Goal: Task Accomplishment & Management: Complete application form

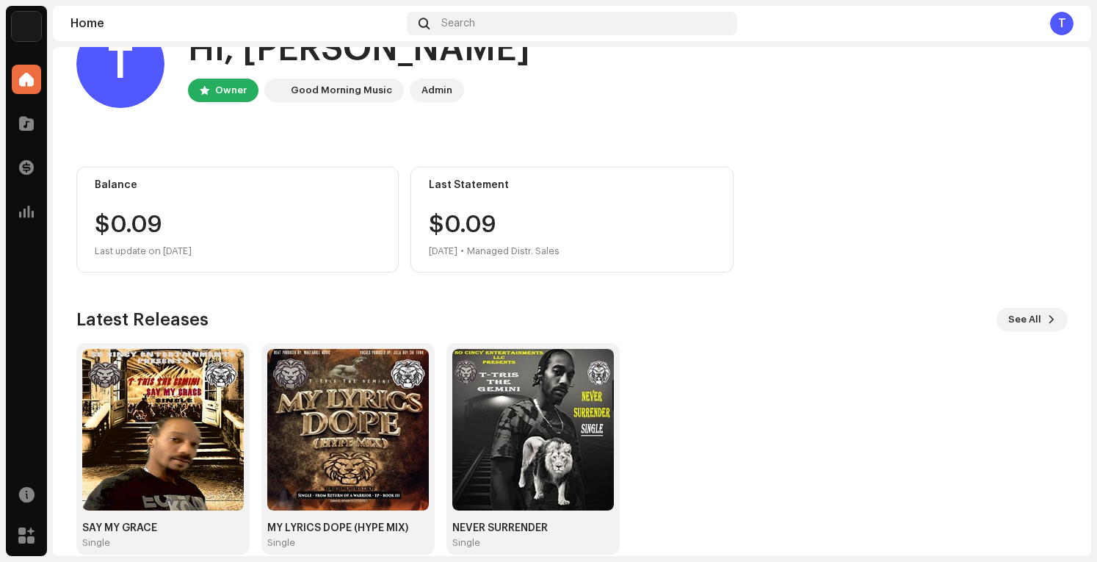
scroll to position [72, 0]
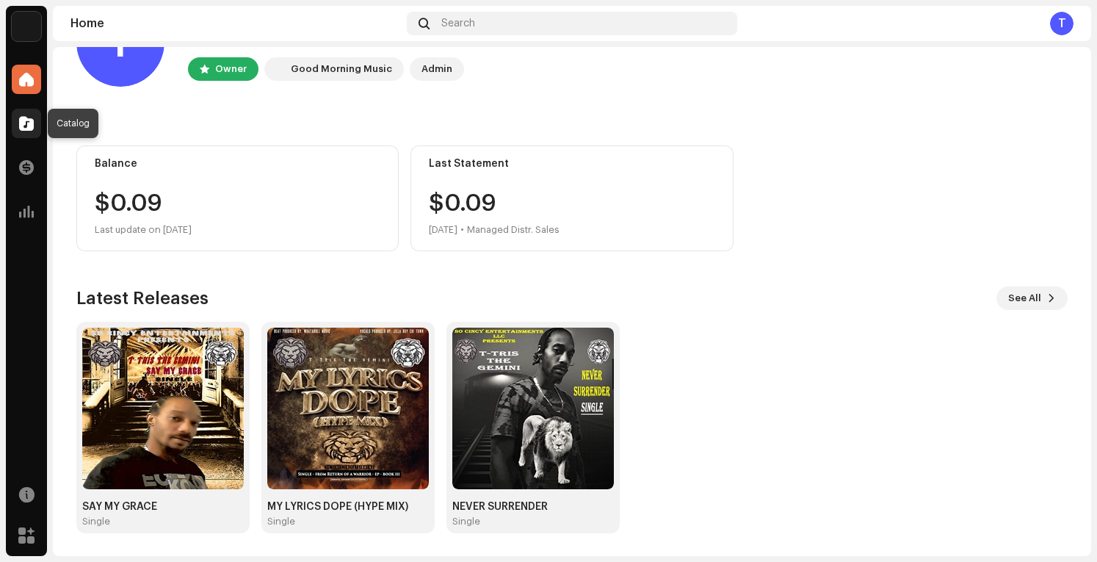
click at [21, 123] on span at bounding box center [26, 123] width 15 height 12
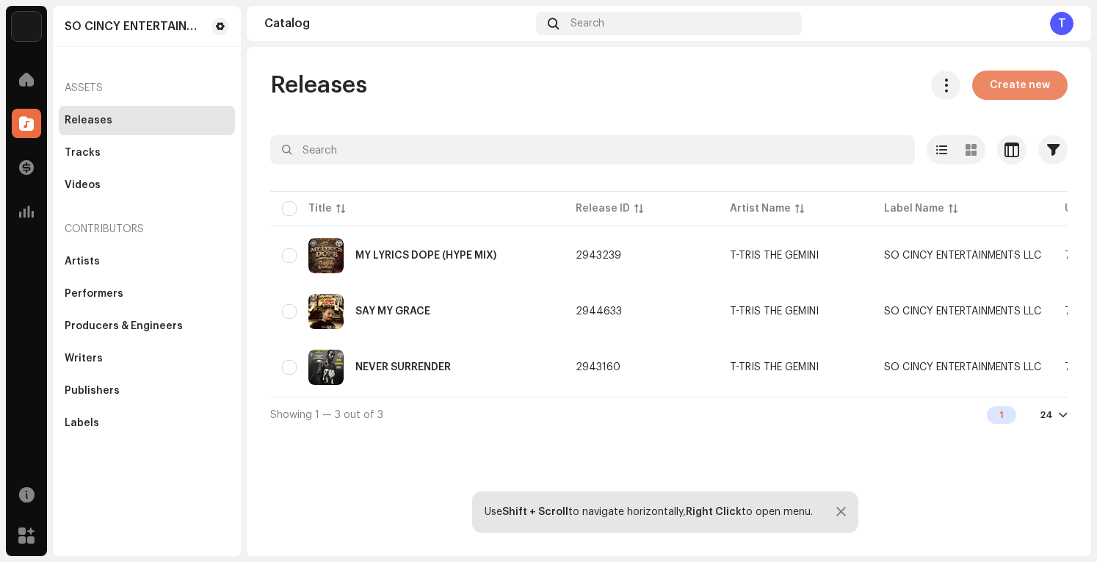
click at [1054, 85] on button "Create new" at bounding box center [1019, 84] width 95 height 29
click at [98, 422] on div "Labels" at bounding box center [147, 423] width 164 height 12
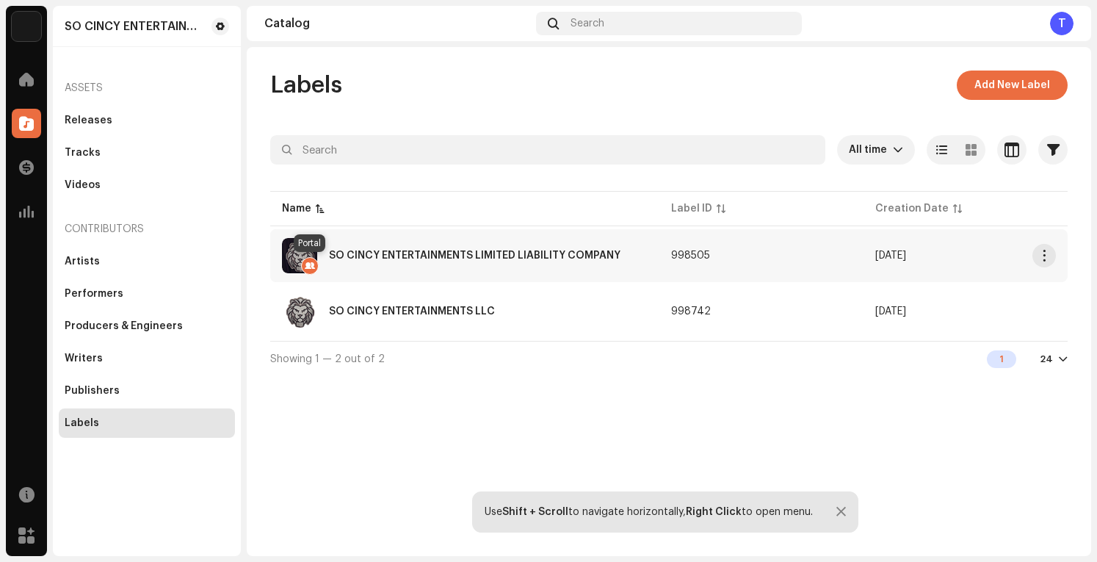
click at [313, 268] on div at bounding box center [310, 266] width 18 height 18
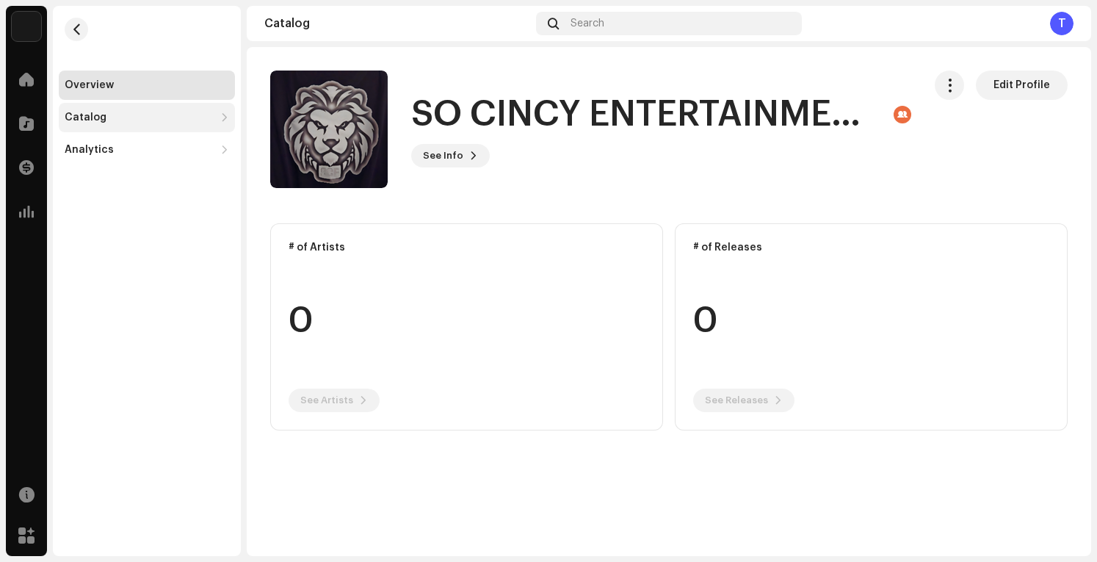
click at [182, 113] on div "Catalog" at bounding box center [140, 118] width 150 height 12
click at [163, 145] on div "Releases" at bounding box center [149, 150] width 159 height 12
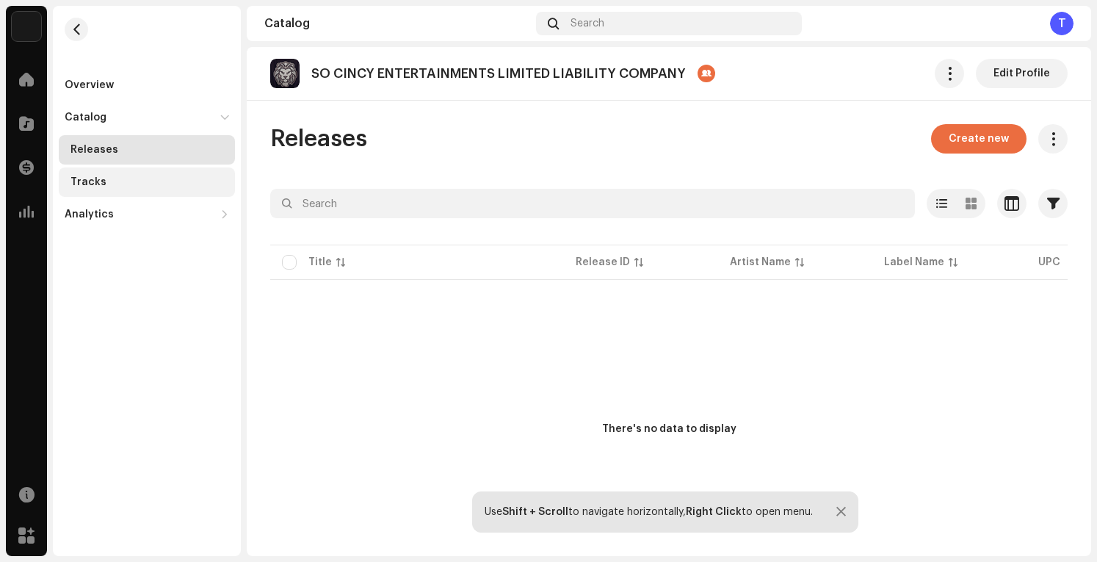
click at [165, 182] on div "Tracks" at bounding box center [149, 182] width 159 height 12
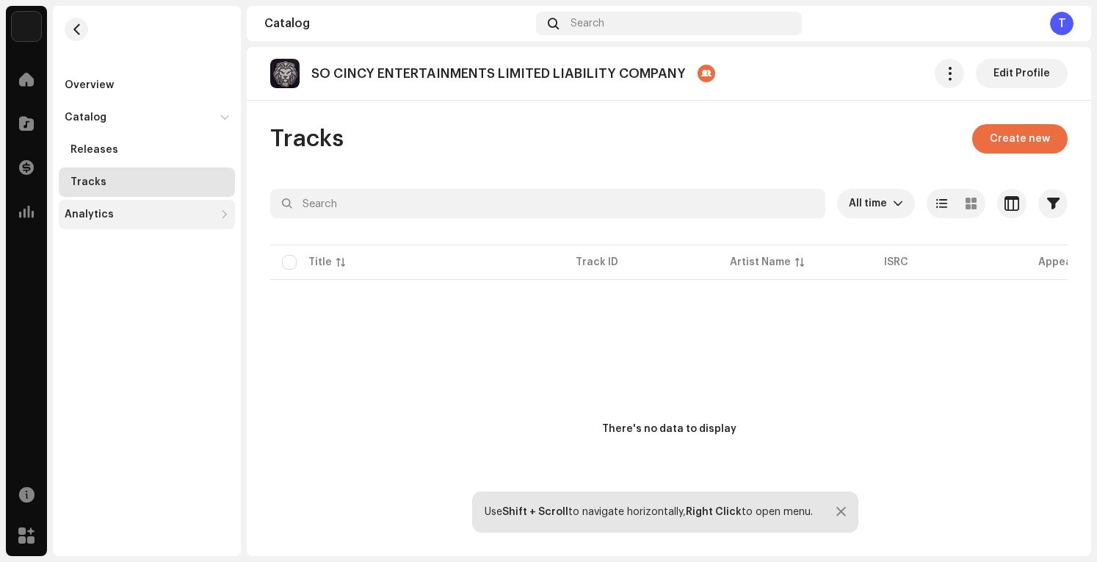
click at [150, 214] on div "Analytics" at bounding box center [140, 214] width 150 height 12
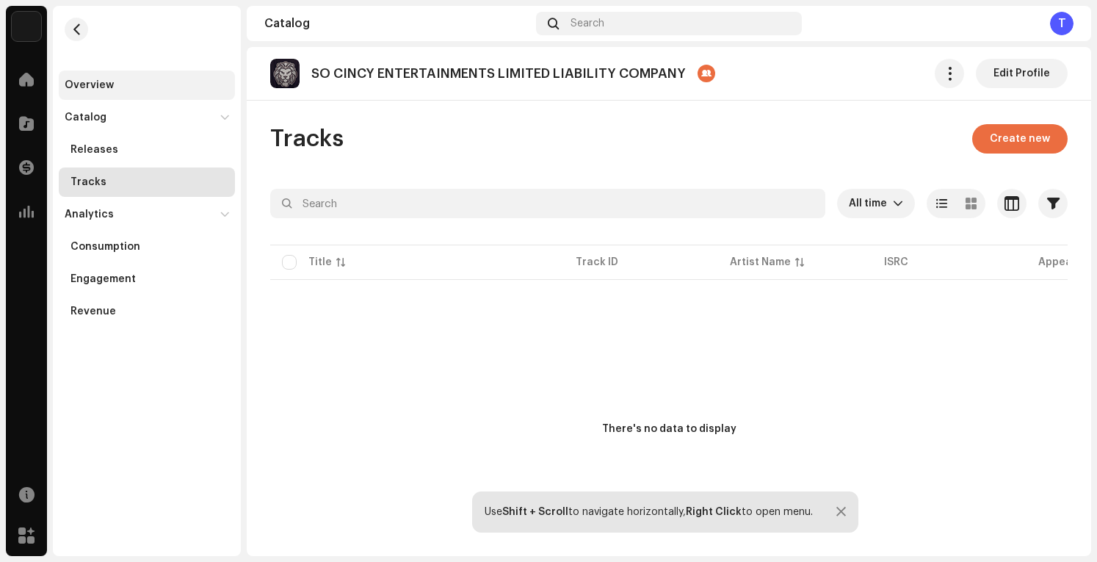
click at [126, 87] on div "Overview" at bounding box center [147, 85] width 164 height 12
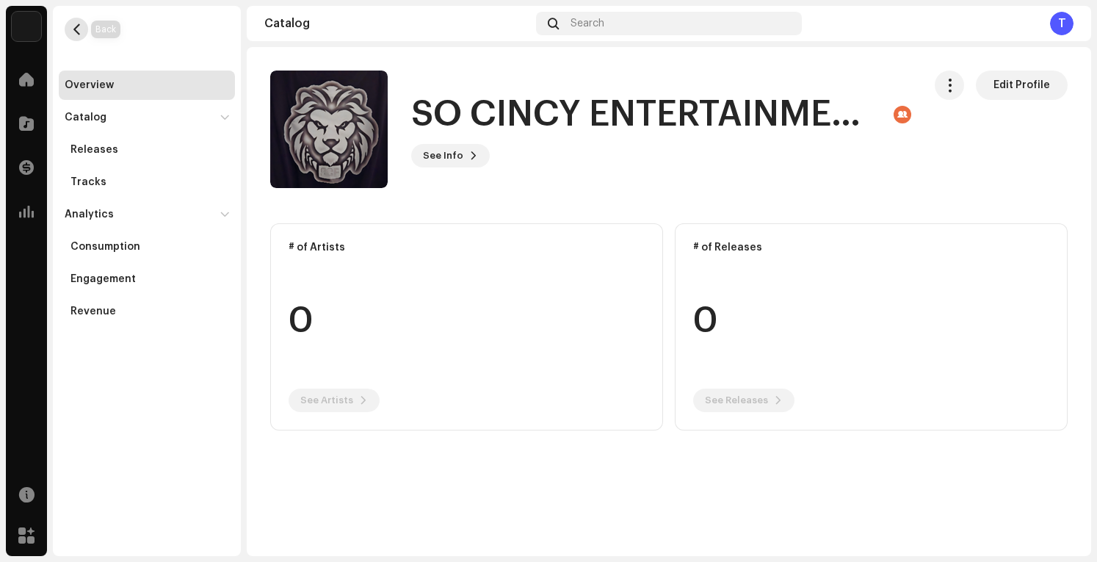
click at [76, 33] on span "button" at bounding box center [76, 29] width 11 height 12
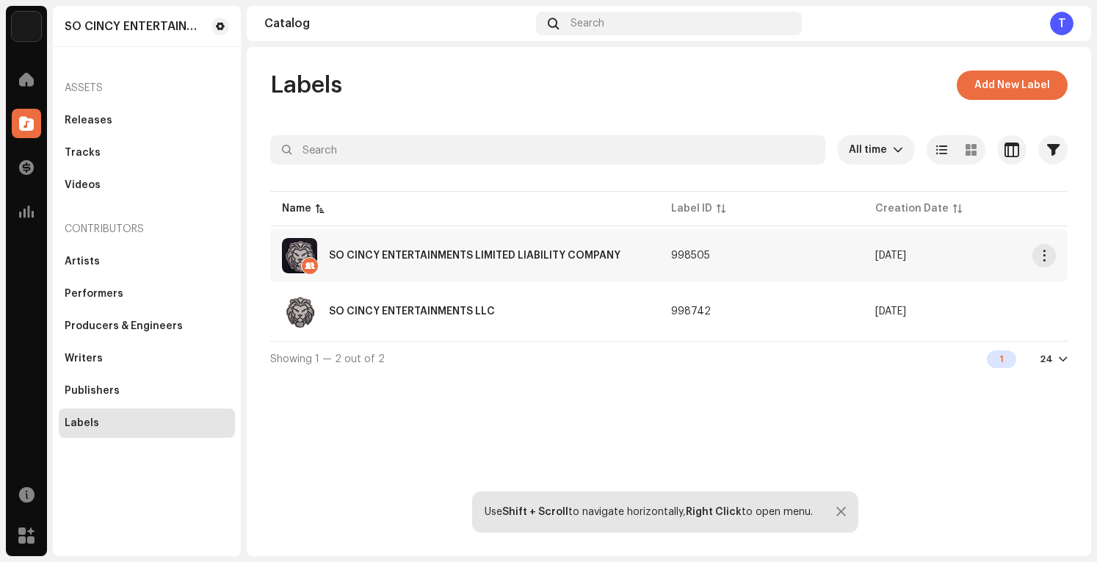
click at [534, 264] on div "SO CINCY ENTERTAINMENTS LIMITED LIABILITY COMPANY" at bounding box center [465, 255] width 366 height 35
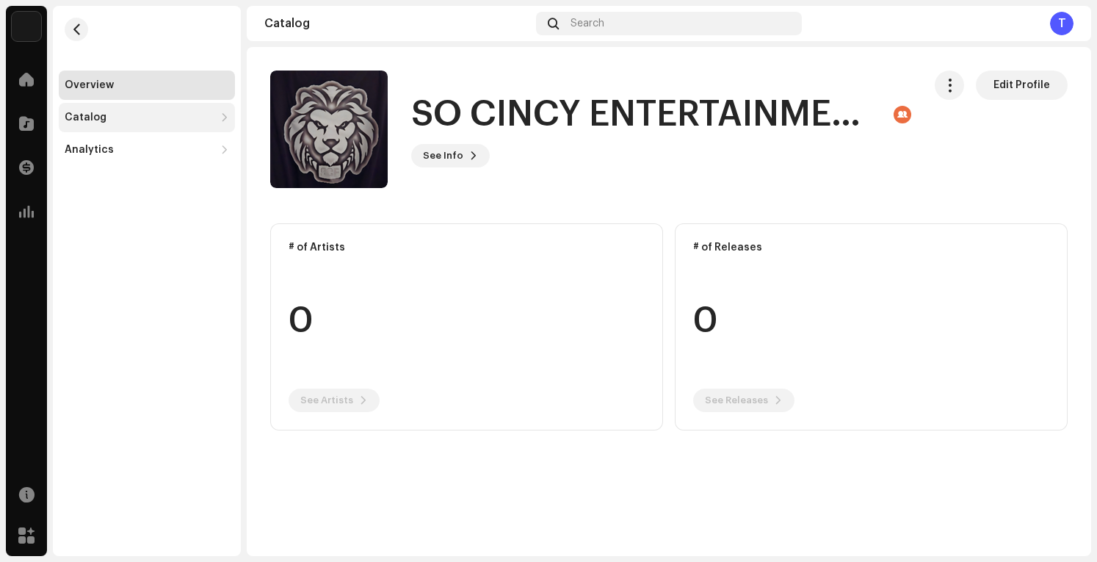
click at [110, 112] on div "Catalog" at bounding box center [140, 118] width 150 height 12
click at [123, 144] on div "Releases" at bounding box center [149, 150] width 159 height 12
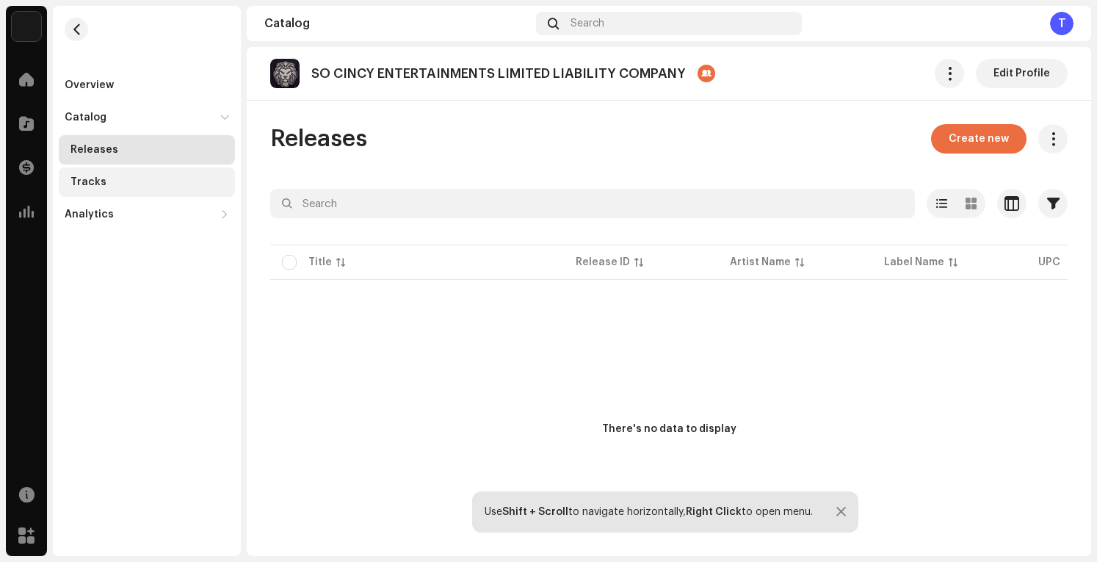
click at [137, 194] on div "Tracks" at bounding box center [147, 181] width 176 height 29
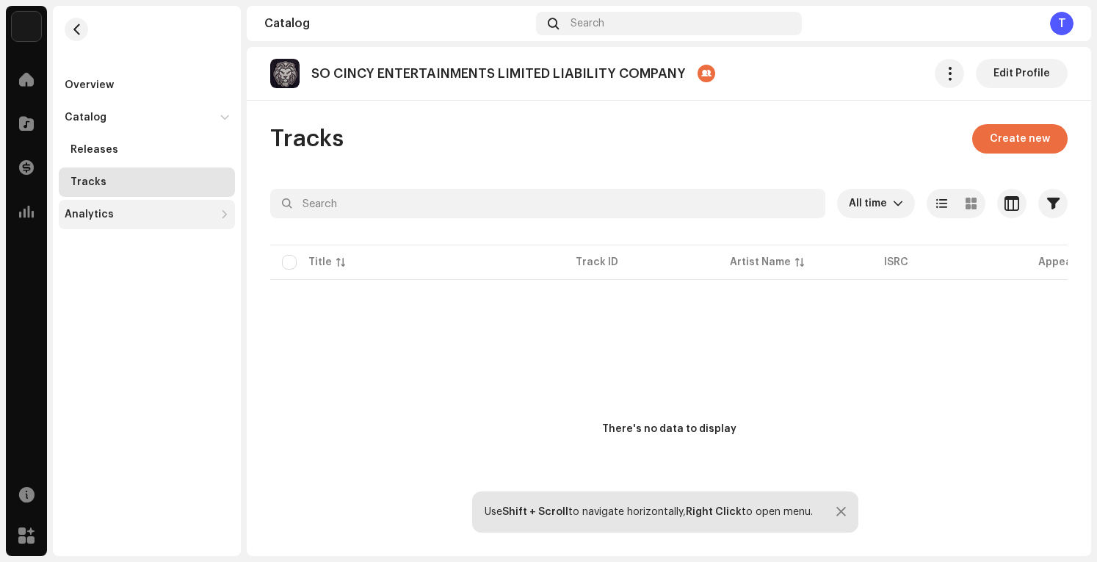
click at [145, 211] on div "Analytics" at bounding box center [140, 214] width 150 height 12
click at [81, 31] on span "button" at bounding box center [76, 29] width 11 height 12
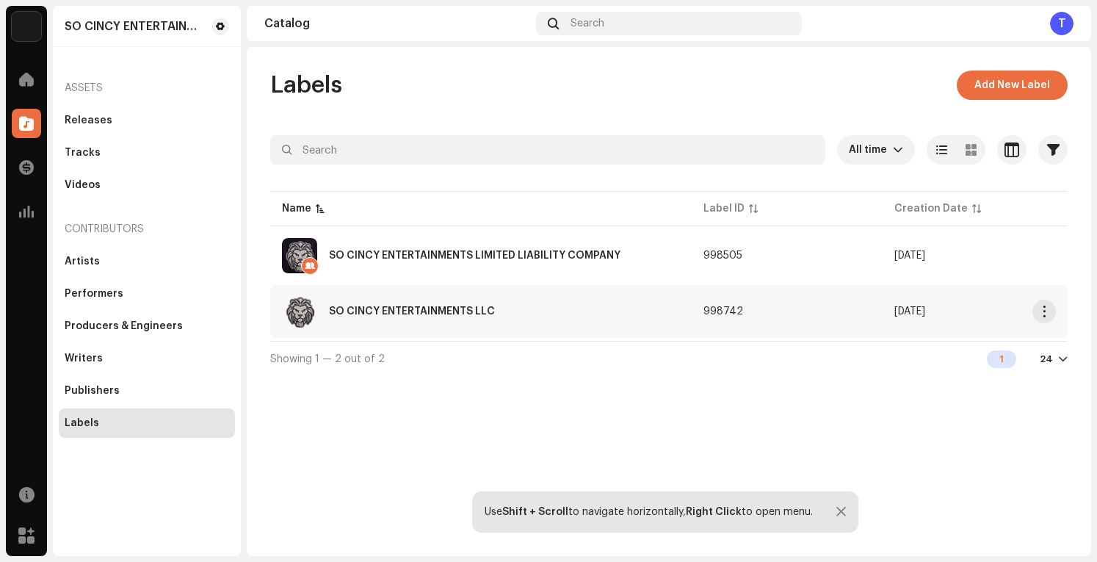
click at [424, 309] on div "SO CINCY ENTERTAINMENTS LLC" at bounding box center [412, 311] width 166 height 10
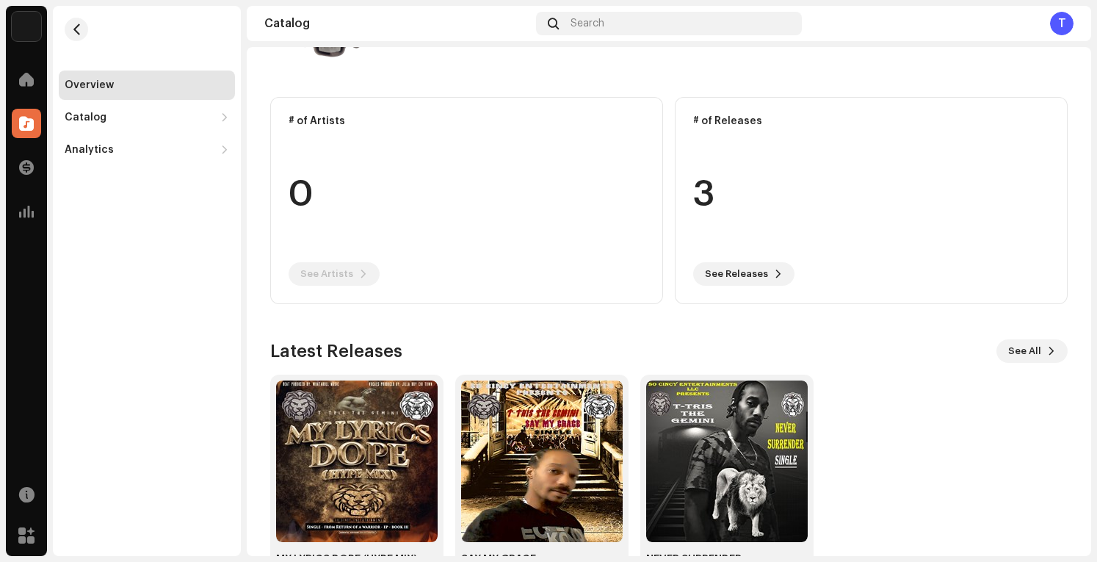
scroll to position [179, 0]
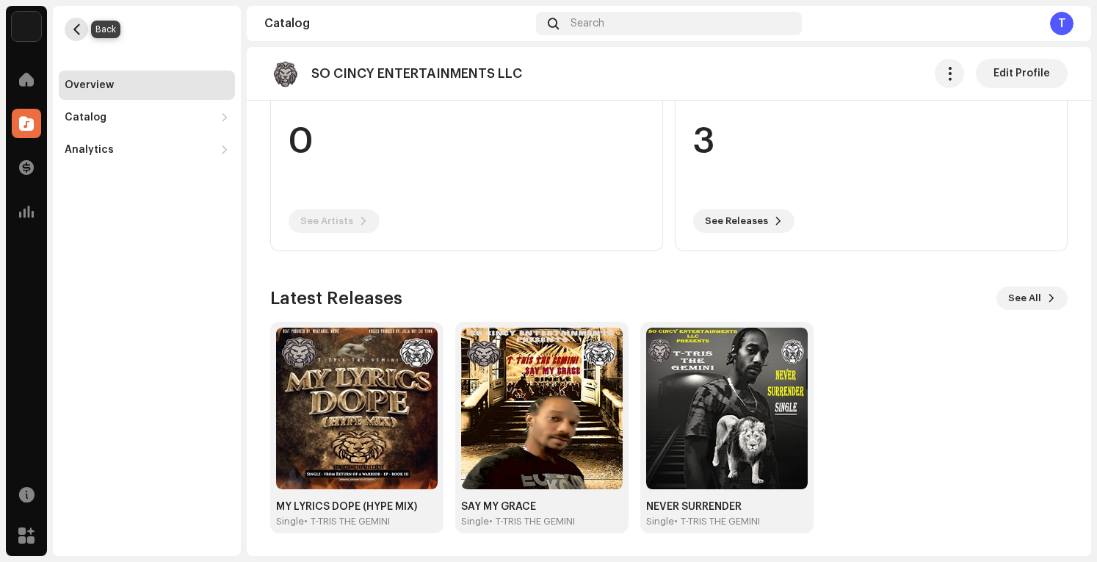
click at [75, 27] on span "button" at bounding box center [76, 29] width 11 height 12
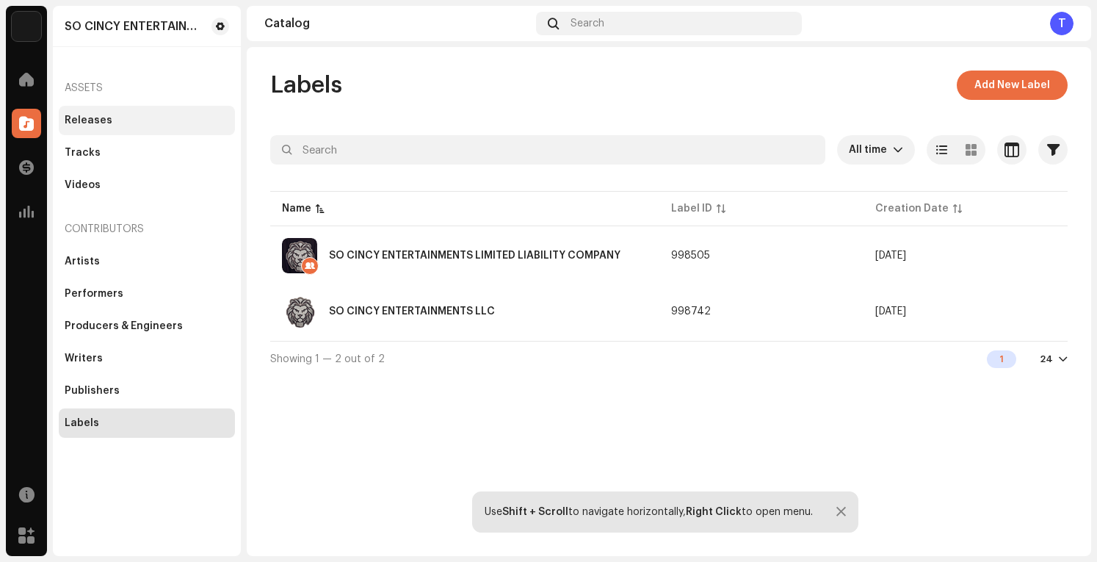
click at [84, 120] on div "Releases" at bounding box center [89, 121] width 48 height 12
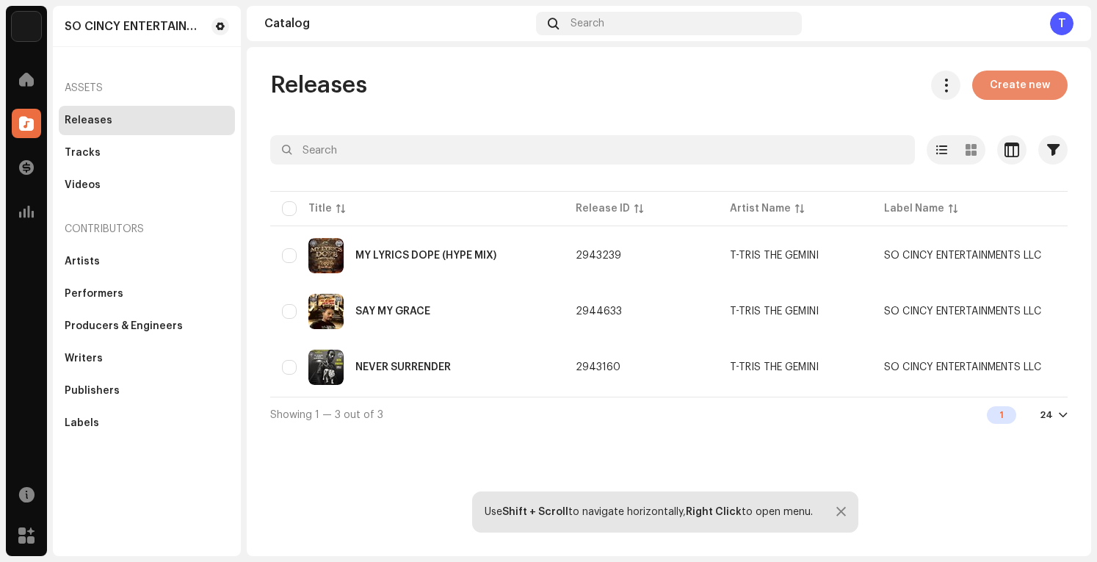
click at [1042, 84] on span "Create new" at bounding box center [1019, 84] width 60 height 29
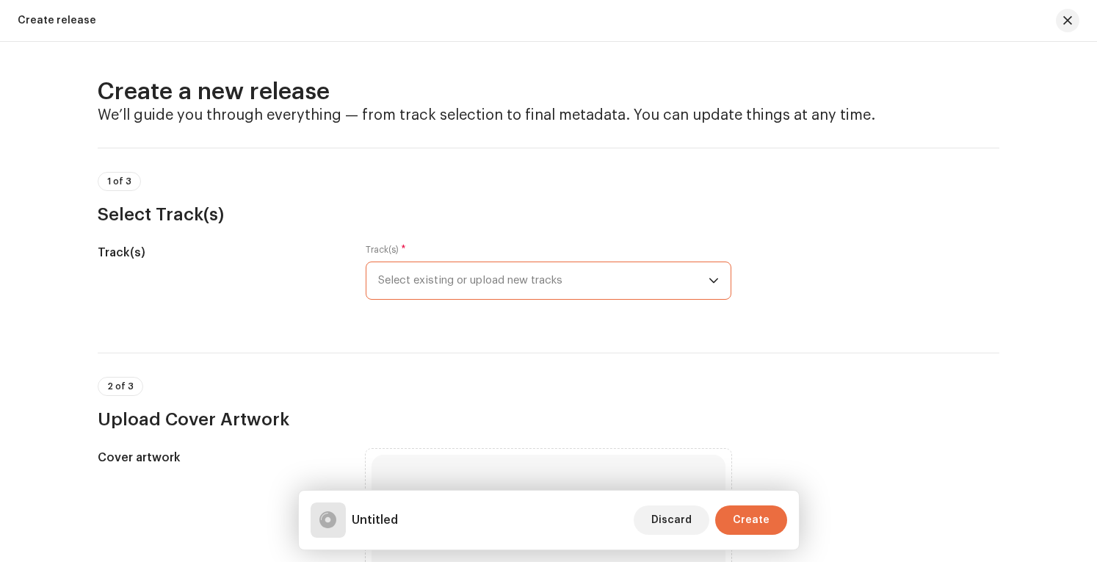
click at [681, 286] on span "Select existing or upload new tracks" at bounding box center [543, 280] width 330 height 37
click at [586, 286] on span "Select existing or upload new tracks" at bounding box center [543, 280] width 330 height 37
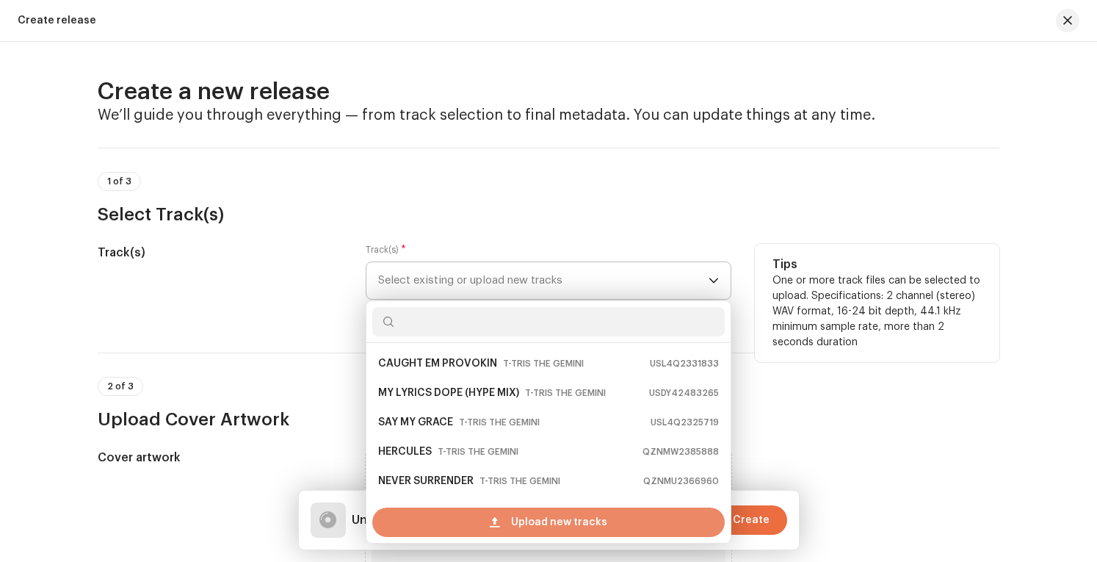
click at [576, 521] on span "Upload new tracks" at bounding box center [559, 521] width 96 height 29
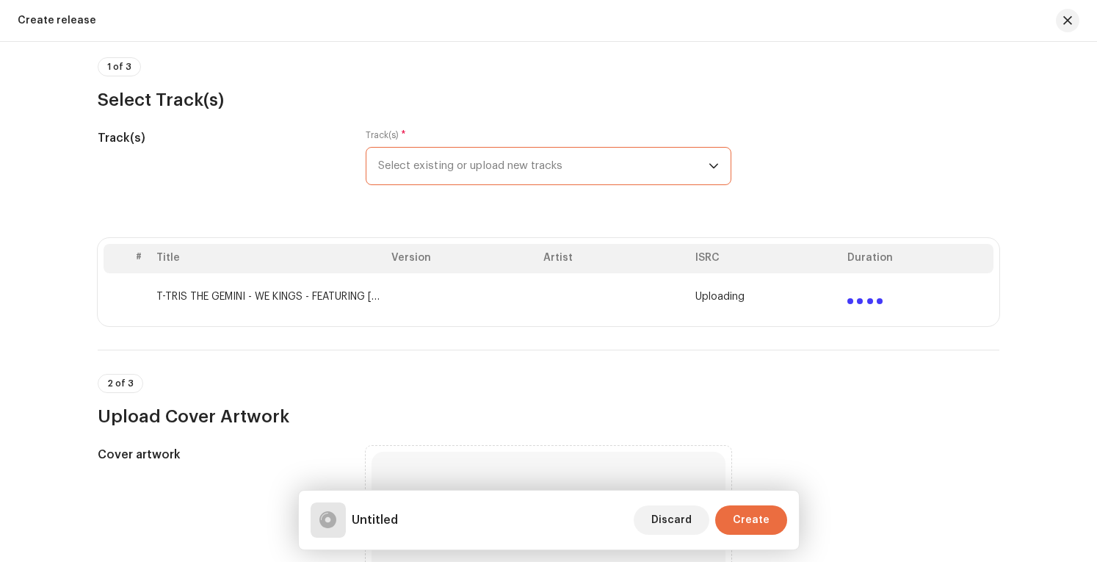
scroll to position [220, 0]
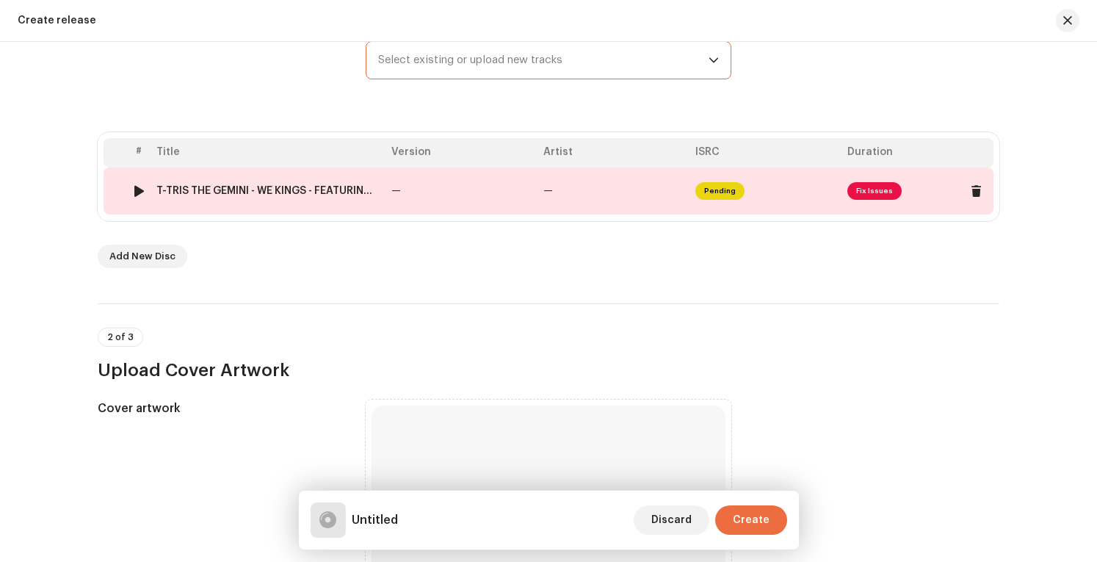
click at [871, 187] on span "Fix Issues" at bounding box center [874, 191] width 54 height 18
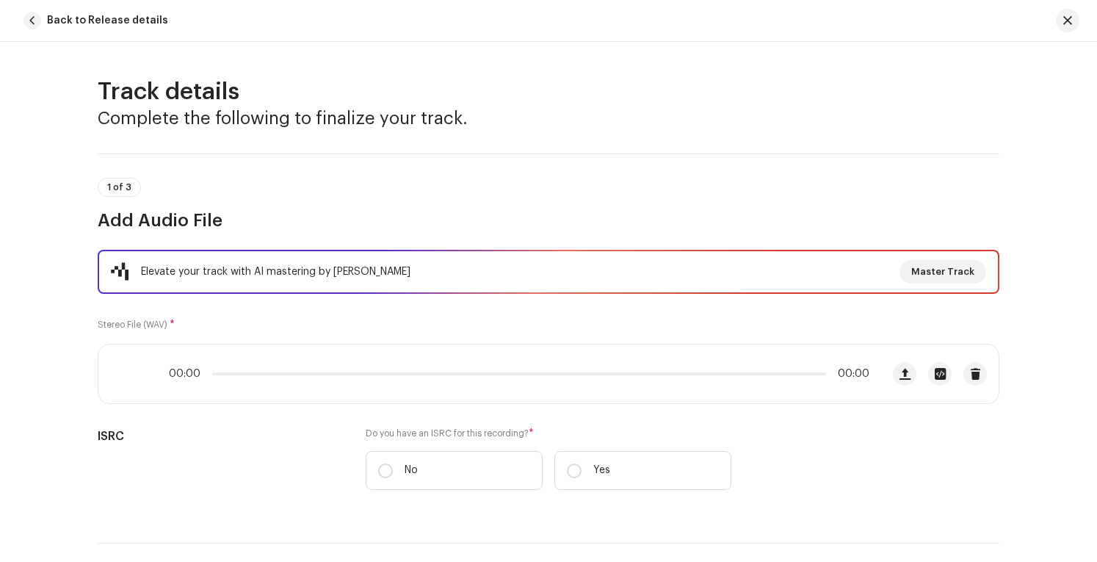
scroll to position [661, 0]
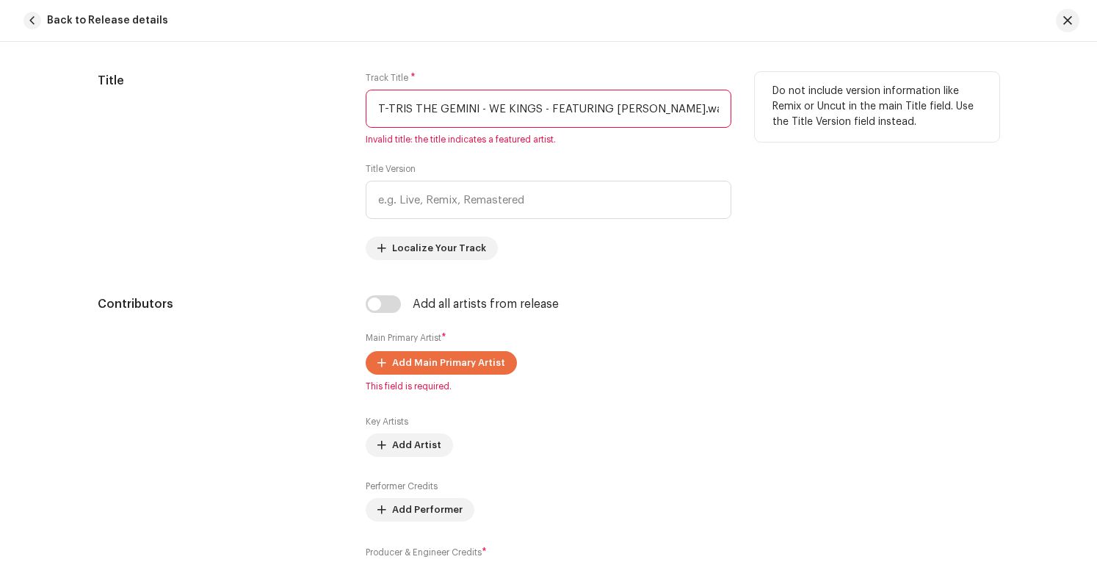
click at [474, 103] on input "T-TRIS THE GEMINI - WE KINGS - FEATURING [PERSON_NAME].wav (Master).wav" at bounding box center [549, 109] width 366 height 38
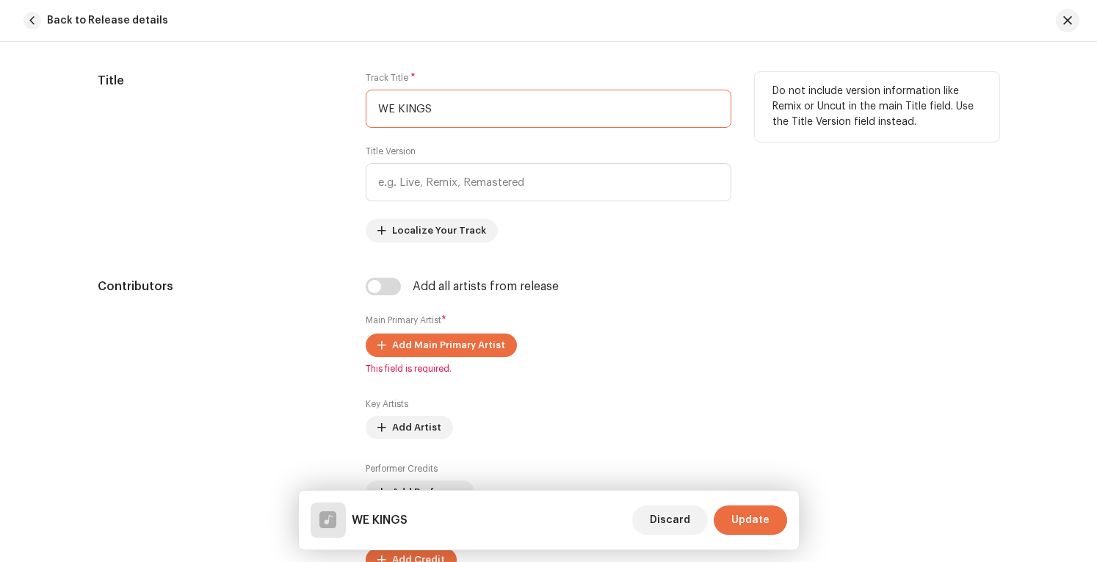
type input "WE KINGS"
click at [882, 159] on div "Do not include version information like Remix or Uncut in the main Title field.…" at bounding box center [877, 157] width 244 height 170
click at [578, 175] on input "text" at bounding box center [549, 182] width 366 height 38
type input "Original"
click at [743, 233] on div "Title Track Title * WE KINGS Title Version Original Localize Your Track Do not …" at bounding box center [548, 157] width 901 height 170
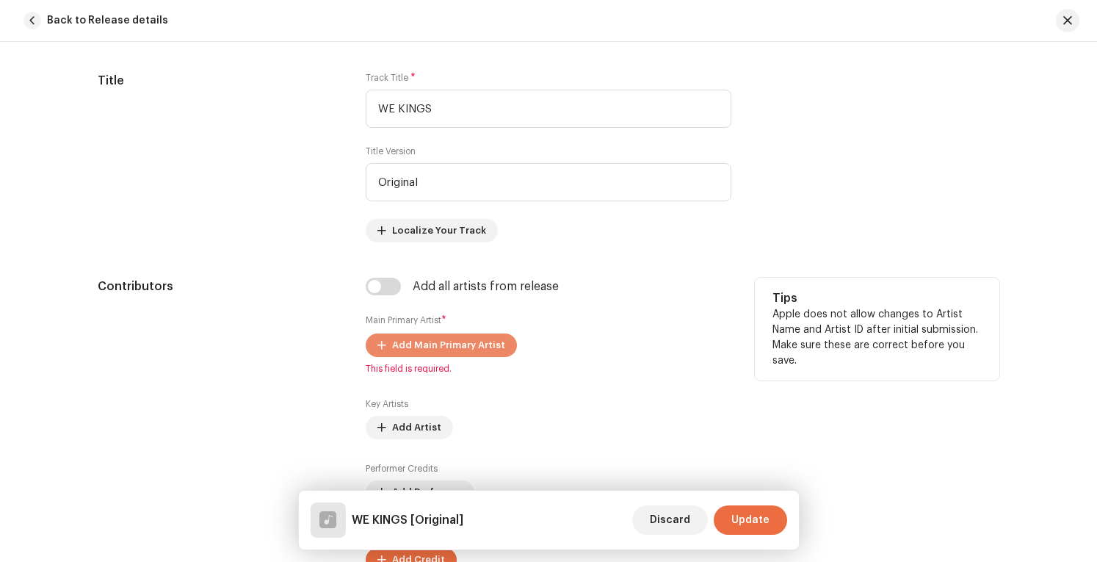
click at [489, 340] on span "Add Main Primary Artist" at bounding box center [448, 344] width 113 height 29
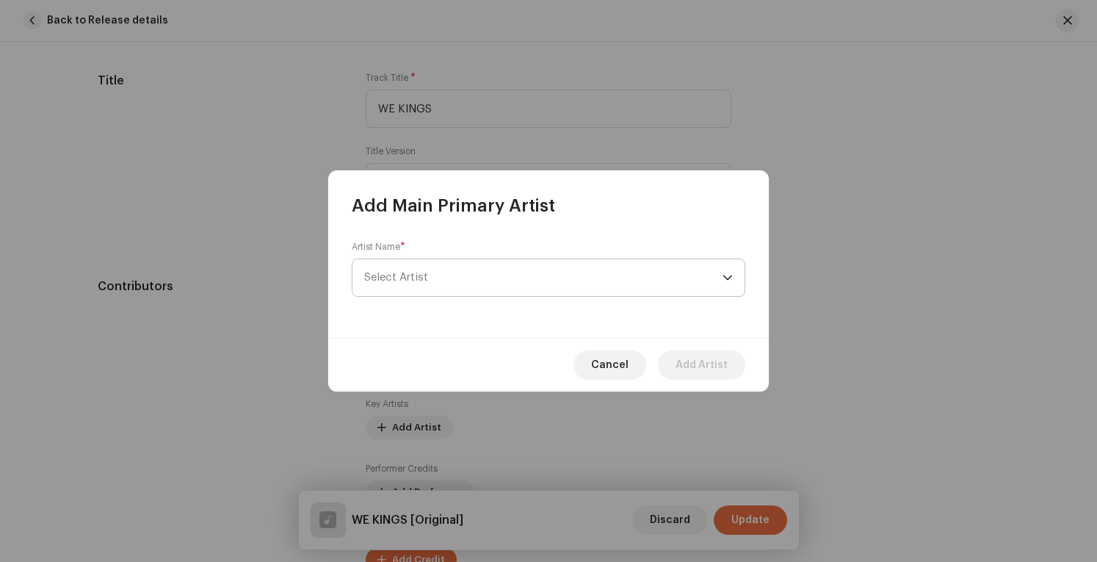
click at [603, 277] on span "Select Artist" at bounding box center [543, 277] width 358 height 37
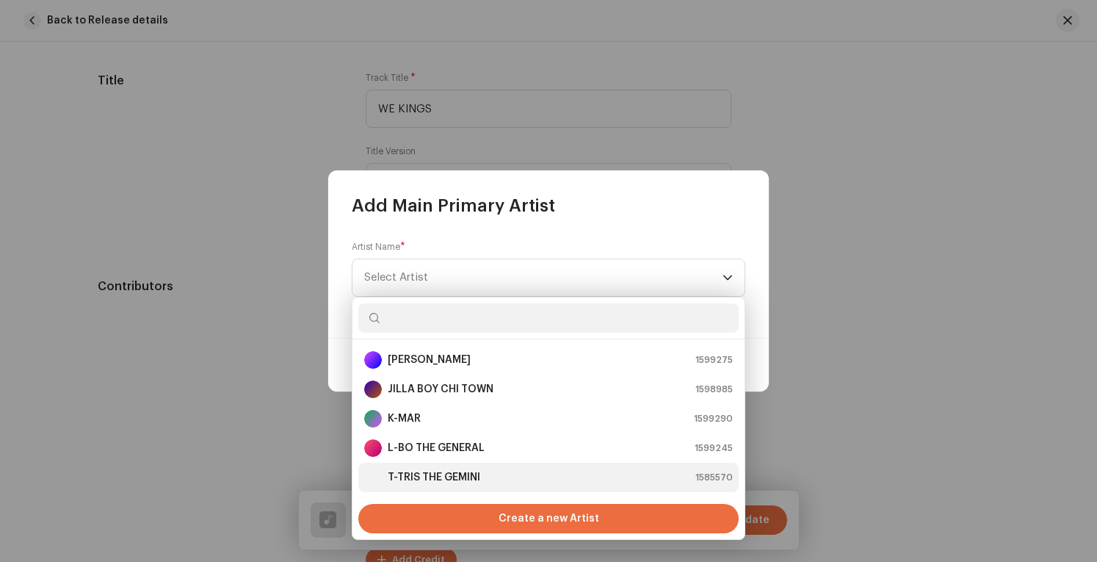
click at [492, 479] on div "T-TRIS THE GEMINI 1585570" at bounding box center [548, 477] width 368 height 18
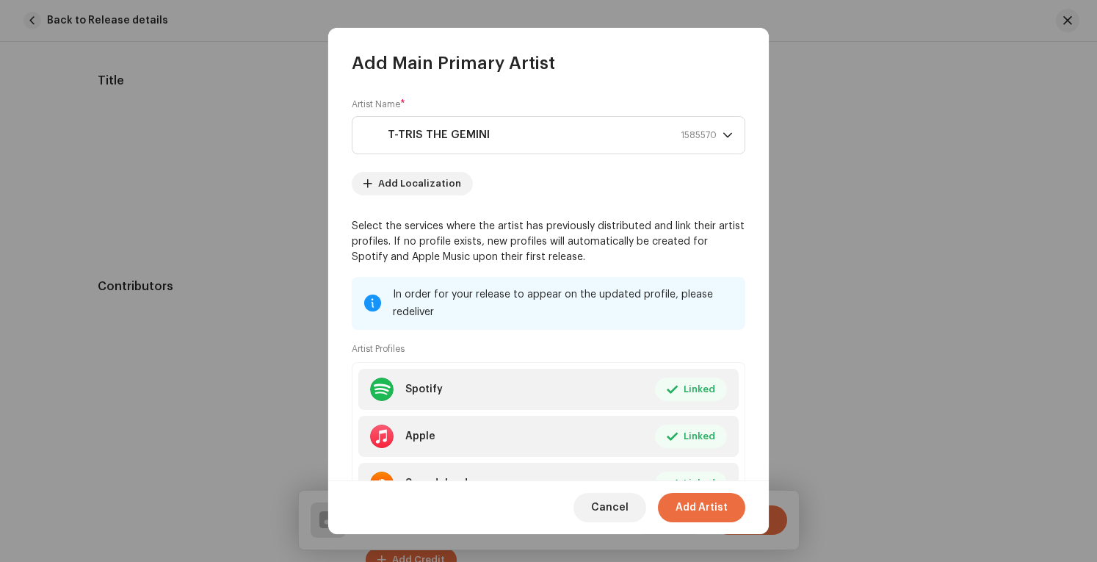
scroll to position [70, 0]
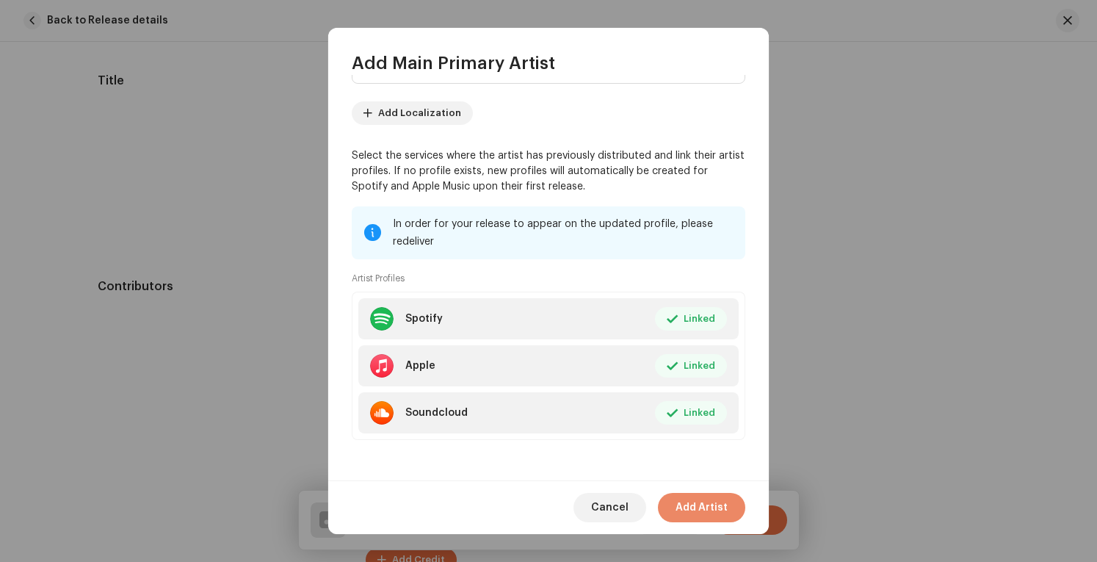
click at [719, 510] on span "Add Artist" at bounding box center [701, 507] width 52 height 29
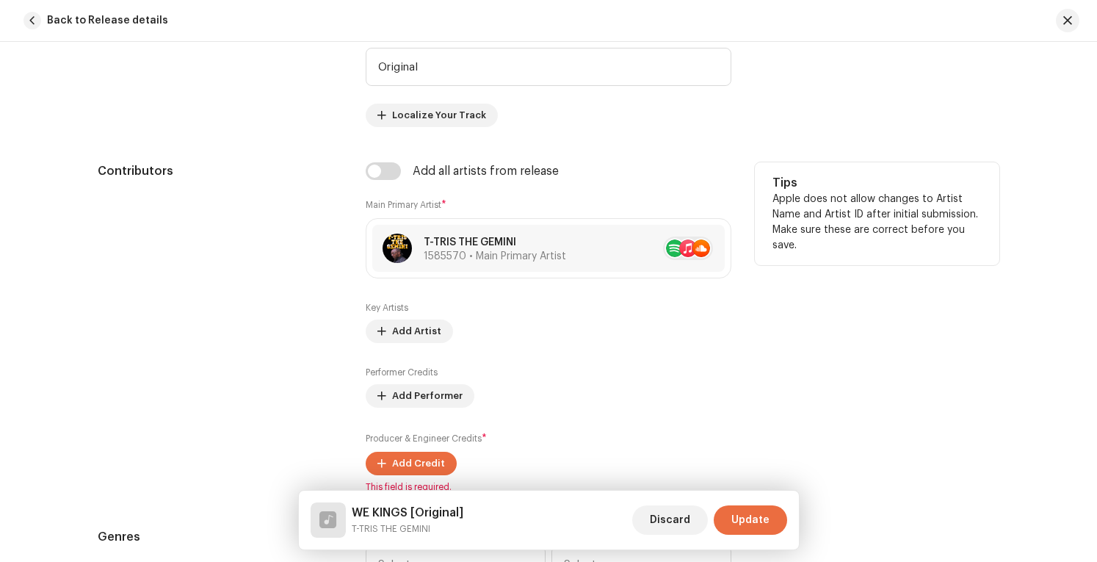
scroll to position [807, 0]
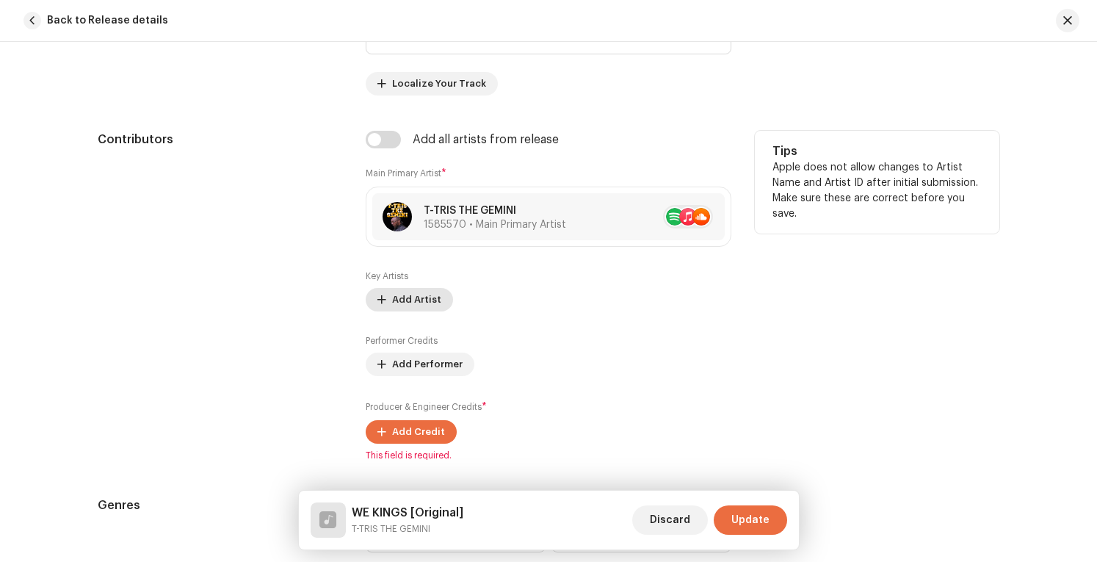
click at [410, 289] on span "Add Artist" at bounding box center [416, 299] width 49 height 29
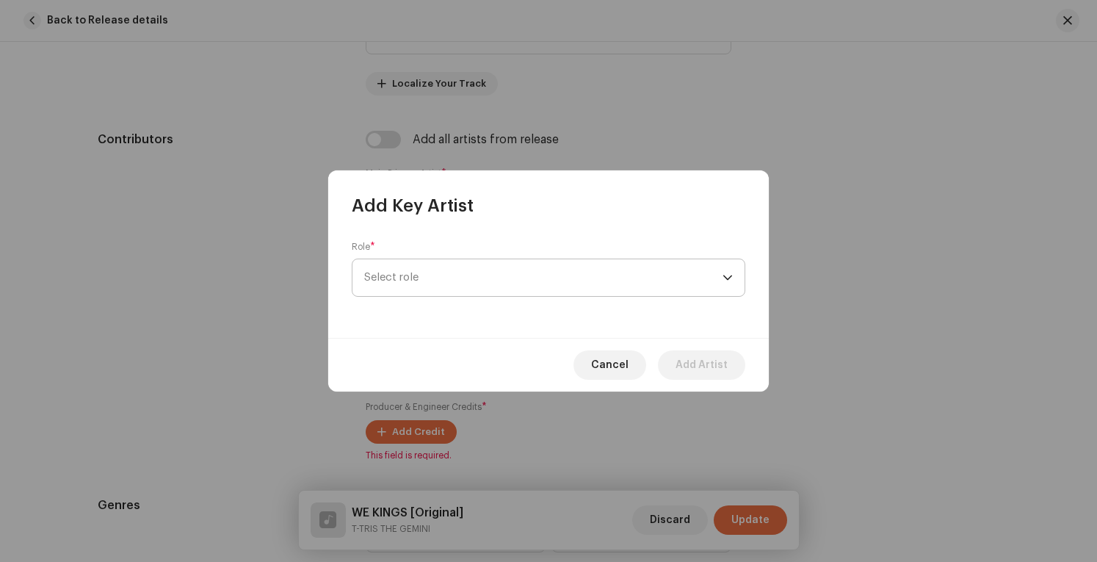
click at [512, 270] on span "Select role" at bounding box center [543, 277] width 358 height 37
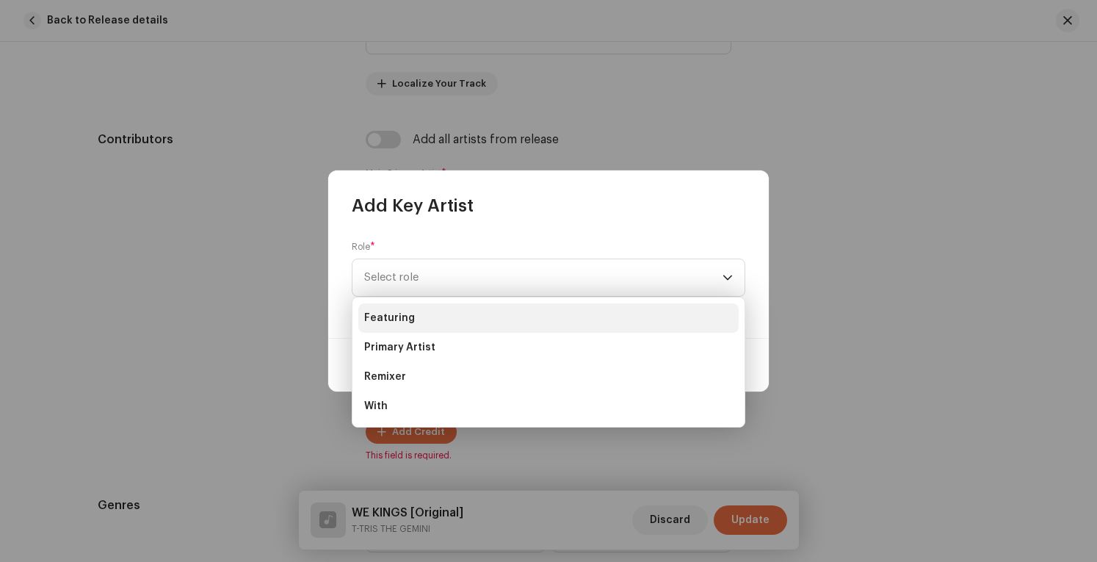
click at [410, 319] on span "Featuring" at bounding box center [389, 318] width 51 height 15
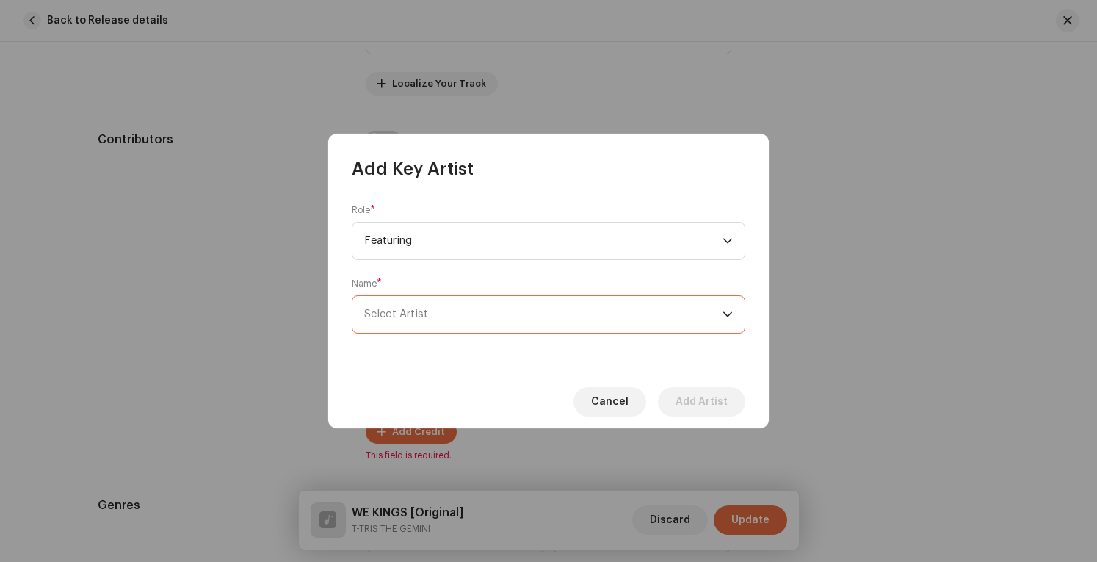
click at [489, 302] on span "Select Artist" at bounding box center [543, 314] width 358 height 37
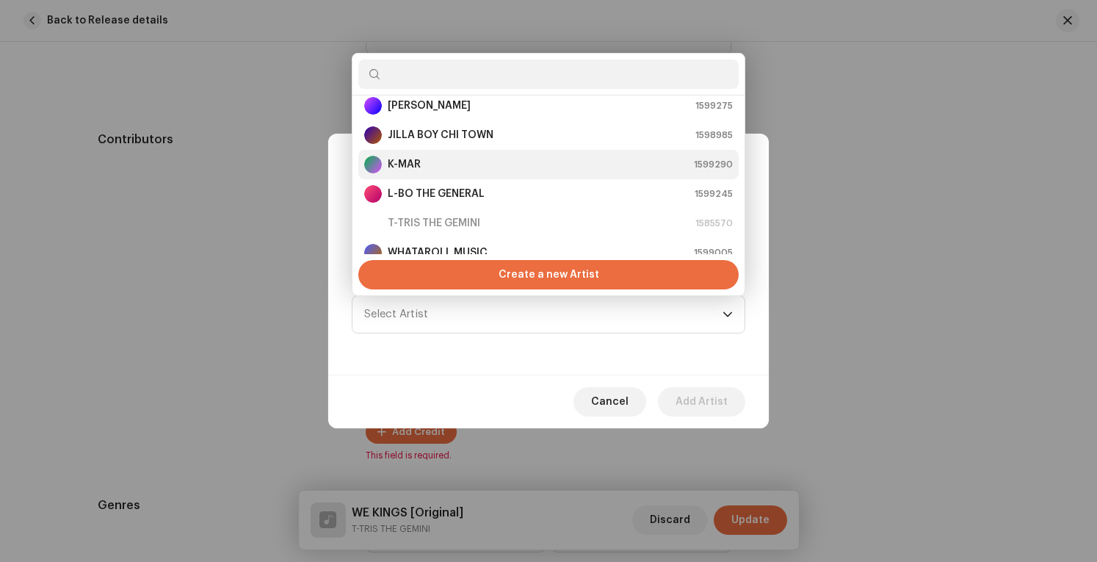
scroll to position [0, 0]
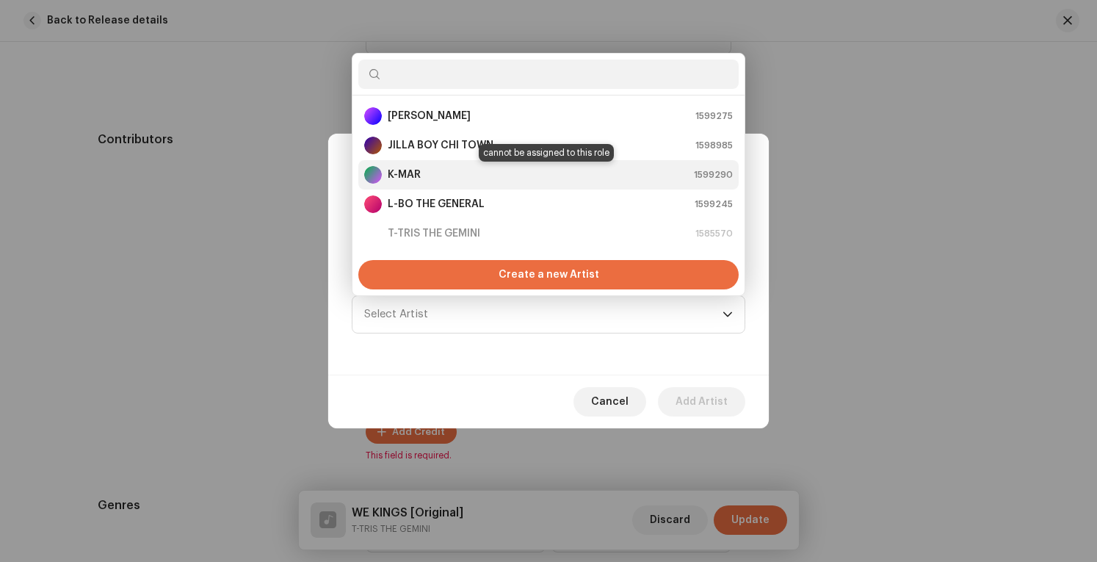
click at [419, 170] on strong "K-MAR" at bounding box center [404, 174] width 33 height 15
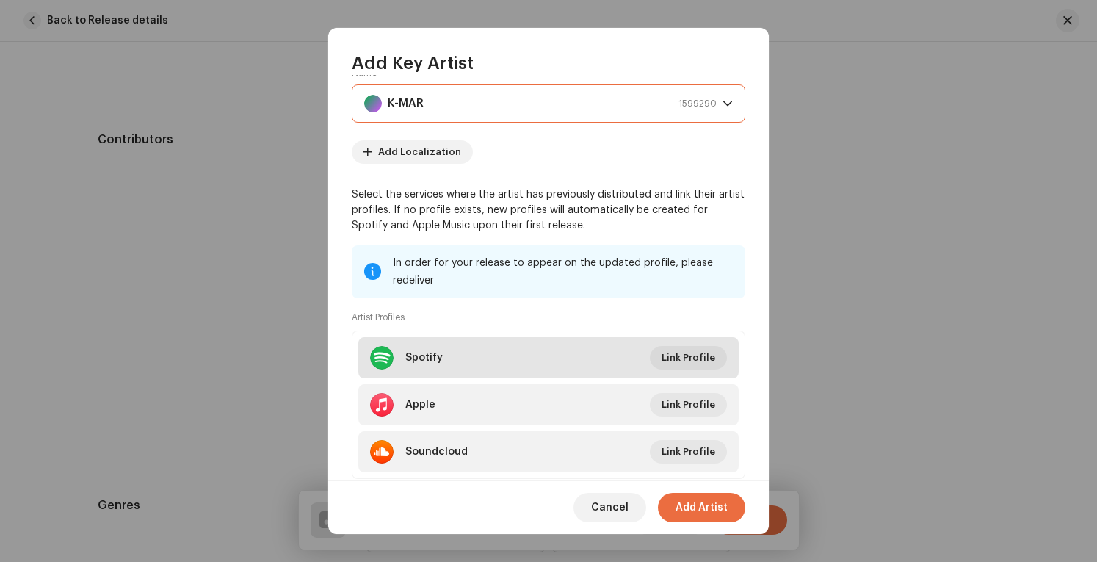
scroll to position [144, 0]
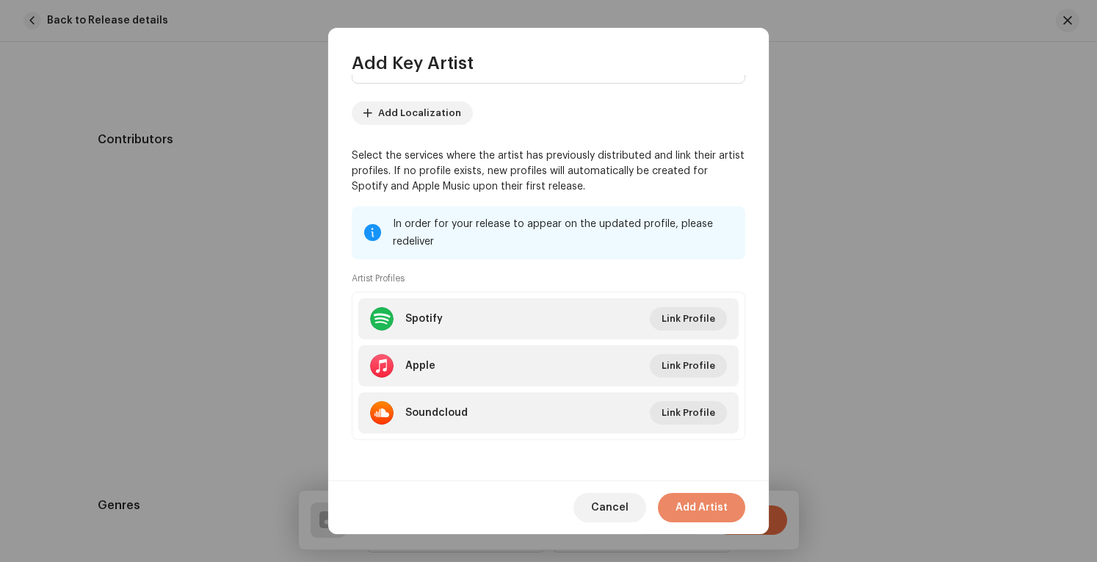
click at [716, 499] on span "Add Artist" at bounding box center [701, 507] width 52 height 29
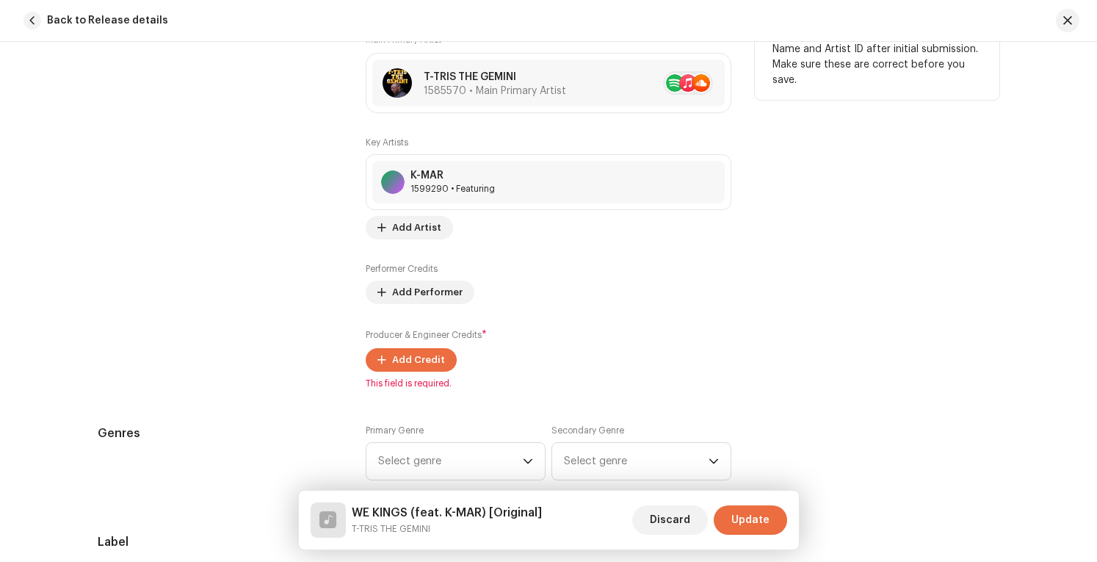
scroll to position [954, 0]
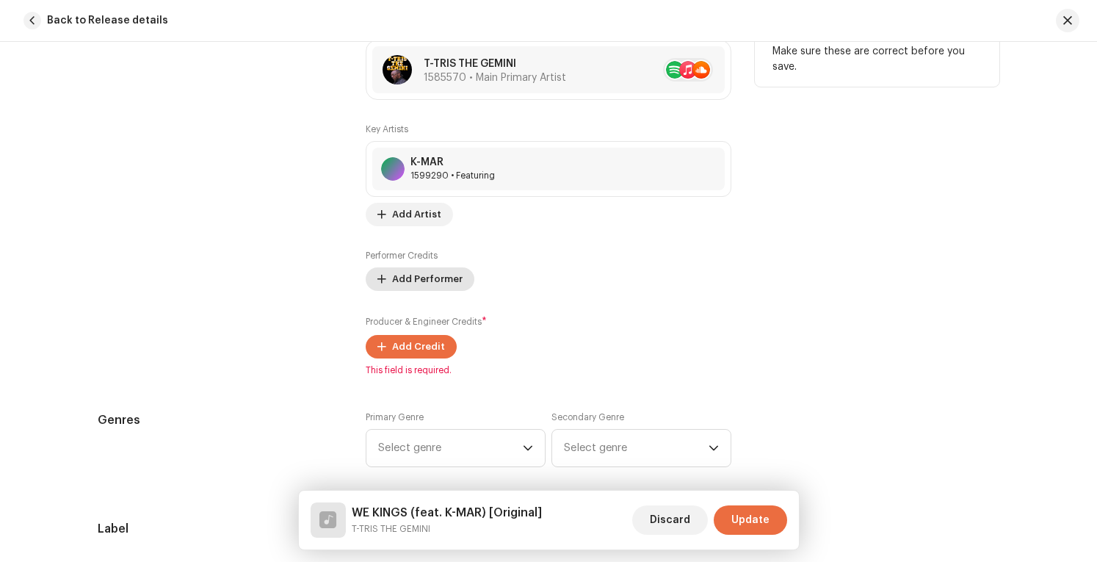
click at [435, 273] on span "Add Performer" at bounding box center [427, 278] width 70 height 29
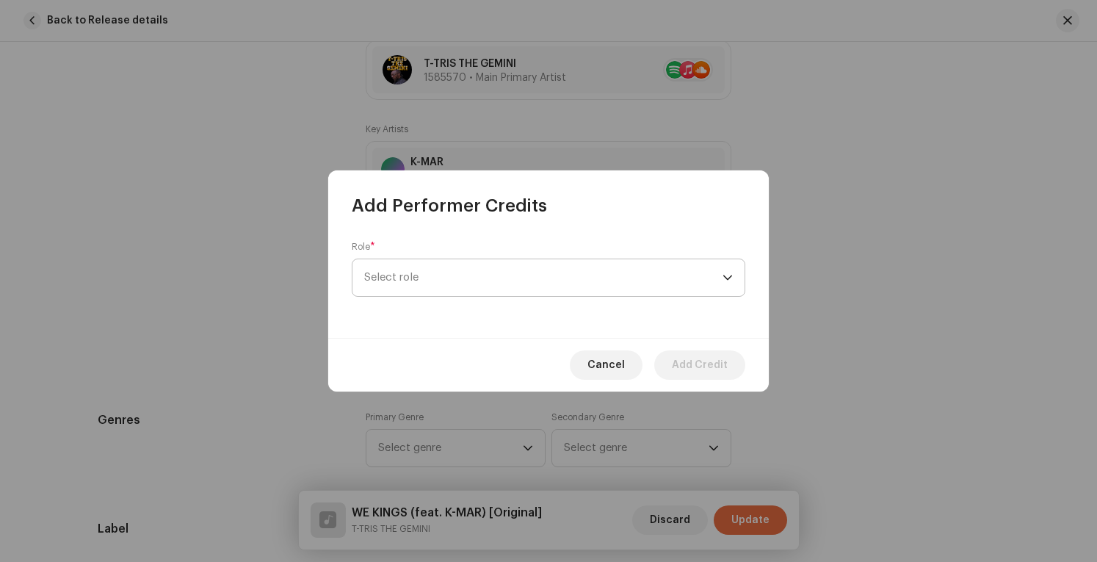
click at [556, 271] on span "Select role" at bounding box center [543, 277] width 358 height 37
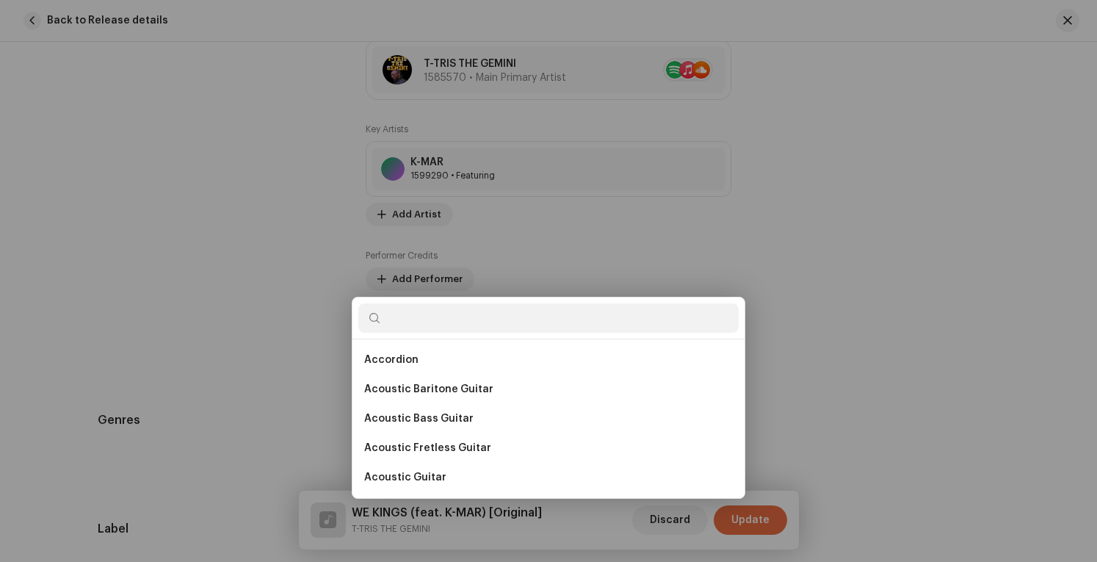
click at [824, 152] on div "Add Performer Credits Role * Select role Cancel Add Credit" at bounding box center [548, 281] width 1097 height 562
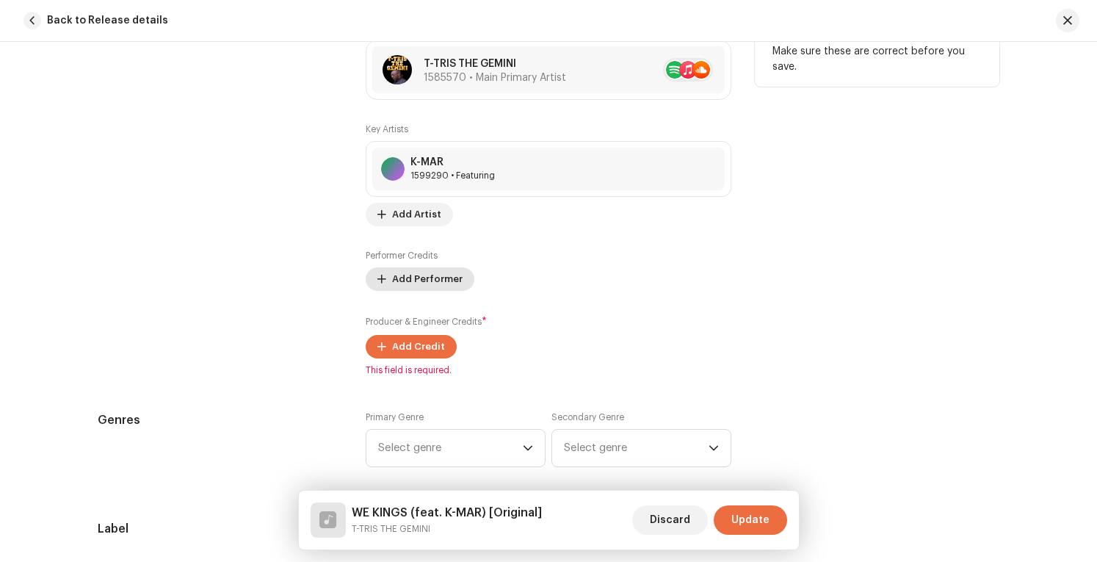
click at [420, 275] on span "Add Performer" at bounding box center [427, 278] width 70 height 29
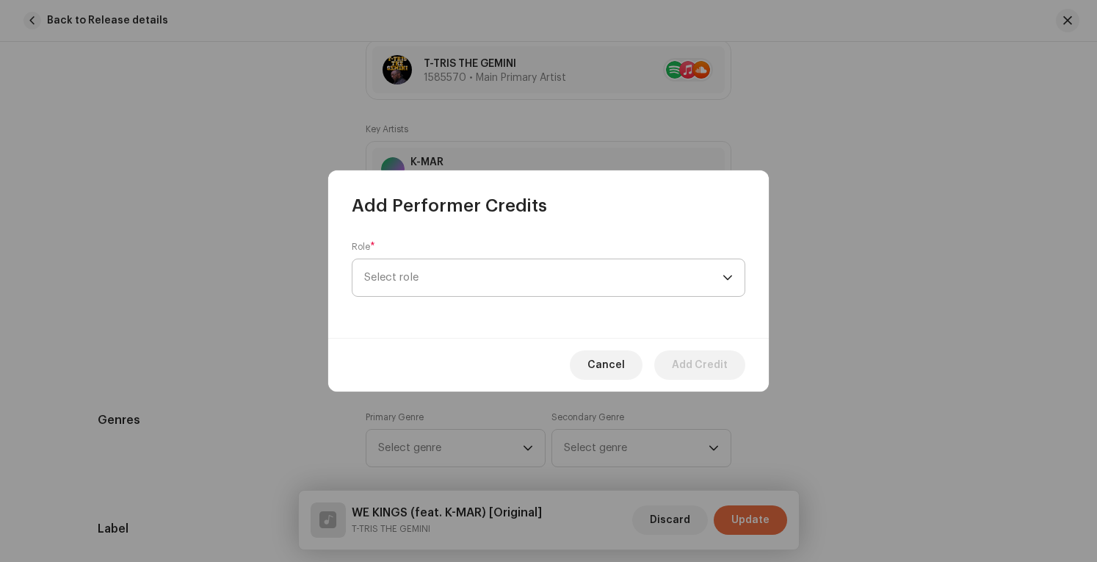
click at [429, 277] on span "Select role" at bounding box center [543, 277] width 358 height 37
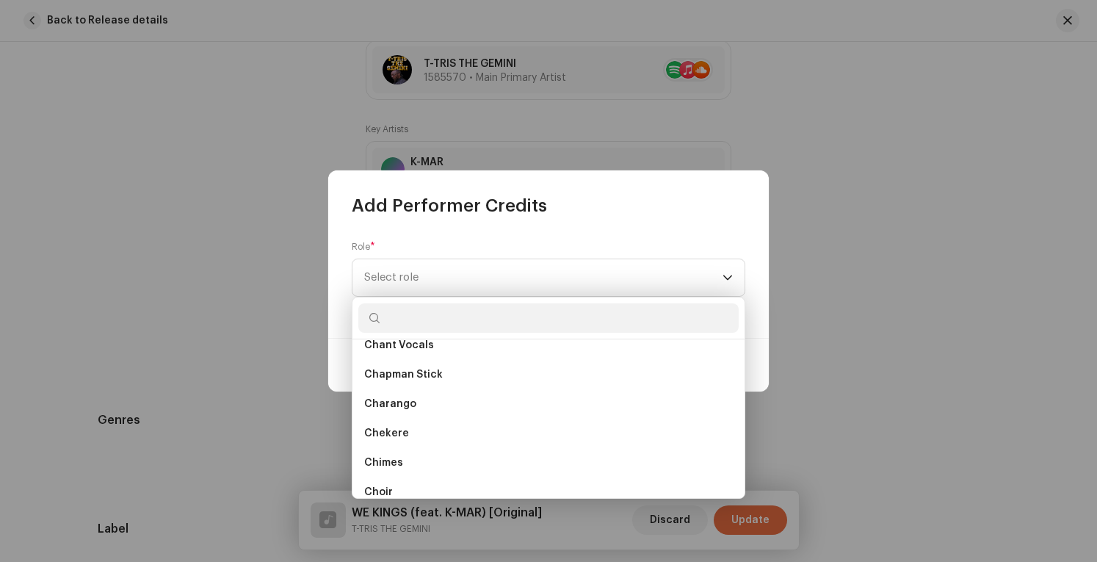
scroll to position [2120, 0]
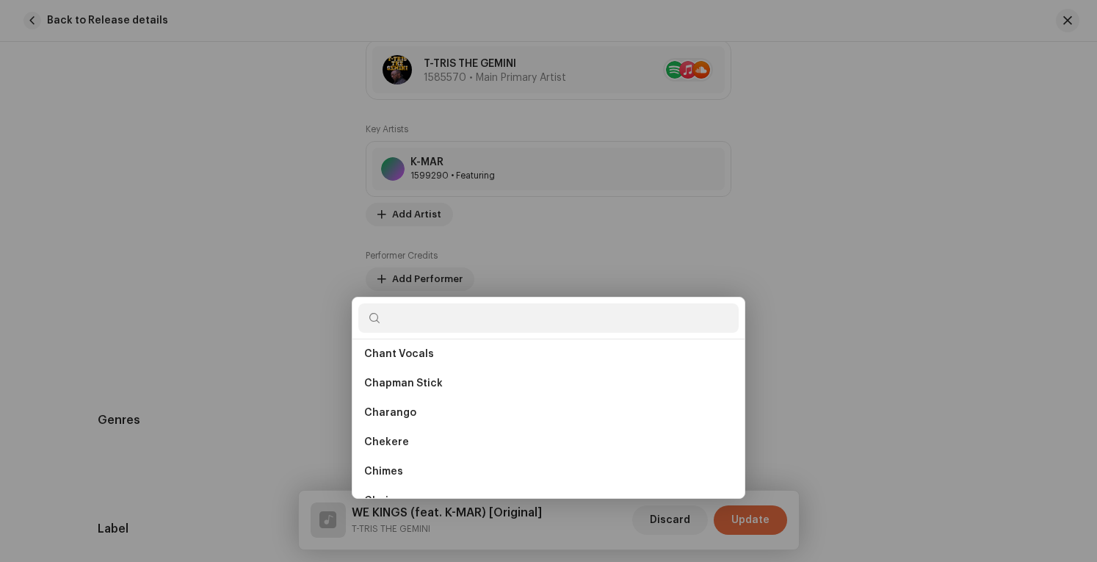
click at [920, 134] on div "Add Performer Credits Role * Select role Cancel Add Credit" at bounding box center [548, 281] width 1097 height 562
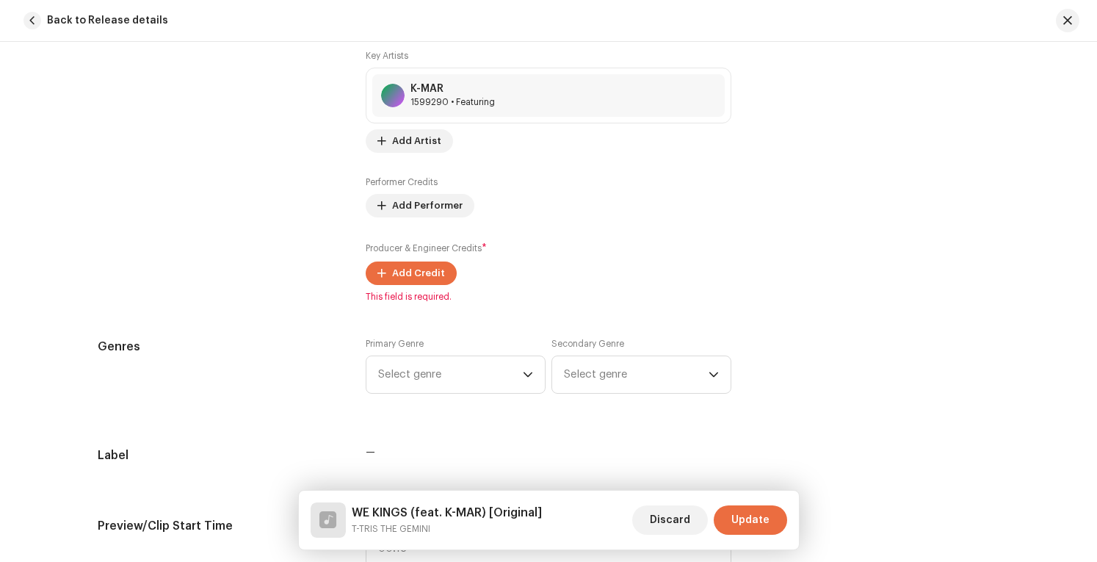
scroll to position [881, 0]
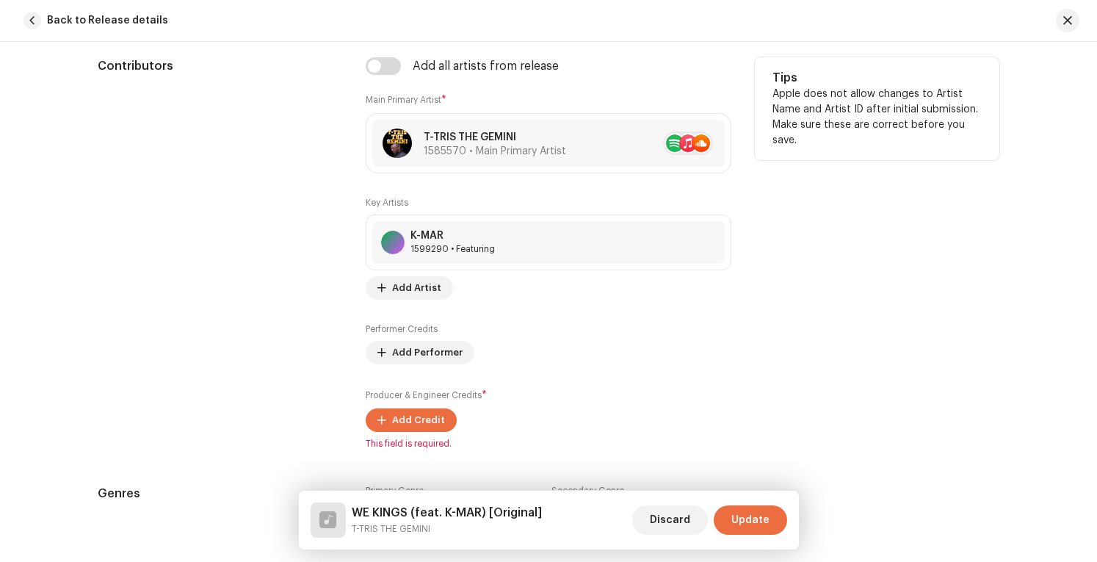
click at [415, 272] on div "Key Artists K-MAR 1599290 • Featuring No selected item Add Artist" at bounding box center [549, 248] width 366 height 103
click at [418, 288] on span "Add Artist" at bounding box center [416, 287] width 49 height 29
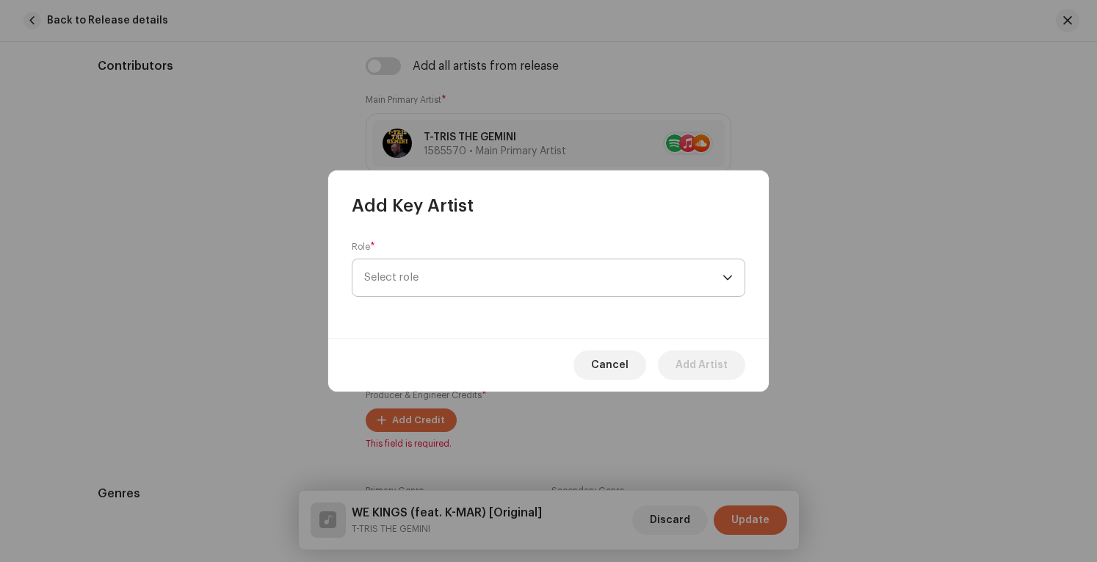
click at [449, 281] on span "Select role" at bounding box center [543, 277] width 358 height 37
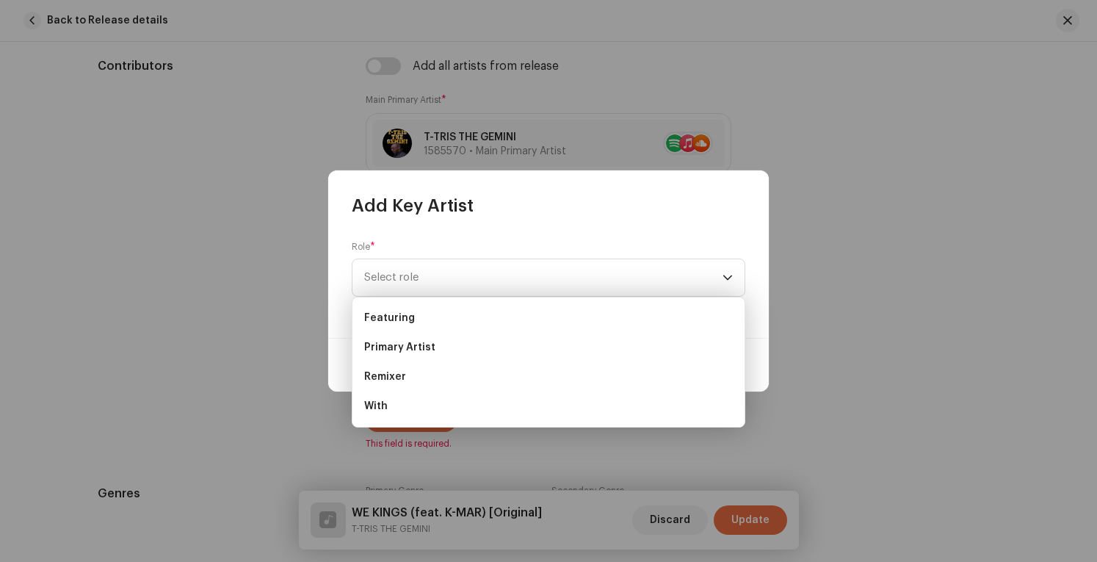
click at [689, 218] on div "Role * Select role" at bounding box center [548, 277] width 440 height 120
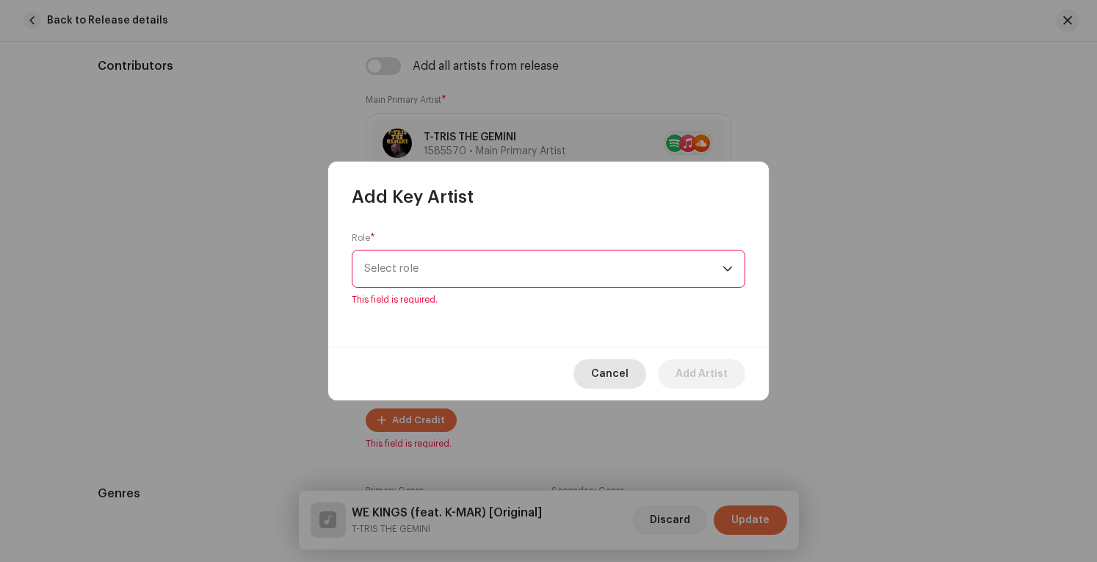
click at [624, 372] on span "Cancel" at bounding box center [609, 373] width 37 height 29
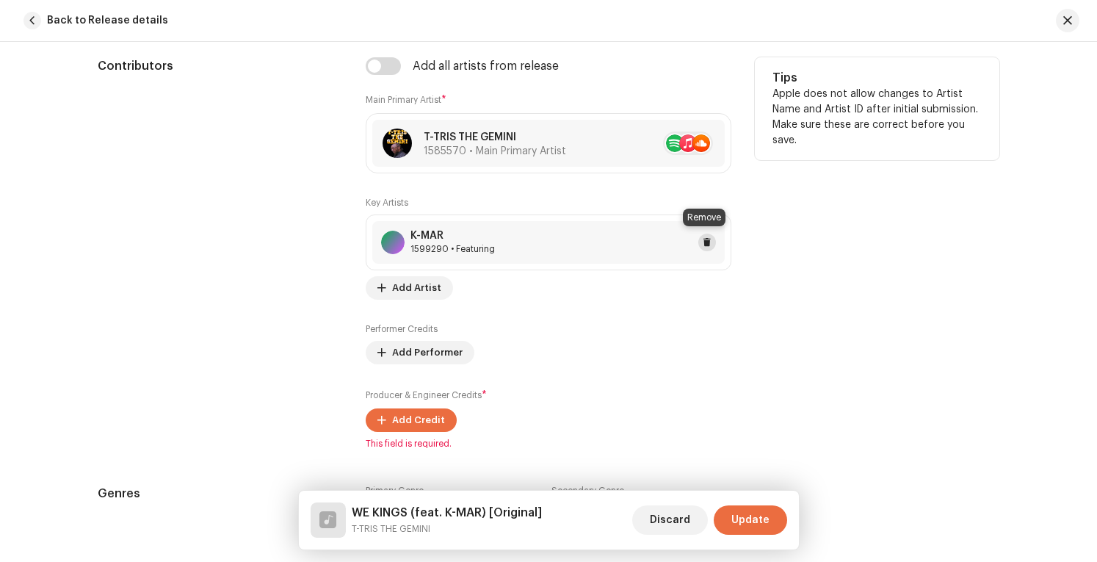
click at [702, 241] on span at bounding box center [706, 242] width 9 height 12
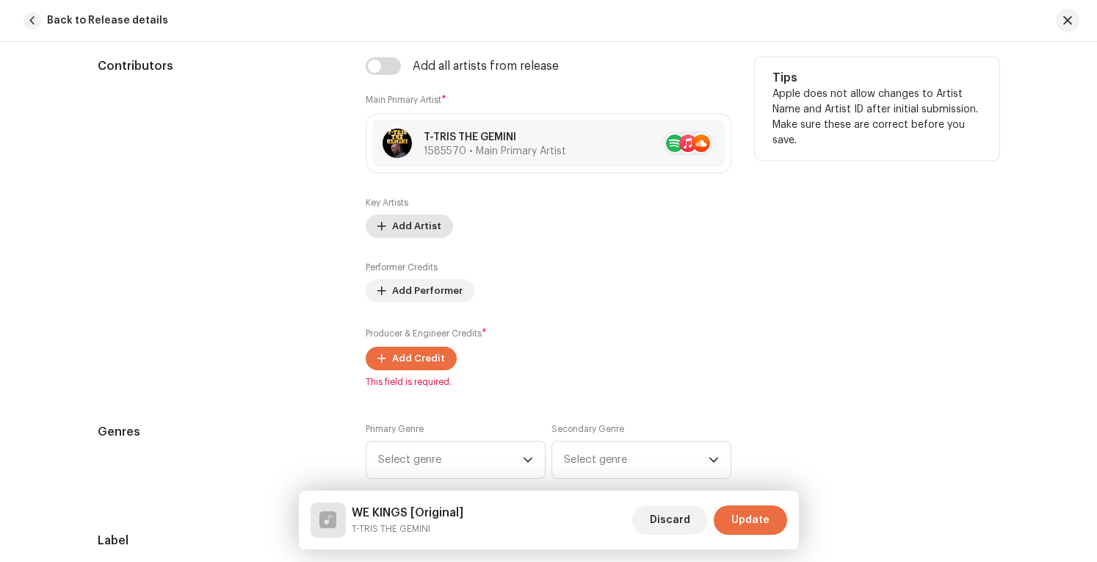
click at [417, 219] on span "Add Artist" at bounding box center [416, 225] width 49 height 29
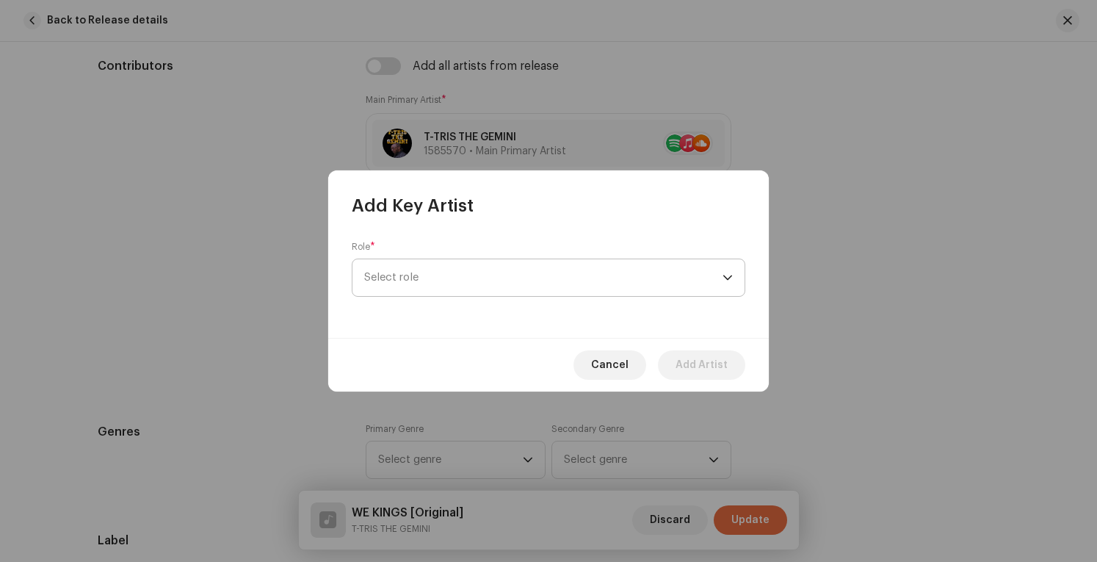
click at [573, 276] on span "Select role" at bounding box center [543, 277] width 358 height 37
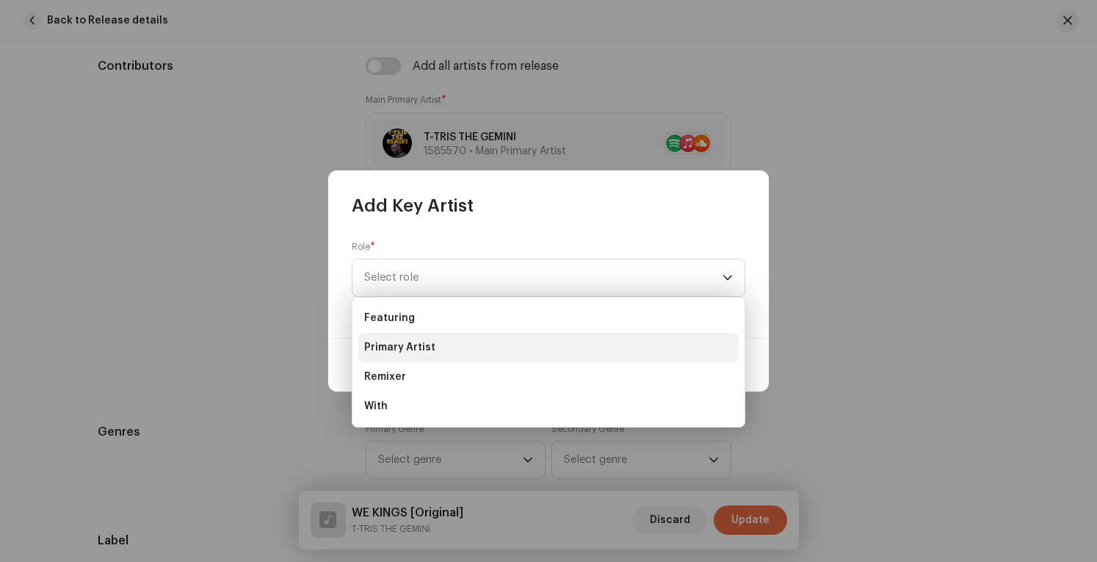
click at [432, 346] on li "Primary Artist" at bounding box center [548, 347] width 380 height 29
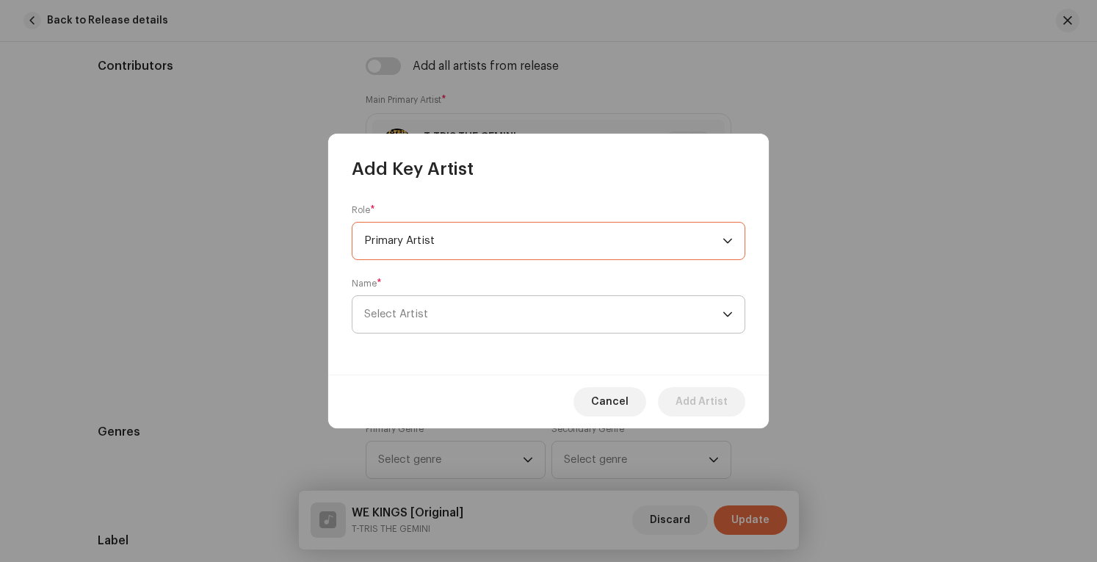
click at [529, 308] on span "Select Artist" at bounding box center [543, 314] width 358 height 37
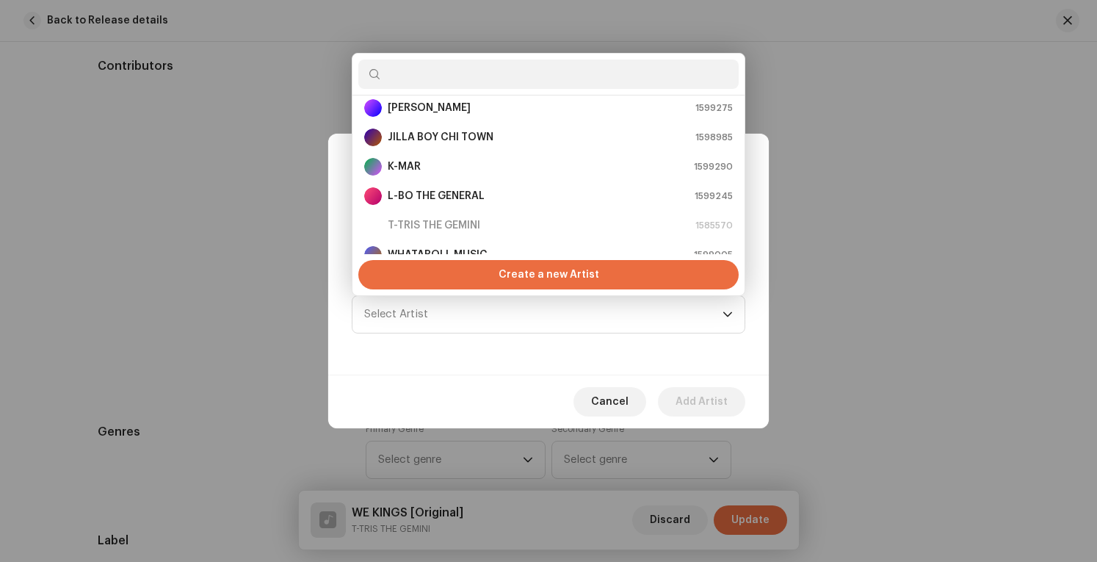
scroll to position [0, 0]
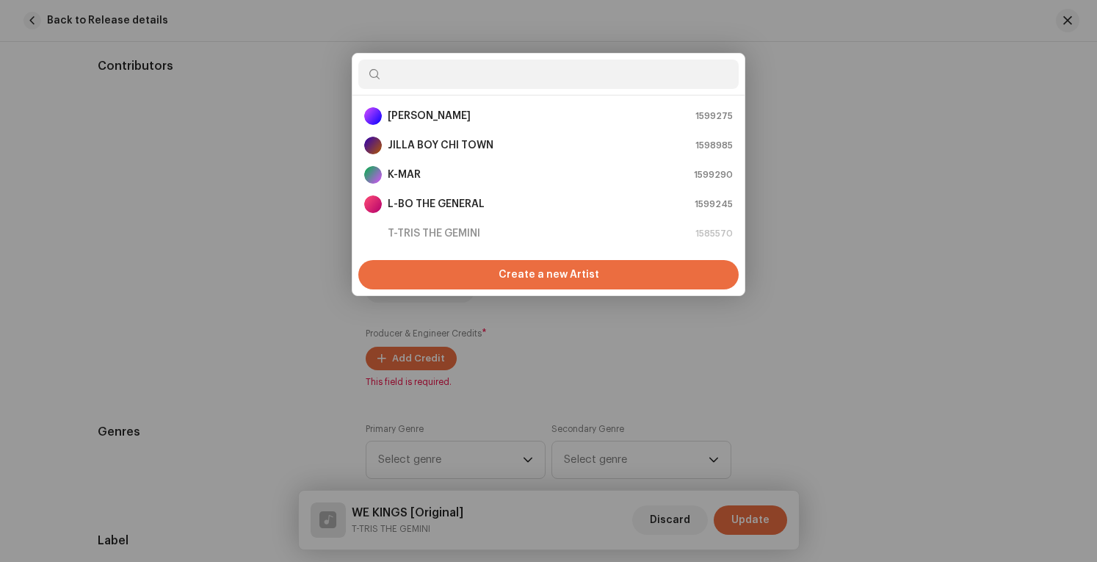
click at [920, 213] on div "Add Key Artist Role * Primary Artist Name * [PERSON_NAME] Cancel Add Artist" at bounding box center [548, 281] width 1097 height 562
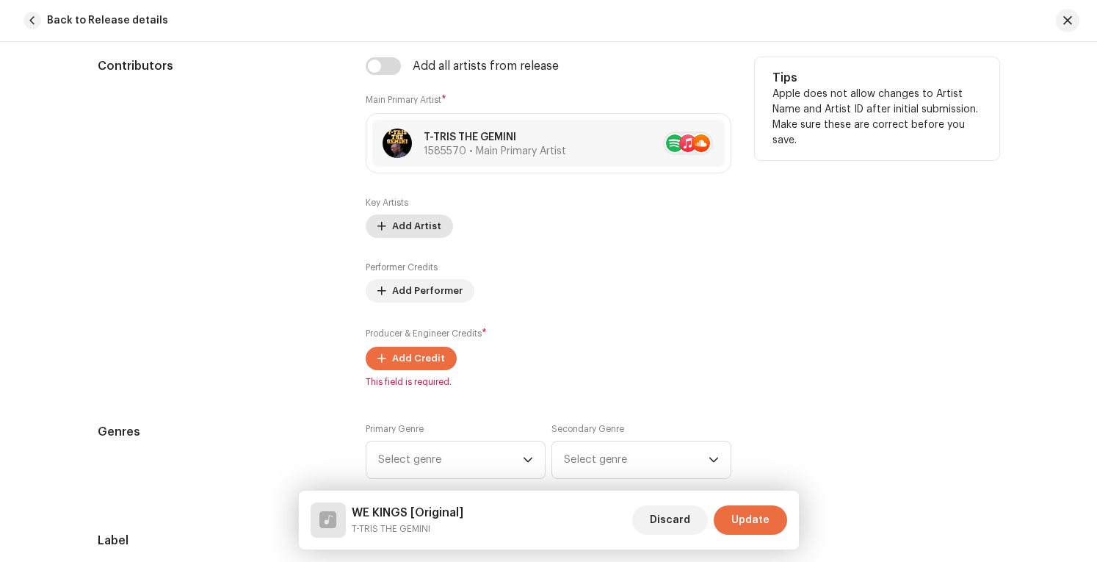
click at [404, 223] on span "Add Artist" at bounding box center [416, 225] width 49 height 29
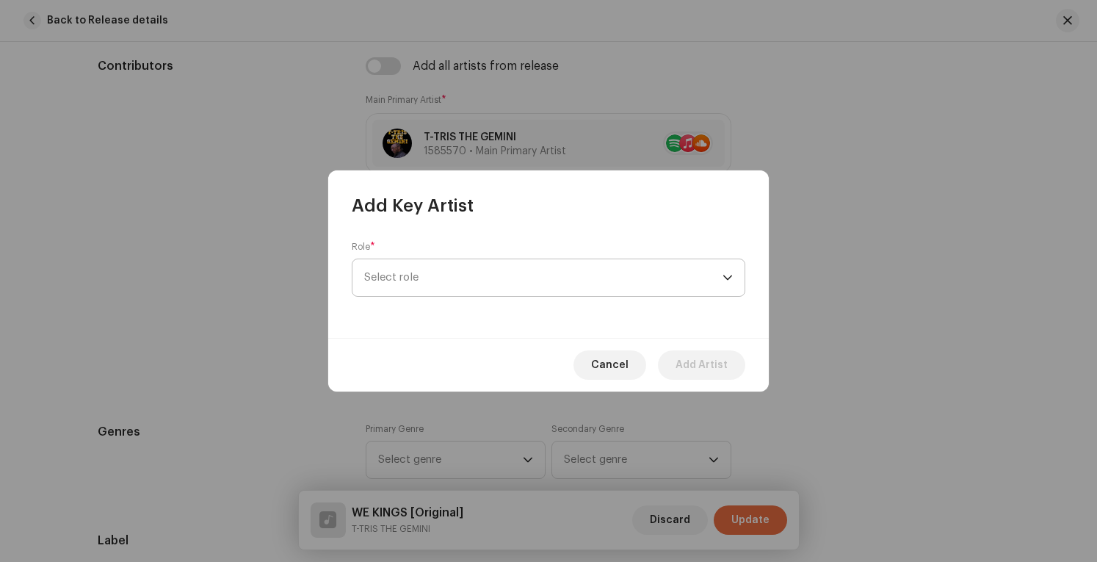
click at [534, 269] on span "Select role" at bounding box center [543, 277] width 358 height 37
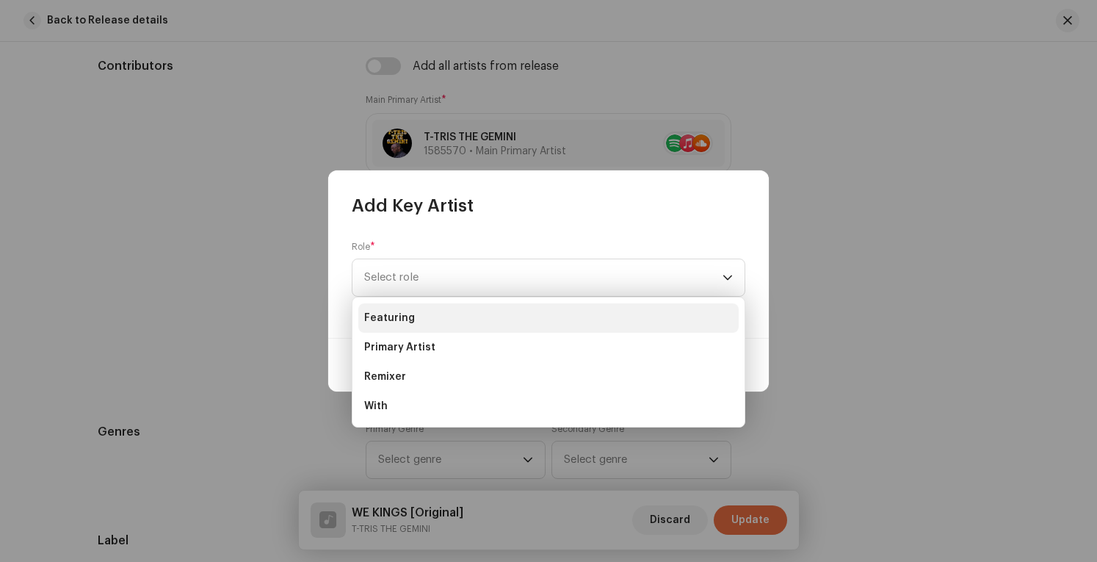
click at [445, 316] on li "Featuring" at bounding box center [548, 317] width 380 height 29
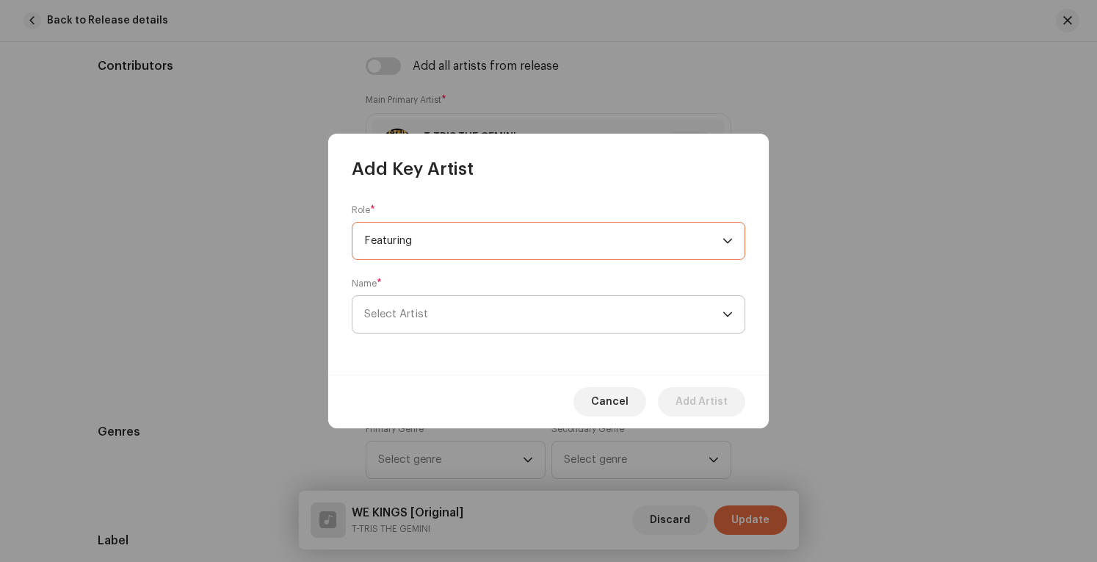
click at [498, 316] on span "Select Artist" at bounding box center [543, 314] width 358 height 37
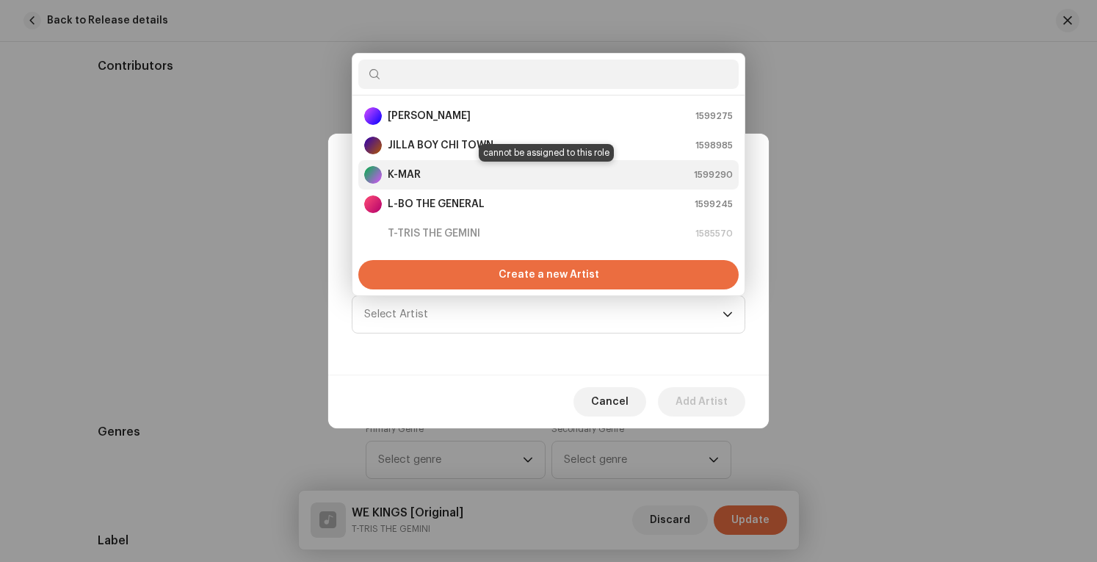
click at [449, 177] on div "K-MAR 1599290" at bounding box center [548, 175] width 368 height 18
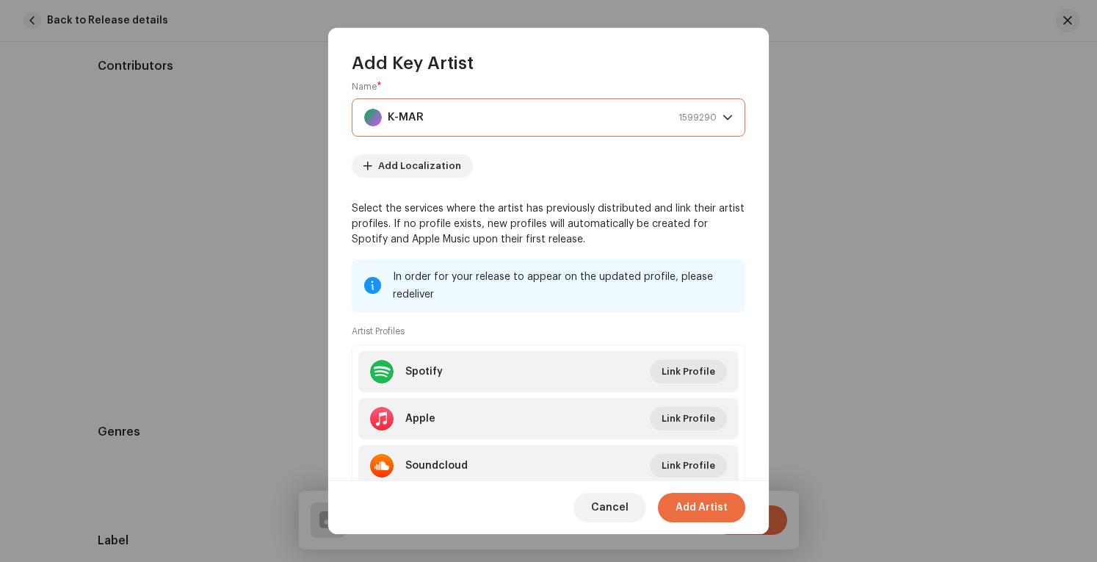
scroll to position [144, 0]
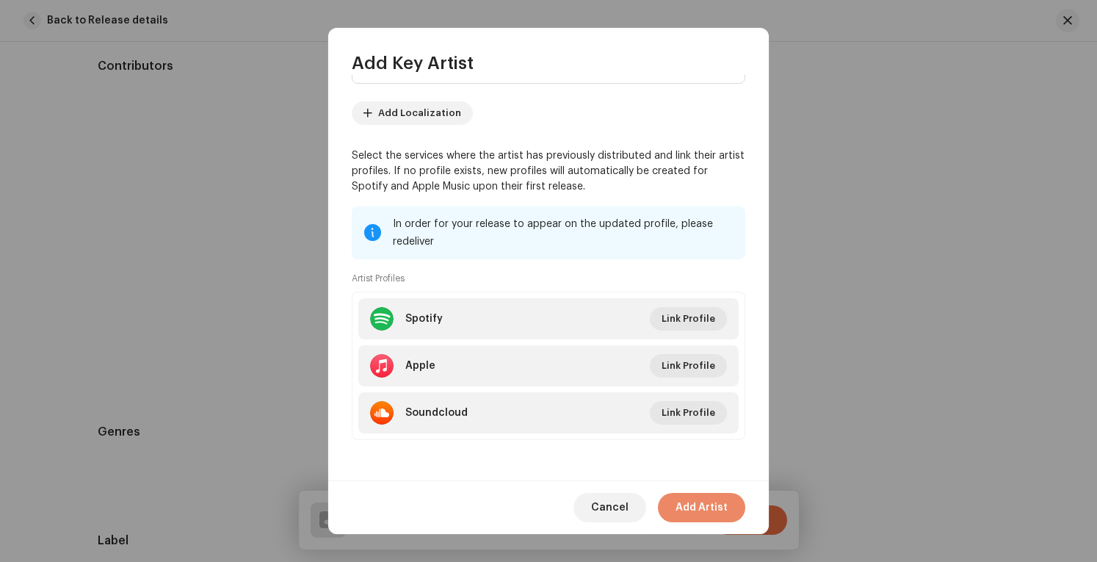
click at [702, 504] on span "Add Artist" at bounding box center [701, 507] width 52 height 29
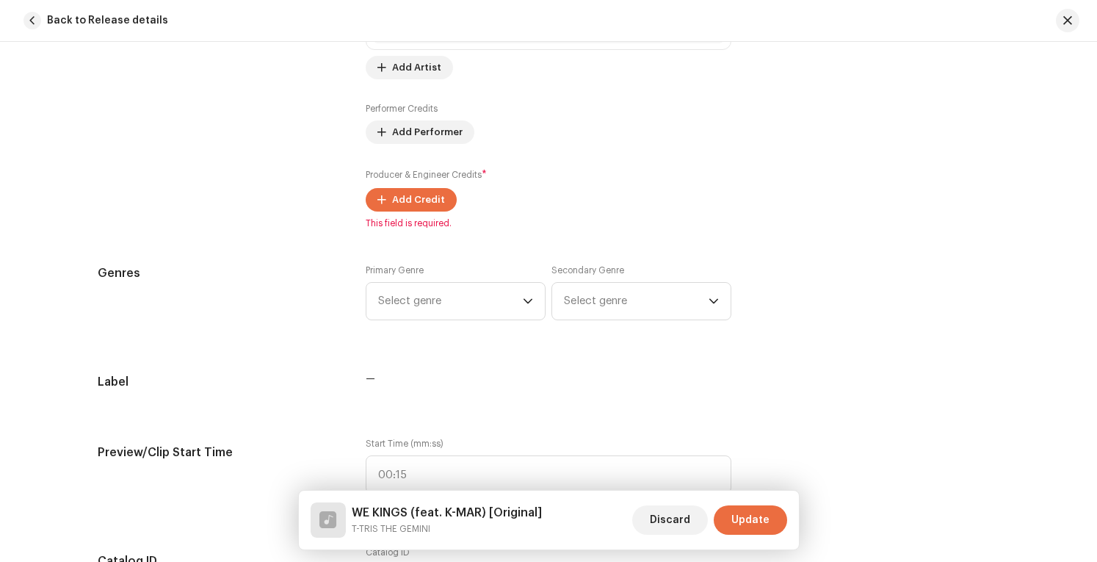
scroll to position [1028, 0]
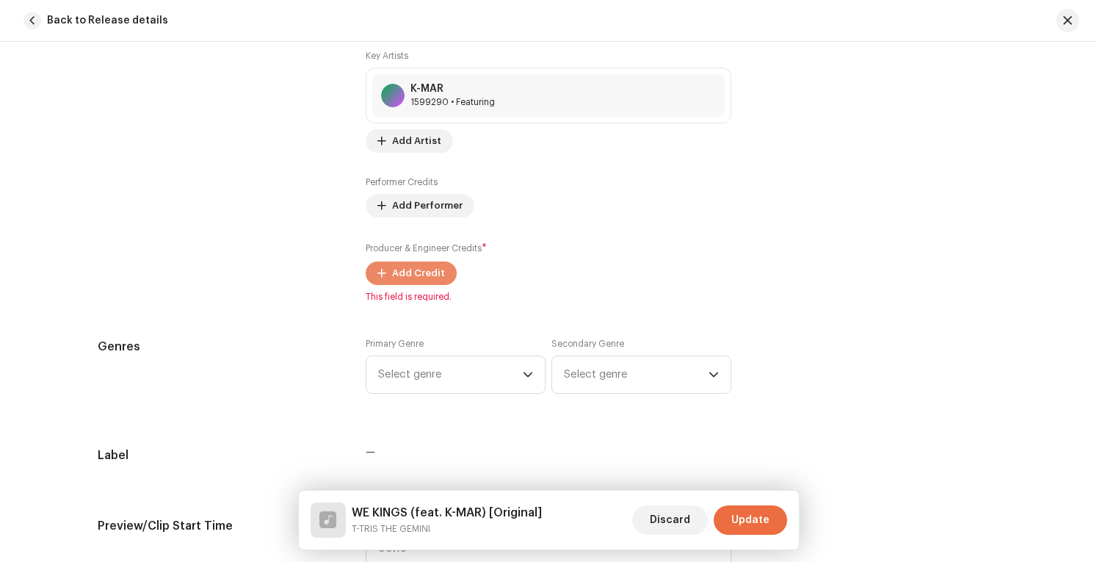
click at [410, 262] on span "Add Credit" at bounding box center [418, 272] width 53 height 29
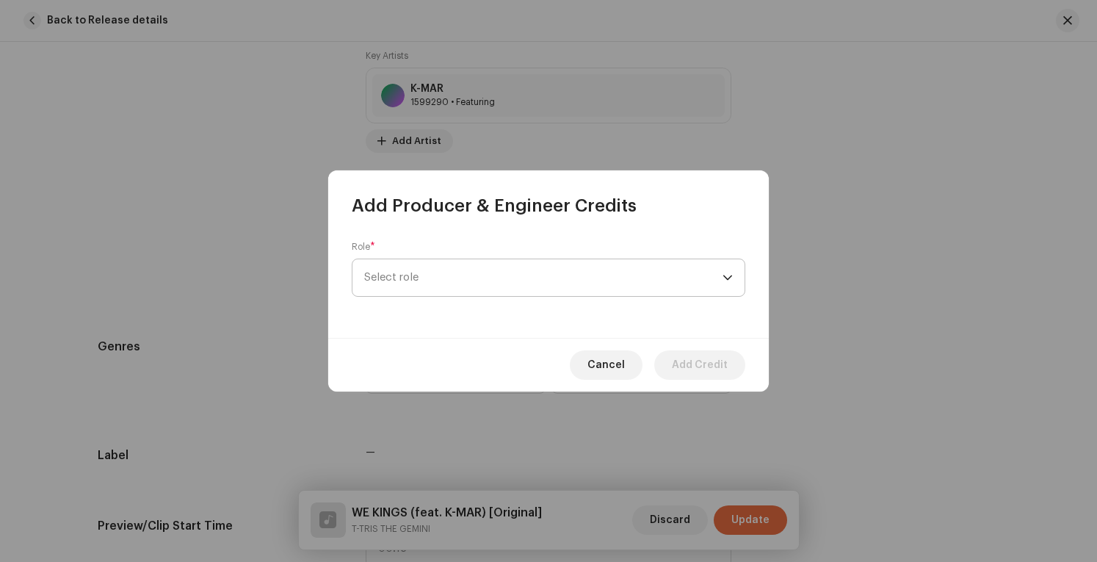
click at [495, 280] on span "Select role" at bounding box center [543, 277] width 358 height 37
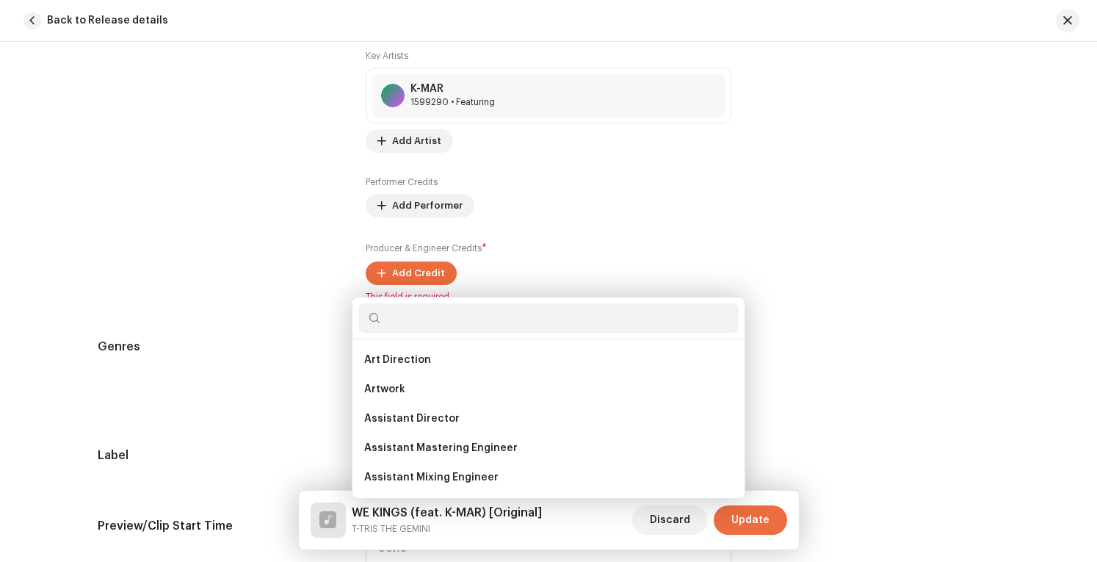
click at [904, 123] on div "Add Producer & Engineer Credits Role * Select role Cancel Add Credit" at bounding box center [548, 281] width 1097 height 562
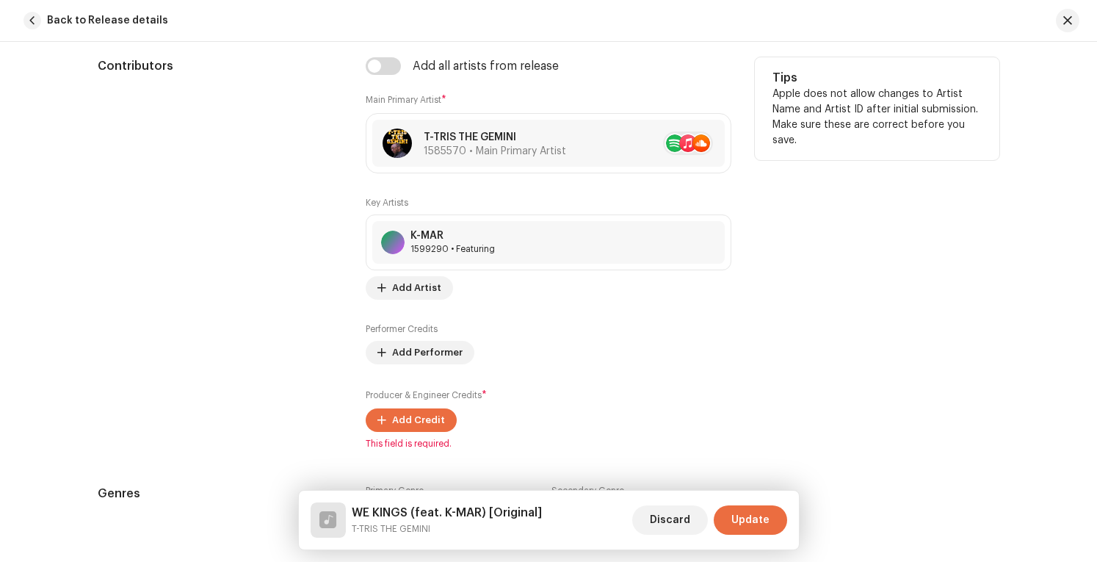
scroll to position [954, 0]
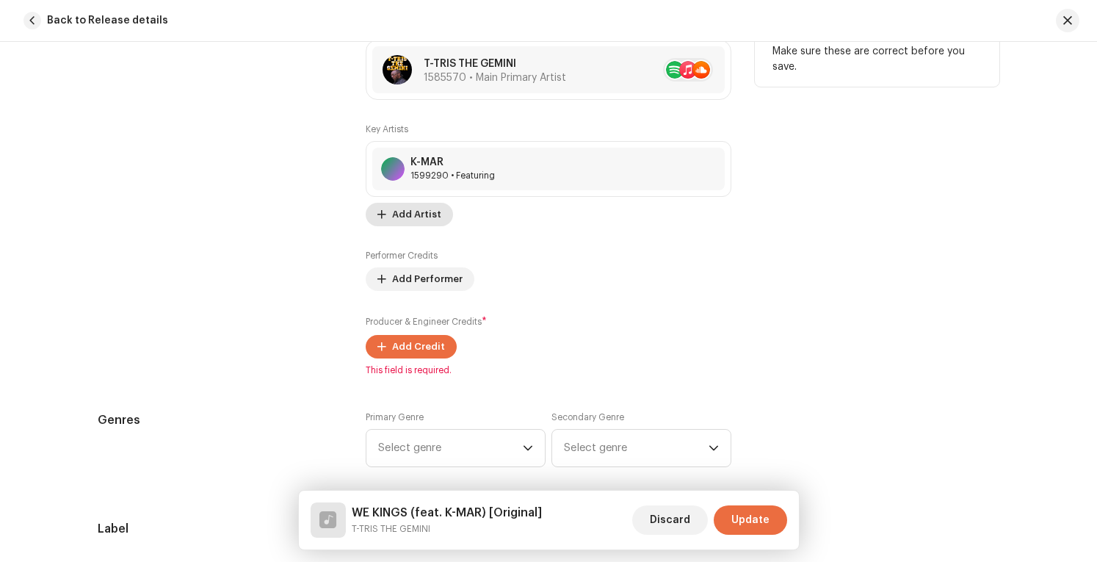
click at [422, 209] on span "Add Artist" at bounding box center [416, 214] width 49 height 29
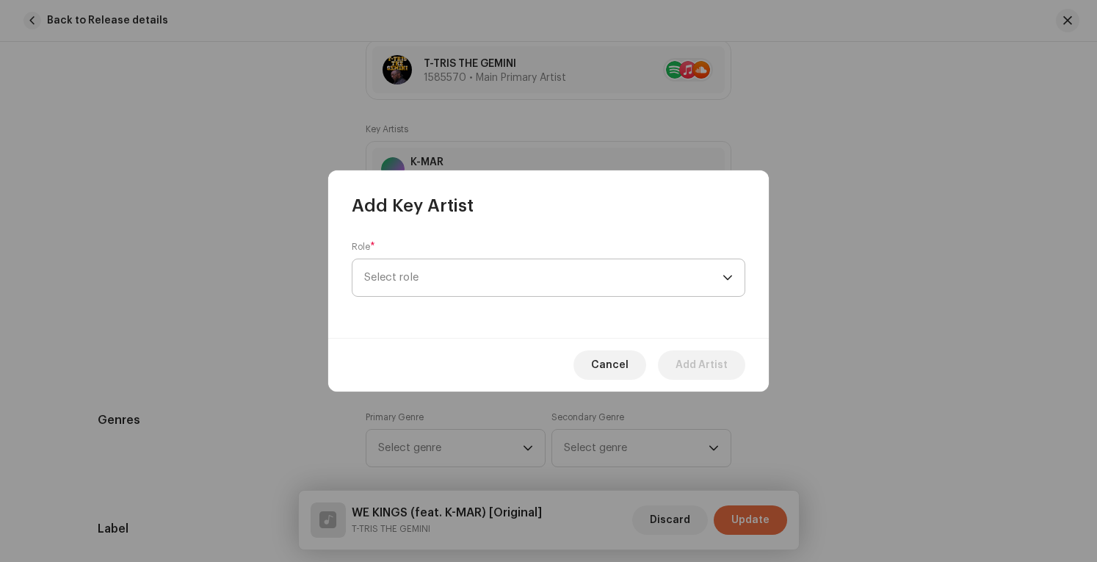
click at [534, 273] on span "Select role" at bounding box center [543, 277] width 358 height 37
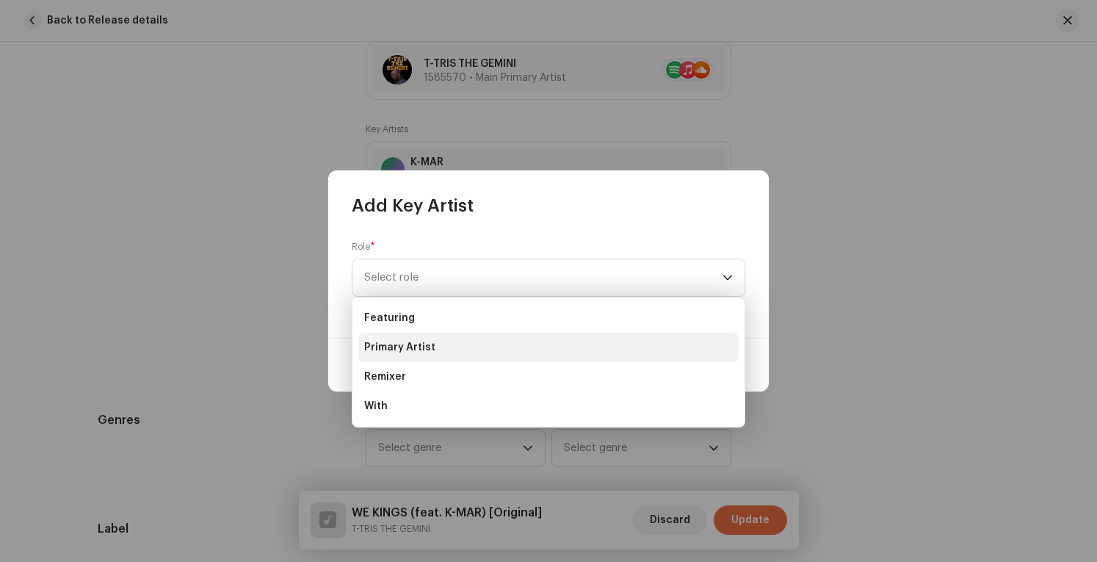
click at [430, 352] on span "Primary Artist" at bounding box center [399, 347] width 71 height 15
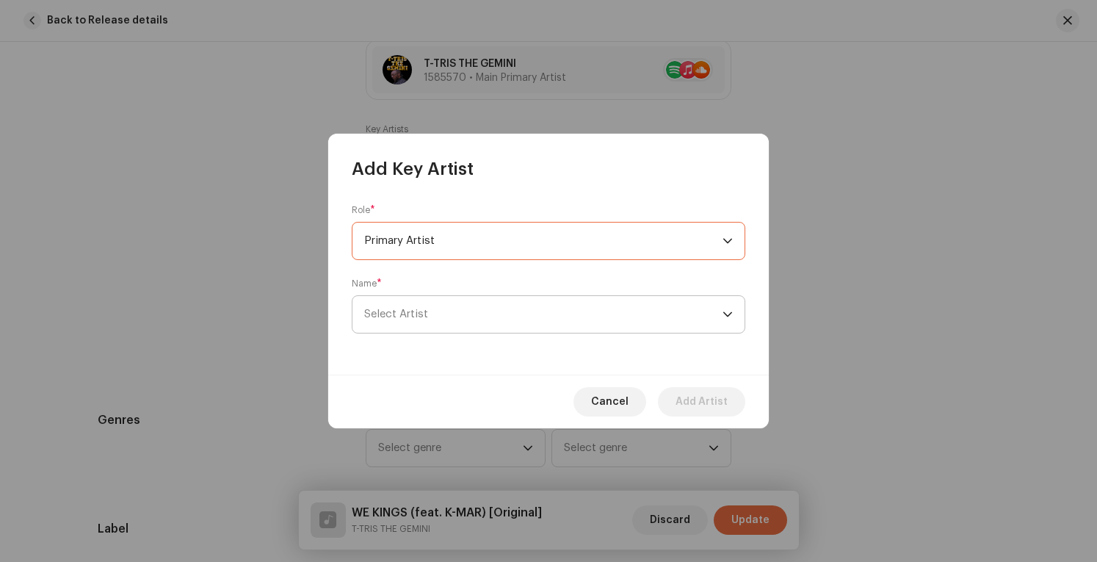
click at [530, 317] on span "Select Artist" at bounding box center [543, 314] width 358 height 37
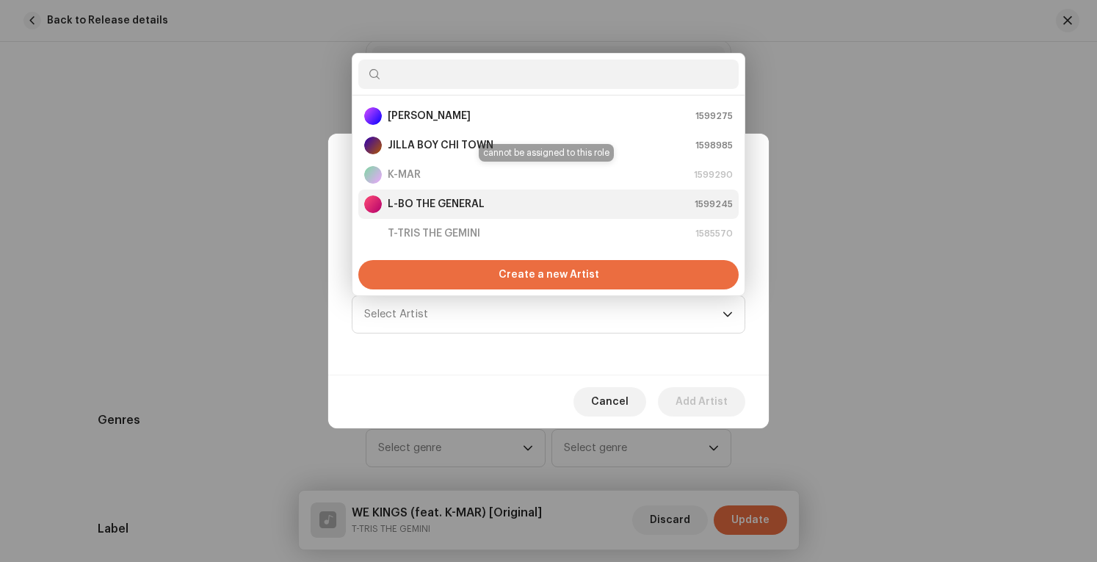
scroll to position [29, 0]
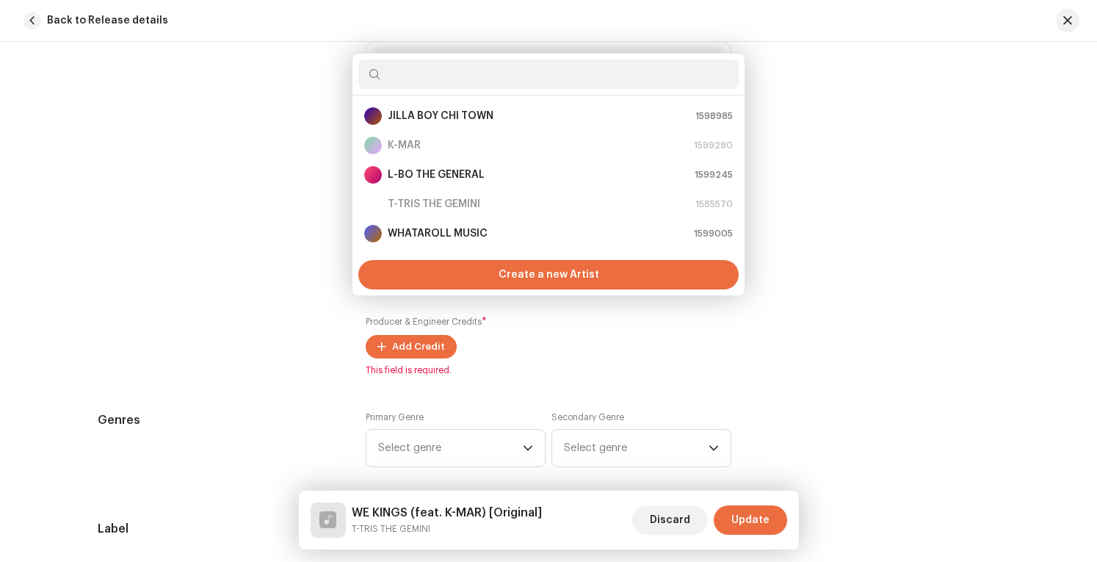
click at [865, 170] on div "Add Key Artist Role * Primary Artist Name * [PERSON_NAME] Cancel Add Artist" at bounding box center [548, 281] width 1097 height 562
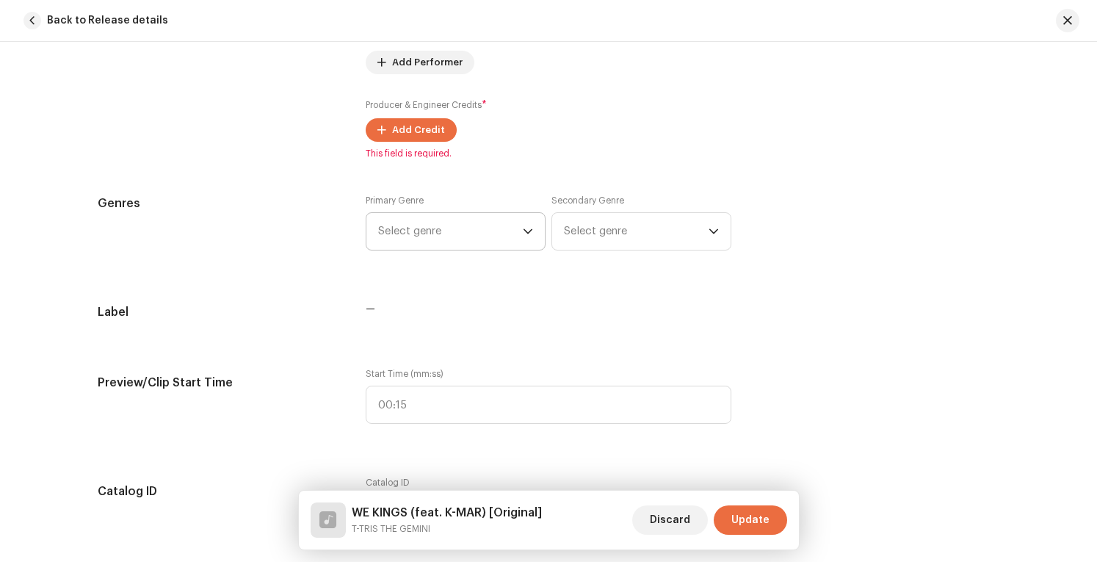
scroll to position [1174, 0]
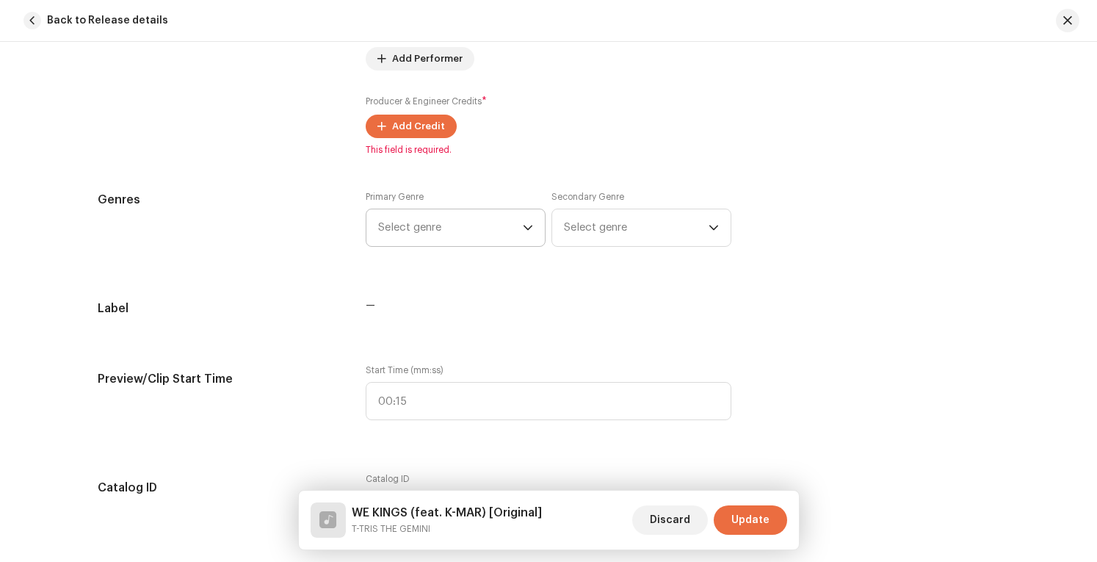
click at [523, 227] on icon "dropdown trigger" at bounding box center [528, 227] width 10 height 10
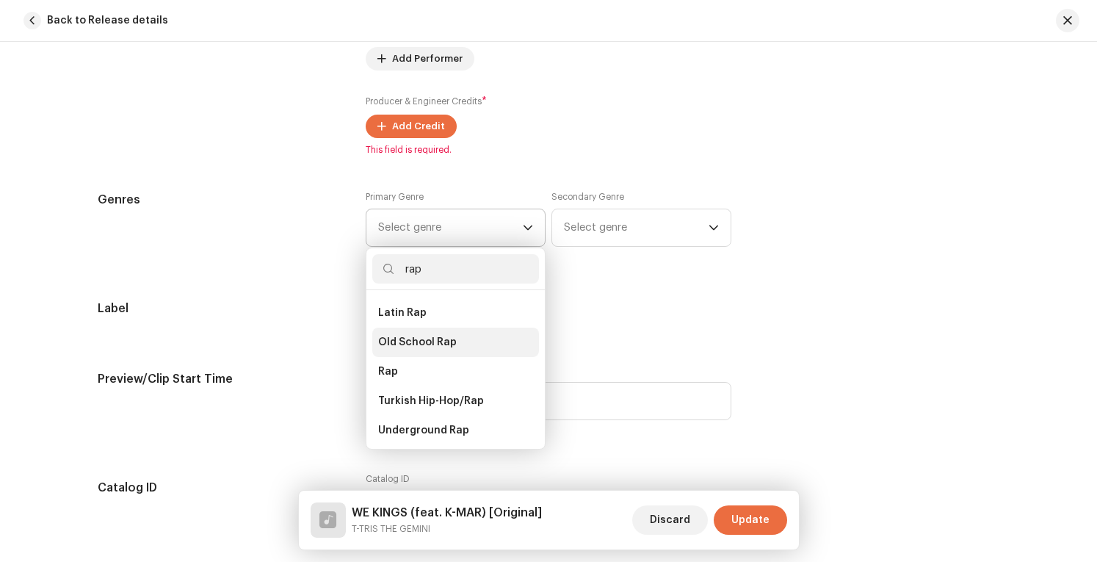
scroll to position [264, 0]
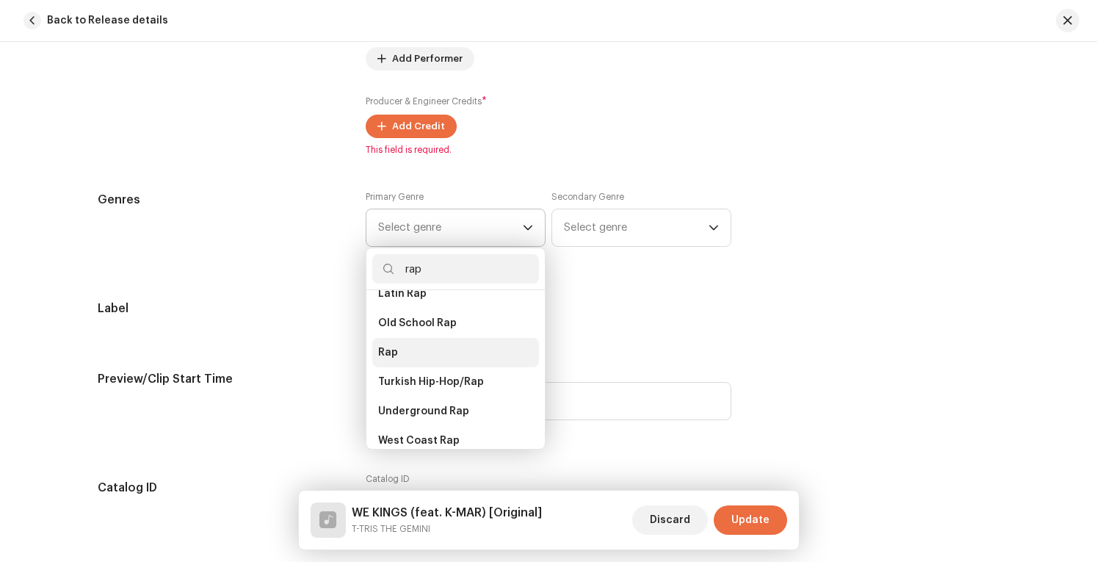
type input "rap"
click at [408, 338] on li "Rap" at bounding box center [455, 352] width 167 height 29
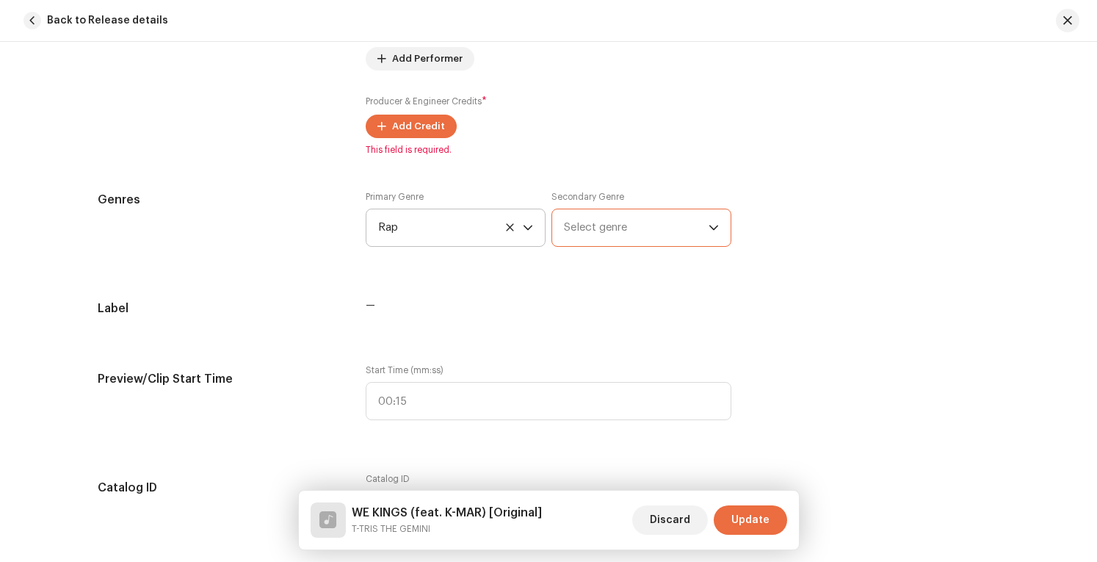
click at [658, 227] on span "Select genre" at bounding box center [636, 227] width 145 height 37
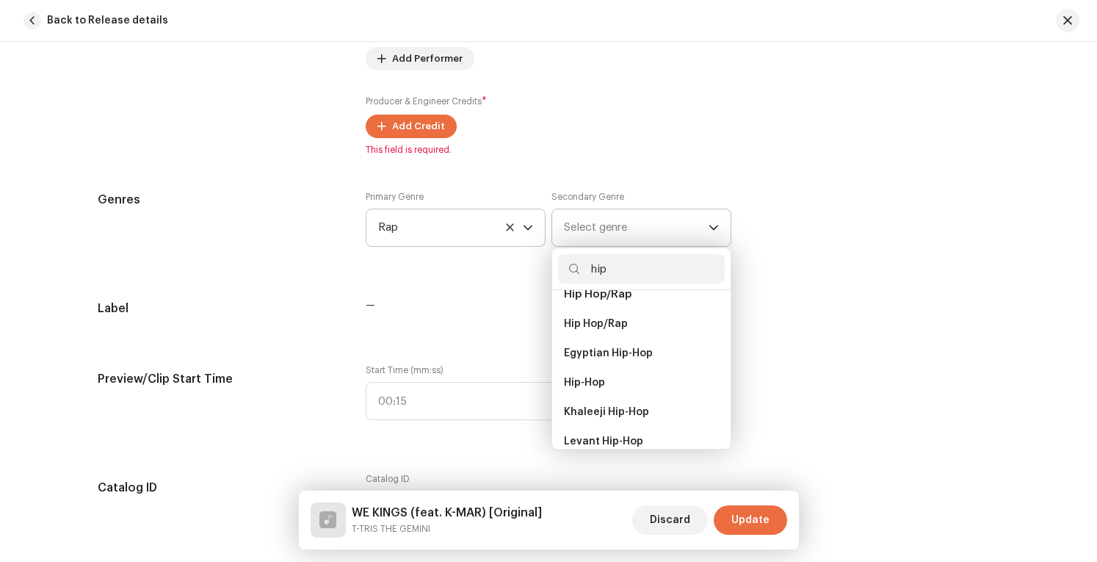
scroll to position [73, 0]
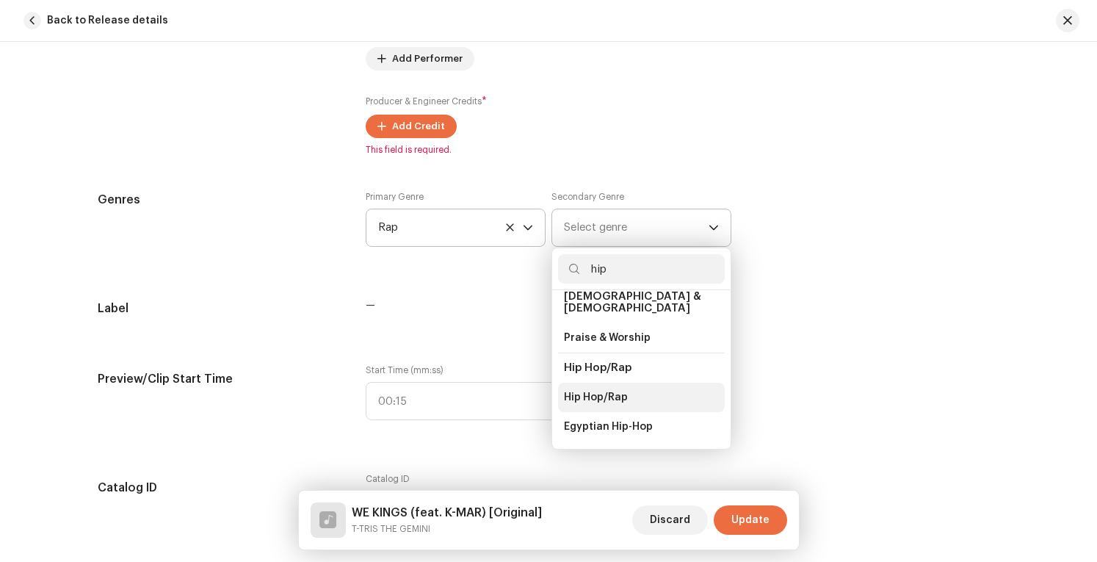
type input "hip"
click at [623, 382] on li "Hip Hop/Rap" at bounding box center [641, 396] width 167 height 29
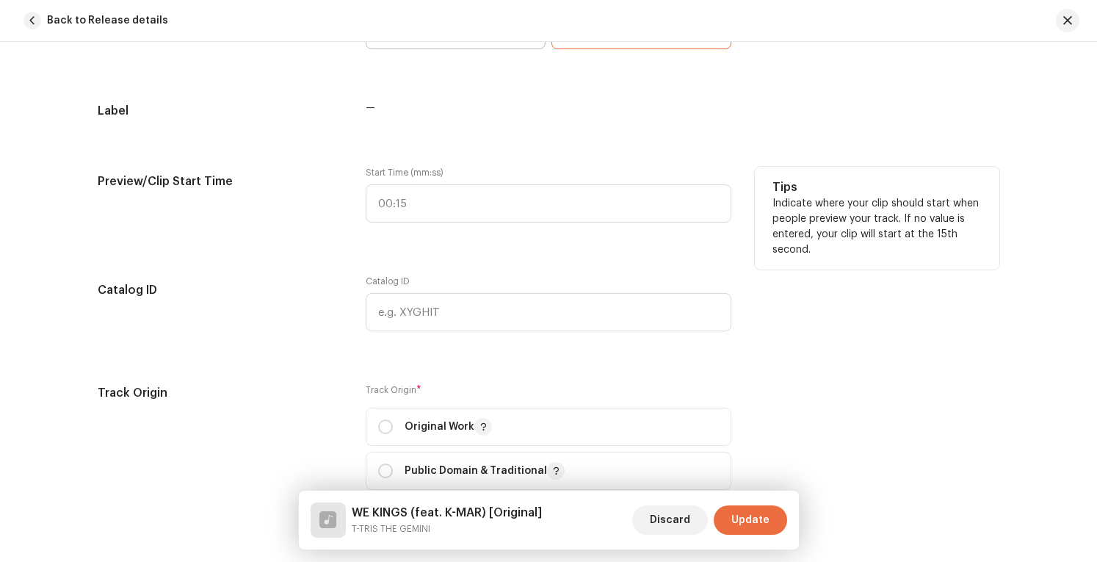
scroll to position [1395, 0]
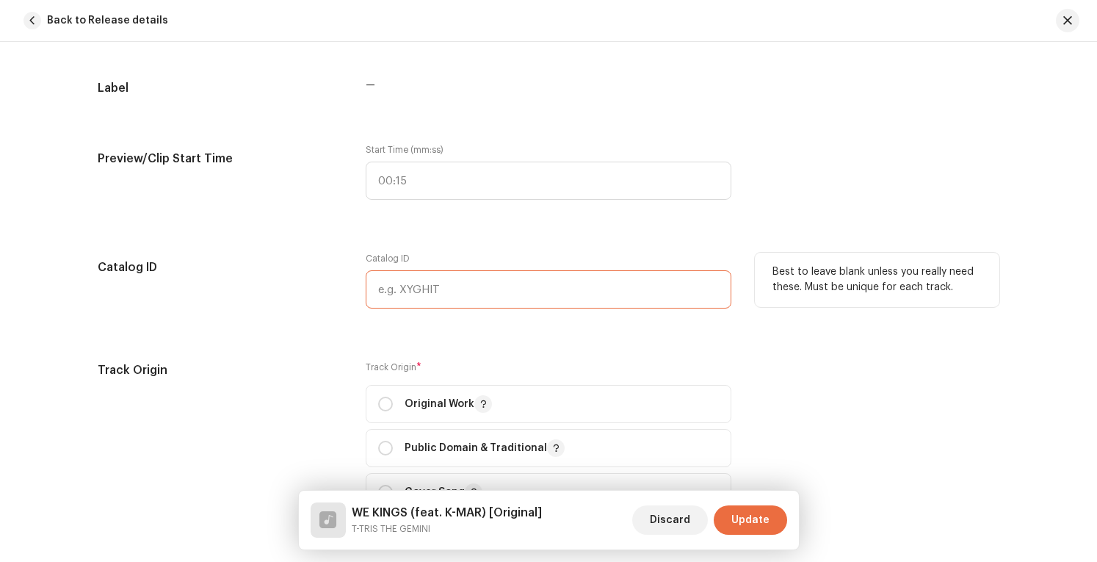
click at [546, 291] on input "text" at bounding box center [549, 289] width 366 height 38
type input "4"
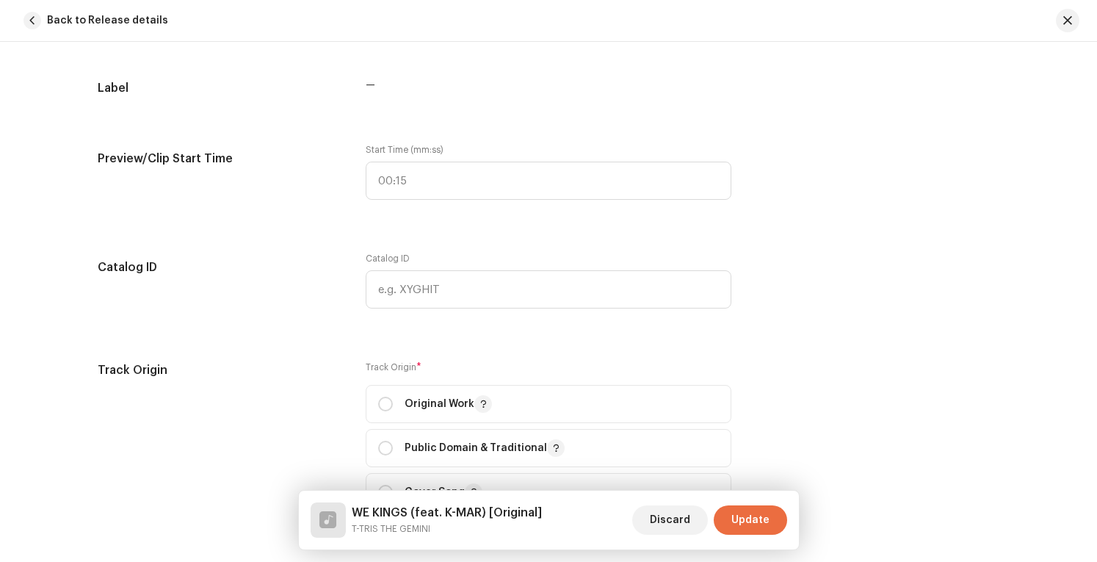
click at [675, 227] on div "Track details Complete the following to finalize your track. 1 of 3 Add Audio F…" at bounding box center [548, 264] width 948 height 3165
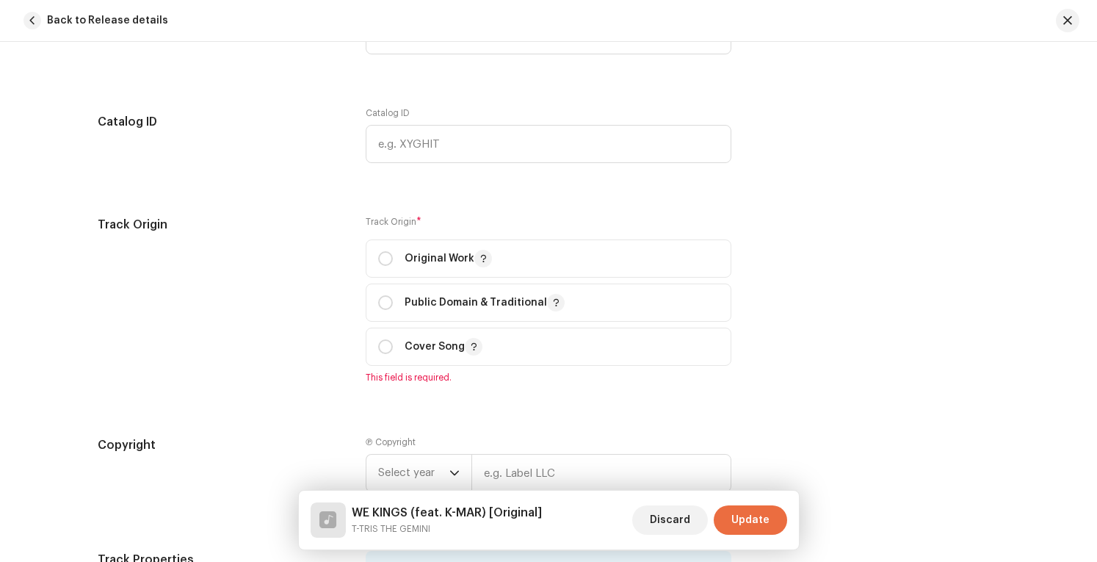
scroll to position [1542, 0]
click at [382, 257] on input "radio" at bounding box center [385, 257] width 15 height 15
radio input "true"
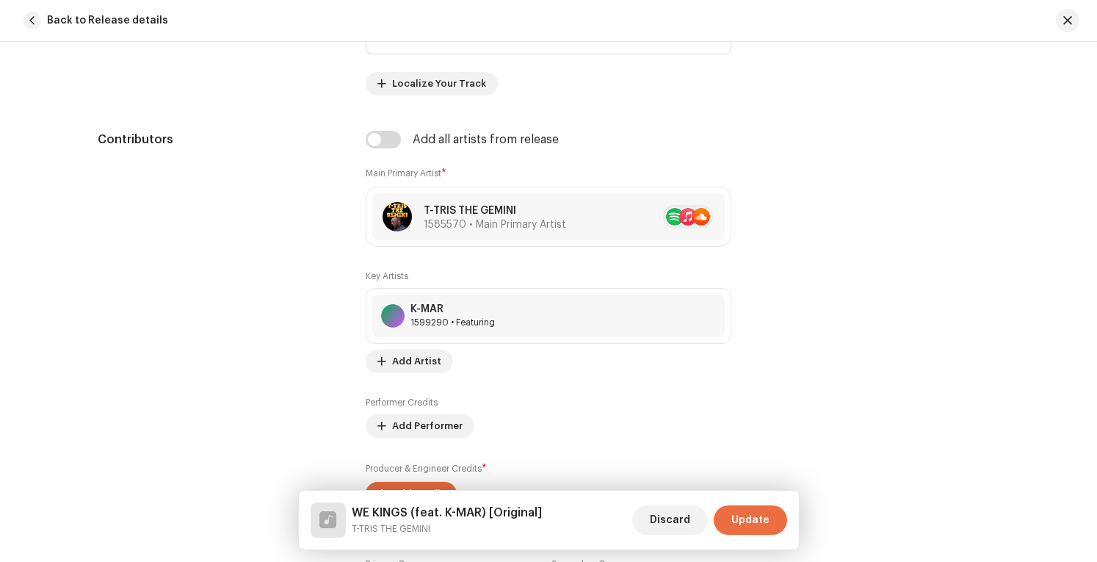
scroll to position [954, 0]
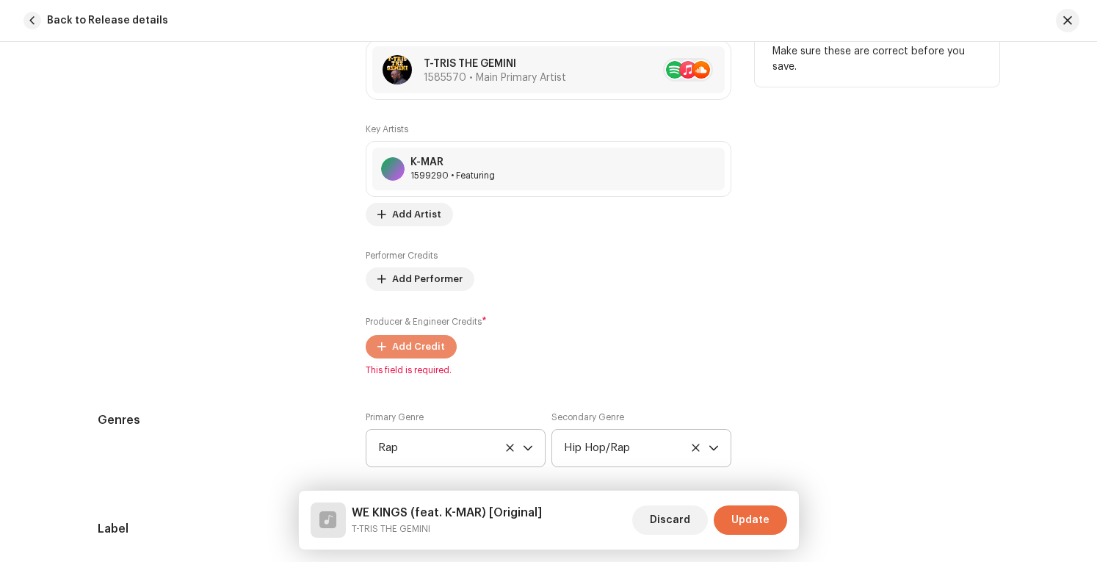
click at [440, 341] on button "Add Credit" at bounding box center [411, 346] width 91 height 23
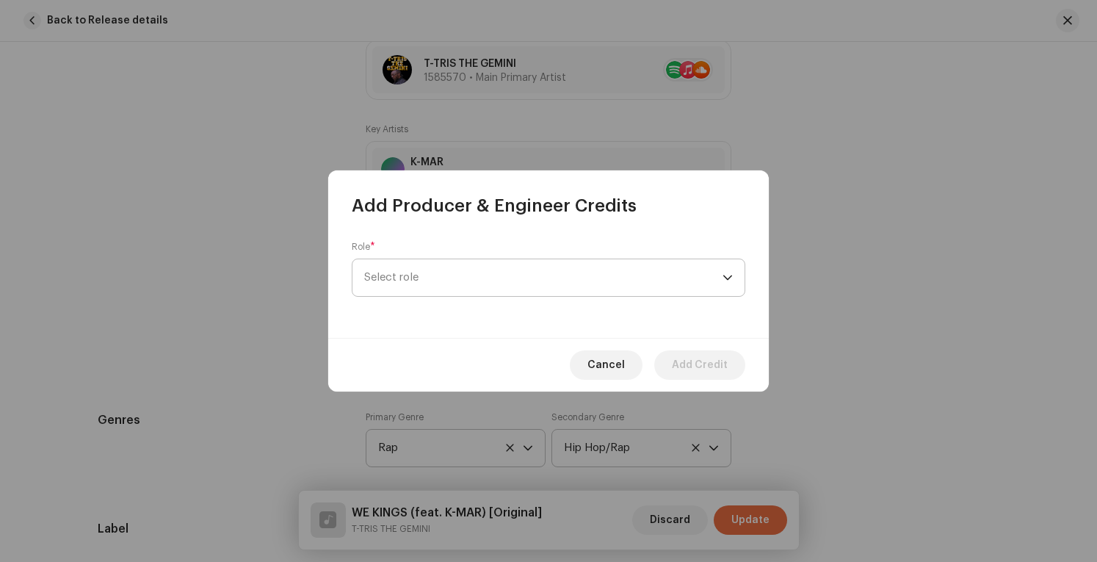
click at [557, 283] on span "Select role" at bounding box center [543, 277] width 358 height 37
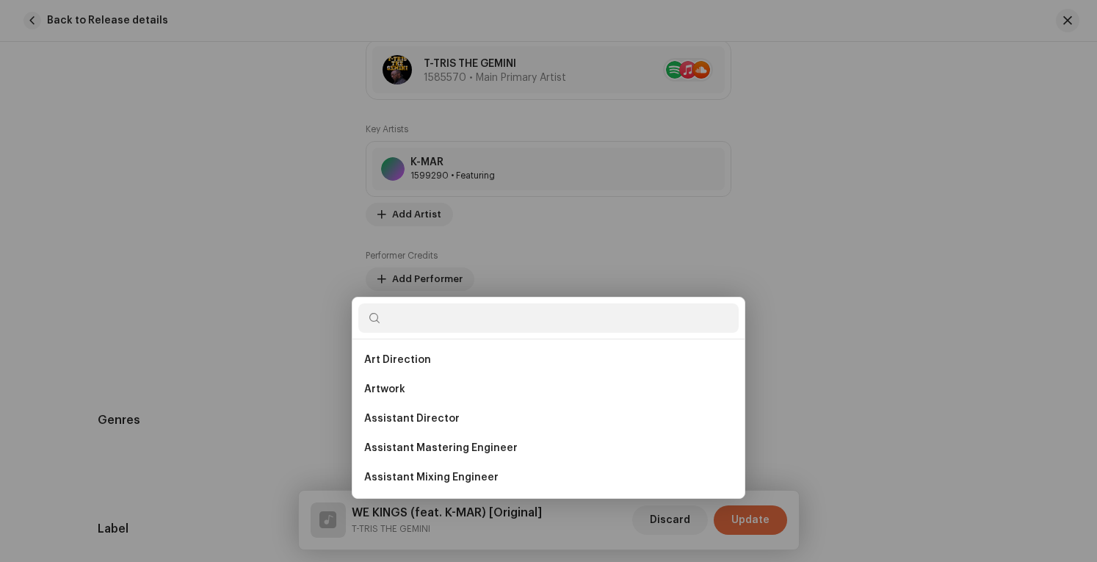
click at [972, 198] on div "Add Producer & Engineer Credits Role * Select role Cancel Add Credit" at bounding box center [548, 281] width 1097 height 562
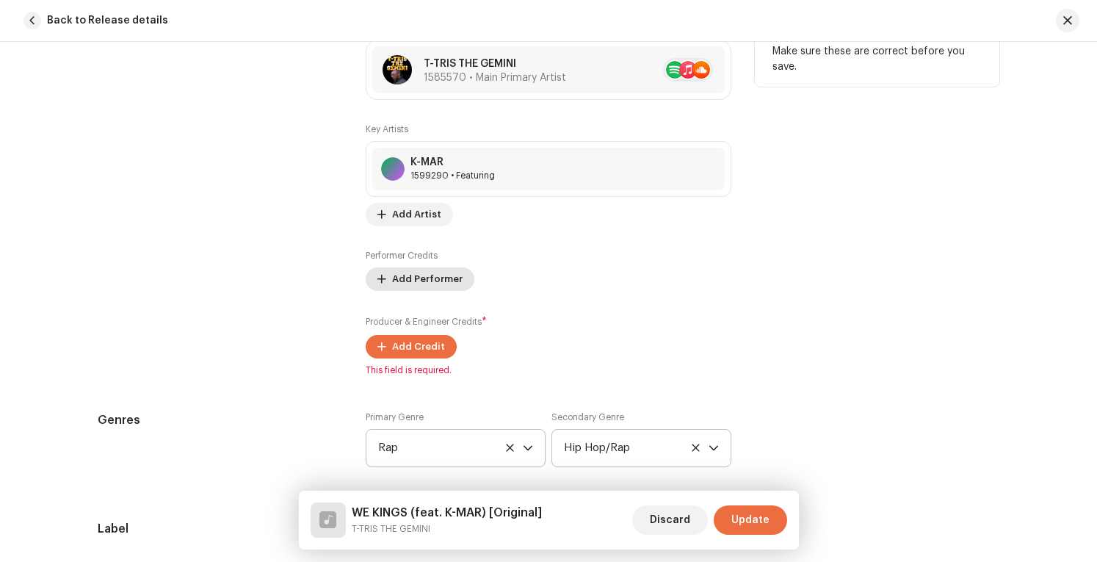
click at [420, 272] on span "Add Performer" at bounding box center [427, 278] width 70 height 29
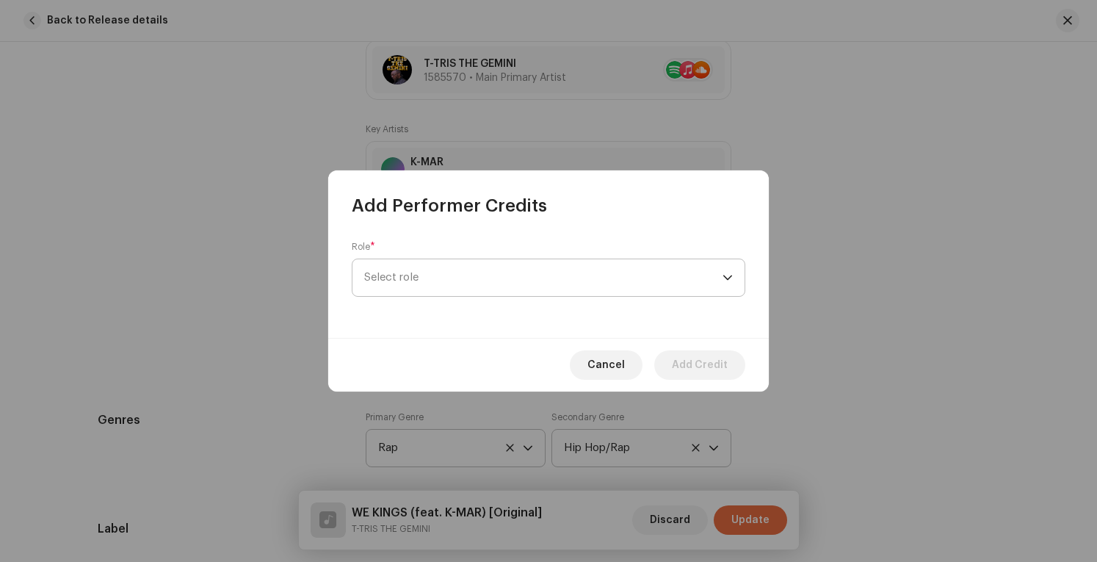
click at [442, 274] on span "Select role" at bounding box center [543, 277] width 358 height 37
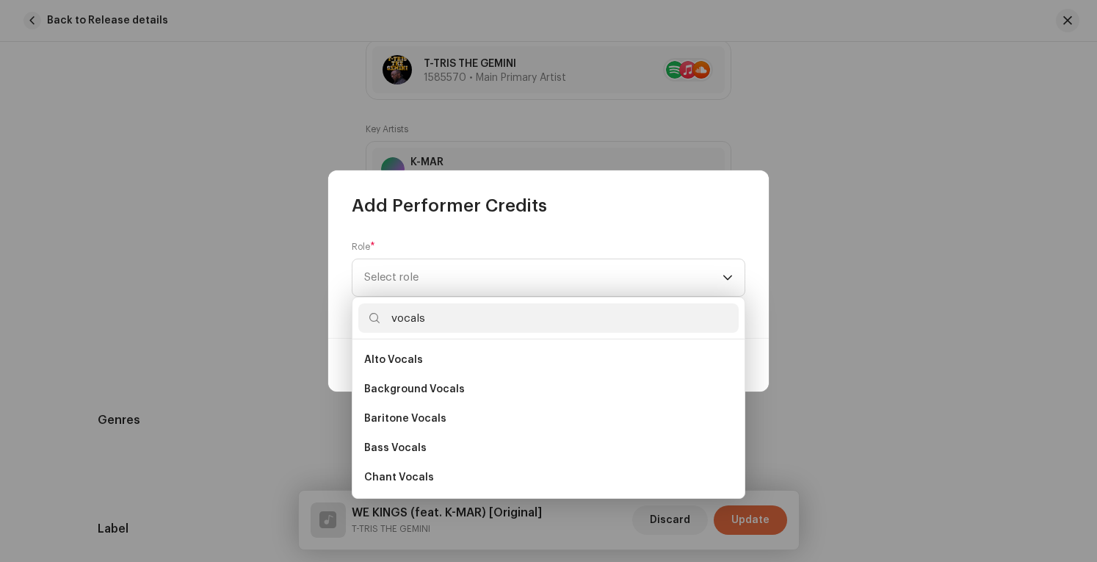
click at [365, 314] on input "vocals" at bounding box center [548, 317] width 380 height 29
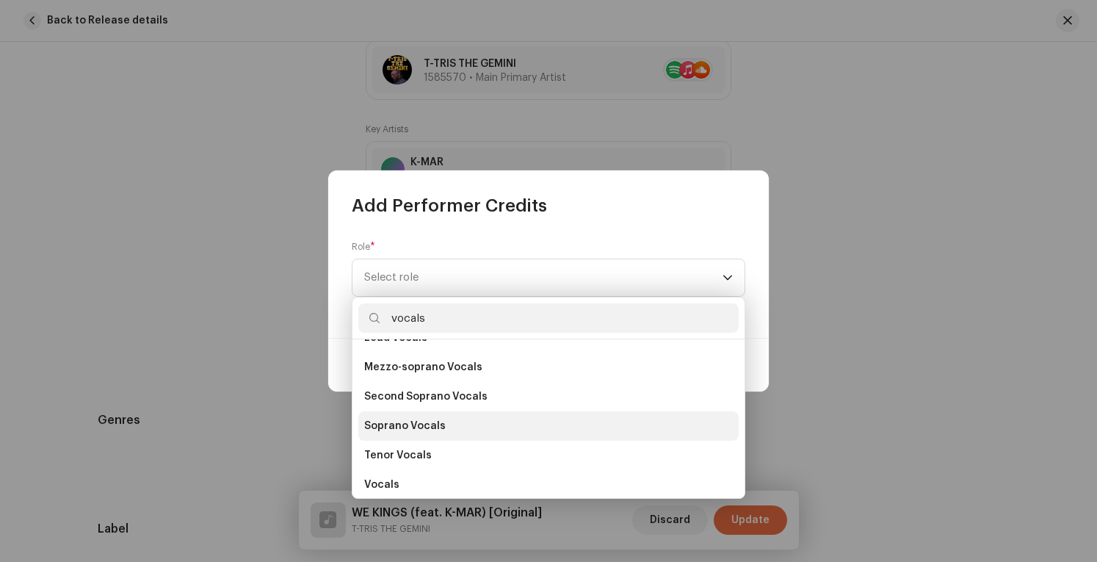
scroll to position [264, 0]
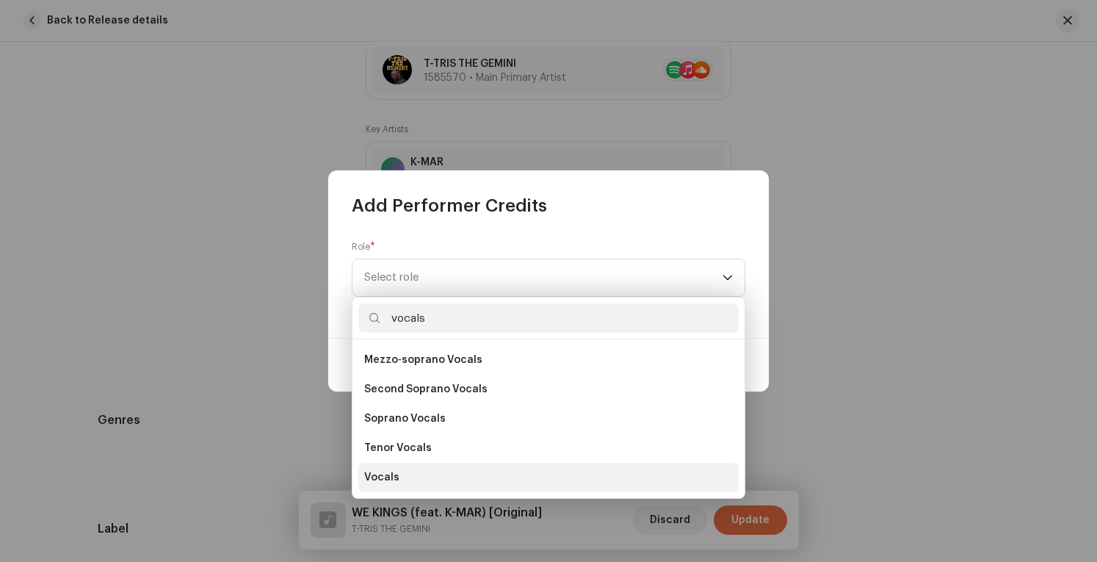
type input "vocals"
click at [420, 475] on li "Vocals" at bounding box center [548, 476] width 380 height 29
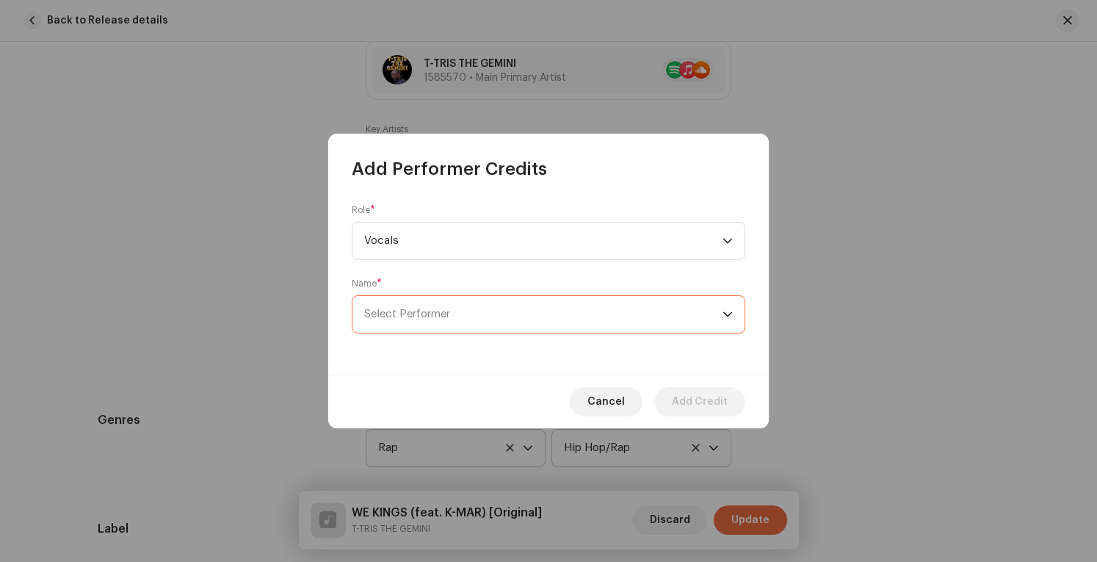
click at [592, 317] on span "Select Performer" at bounding box center [543, 314] width 358 height 37
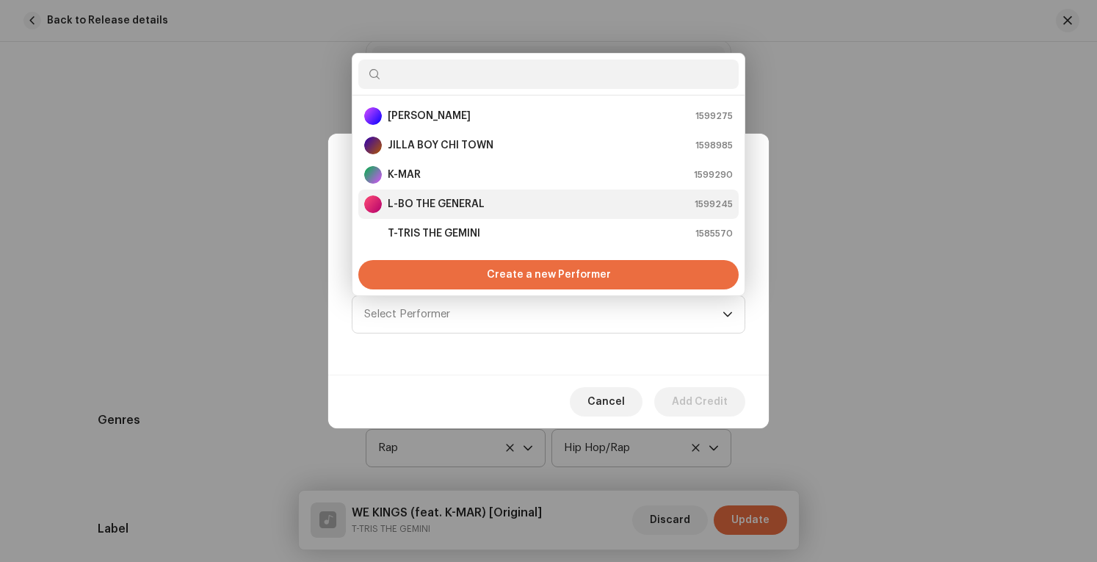
scroll to position [23, 0]
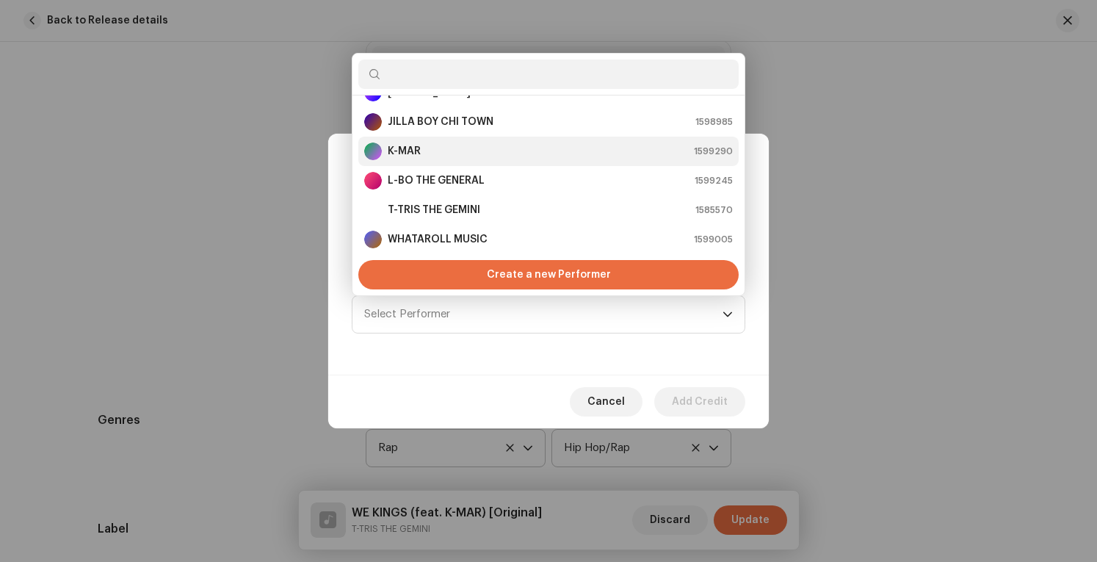
click at [414, 148] on strong "K-MAR" at bounding box center [404, 151] width 33 height 15
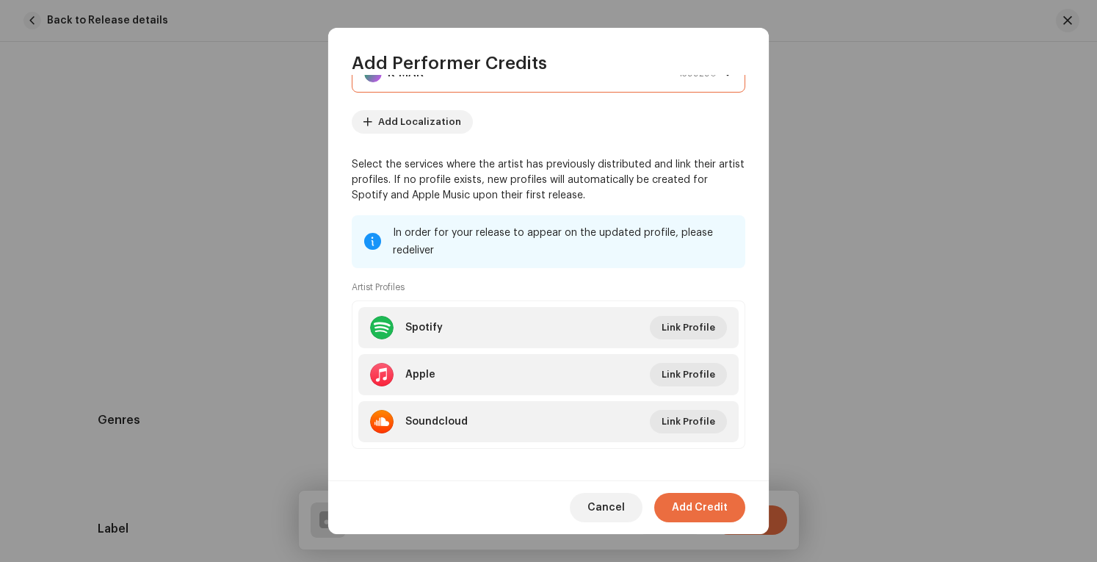
scroll to position [144, 0]
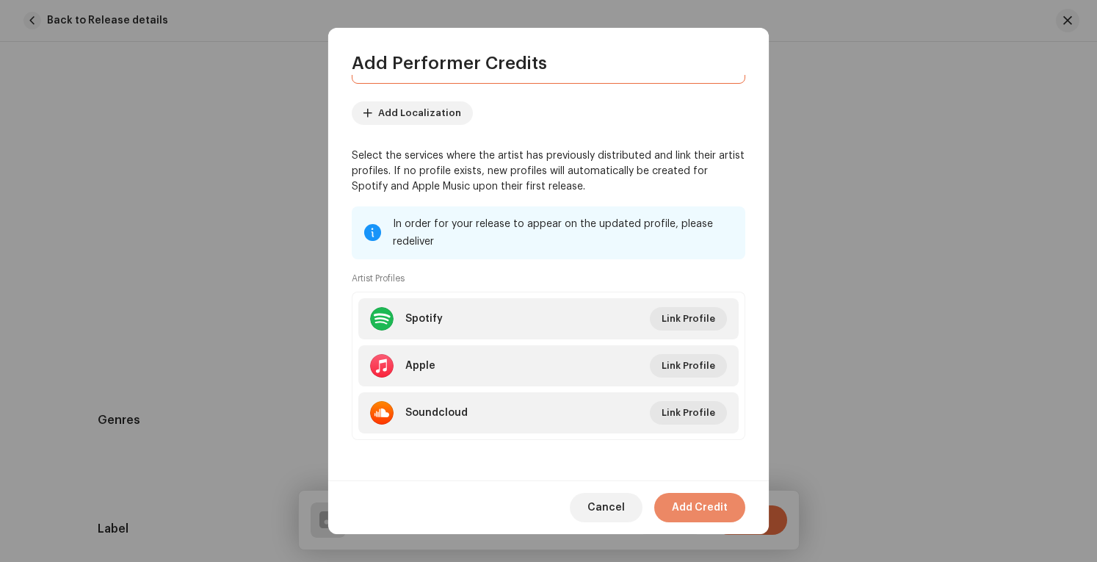
click at [681, 505] on span "Add Credit" at bounding box center [700, 507] width 56 height 29
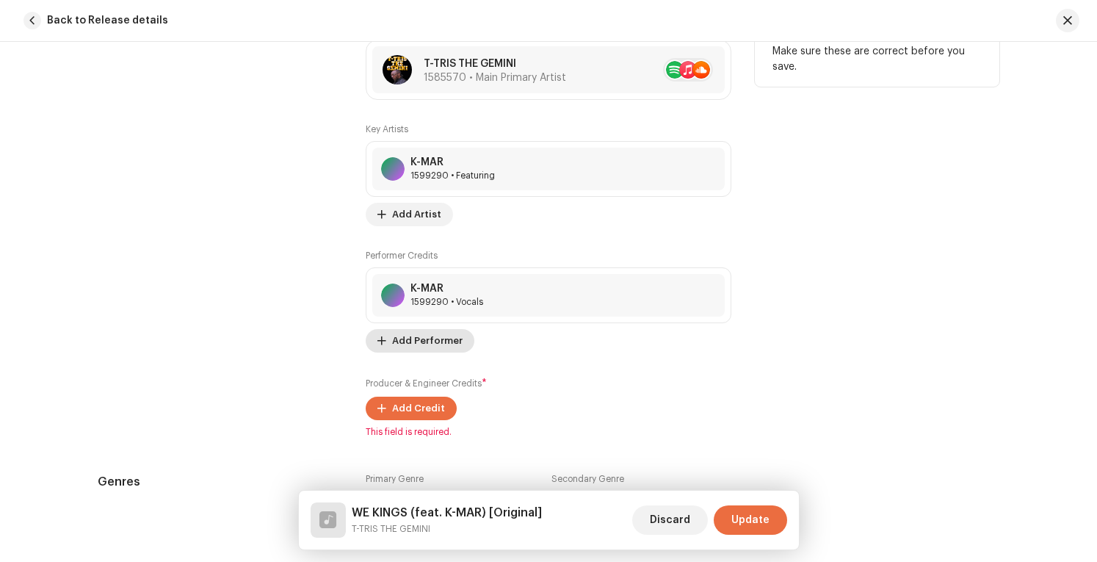
click at [426, 334] on span "Add Performer" at bounding box center [427, 340] width 70 height 29
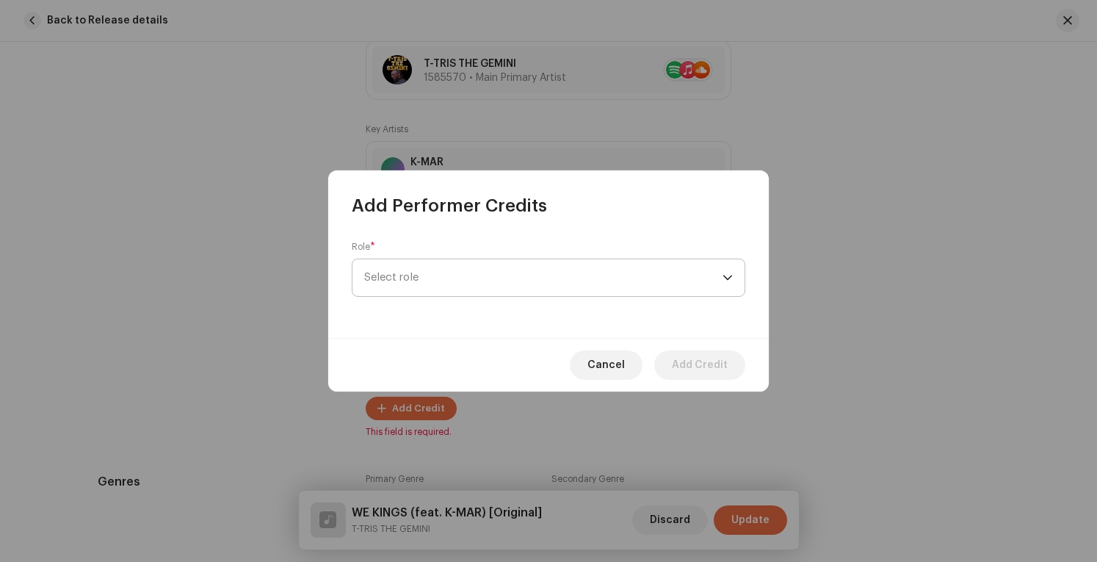
click at [511, 272] on span "Select role" at bounding box center [543, 277] width 358 height 37
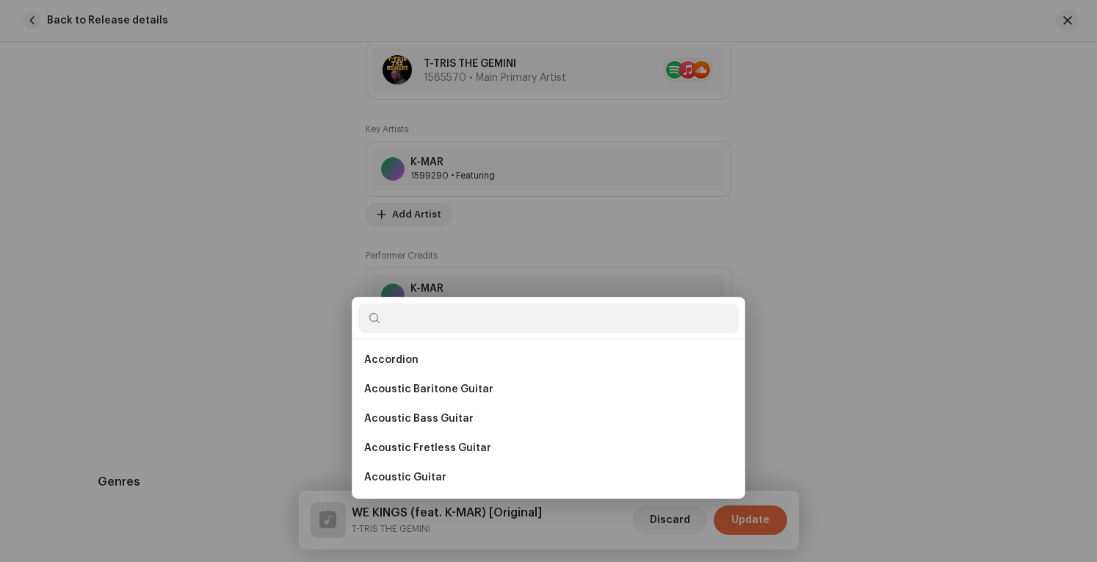
click at [838, 237] on div "Add Performer Credits Role * Select role Cancel Add Credit" at bounding box center [548, 281] width 1097 height 562
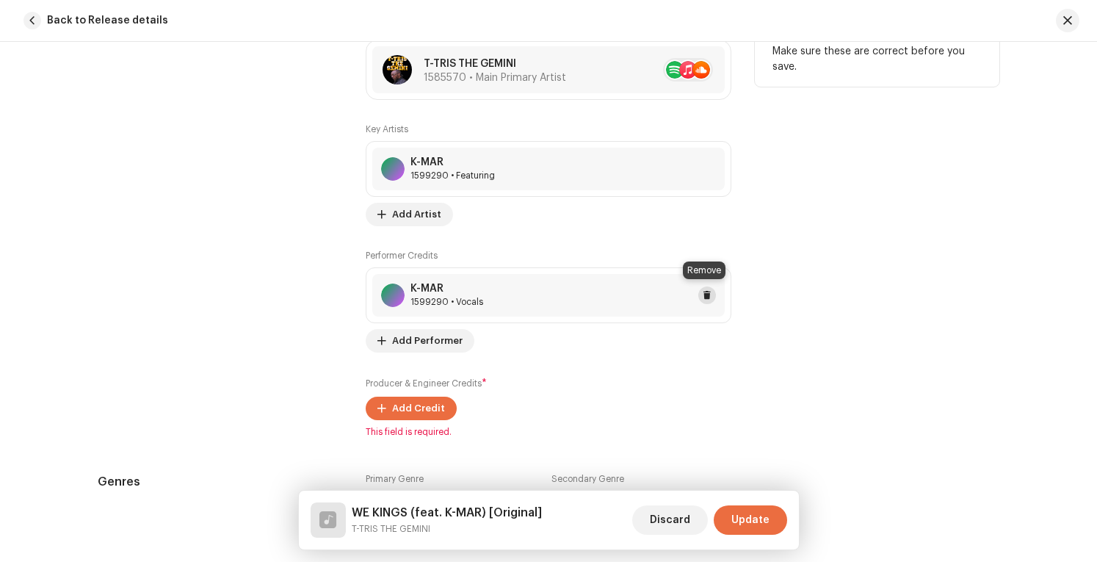
click at [698, 294] on button at bounding box center [707, 295] width 18 height 18
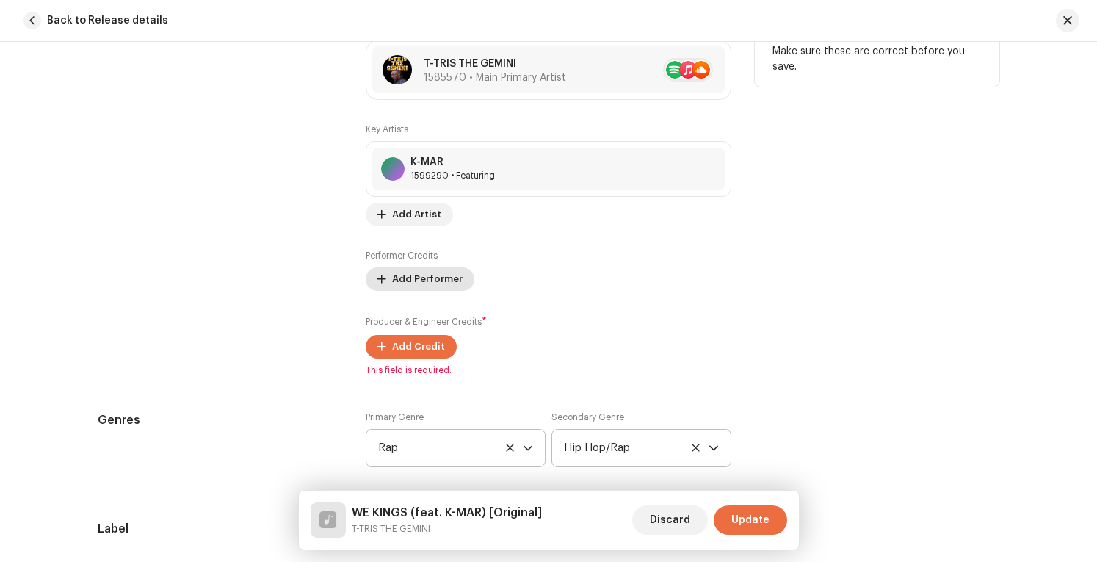
click at [407, 274] on span "Add Performer" at bounding box center [427, 278] width 70 height 29
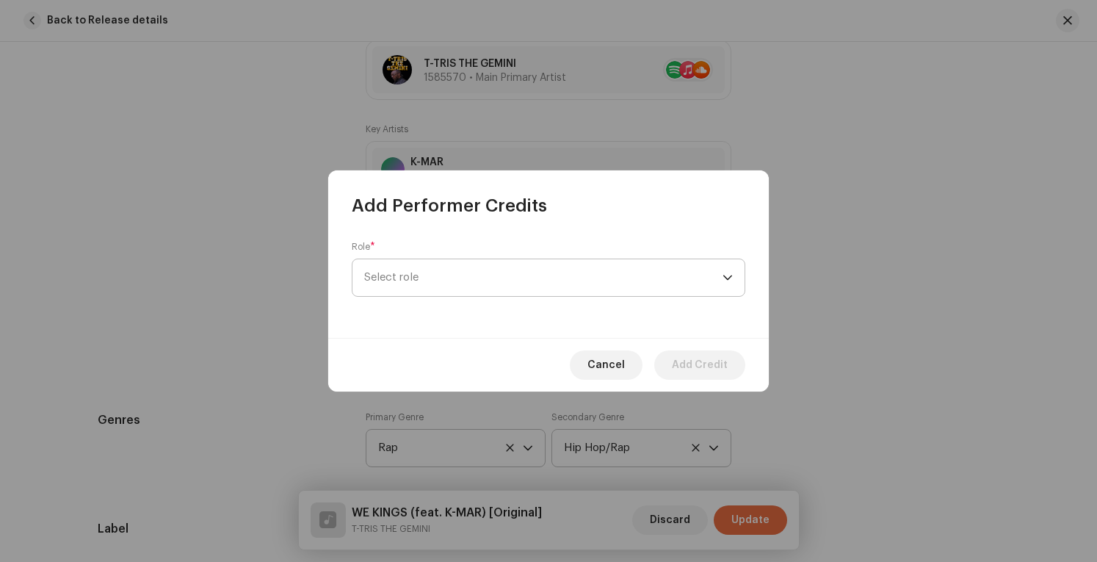
click at [415, 274] on span "Select role" at bounding box center [543, 277] width 358 height 37
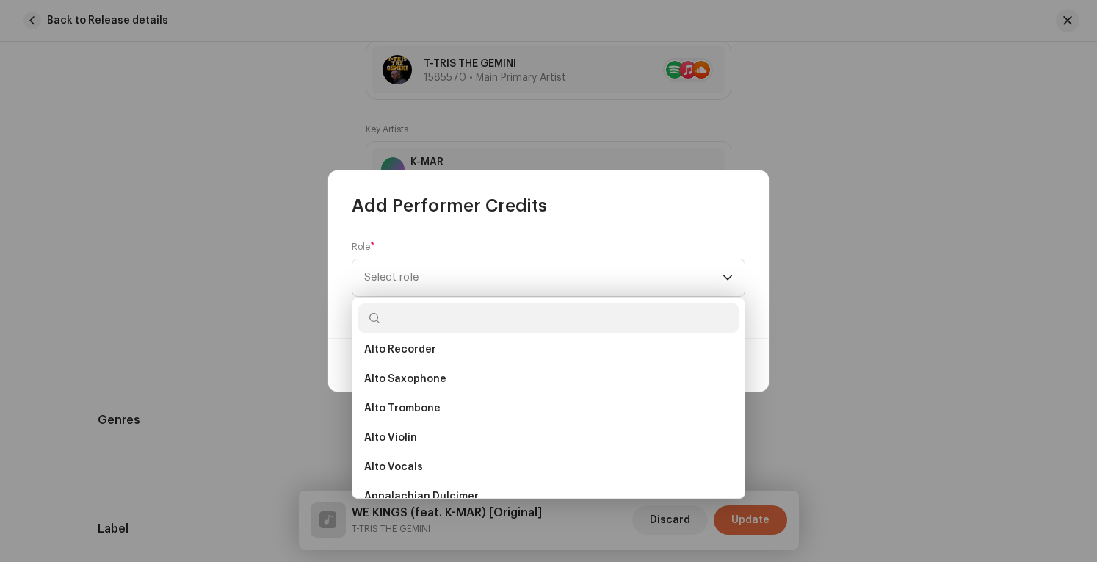
scroll to position [0, 0]
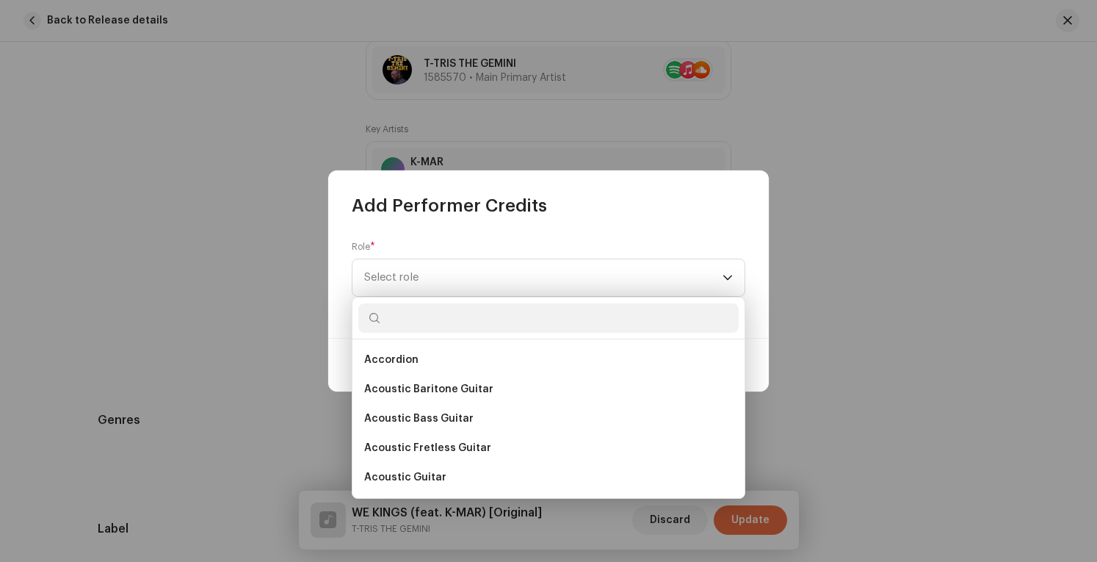
click at [462, 320] on input "text" at bounding box center [548, 317] width 380 height 29
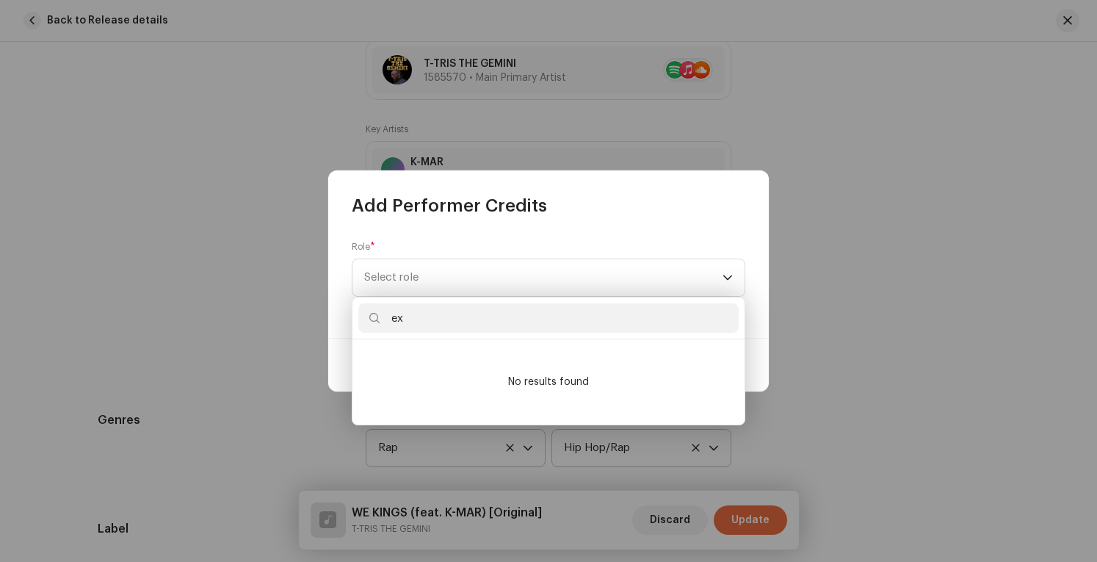
type input "e"
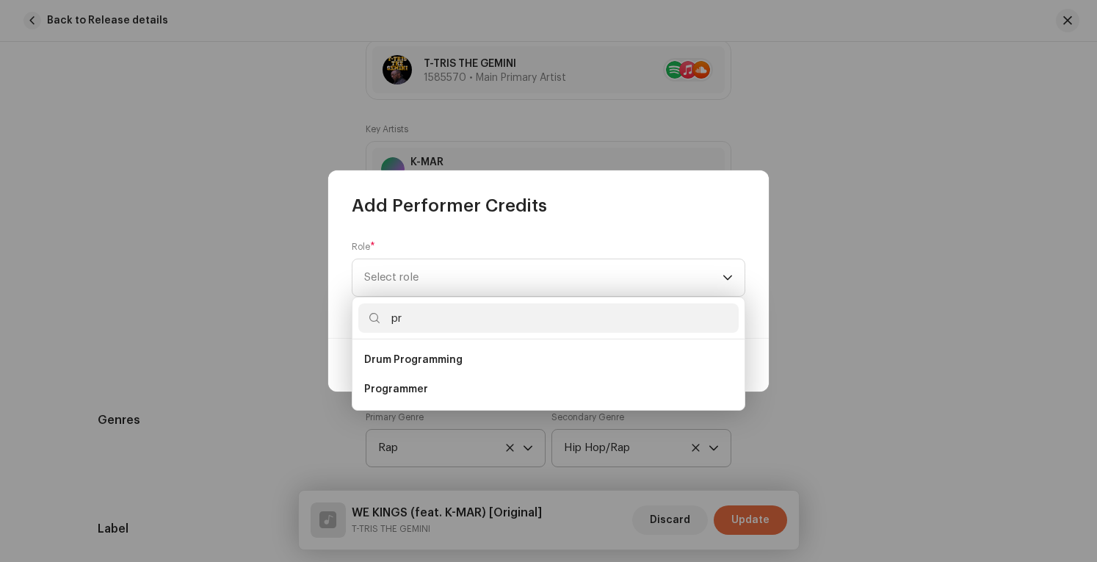
type input "p"
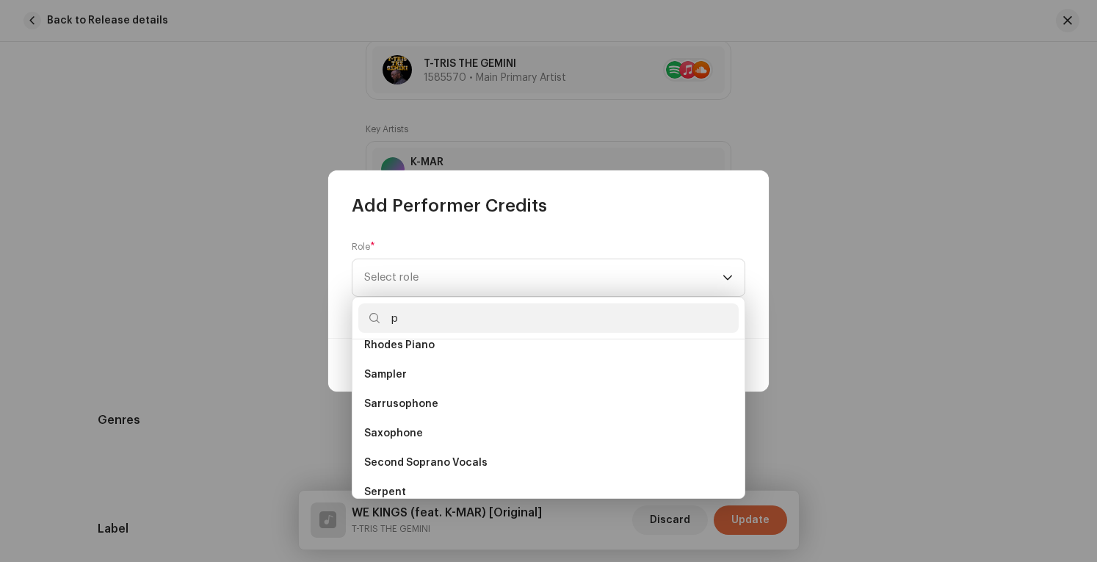
scroll to position [1386, 0]
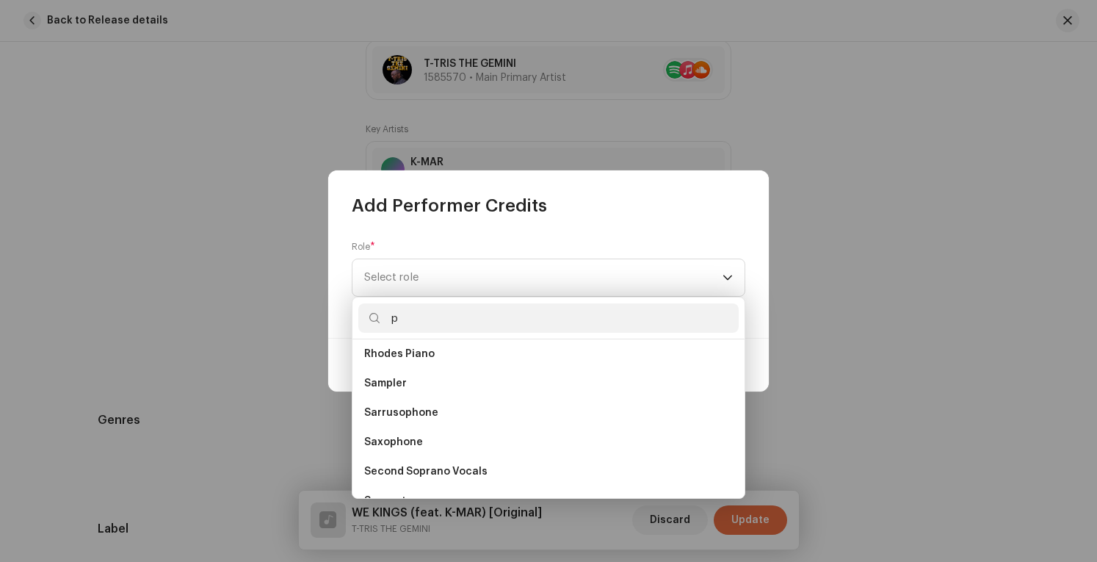
click at [442, 314] on input "p" at bounding box center [548, 317] width 380 height 29
click at [477, 236] on div "Role * Select role" at bounding box center [548, 277] width 440 height 120
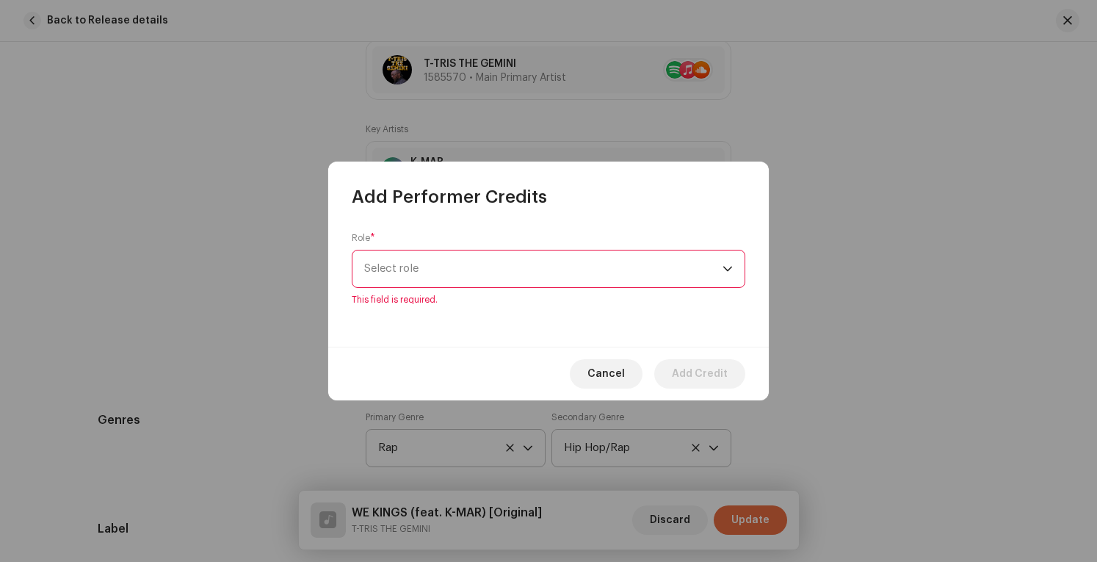
click at [484, 264] on span "Select role" at bounding box center [543, 268] width 358 height 37
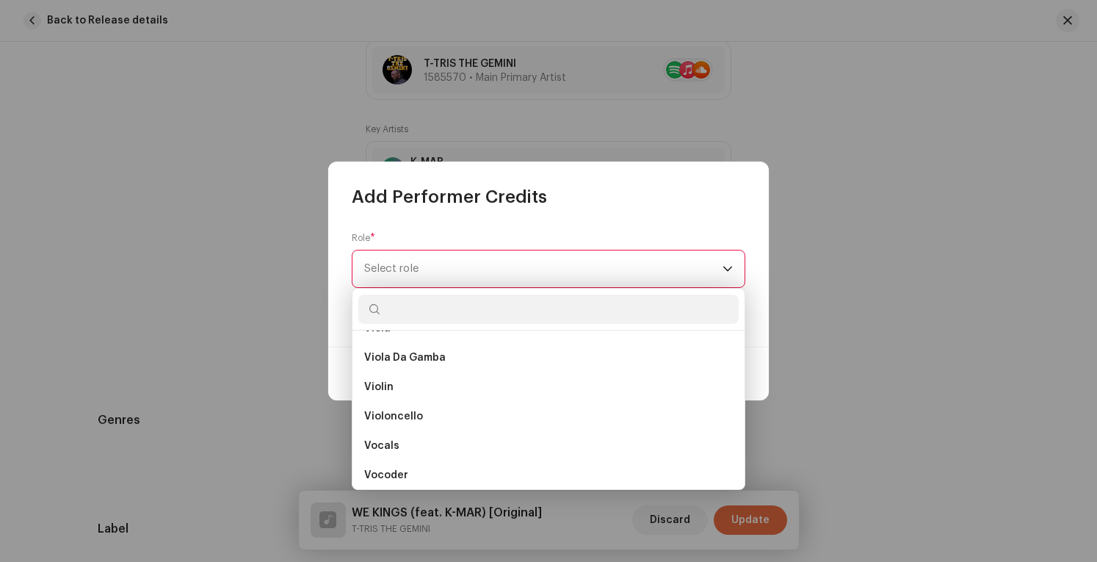
scroll to position [10438, 0]
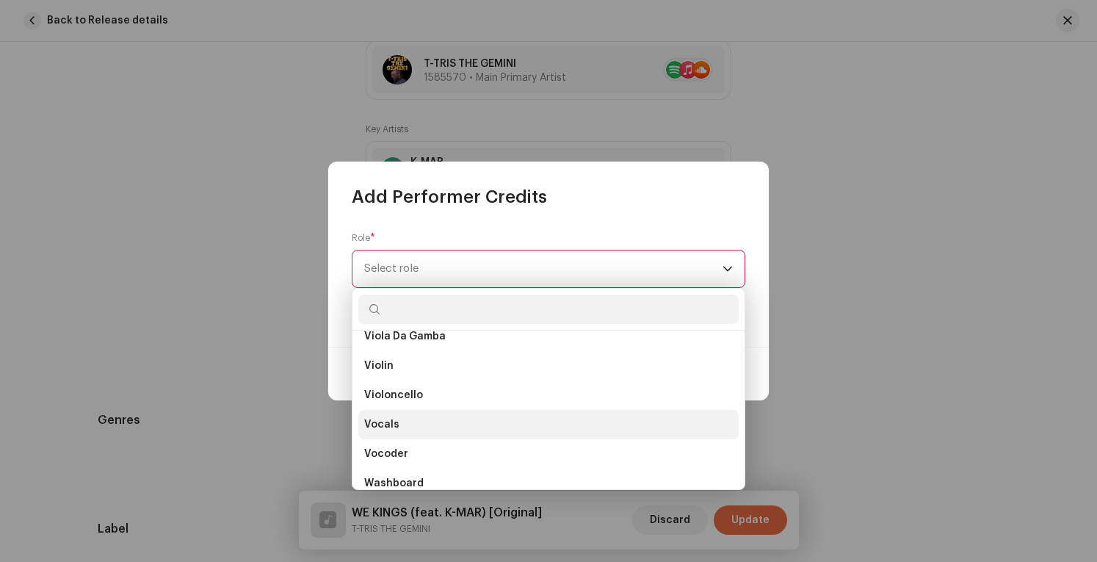
click at [433, 431] on li "Vocals" at bounding box center [548, 424] width 380 height 29
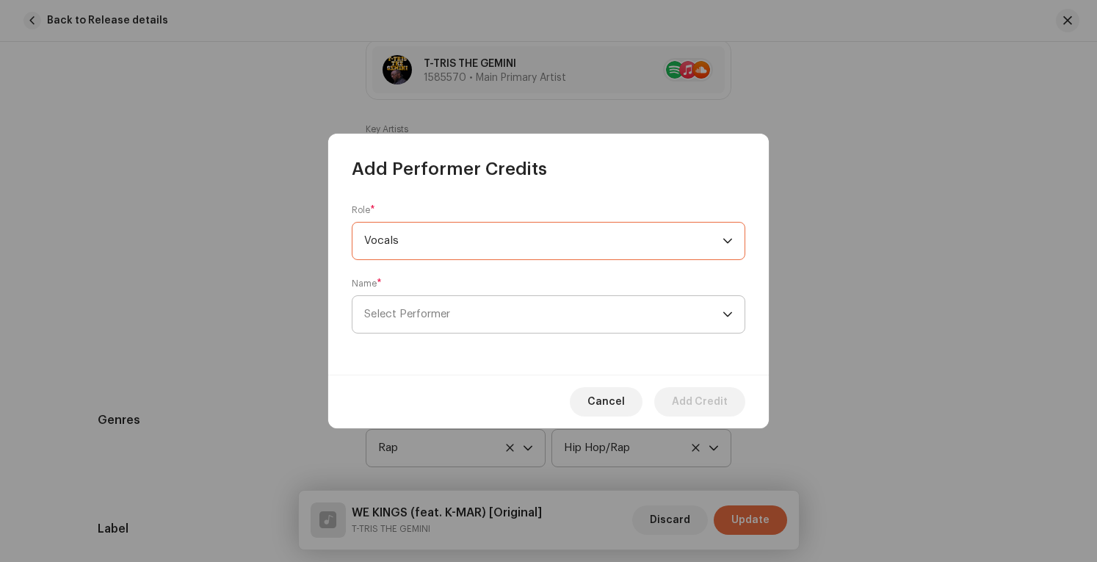
click at [618, 310] on span "Select Performer" at bounding box center [543, 314] width 358 height 37
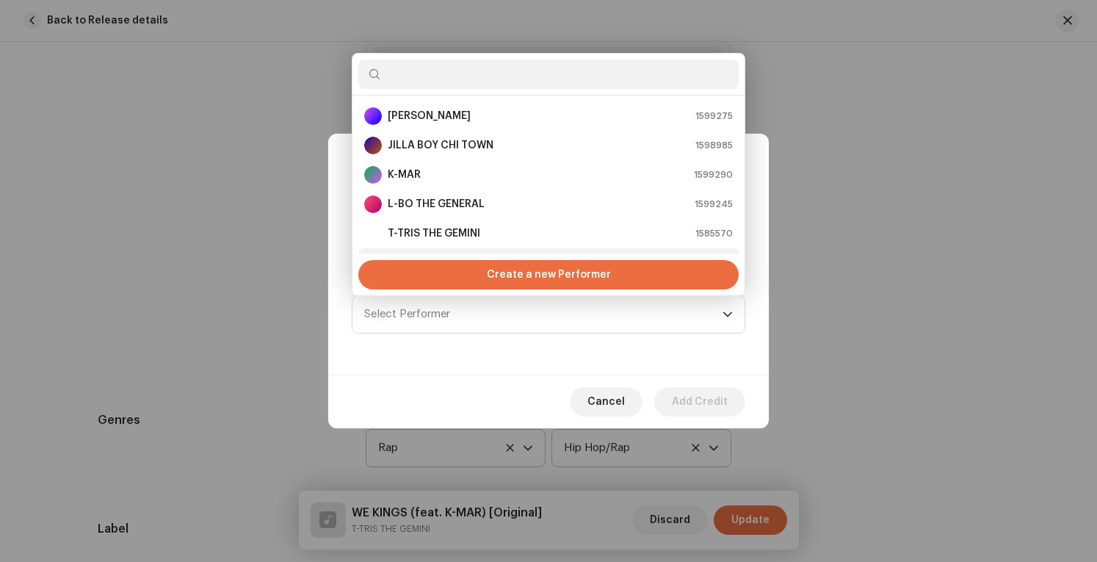
scroll to position [23, 0]
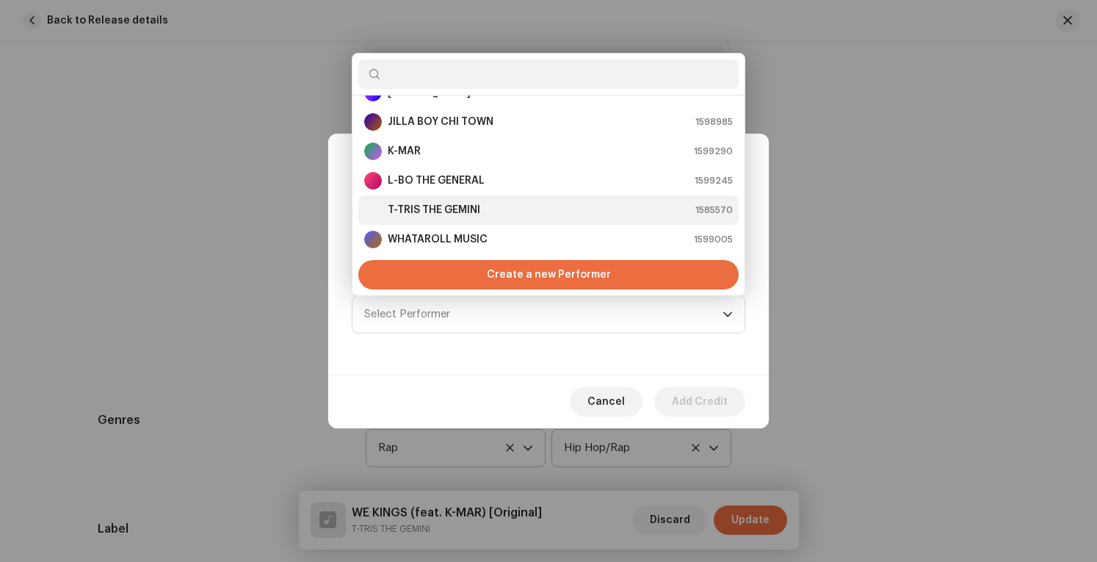
click at [477, 207] on strong "T-TRIS THE GEMINI" at bounding box center [434, 210] width 92 height 15
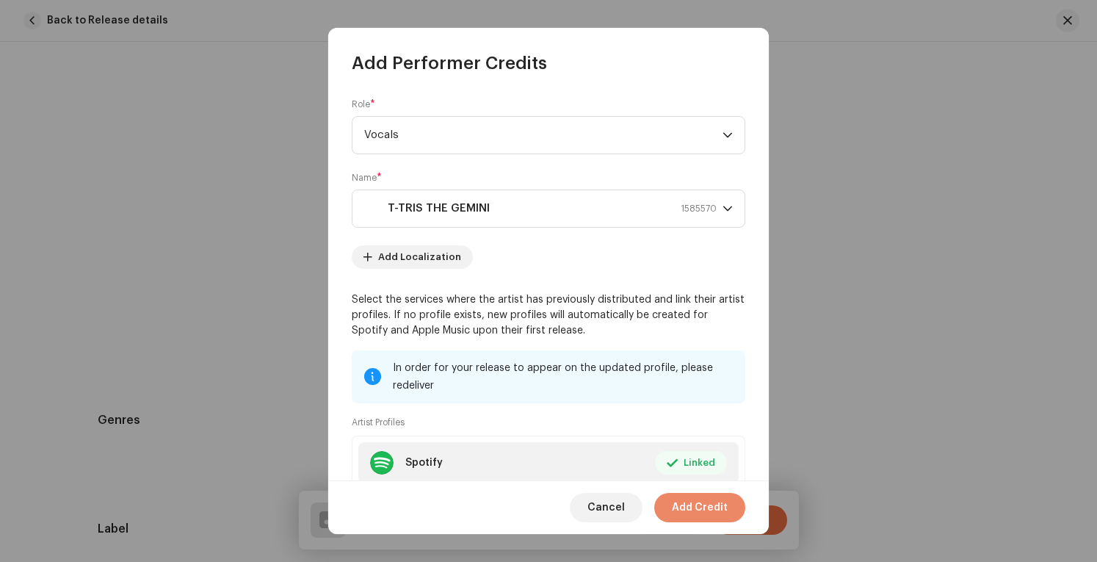
click at [703, 509] on span "Add Credit" at bounding box center [700, 507] width 56 height 29
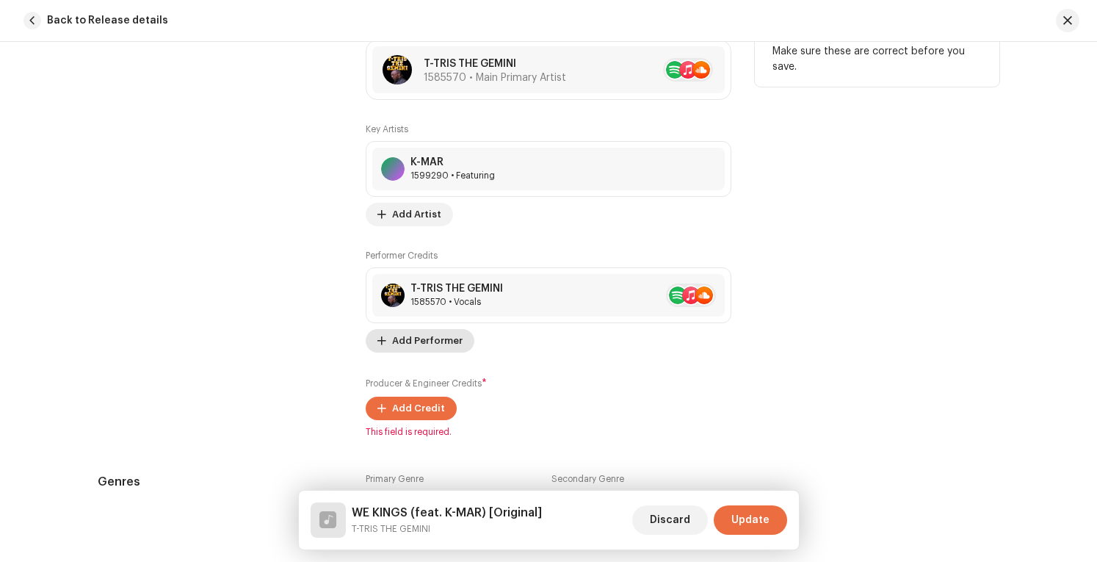
click at [447, 331] on span "Add Performer" at bounding box center [427, 340] width 70 height 29
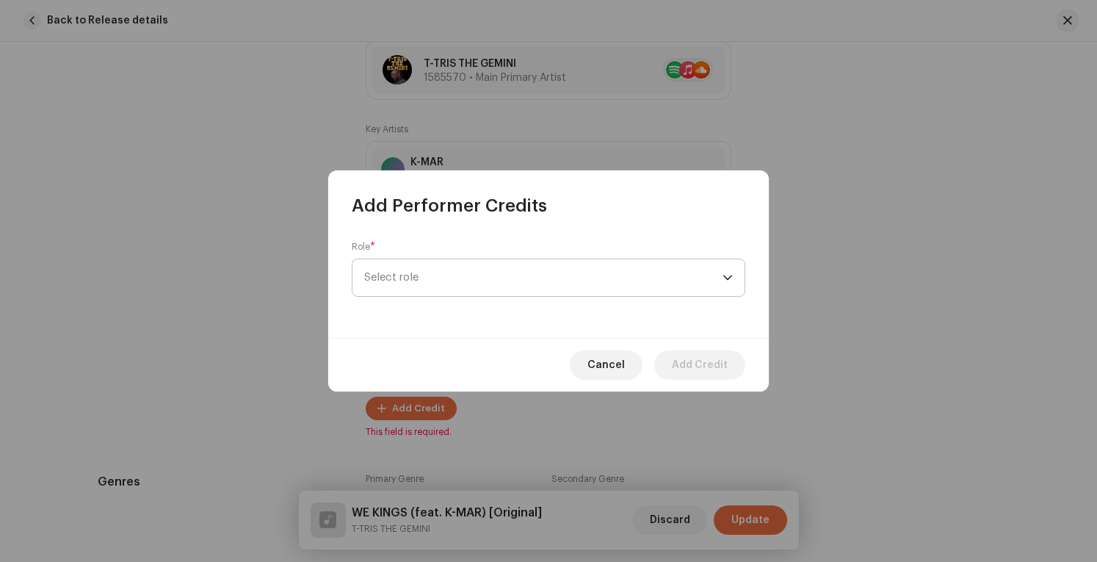
click at [518, 268] on span "Select role" at bounding box center [543, 277] width 358 height 37
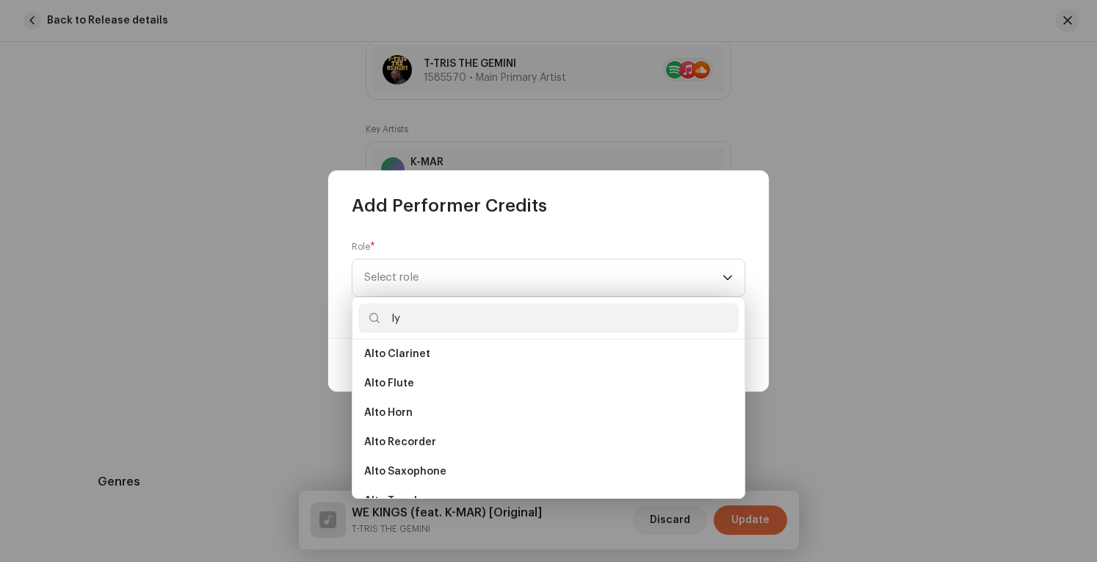
scroll to position [0, 0]
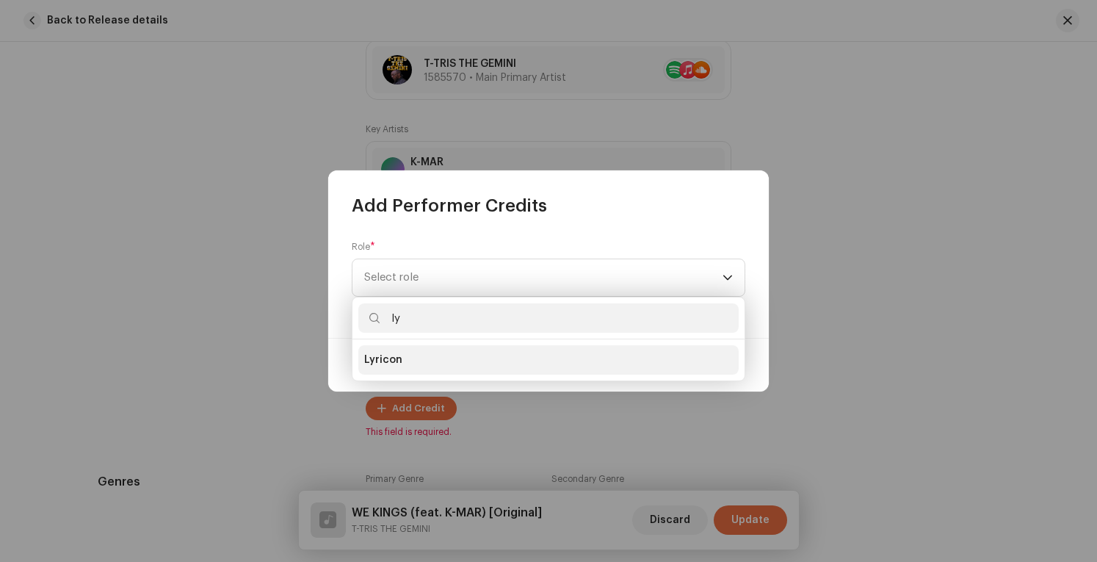
type input "l"
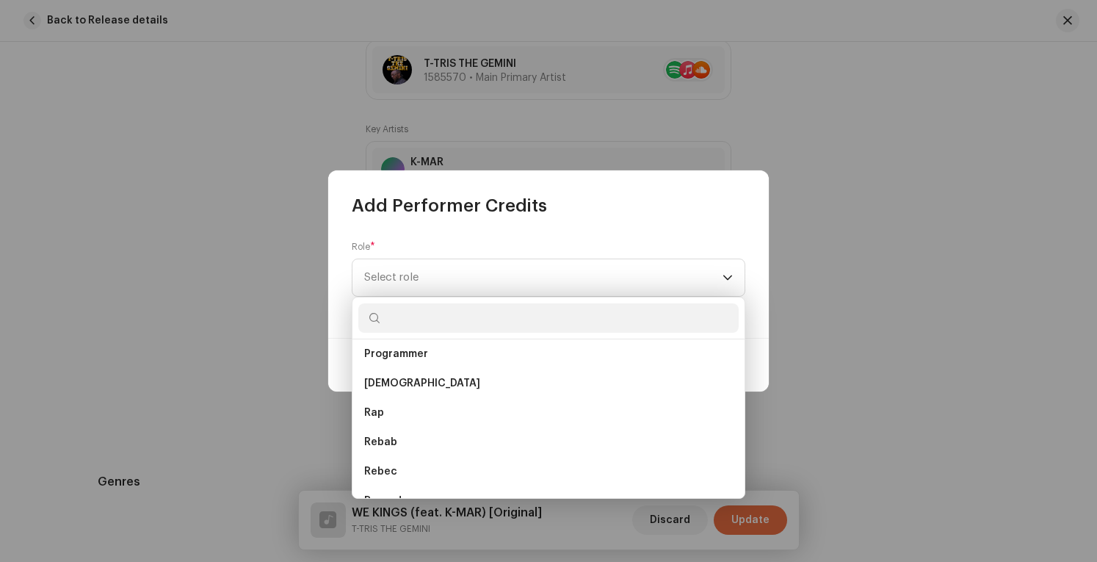
scroll to position [7194, 0]
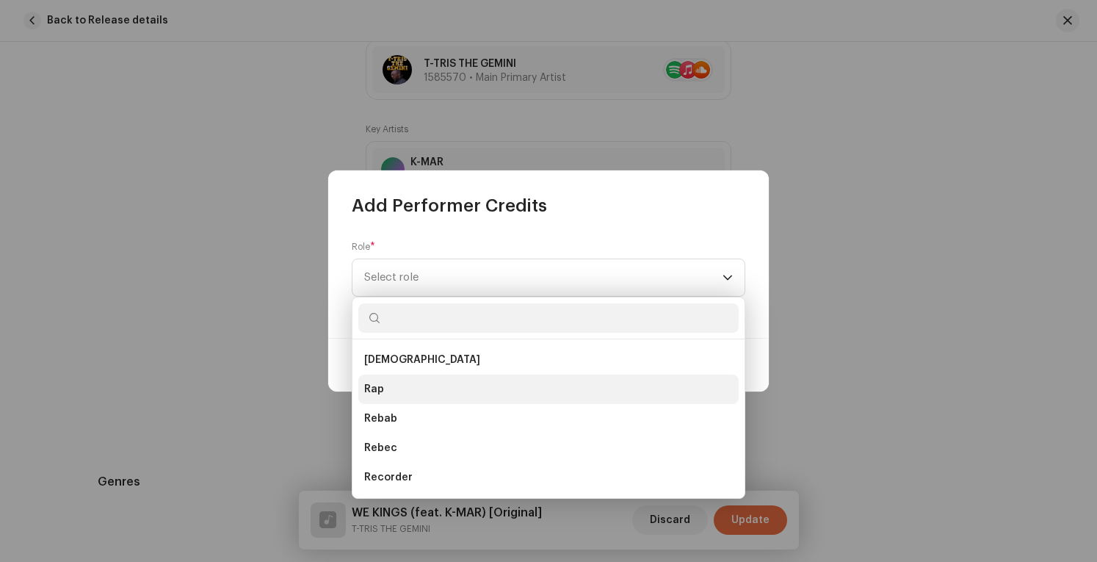
click at [479, 388] on li "Rap" at bounding box center [548, 388] width 380 height 29
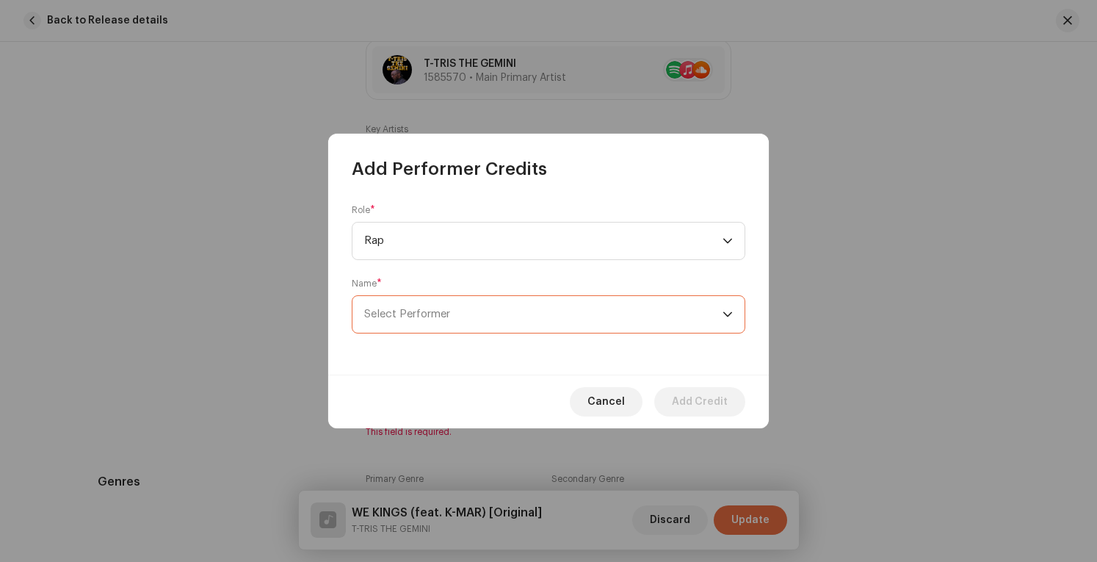
click at [566, 312] on span "Select Performer" at bounding box center [543, 314] width 358 height 37
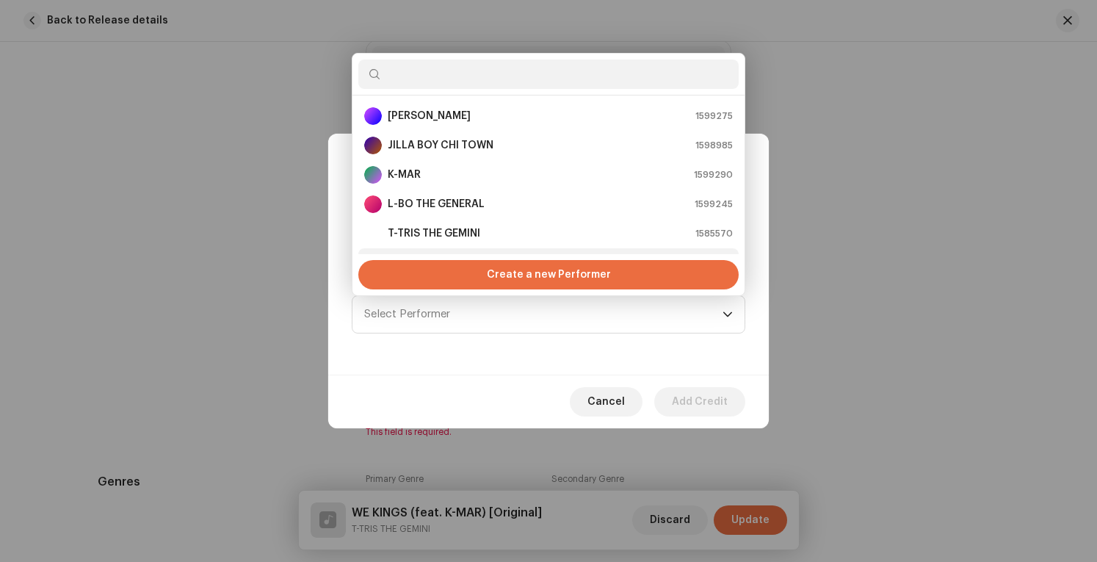
scroll to position [23, 0]
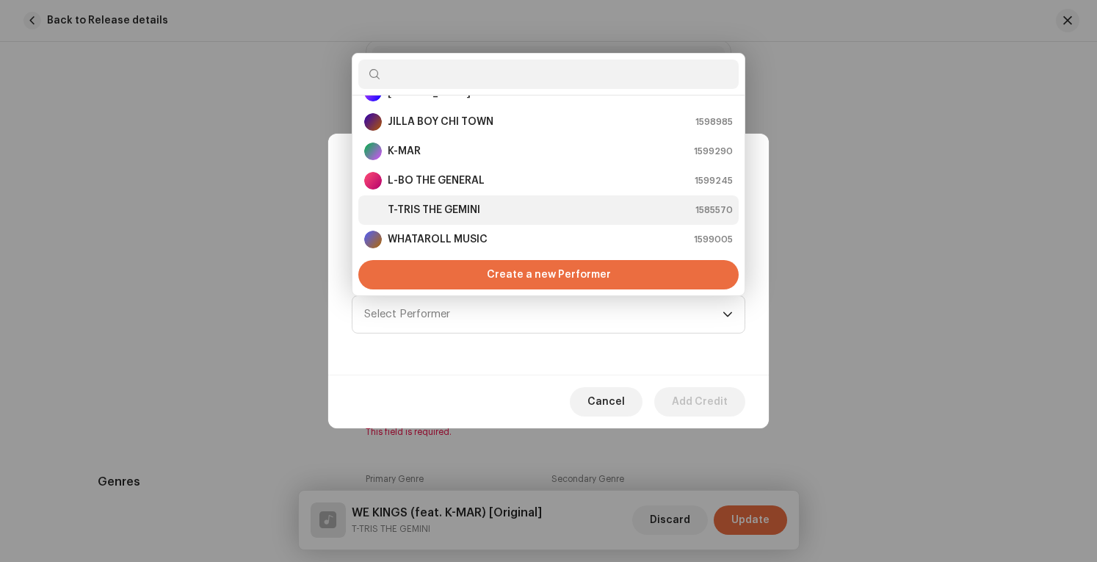
click at [479, 210] on strong "T-TRIS THE GEMINI" at bounding box center [434, 210] width 92 height 15
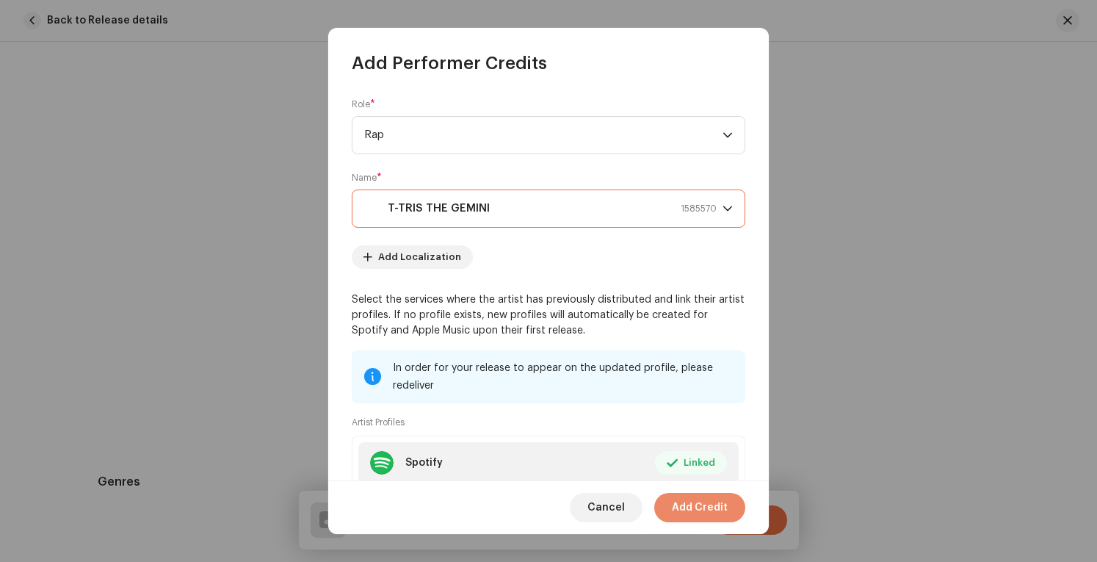
click at [693, 506] on span "Add Credit" at bounding box center [700, 507] width 56 height 29
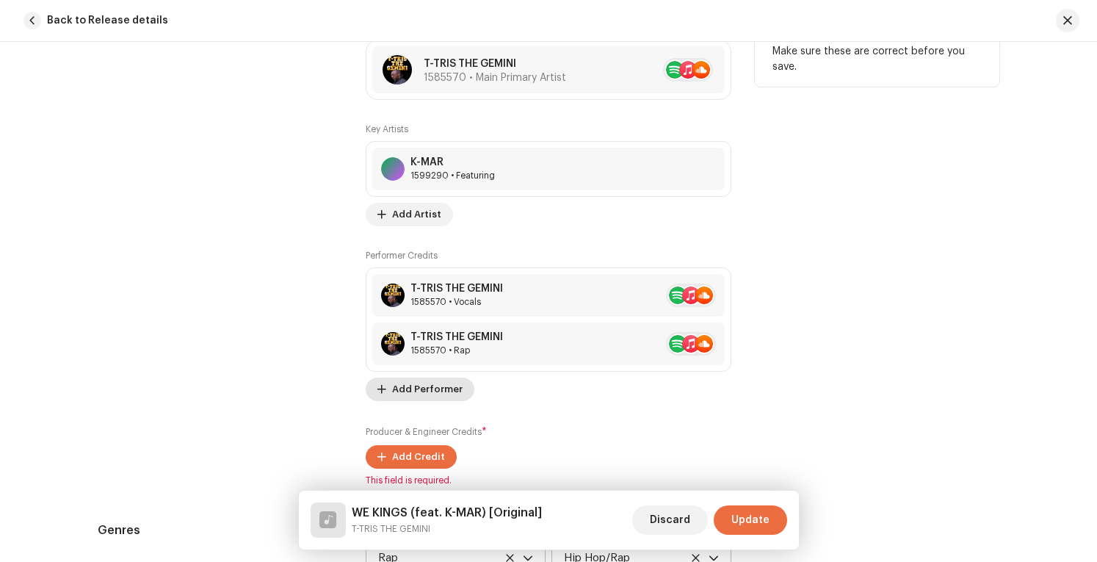
click at [421, 384] on span "Add Performer" at bounding box center [427, 388] width 70 height 29
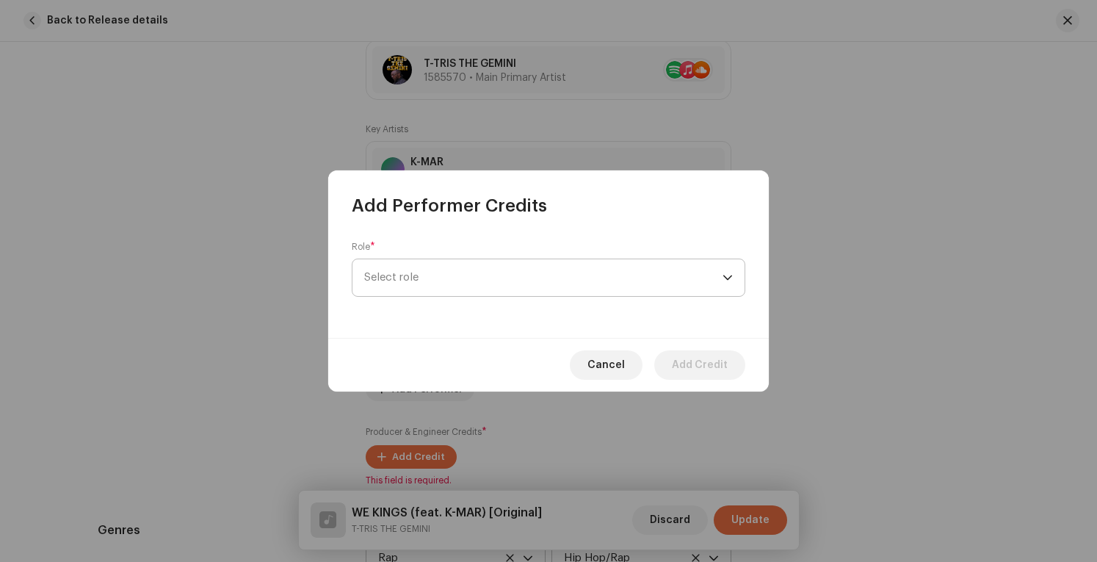
click at [497, 264] on span "Select role" at bounding box center [543, 277] width 358 height 37
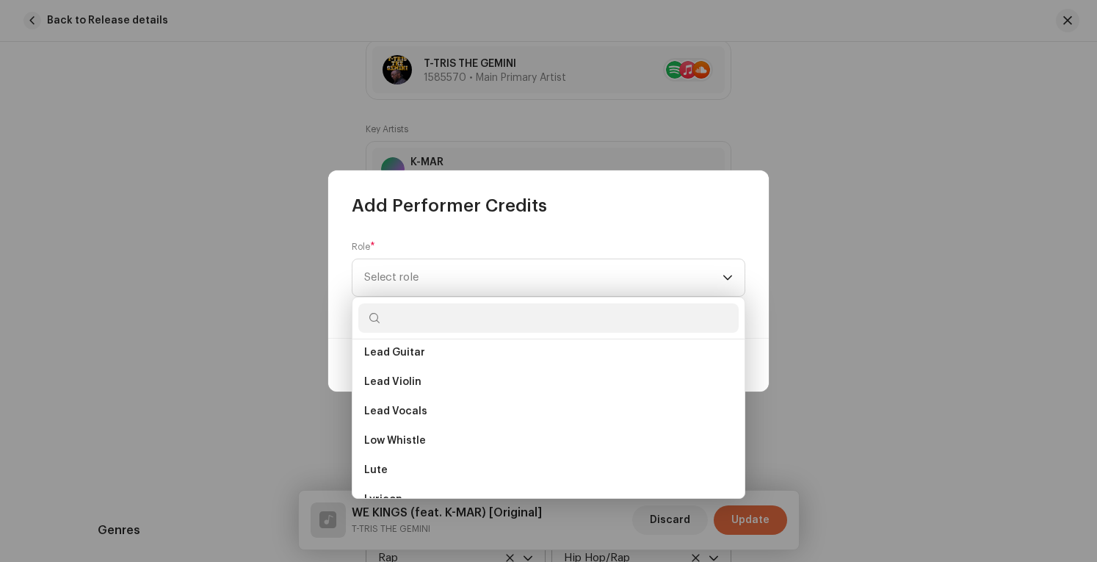
scroll to position [5652, 0]
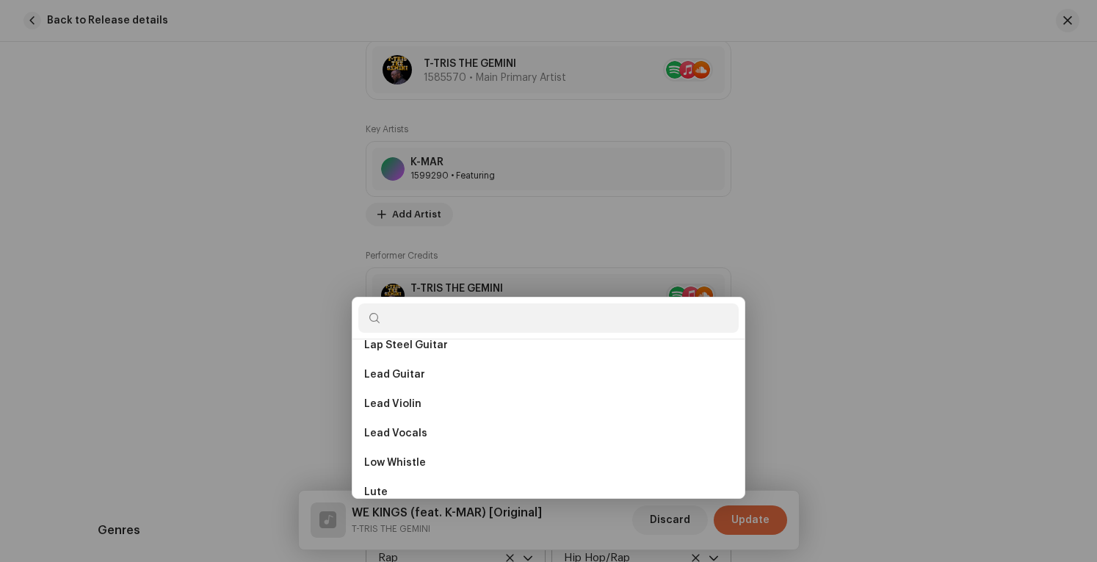
click at [277, 402] on div "Add Performer Credits Role * Select role Cancel Add Credit" at bounding box center [548, 281] width 1097 height 562
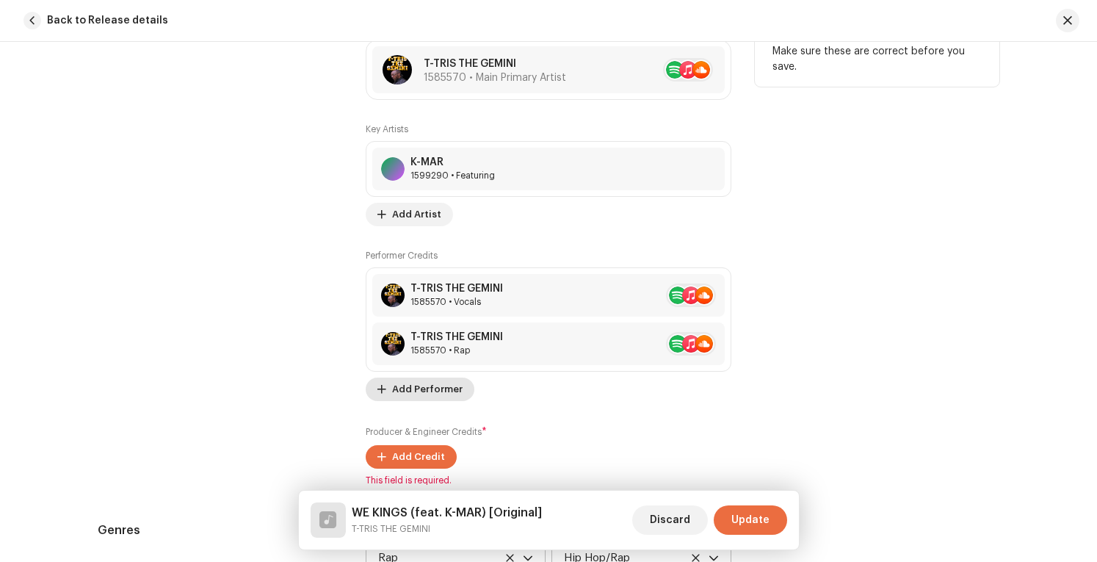
click at [440, 386] on span "Add Performer" at bounding box center [427, 388] width 70 height 29
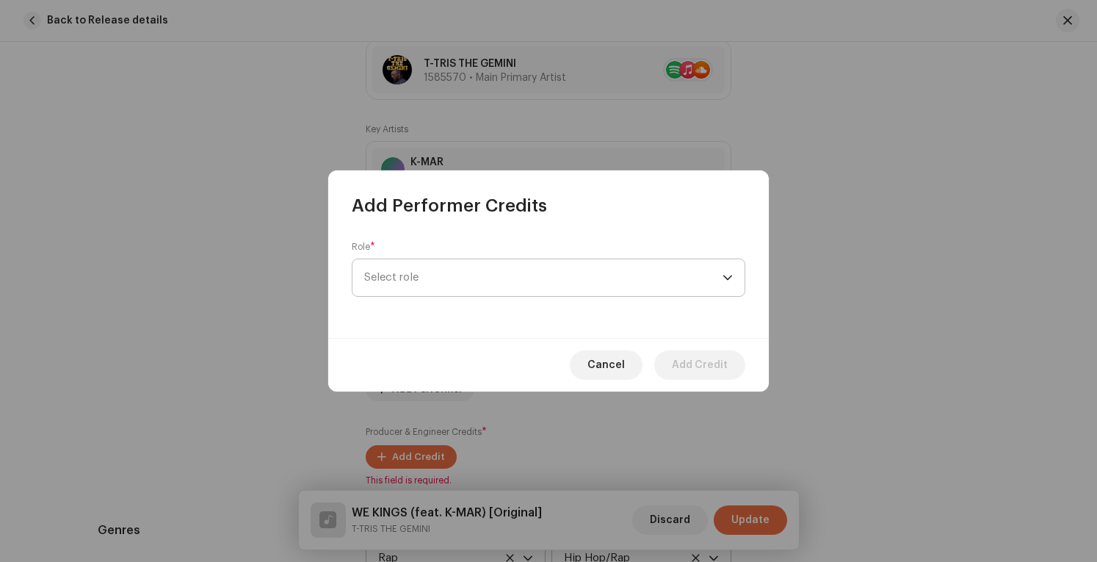
click at [641, 276] on span "Select role" at bounding box center [543, 277] width 358 height 37
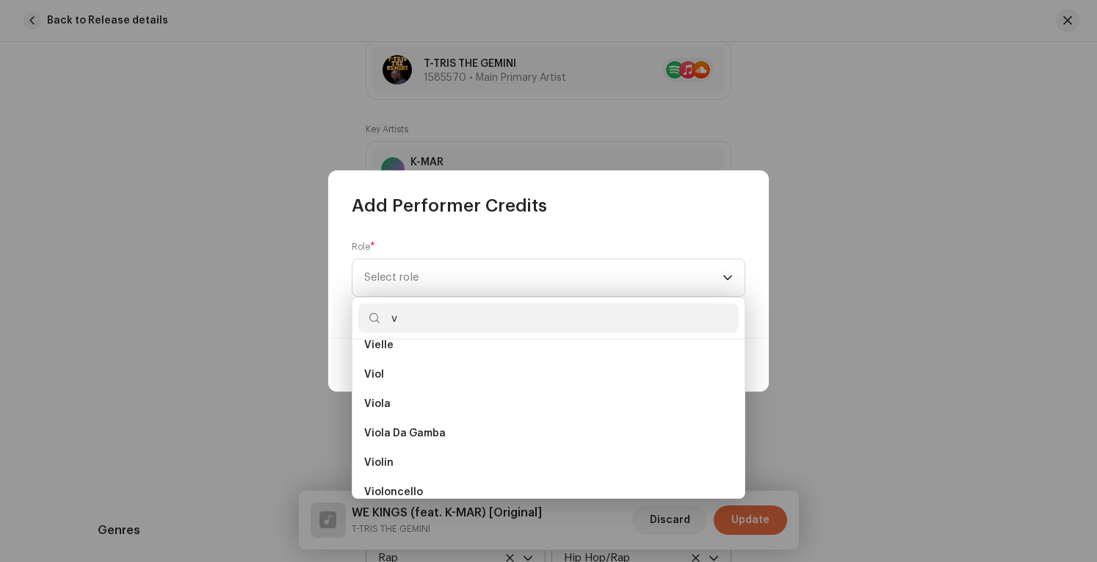
scroll to position [1028, 0]
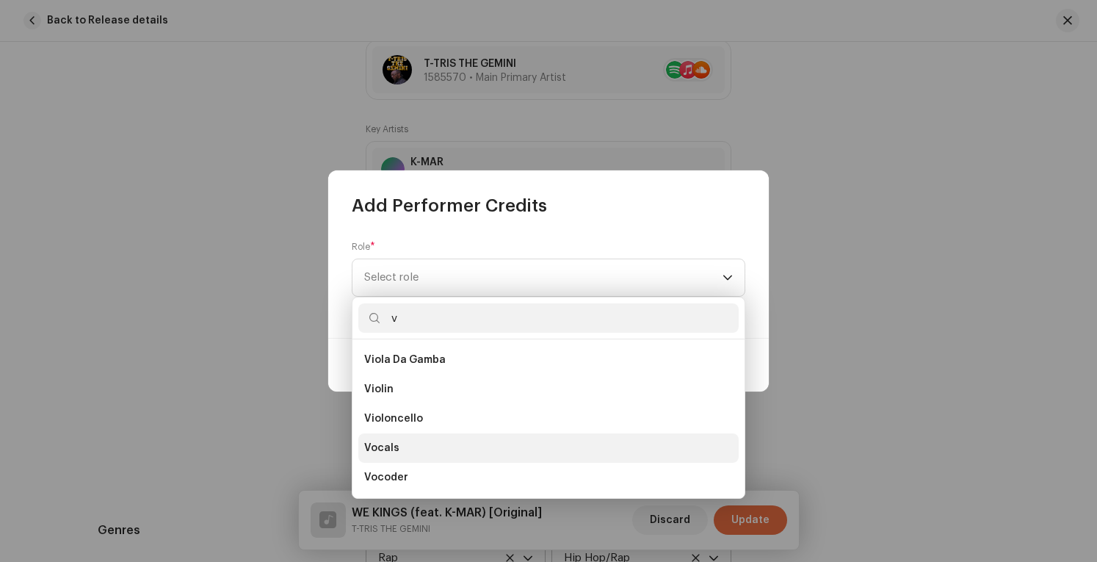
type input "v"
click at [421, 450] on li "Vocals" at bounding box center [548, 447] width 380 height 29
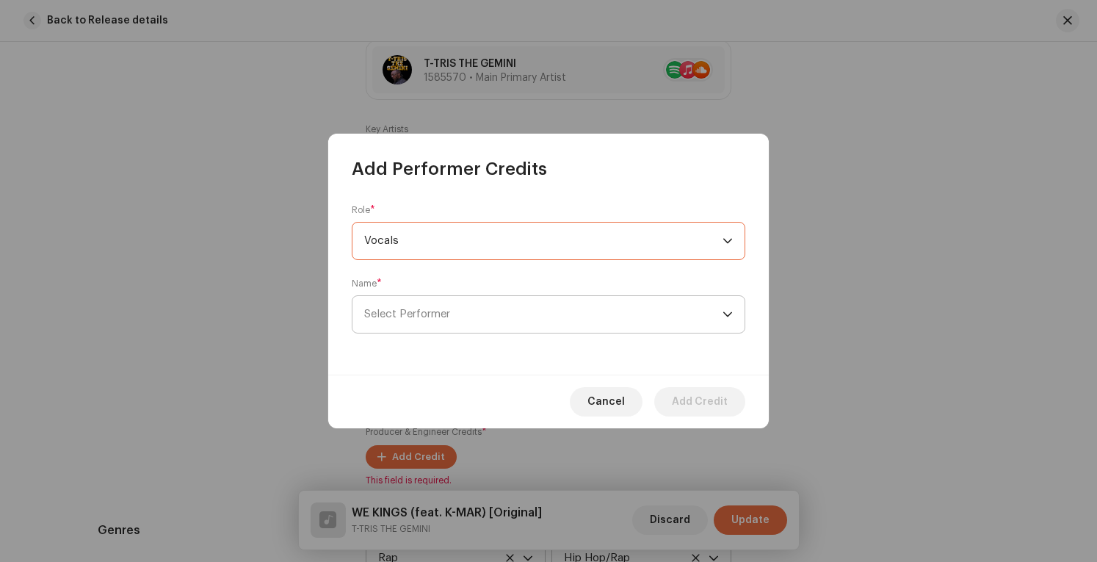
click at [552, 318] on span "Select Performer" at bounding box center [543, 314] width 358 height 37
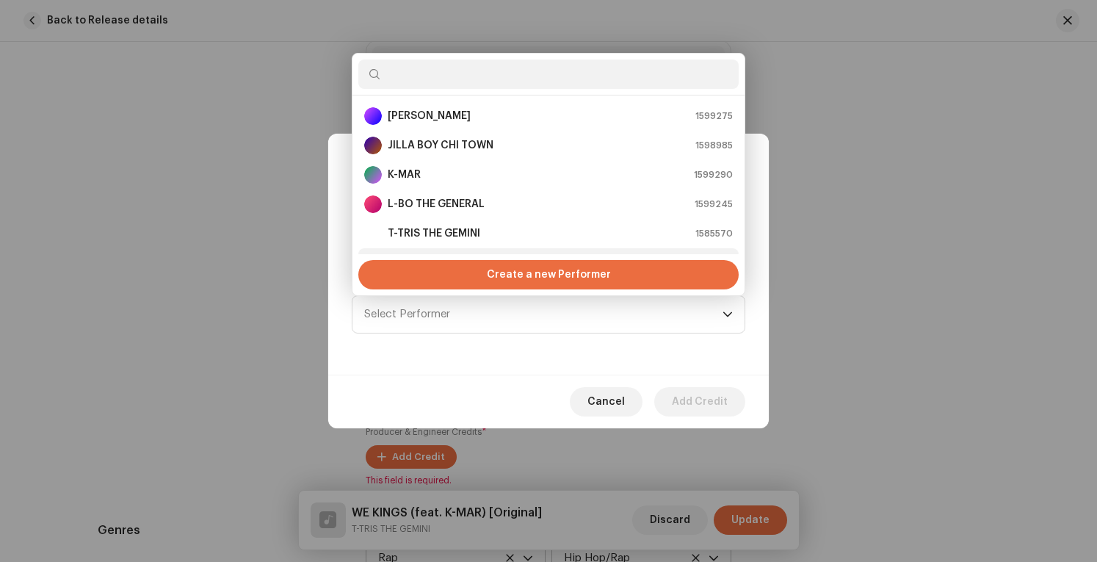
scroll to position [23, 0]
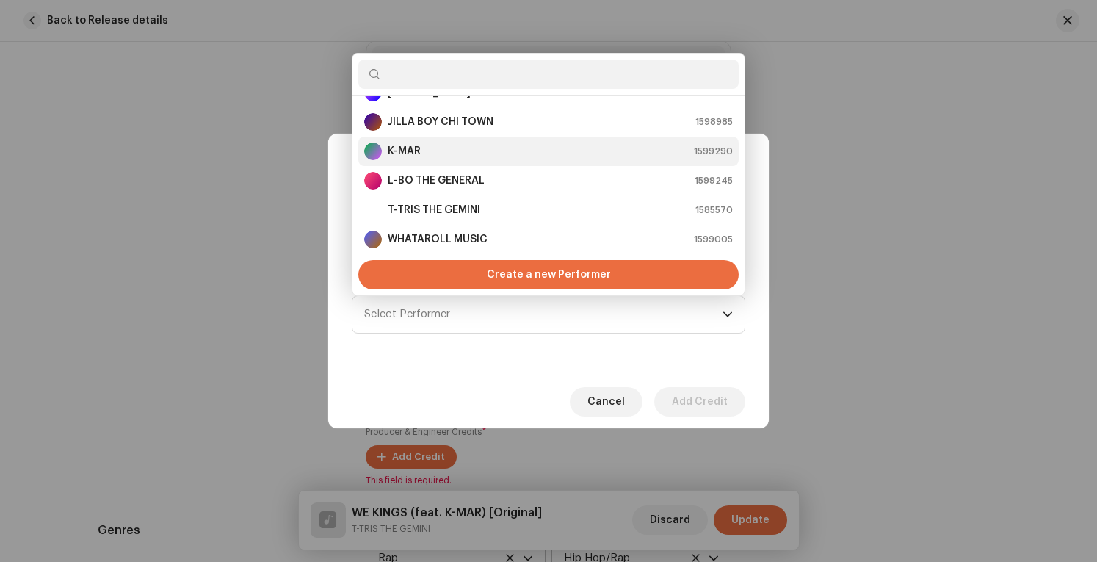
click at [468, 150] on div "K-MAR 1599290" at bounding box center [548, 151] width 368 height 18
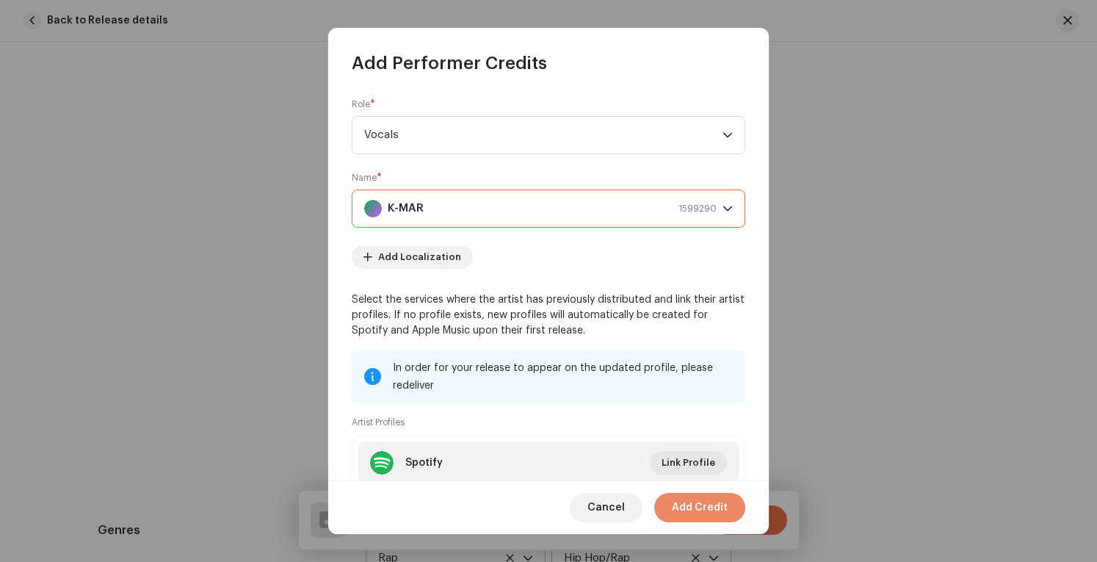
click at [689, 507] on span "Add Credit" at bounding box center [700, 507] width 56 height 29
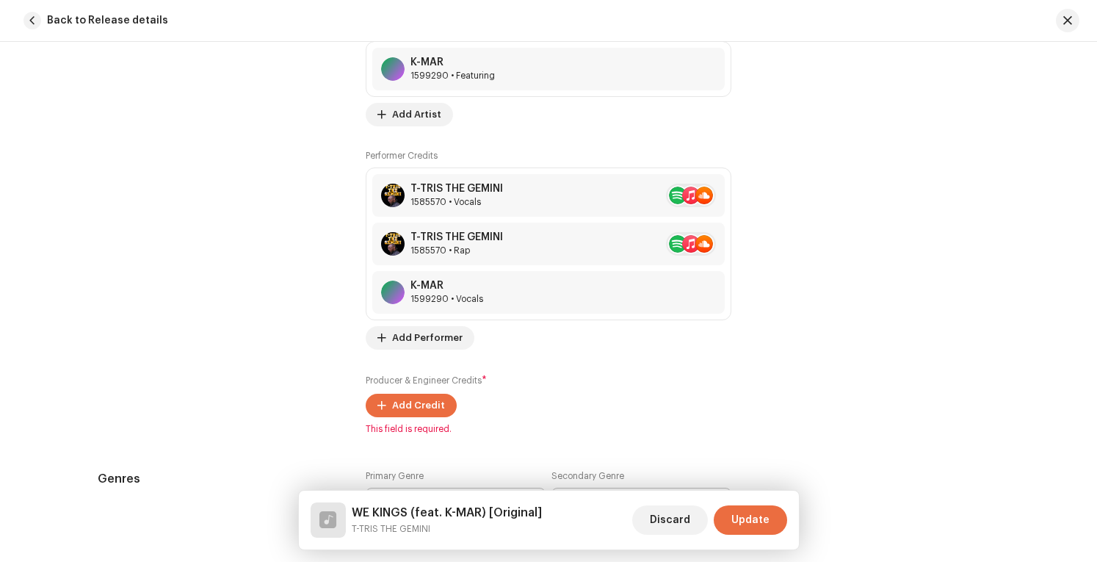
scroll to position [1101, 0]
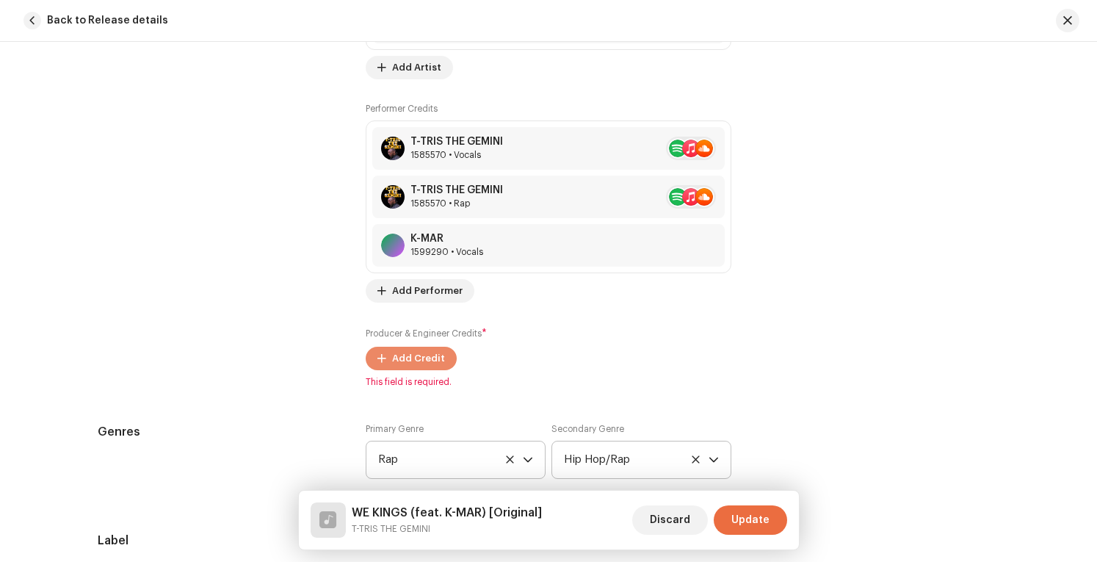
click at [426, 355] on span "Add Credit" at bounding box center [418, 358] width 53 height 29
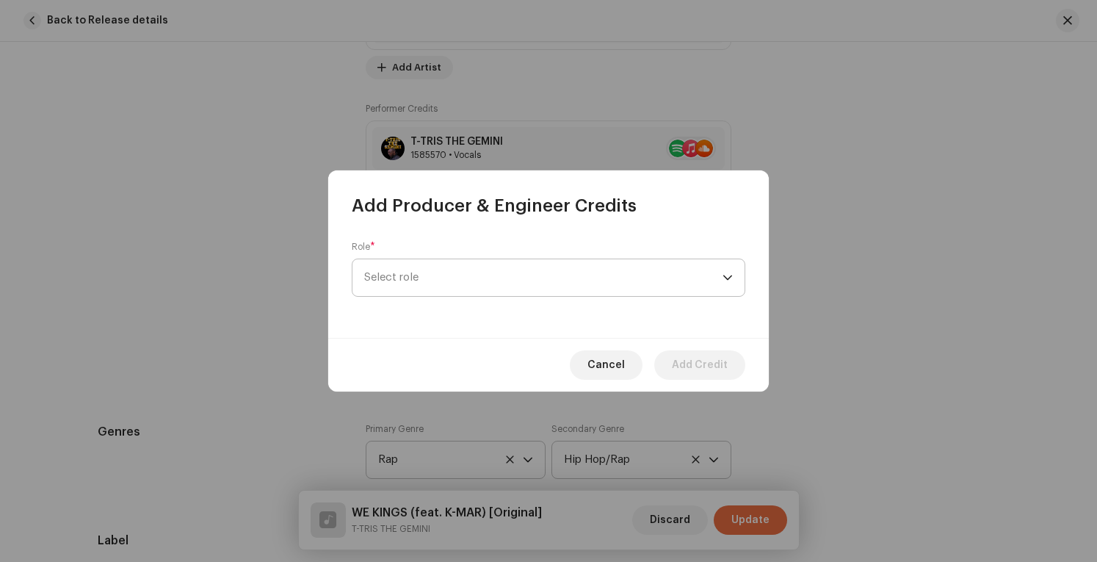
click at [680, 281] on span "Select role" at bounding box center [543, 277] width 358 height 37
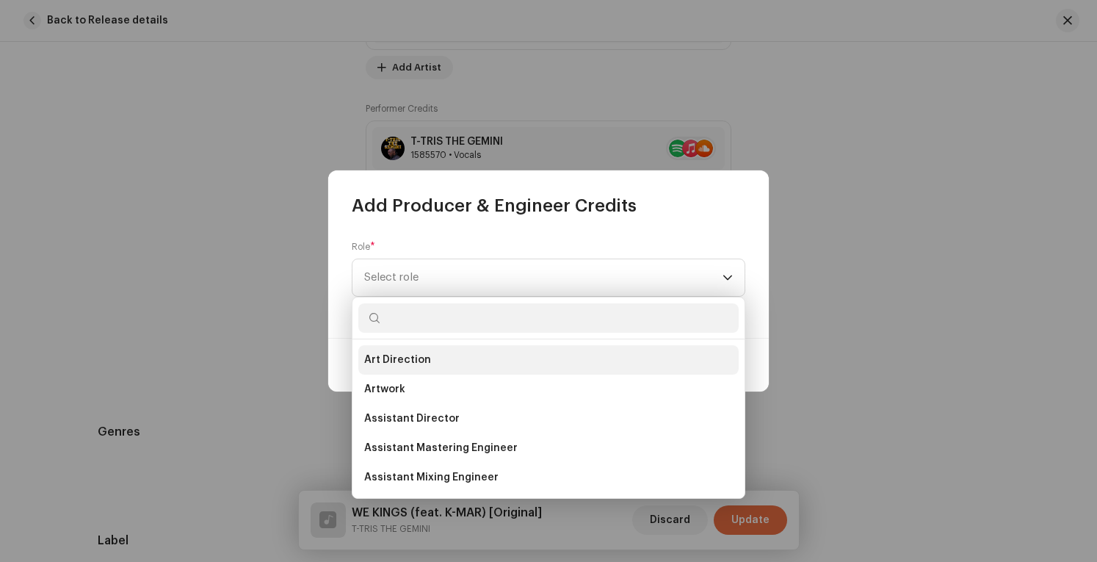
click at [479, 352] on li "Art Direction" at bounding box center [548, 359] width 380 height 29
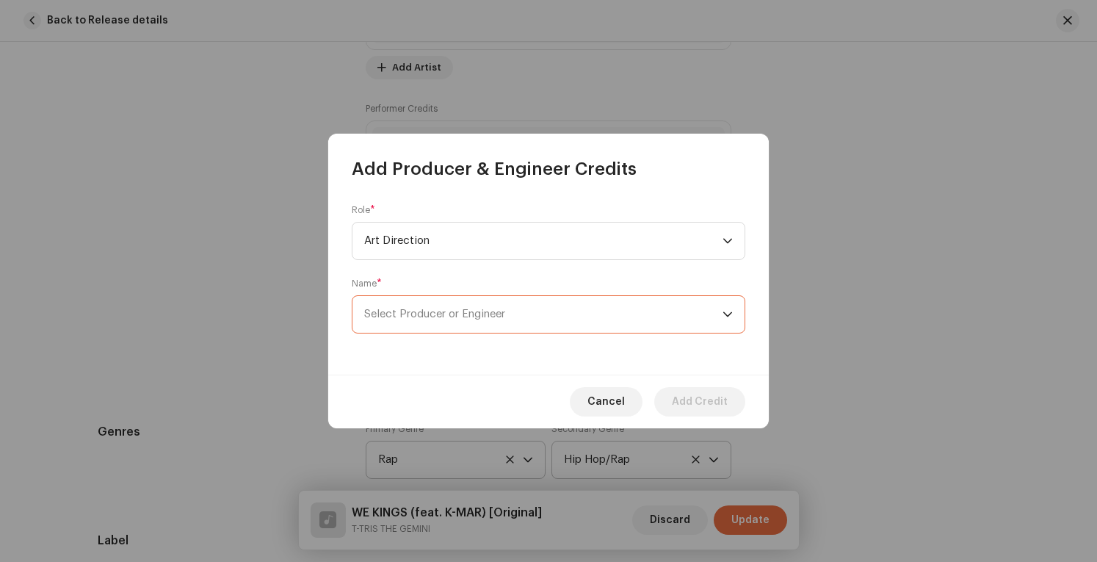
click at [626, 319] on span "Select Producer or Engineer" at bounding box center [543, 314] width 358 height 37
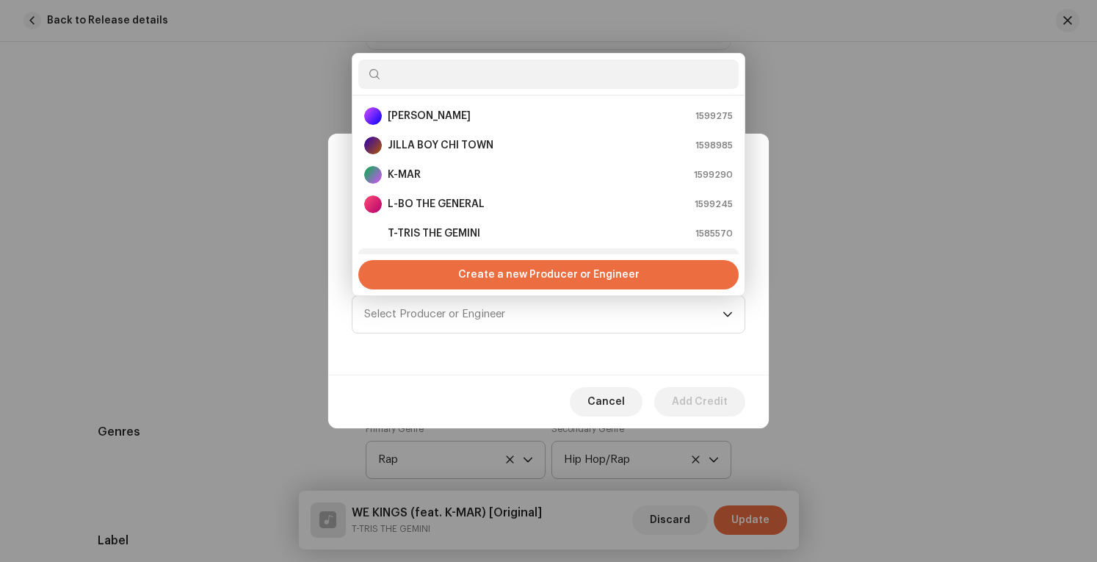
scroll to position [23, 0]
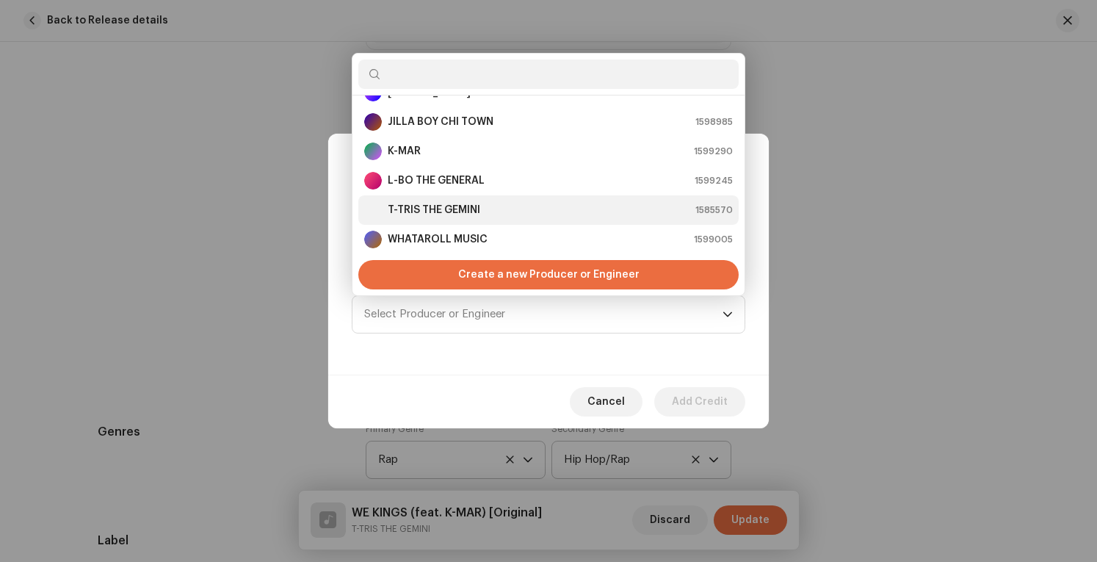
click at [492, 206] on div "T-TRIS THE GEMINI 1585570" at bounding box center [548, 210] width 368 height 18
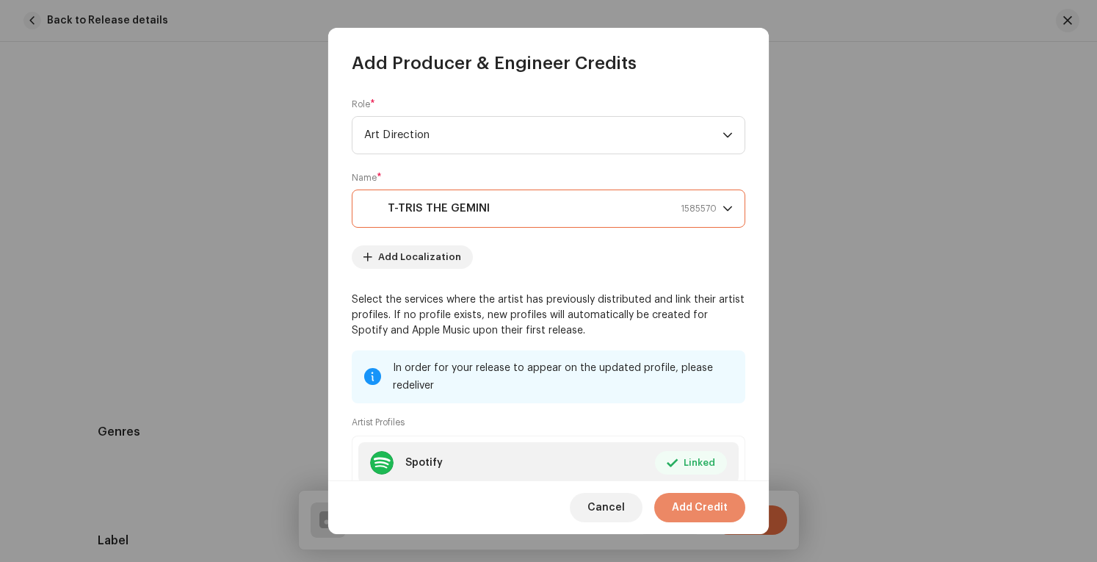
click at [696, 505] on span "Add Credit" at bounding box center [700, 507] width 56 height 29
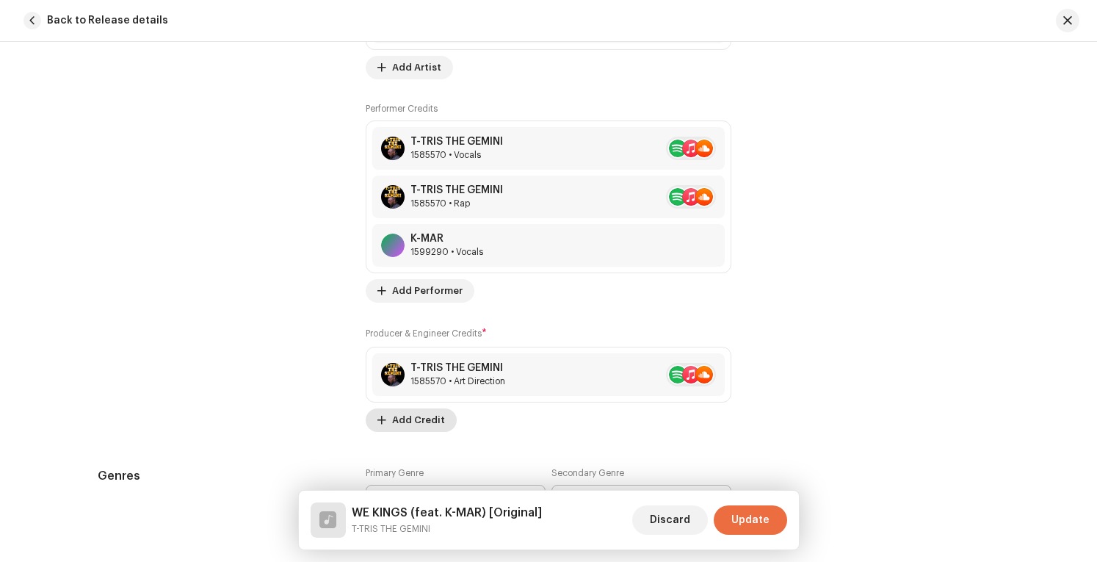
click at [426, 413] on span "Add Credit" at bounding box center [418, 419] width 53 height 29
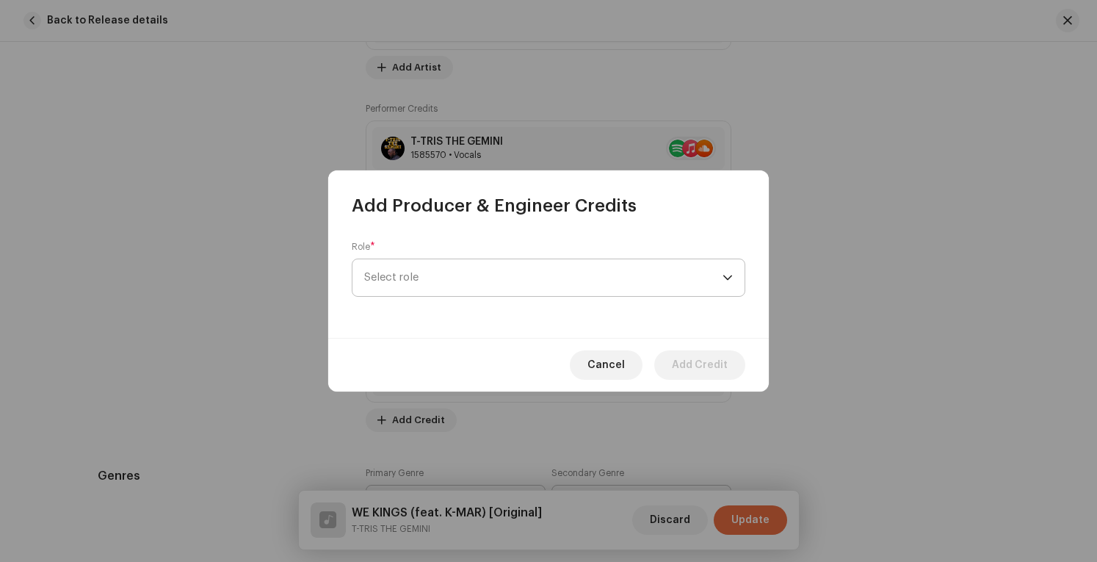
click at [586, 281] on span "Select role" at bounding box center [543, 277] width 358 height 37
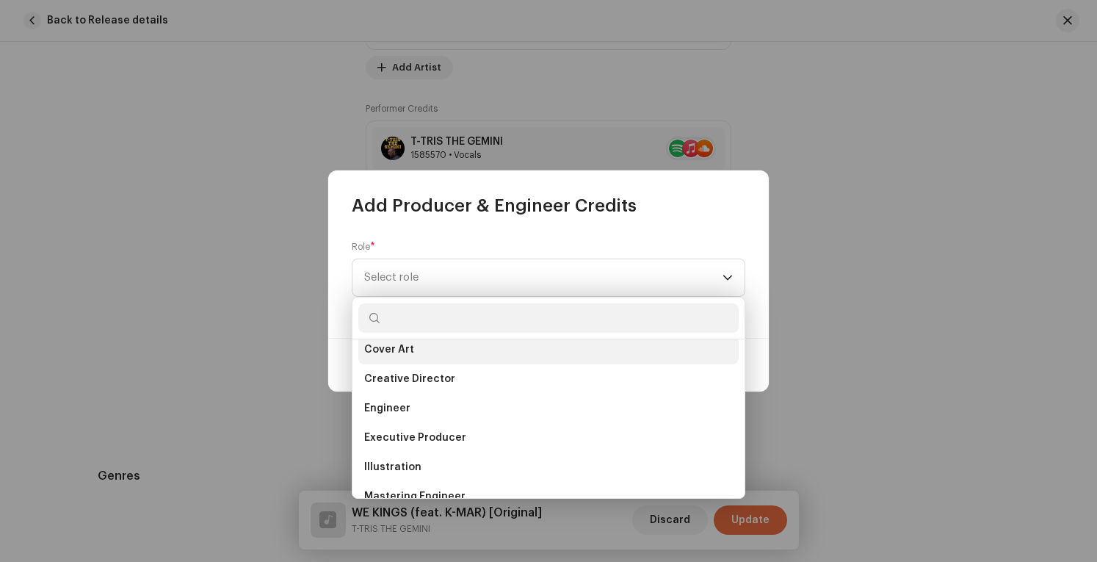
scroll to position [294, 0]
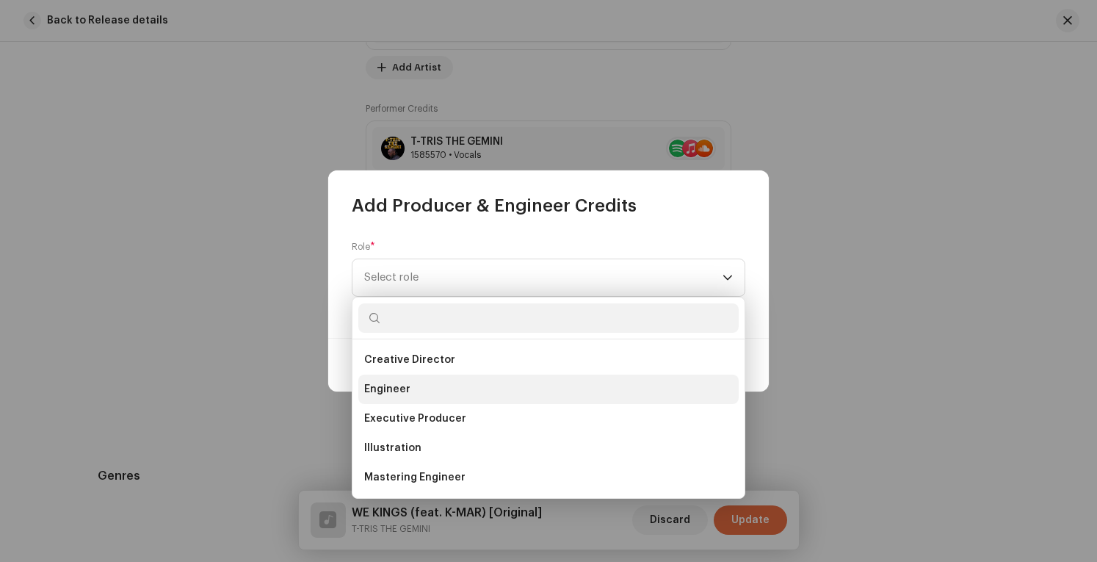
click at [567, 389] on li "Engineer" at bounding box center [548, 388] width 380 height 29
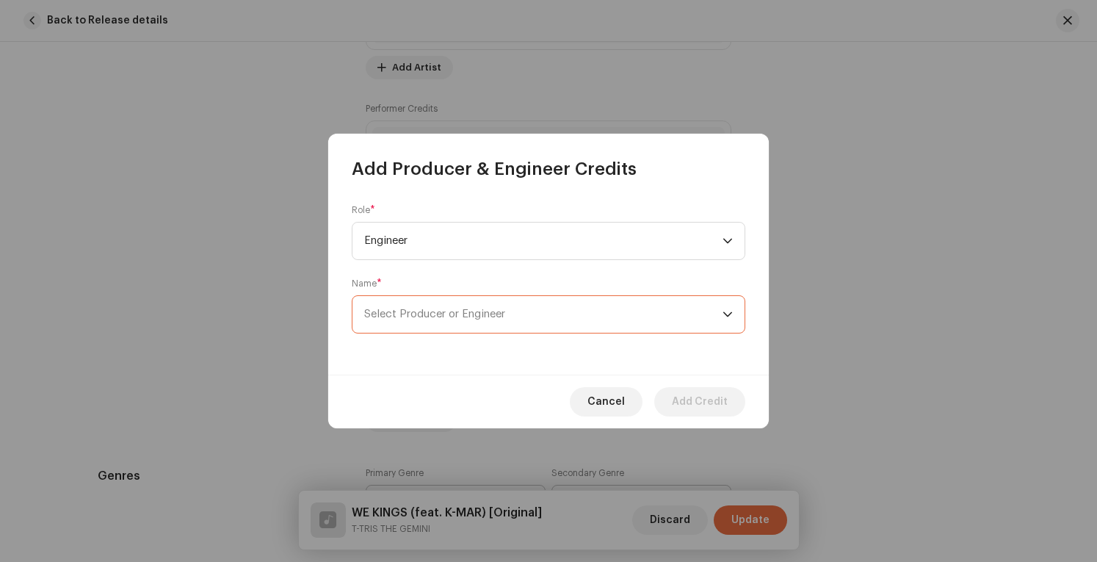
click at [716, 328] on span "Select Producer or Engineer" at bounding box center [543, 314] width 358 height 37
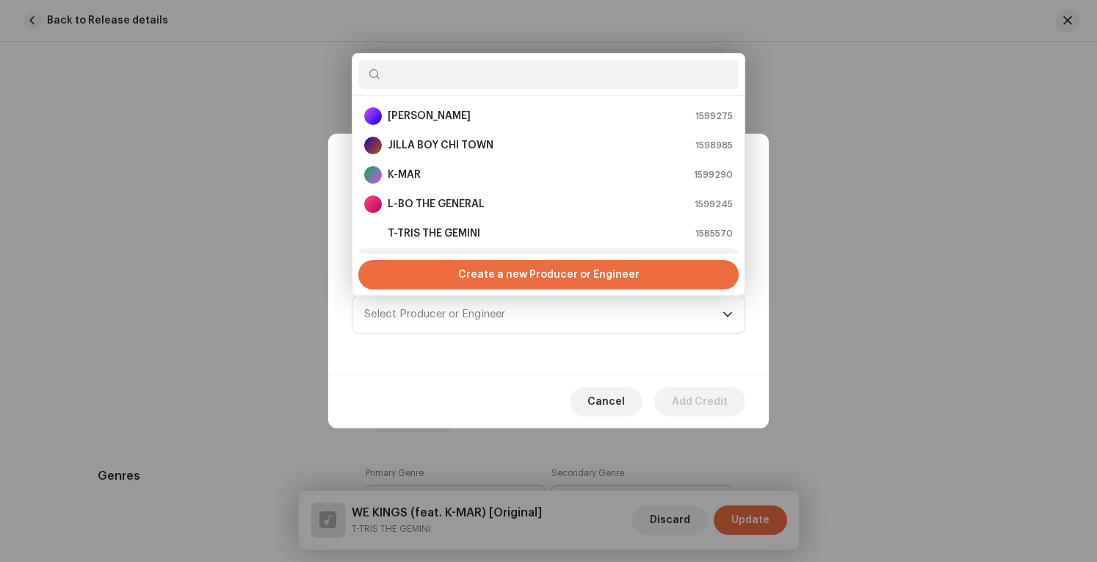
scroll to position [23, 0]
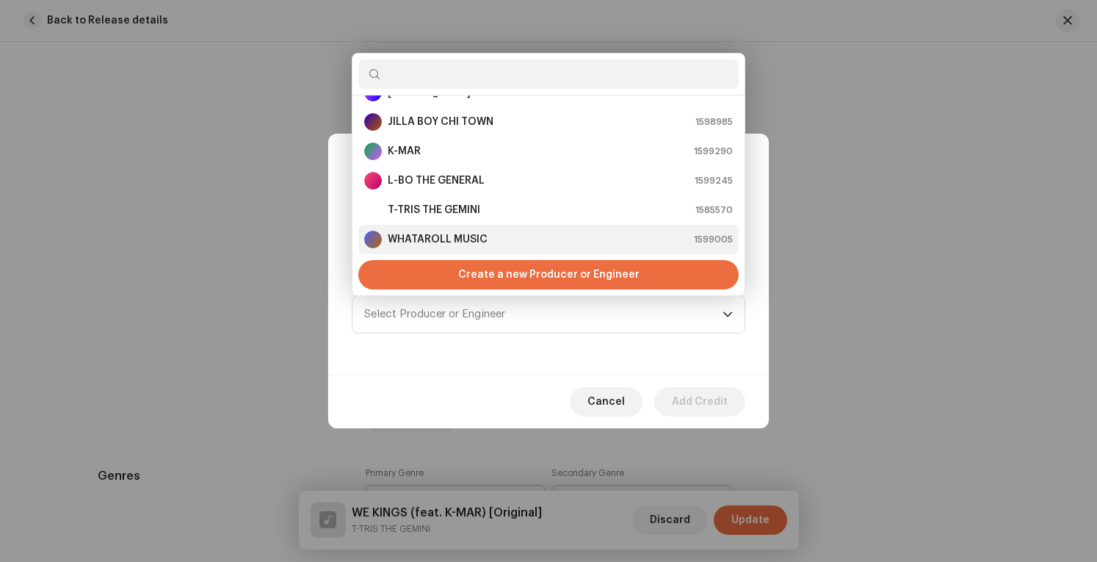
click at [531, 236] on div "WHATAROLL MUSIC 1599005" at bounding box center [548, 239] width 368 height 18
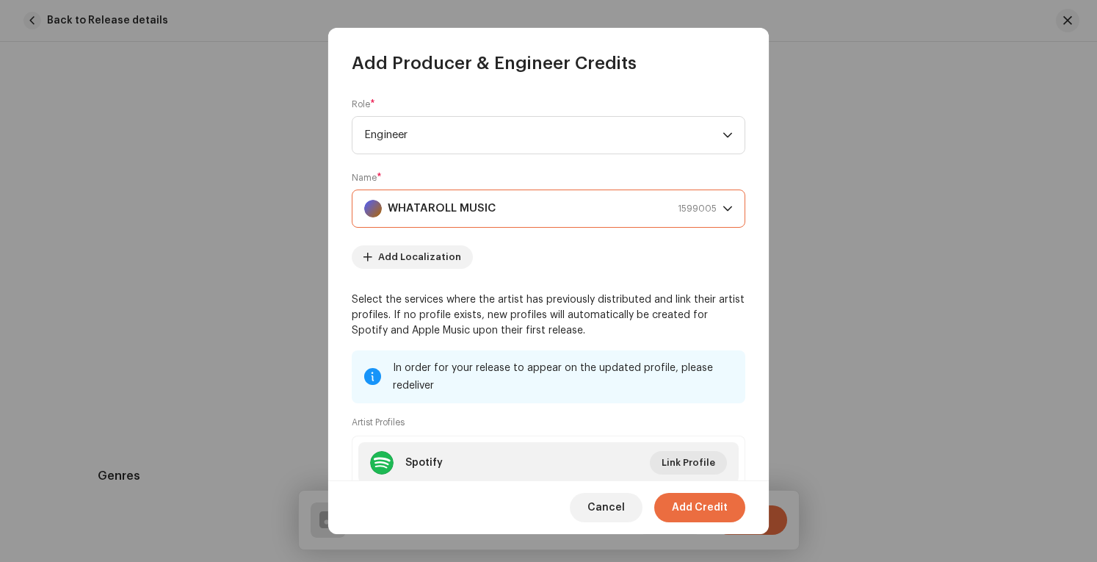
click at [712, 198] on span "WHATAROLL MUSIC 1599005" at bounding box center [543, 208] width 358 height 37
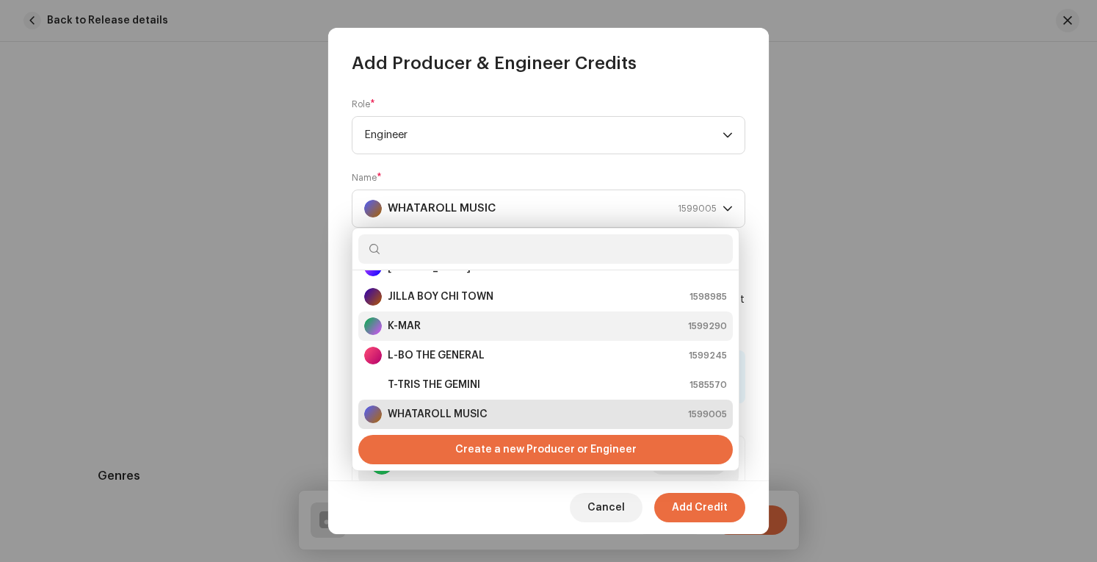
scroll to position [6, 0]
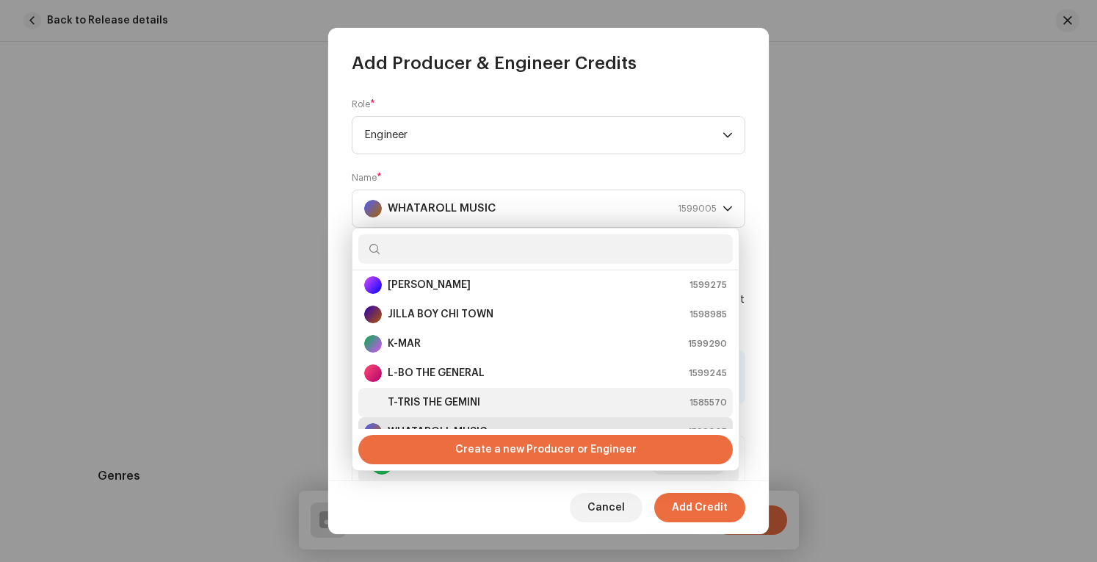
click at [468, 395] on strong "T-TRIS THE GEMINI" at bounding box center [434, 402] width 92 height 15
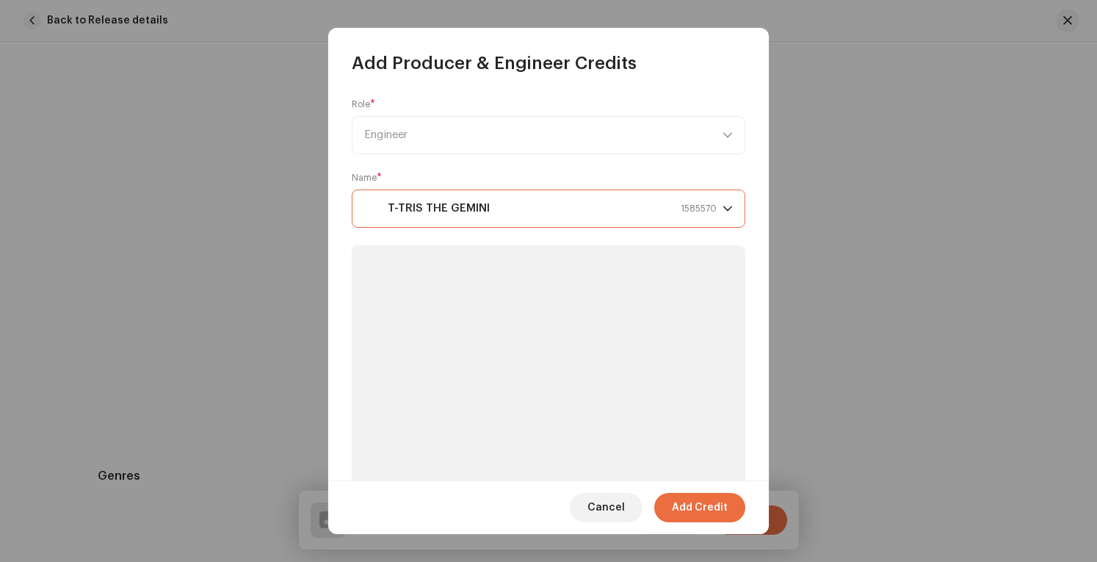
scroll to position [23, 0]
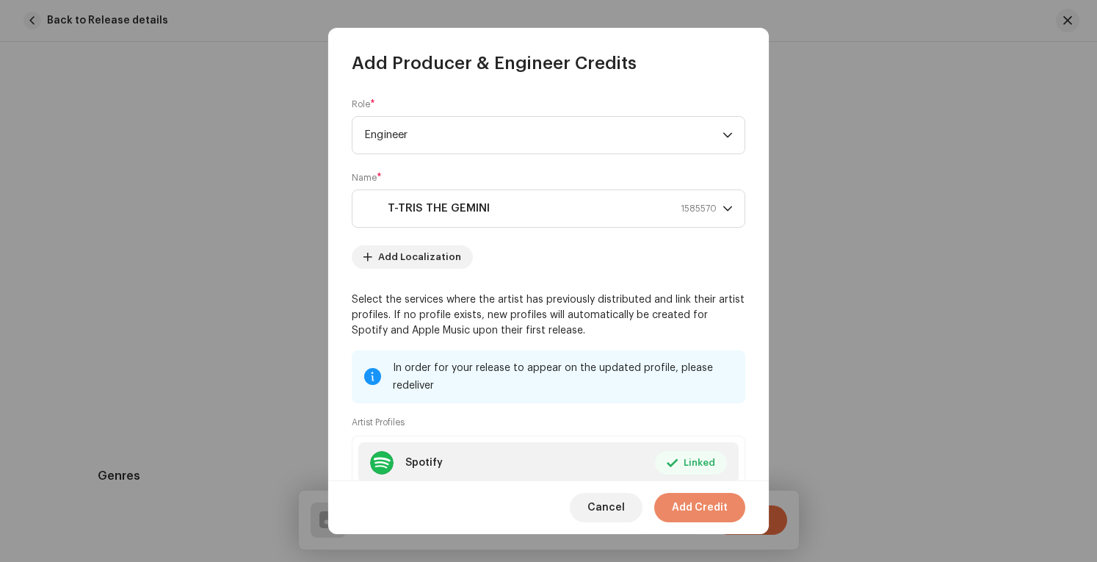
click at [724, 510] on span "Add Credit" at bounding box center [700, 507] width 56 height 29
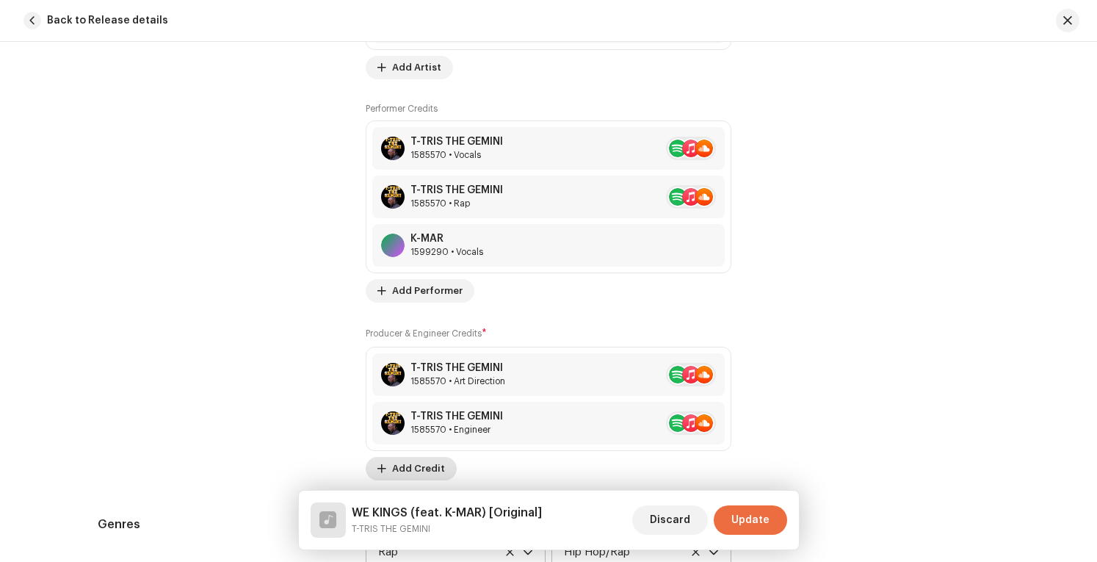
click at [412, 462] on span "Add Credit" at bounding box center [418, 468] width 53 height 29
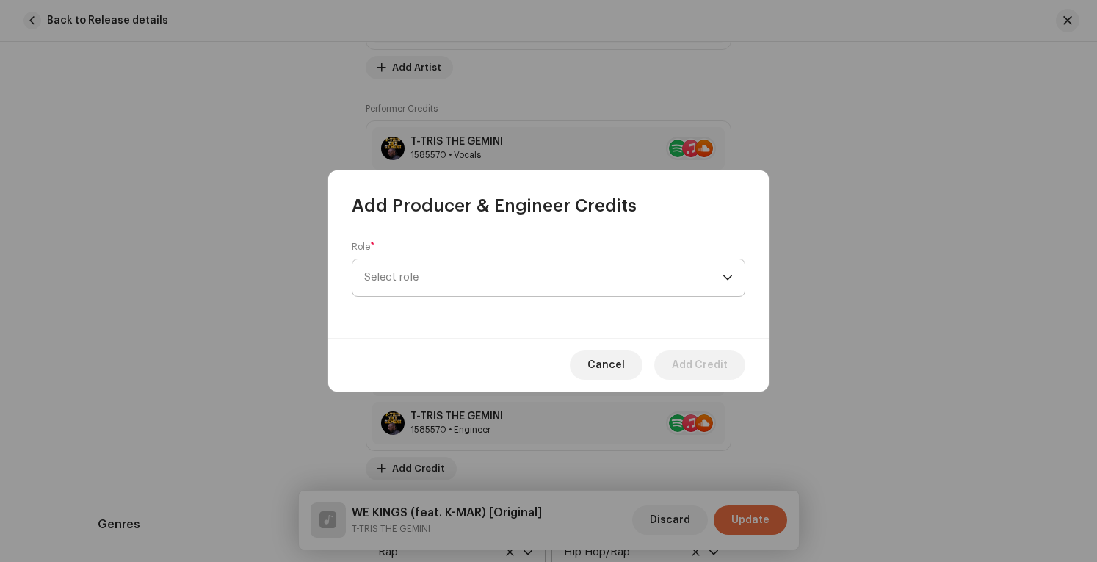
click at [606, 279] on span "Select role" at bounding box center [543, 277] width 358 height 37
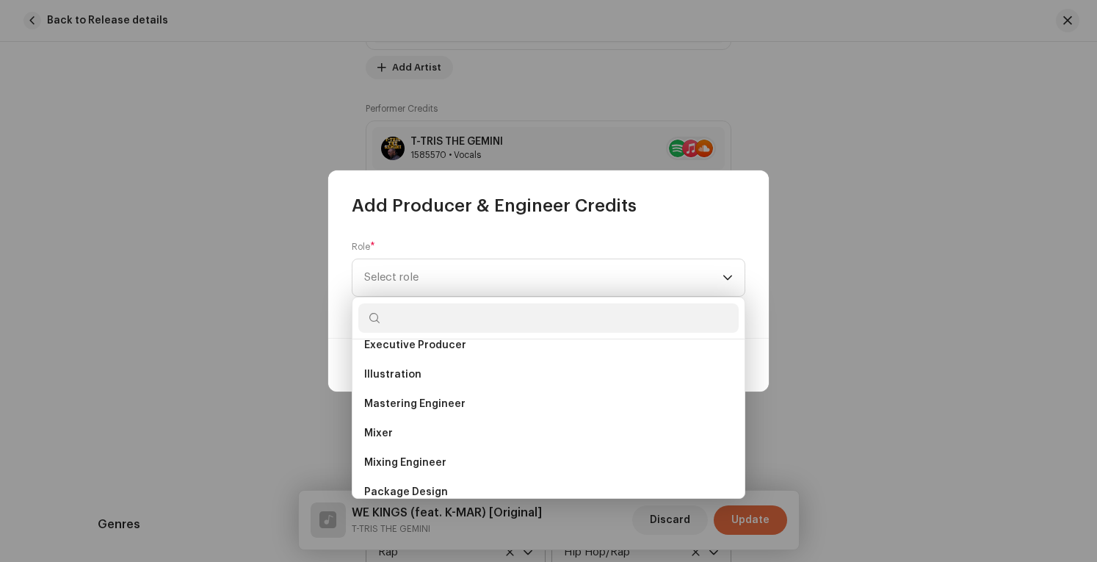
scroll to position [358, 0]
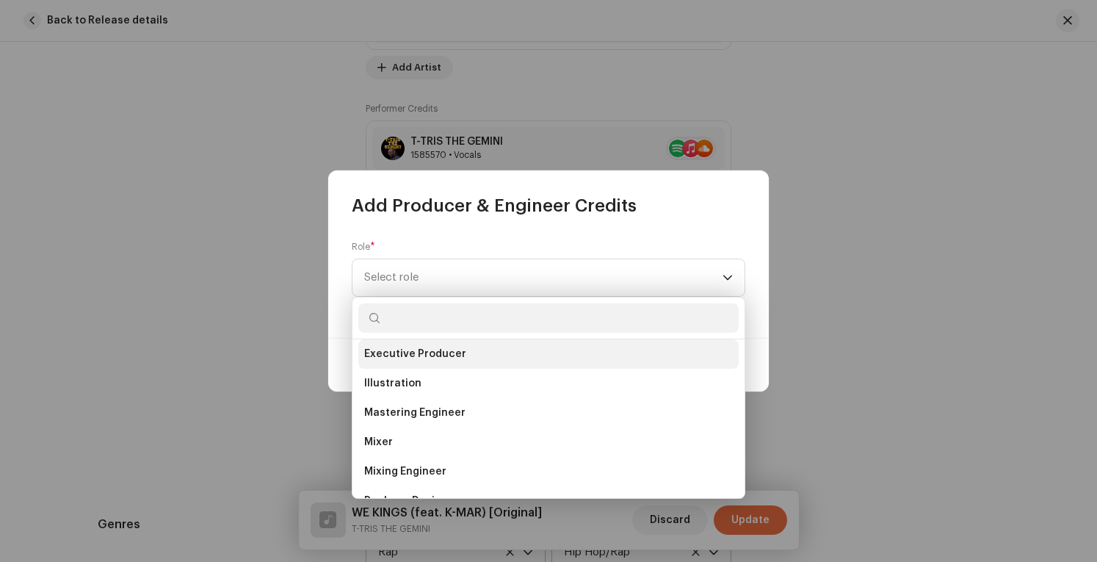
click at [464, 355] on li "Executive Producer" at bounding box center [548, 353] width 380 height 29
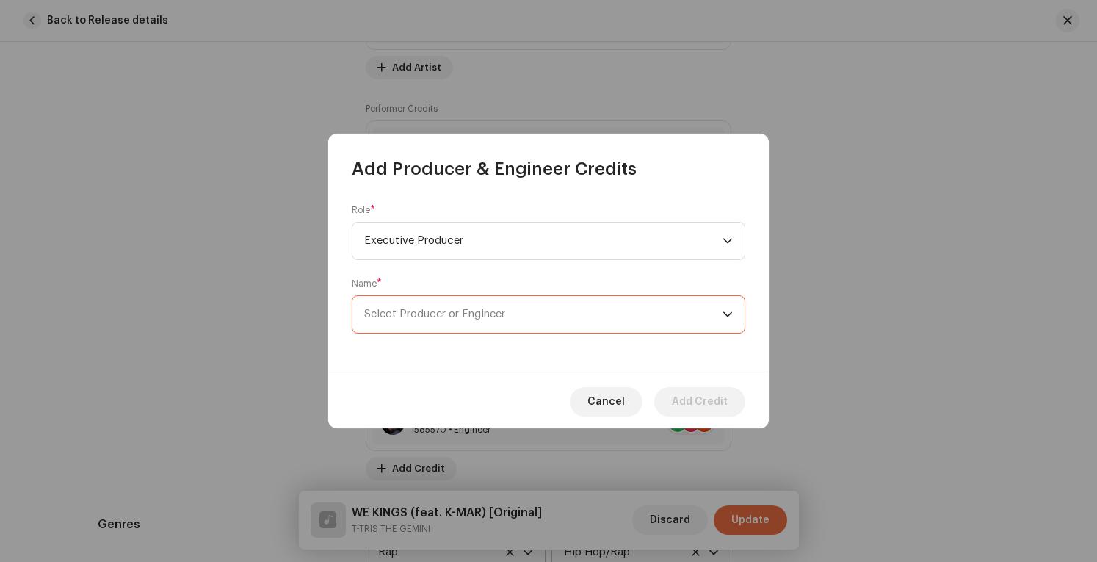
click at [647, 323] on span "Select Producer or Engineer" at bounding box center [543, 314] width 358 height 37
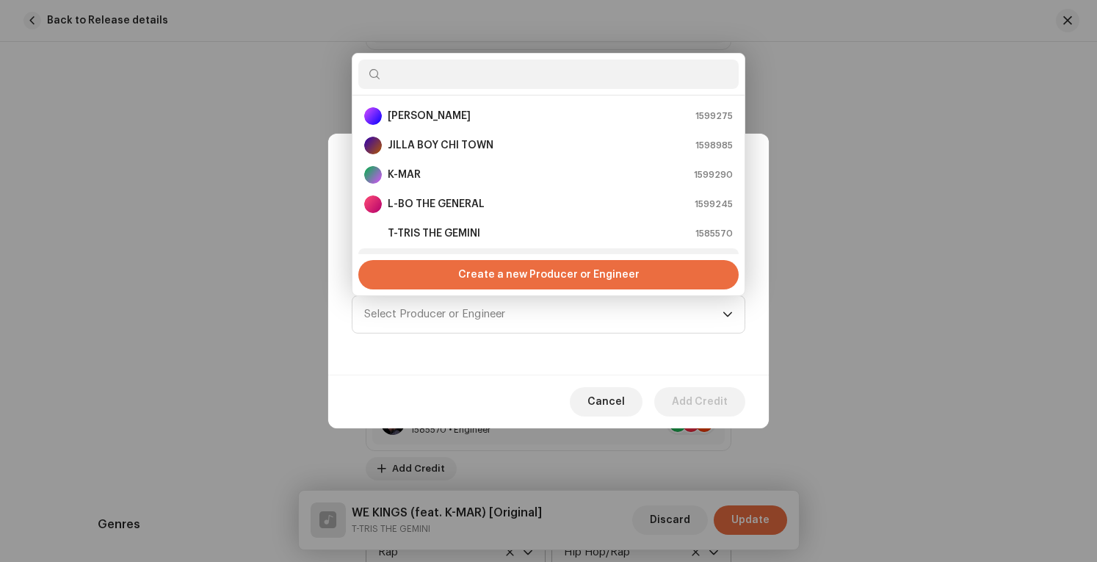
scroll to position [23, 0]
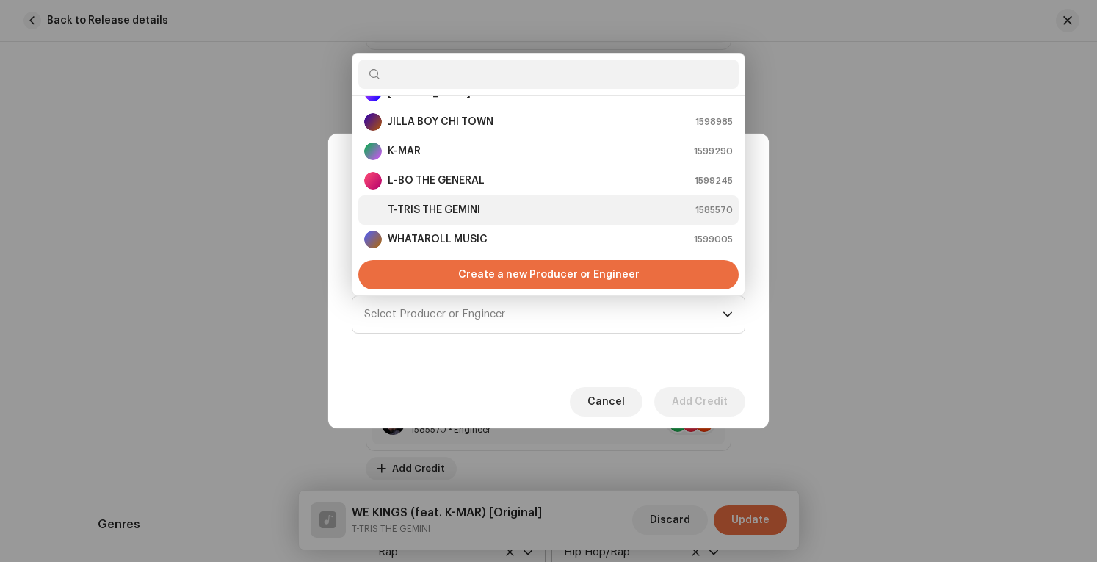
click at [504, 208] on div "T-TRIS THE GEMINI 1585570" at bounding box center [548, 210] width 368 height 18
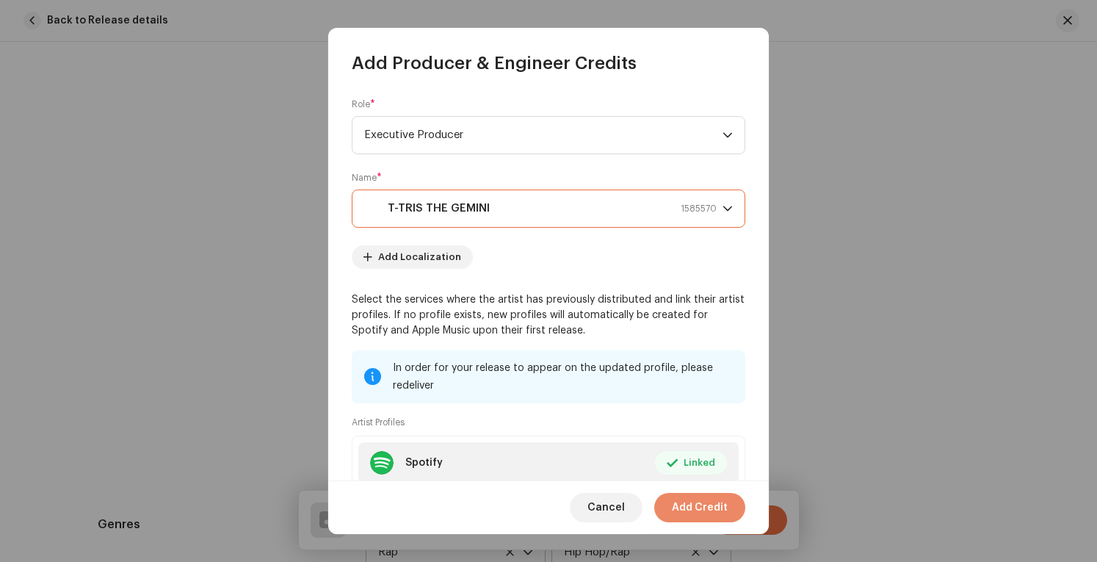
click at [727, 500] on button "Add Credit" at bounding box center [699, 507] width 91 height 29
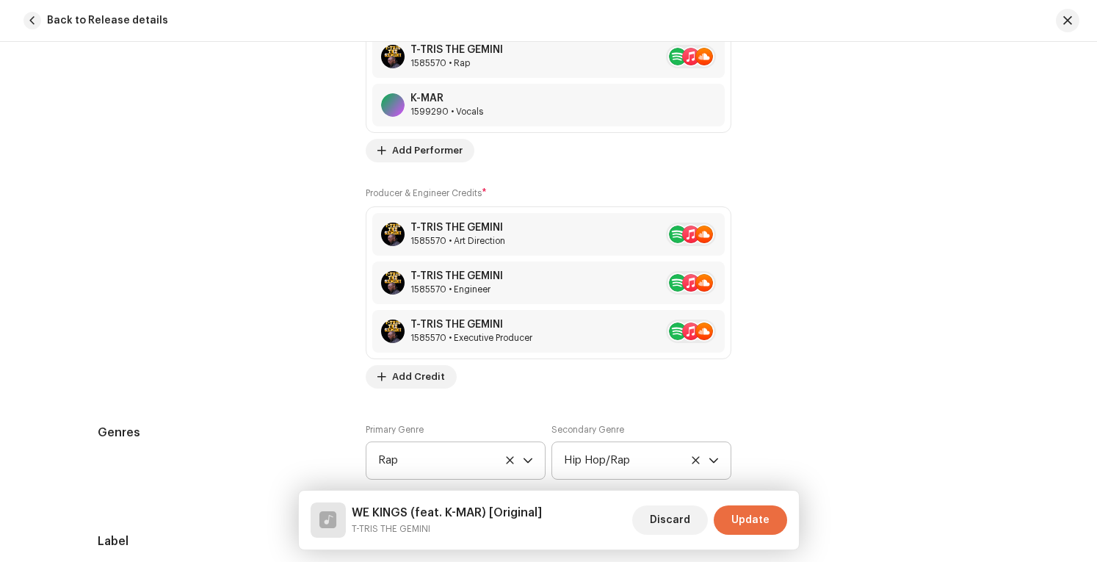
scroll to position [1248, 0]
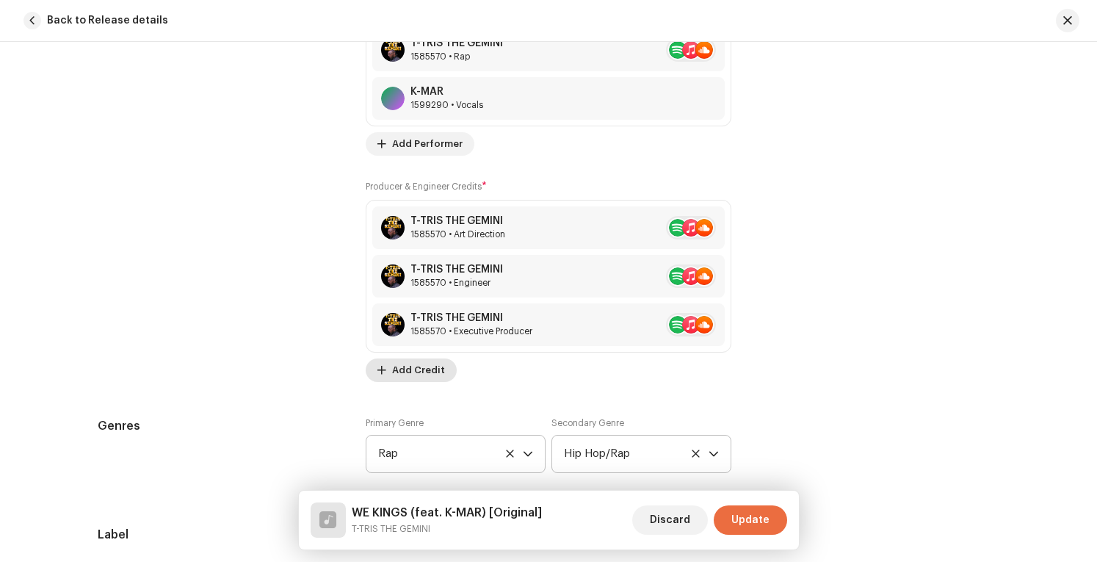
click at [411, 363] on span "Add Credit" at bounding box center [418, 369] width 53 height 29
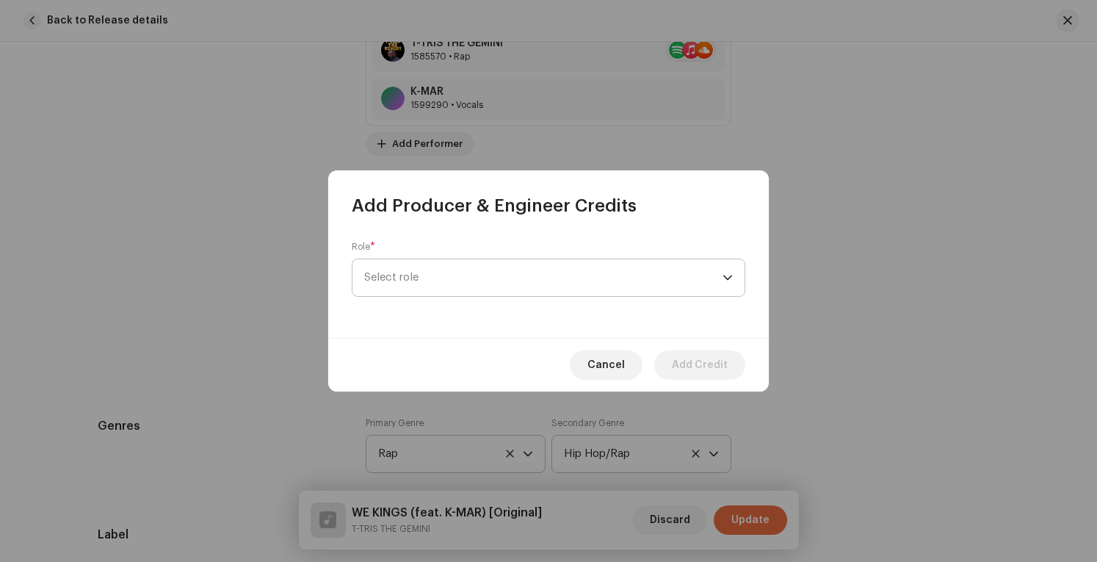
click at [559, 282] on span "Select role" at bounding box center [543, 277] width 358 height 37
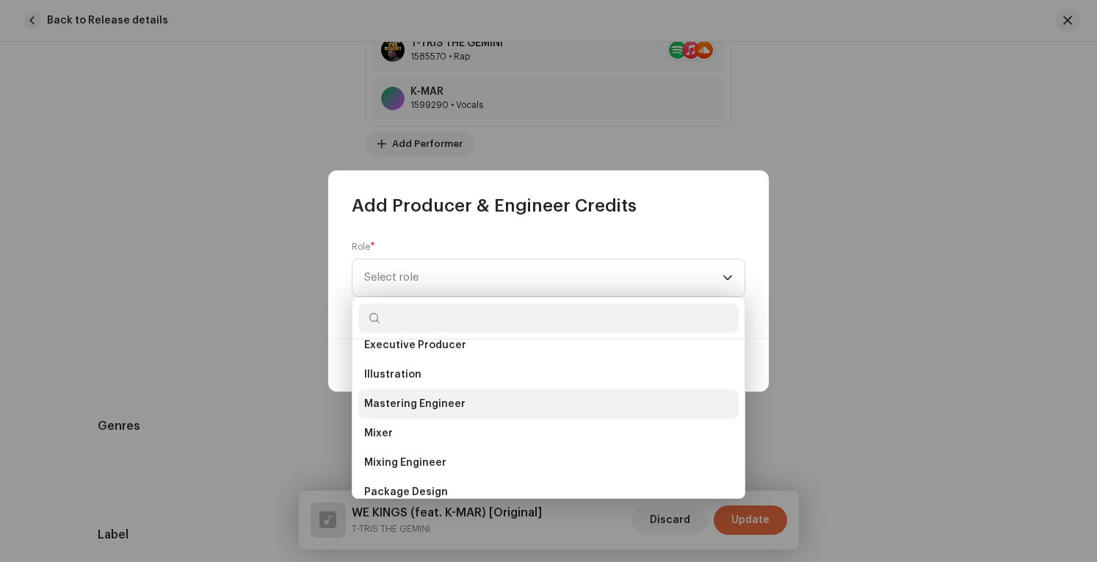
scroll to position [440, 0]
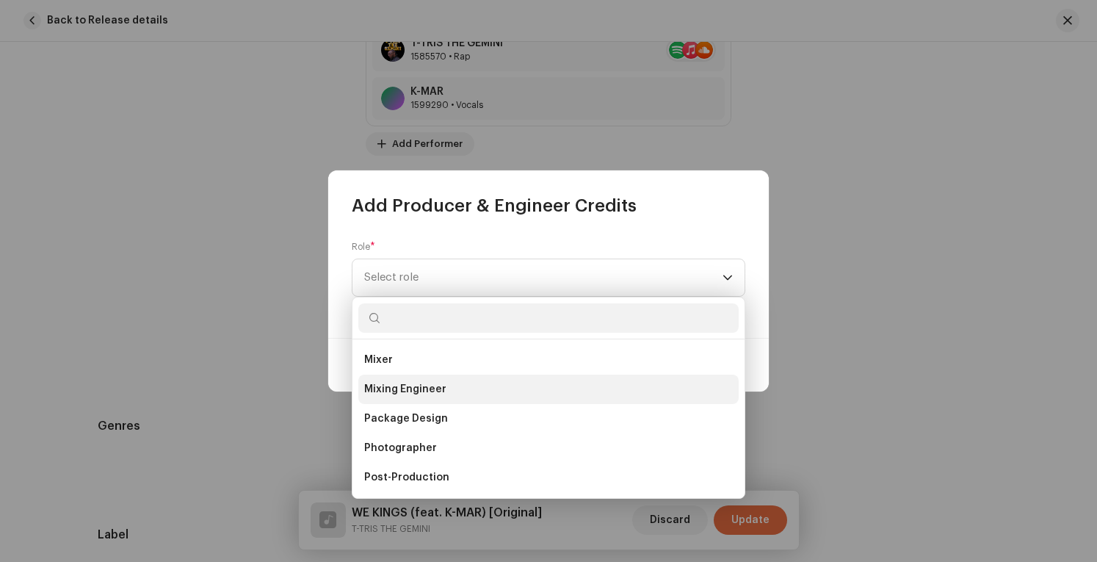
click at [455, 387] on li "Mixing Engineer" at bounding box center [548, 388] width 380 height 29
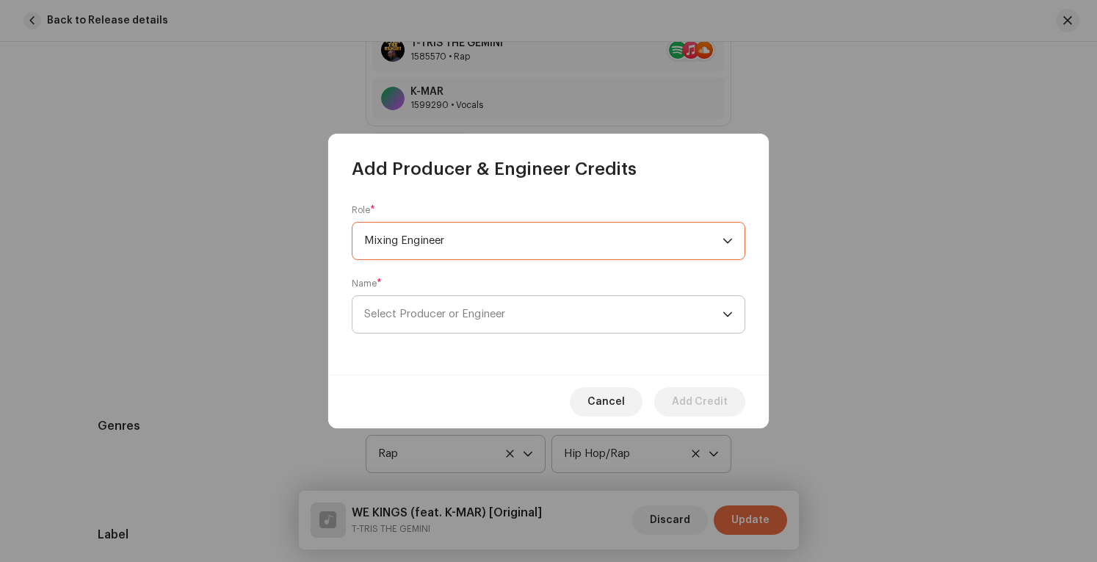
click at [574, 325] on span "Select Producer or Engineer" at bounding box center [543, 314] width 358 height 37
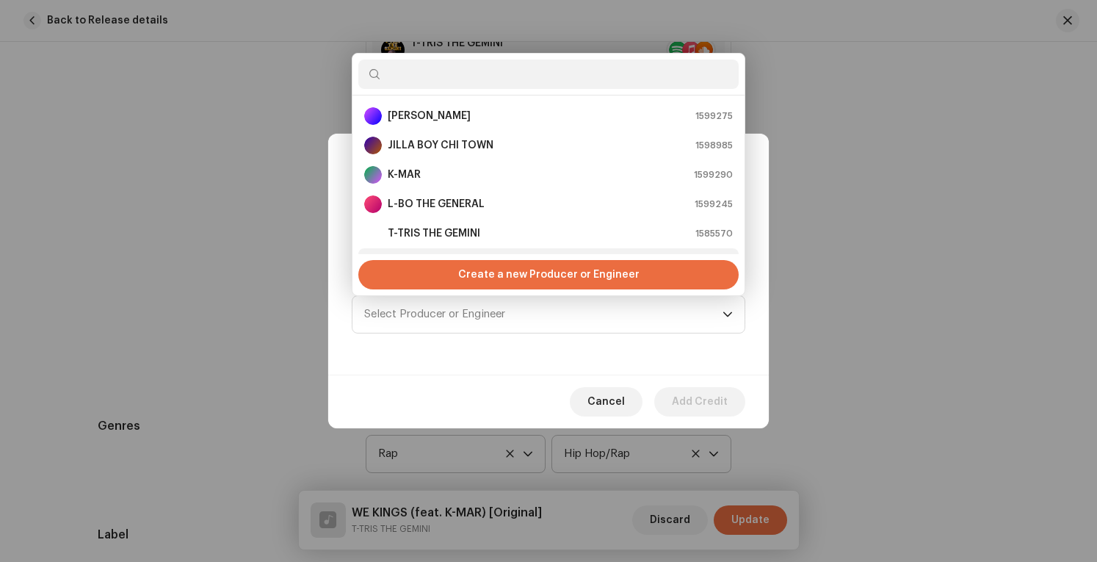
scroll to position [23, 0]
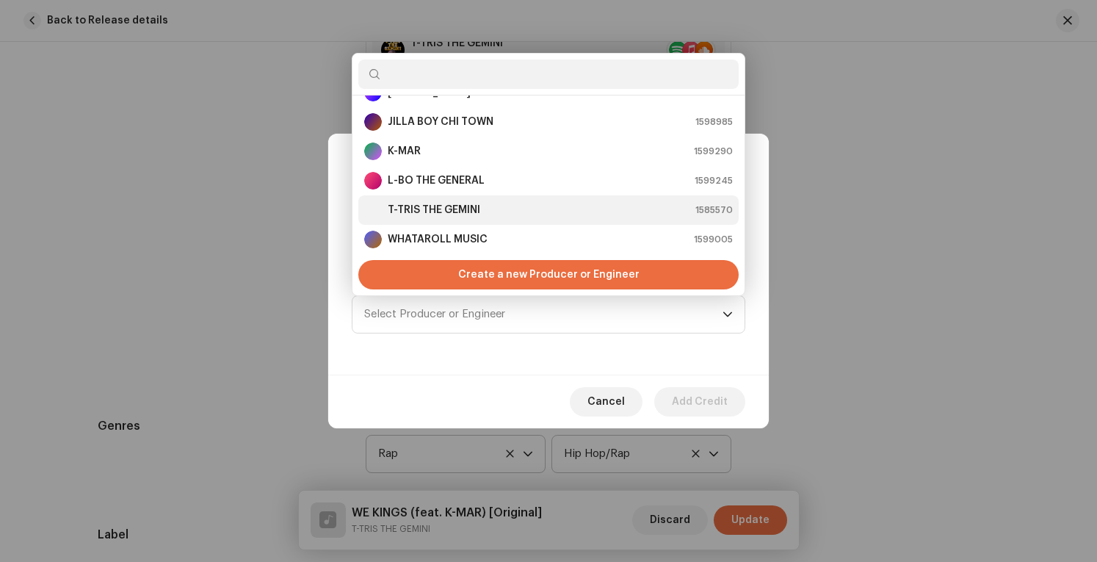
click at [466, 208] on strong "T-TRIS THE GEMINI" at bounding box center [434, 210] width 92 height 15
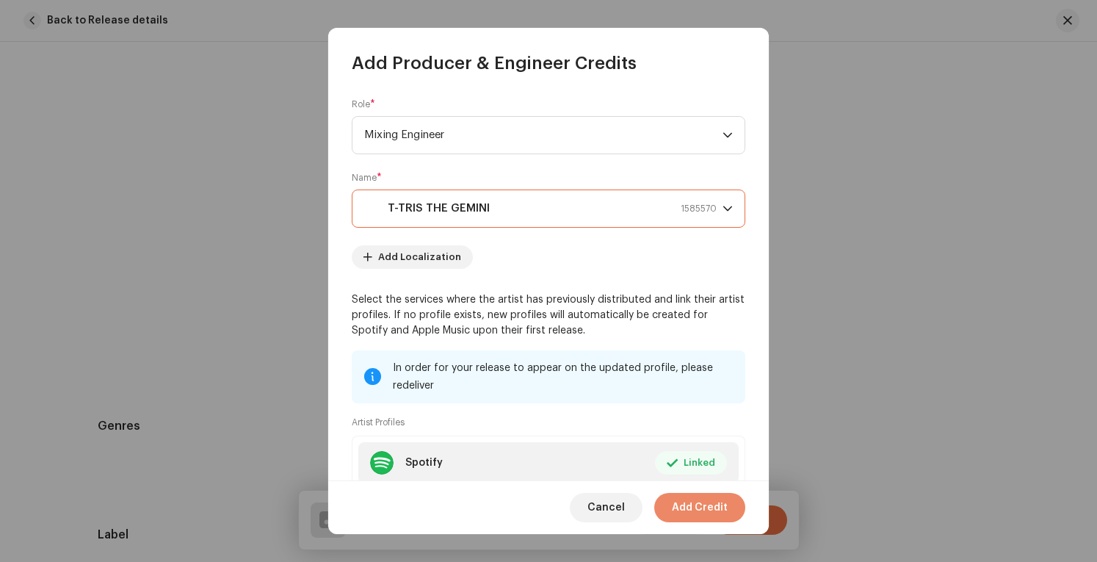
click at [705, 506] on span "Add Credit" at bounding box center [700, 507] width 56 height 29
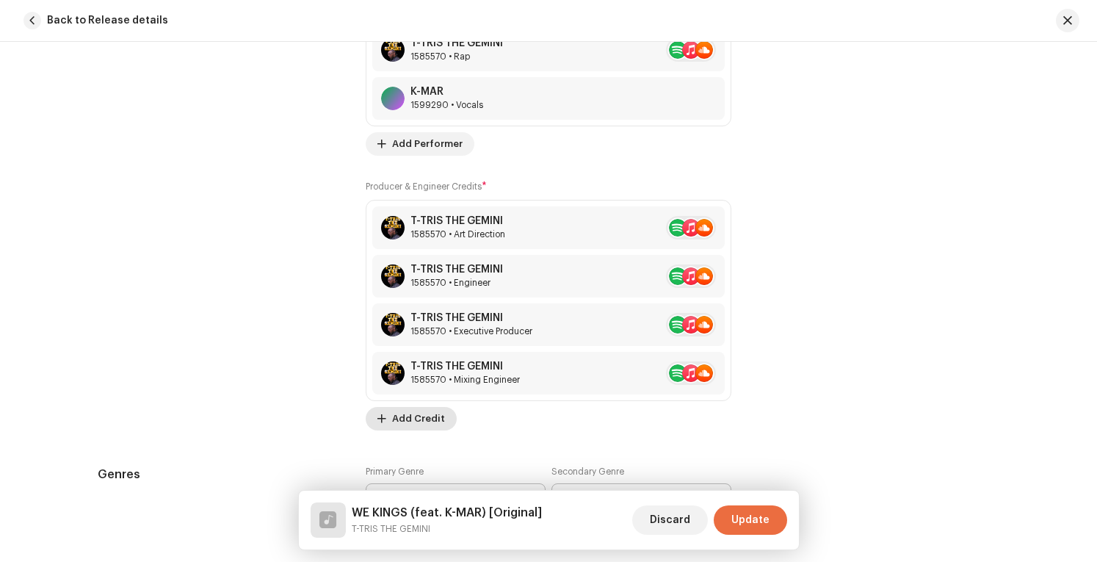
click at [407, 407] on span "Add Credit" at bounding box center [418, 418] width 53 height 29
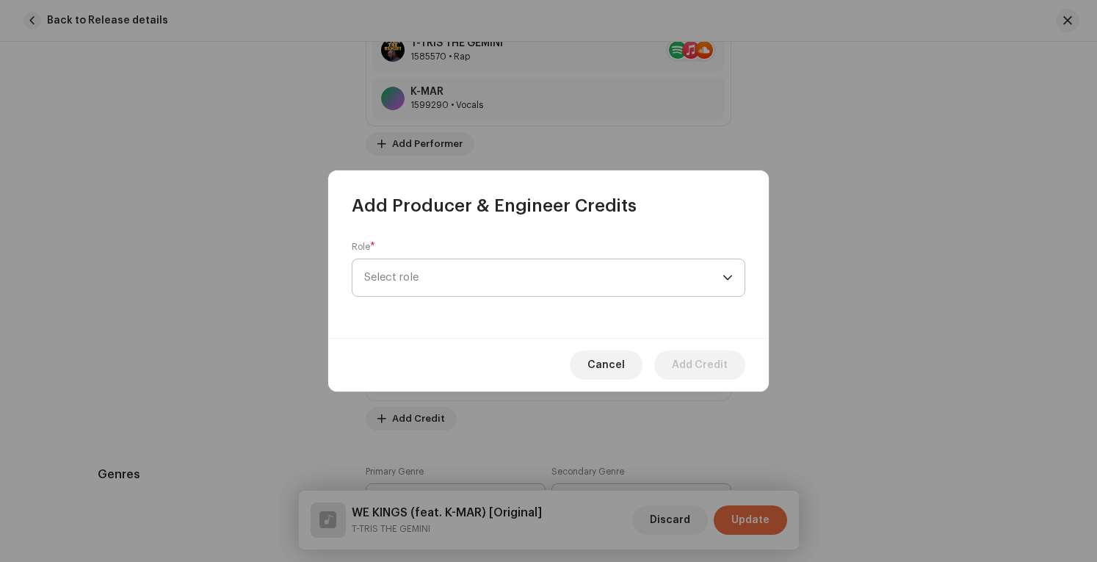
click at [596, 278] on span "Select role" at bounding box center [543, 277] width 358 height 37
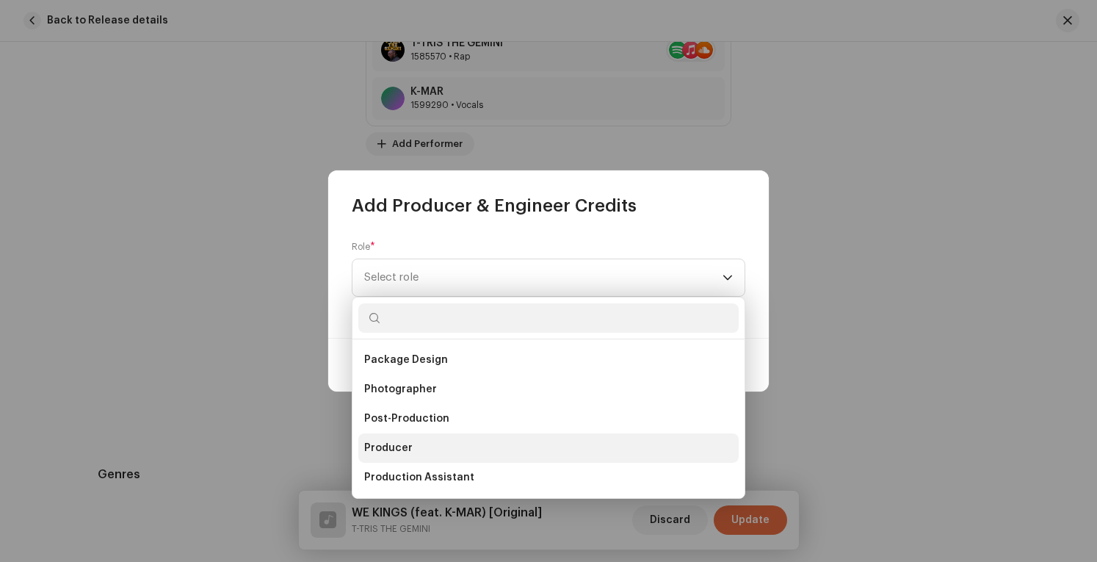
scroll to position [573, 0]
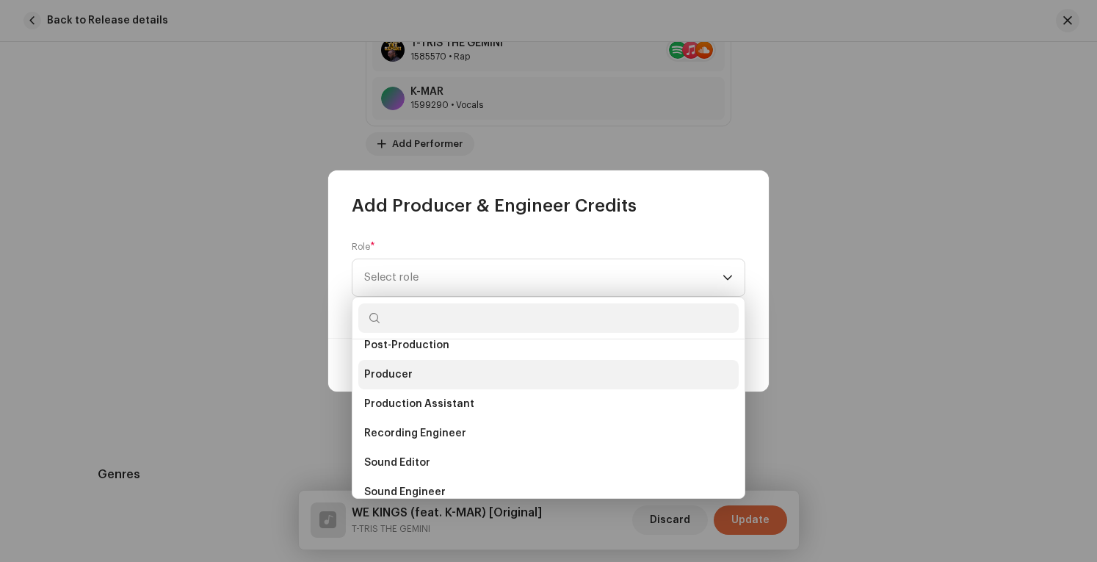
click at [493, 372] on li "Producer" at bounding box center [548, 374] width 380 height 29
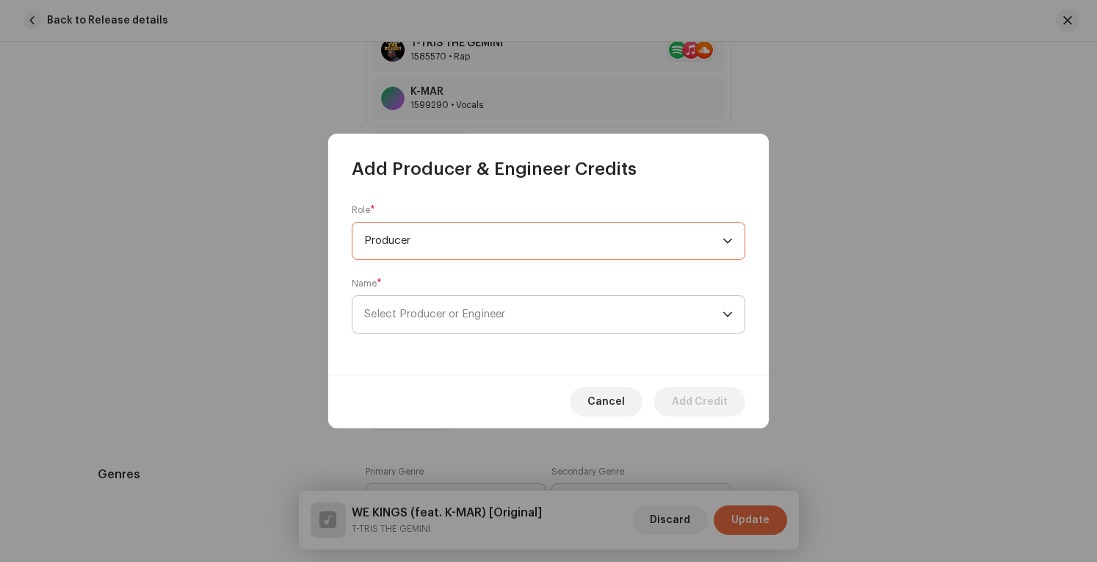
click at [567, 313] on span "Select Producer or Engineer" at bounding box center [543, 314] width 358 height 37
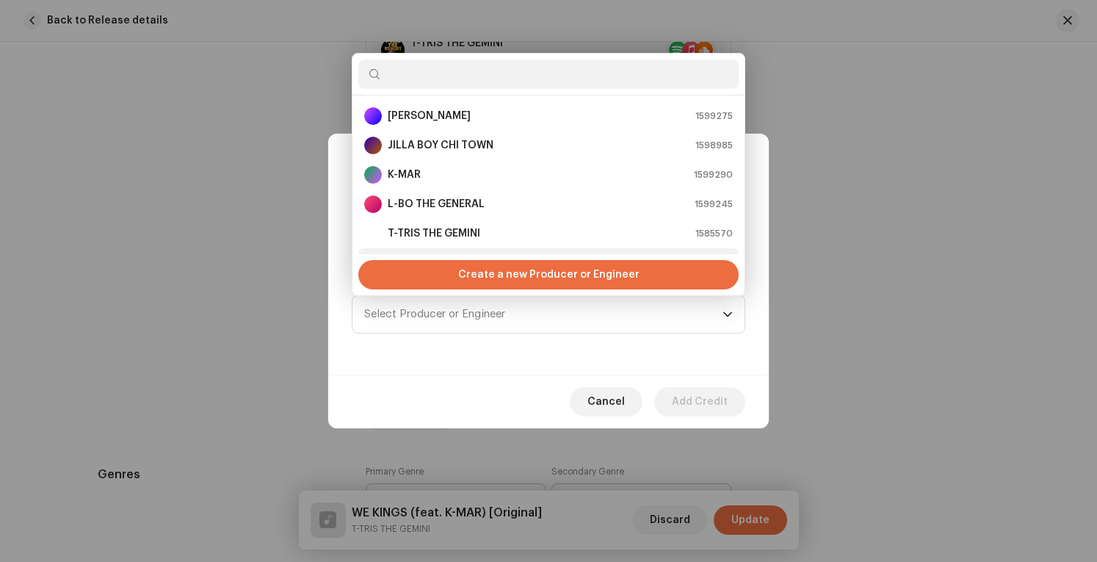
scroll to position [23, 0]
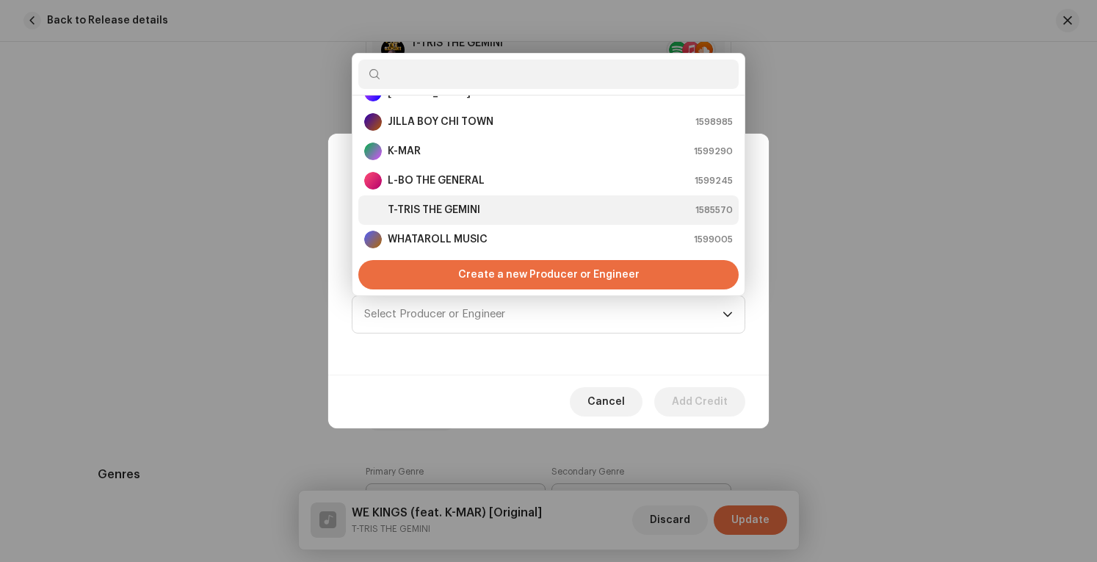
click at [510, 206] on div "T-TRIS THE GEMINI 1585570" at bounding box center [548, 210] width 368 height 18
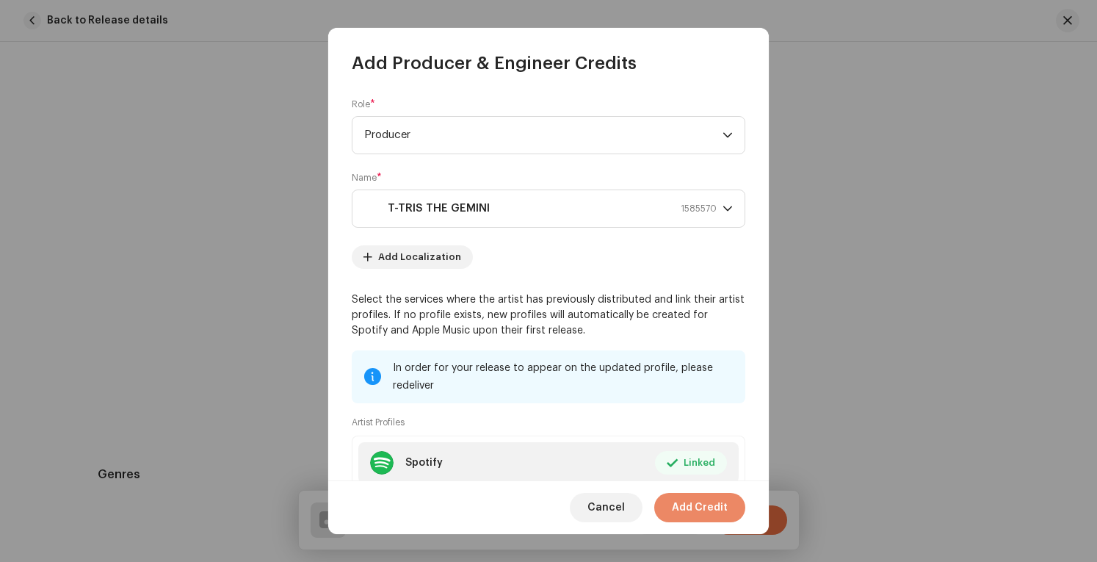
click at [697, 514] on span "Add Credit" at bounding box center [700, 507] width 56 height 29
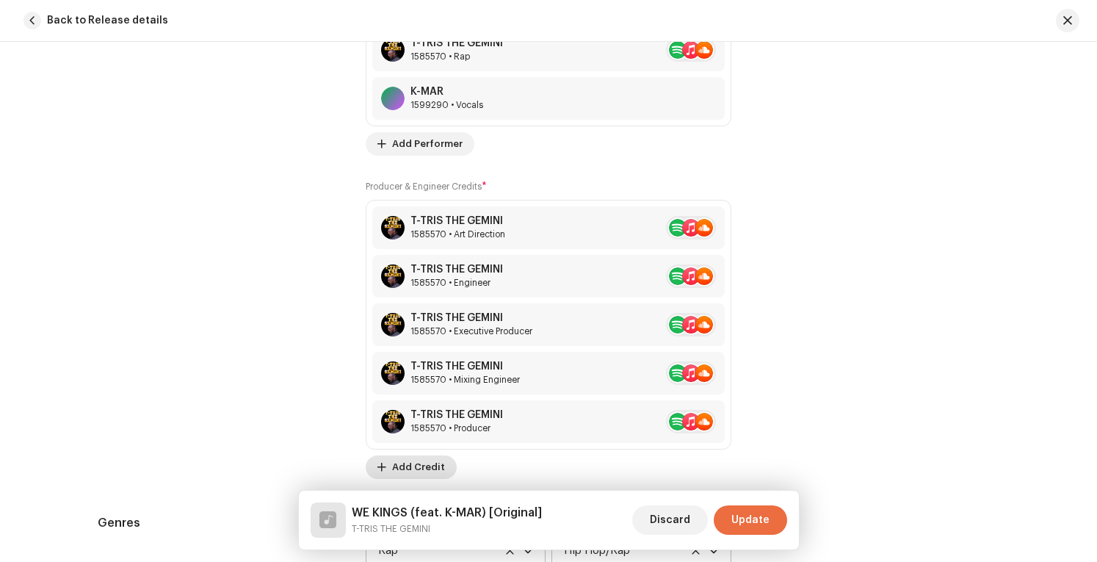
click at [420, 457] on span "Add Credit" at bounding box center [418, 466] width 53 height 29
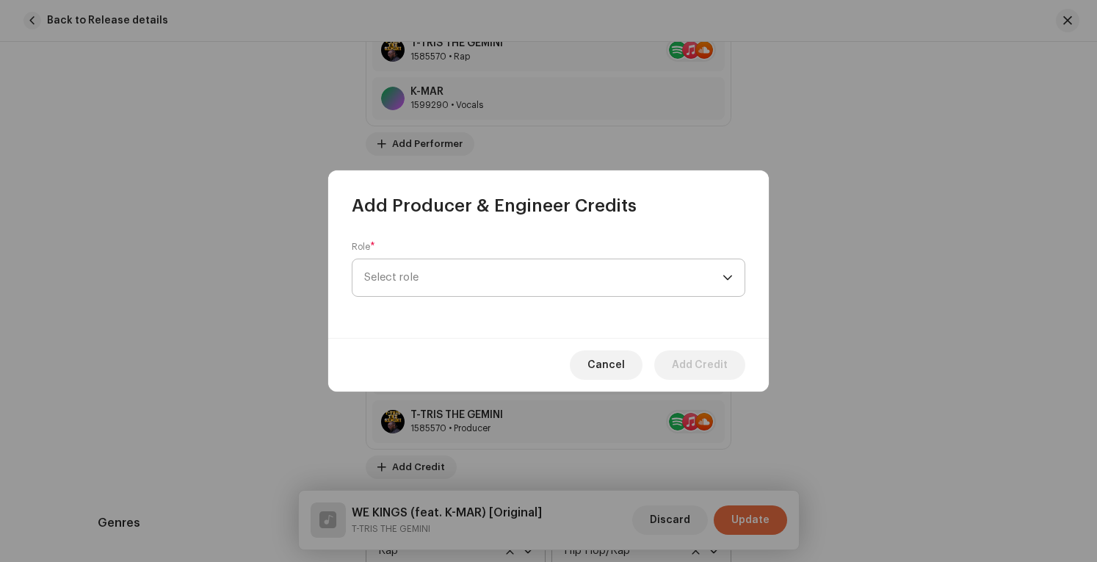
click at [594, 283] on span "Select role" at bounding box center [543, 277] width 358 height 37
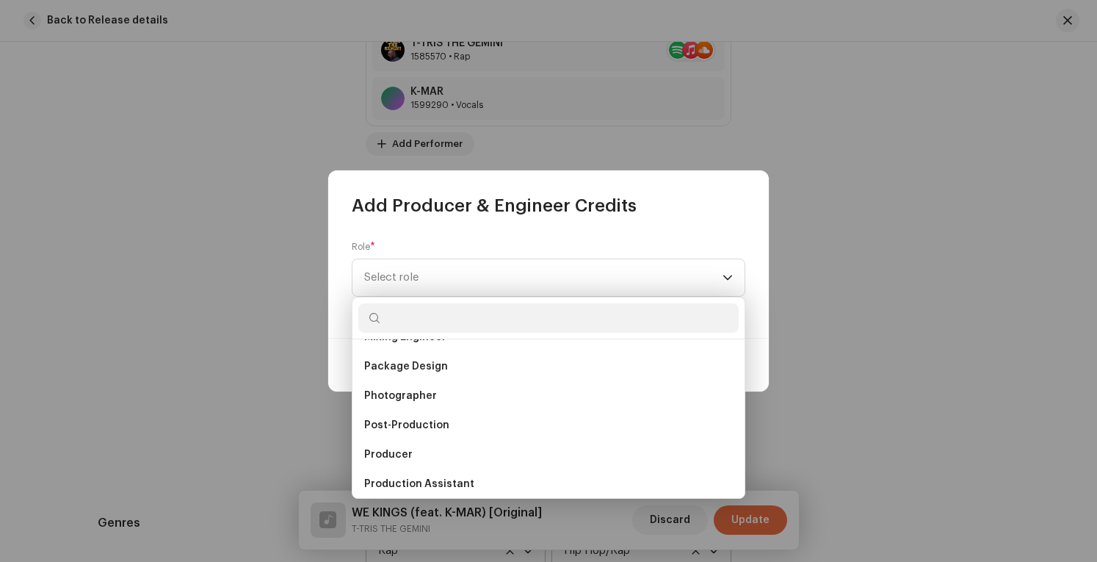
scroll to position [514, 0]
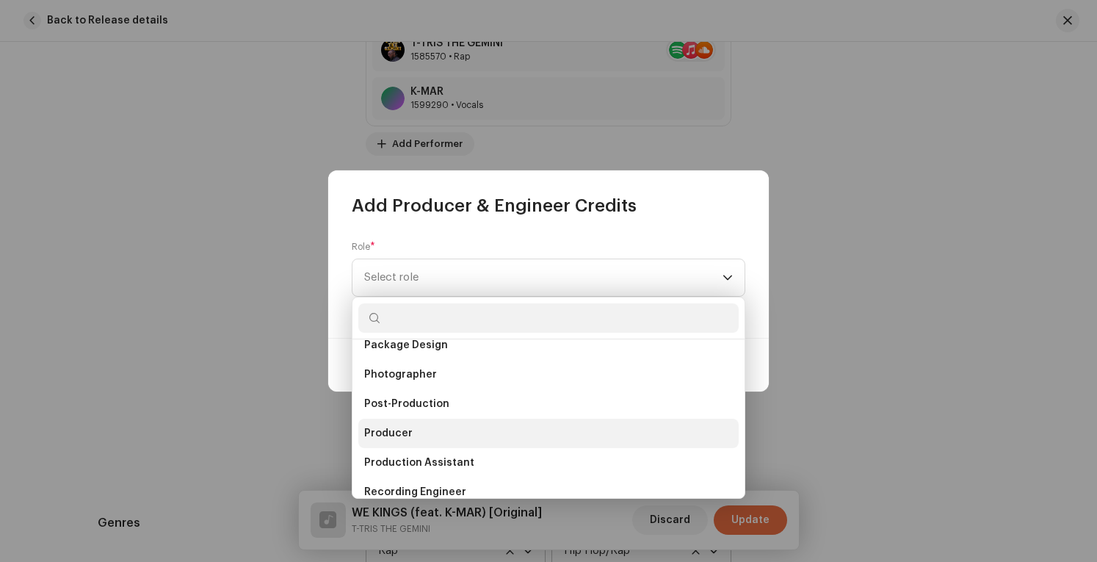
click at [518, 431] on li "Producer" at bounding box center [548, 432] width 380 height 29
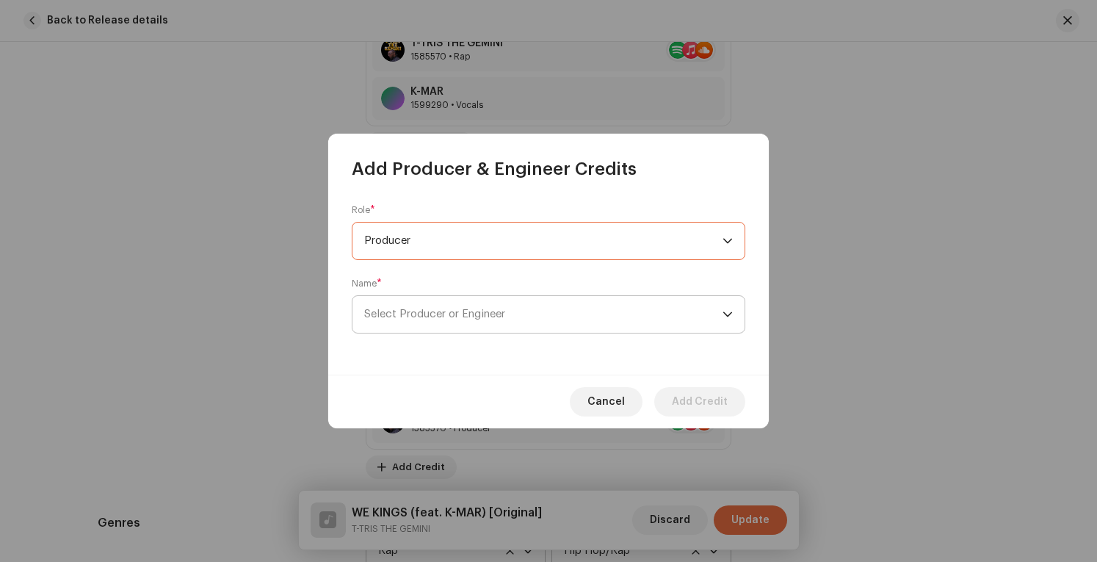
click at [578, 320] on span "Select Producer or Engineer" at bounding box center [543, 314] width 358 height 37
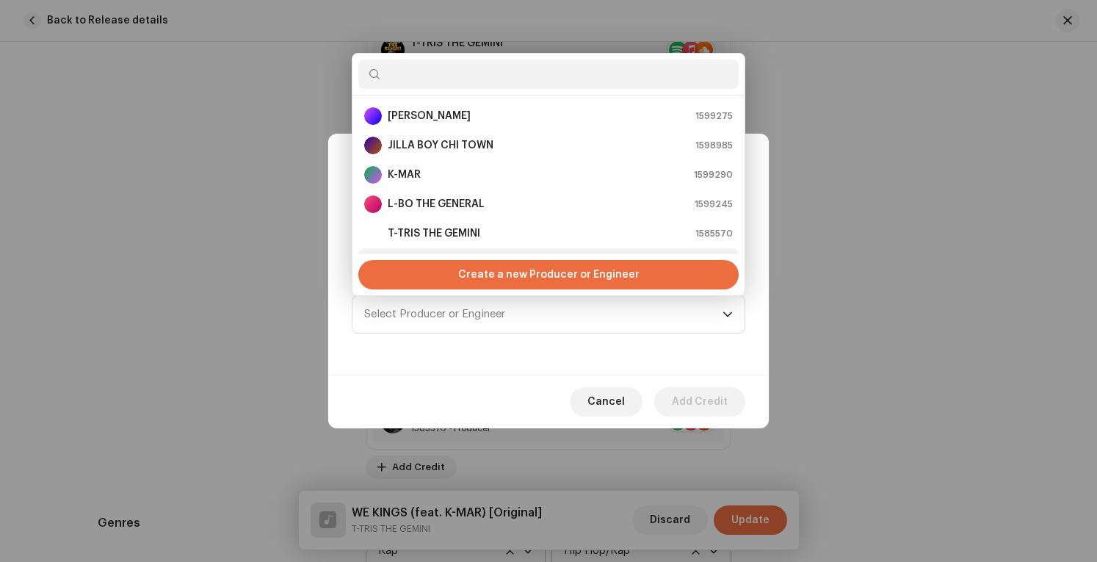
scroll to position [23, 0]
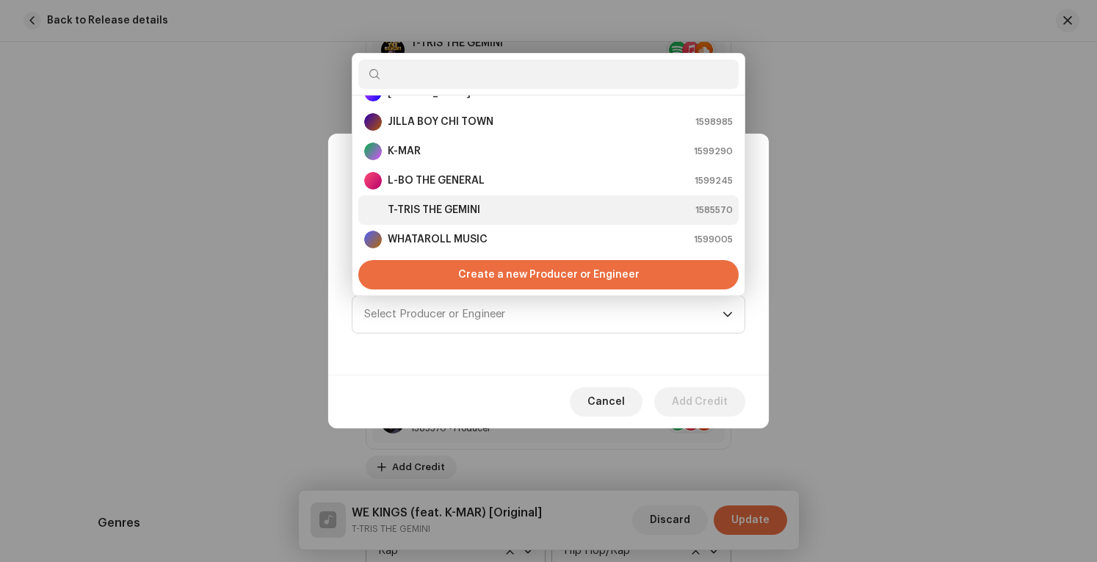
click at [515, 211] on div "T-TRIS THE GEMINI 1585570" at bounding box center [548, 210] width 368 height 18
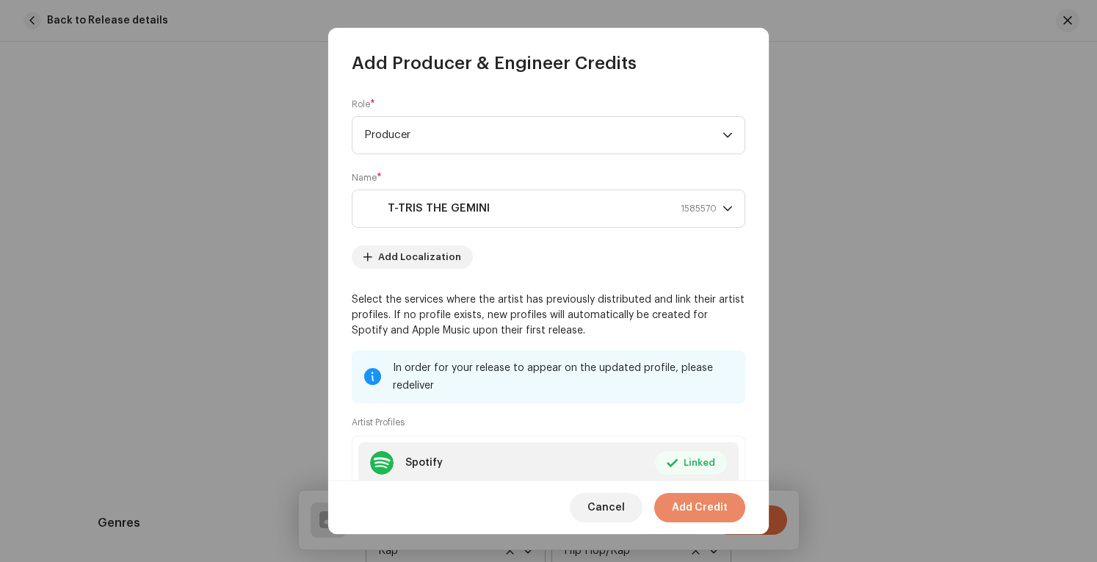
click at [714, 509] on span "Add Credit" at bounding box center [700, 507] width 56 height 29
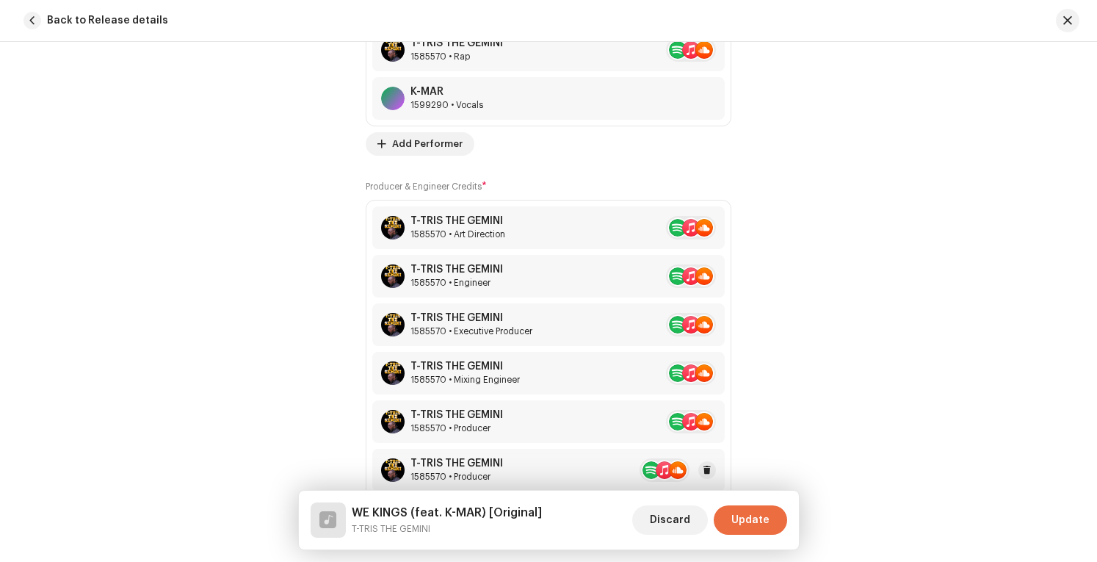
click at [517, 462] on div "T-TRIS THE GEMINI 1585570 • Producer" at bounding box center [548, 470] width 352 height 43
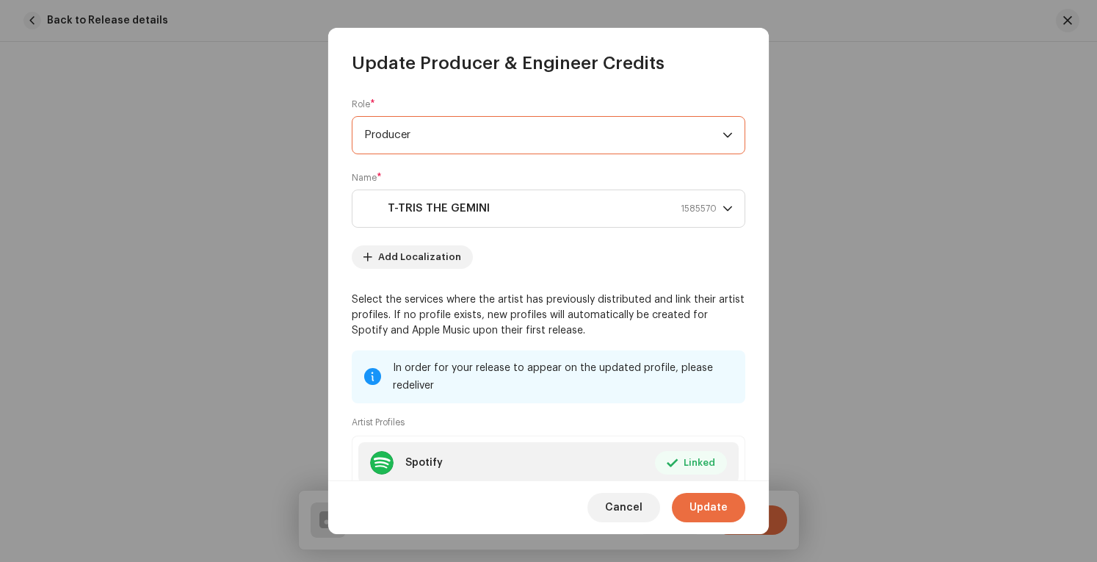
click at [565, 140] on span "Producer" at bounding box center [543, 135] width 358 height 37
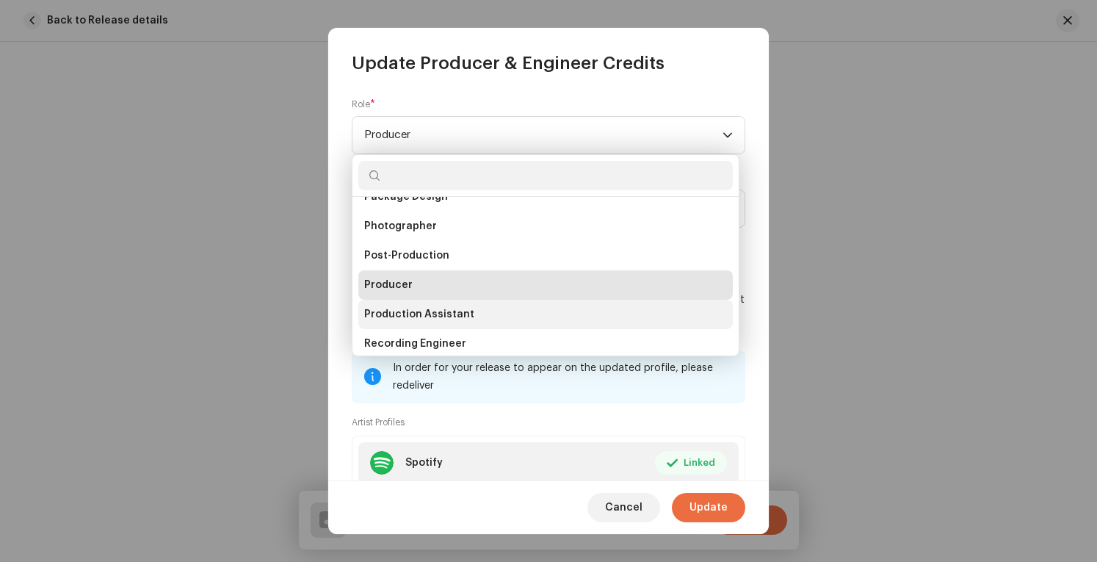
scroll to position [593, 0]
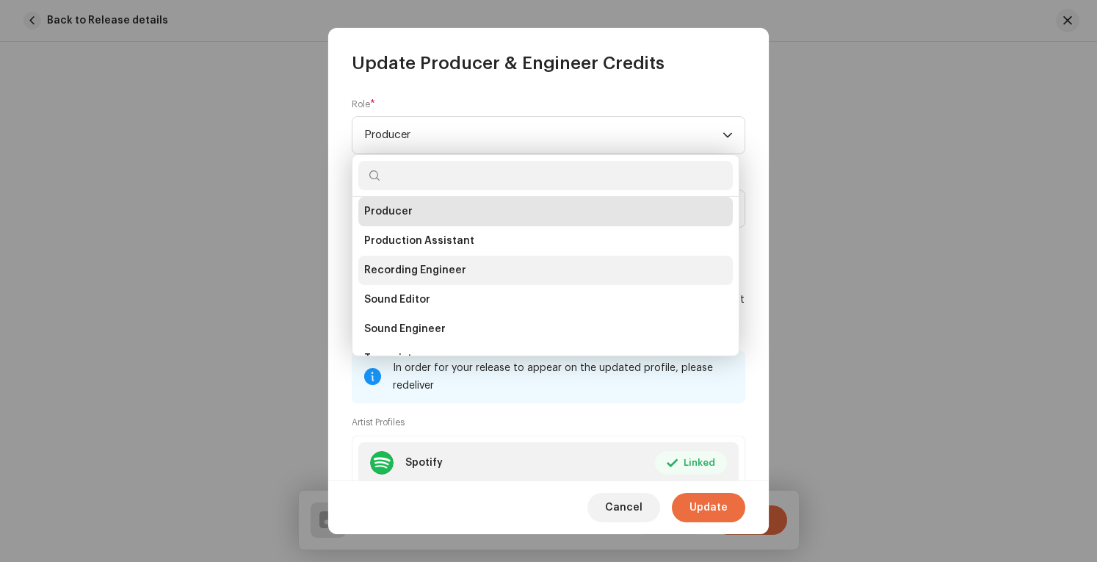
click at [487, 266] on li "Recording Engineer" at bounding box center [545, 269] width 374 height 29
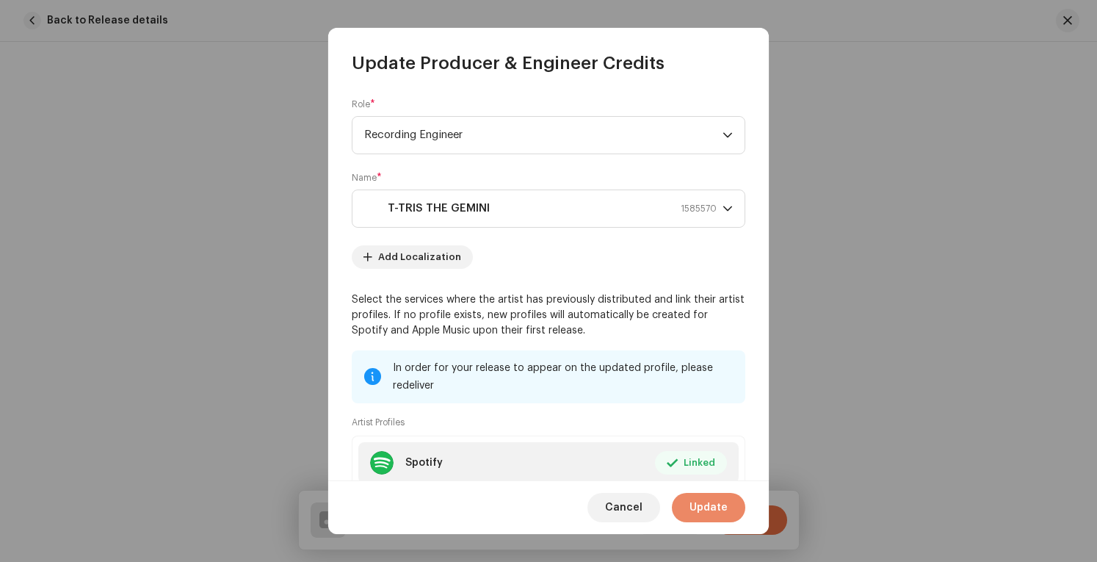
click at [721, 509] on span "Update" at bounding box center [708, 507] width 38 height 29
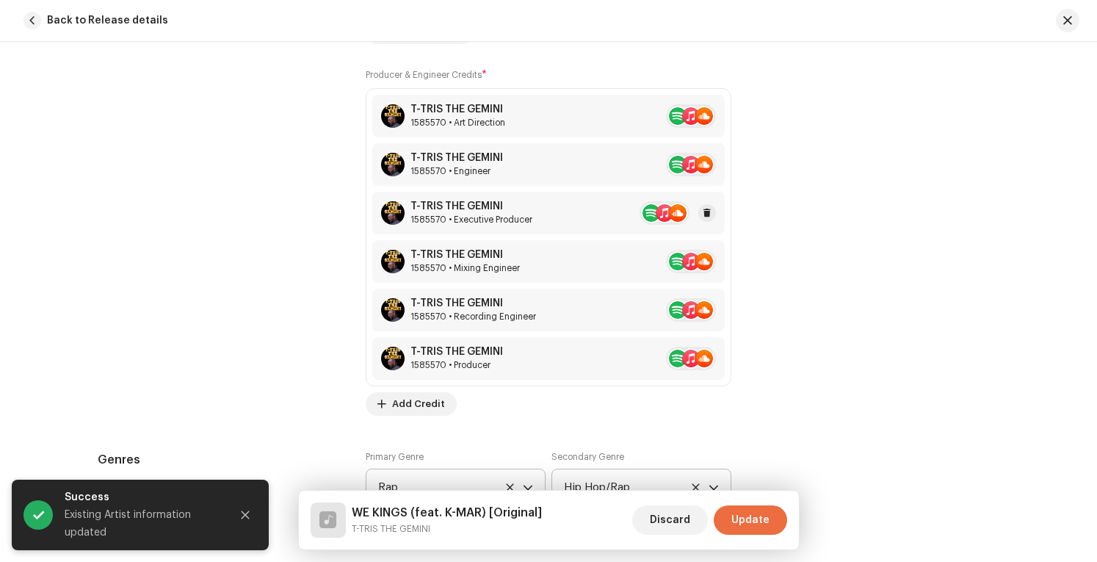
scroll to position [1395, 0]
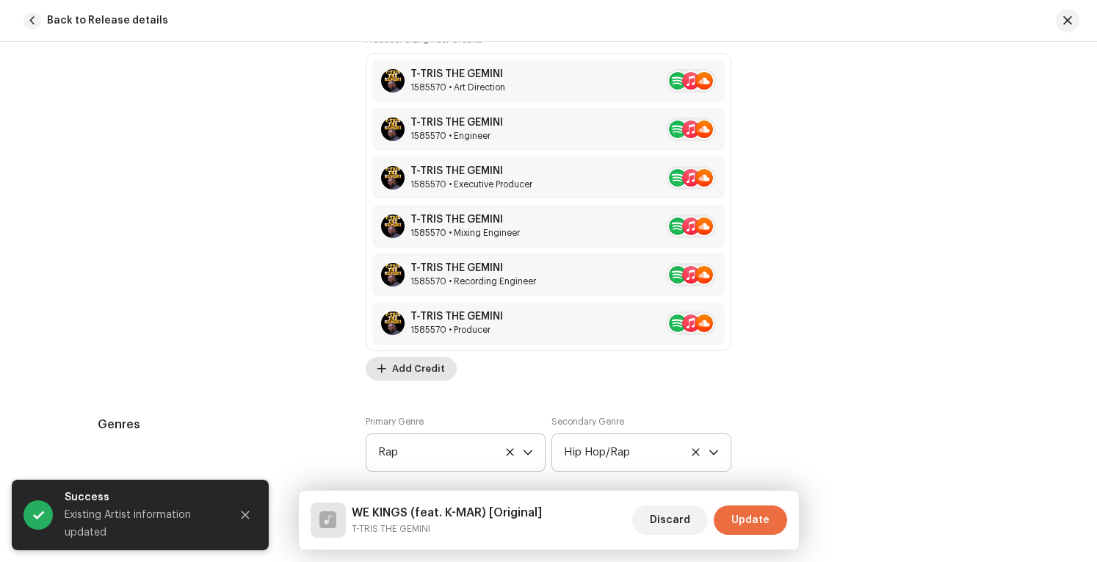
click at [429, 363] on span "Add Credit" at bounding box center [418, 368] width 53 height 29
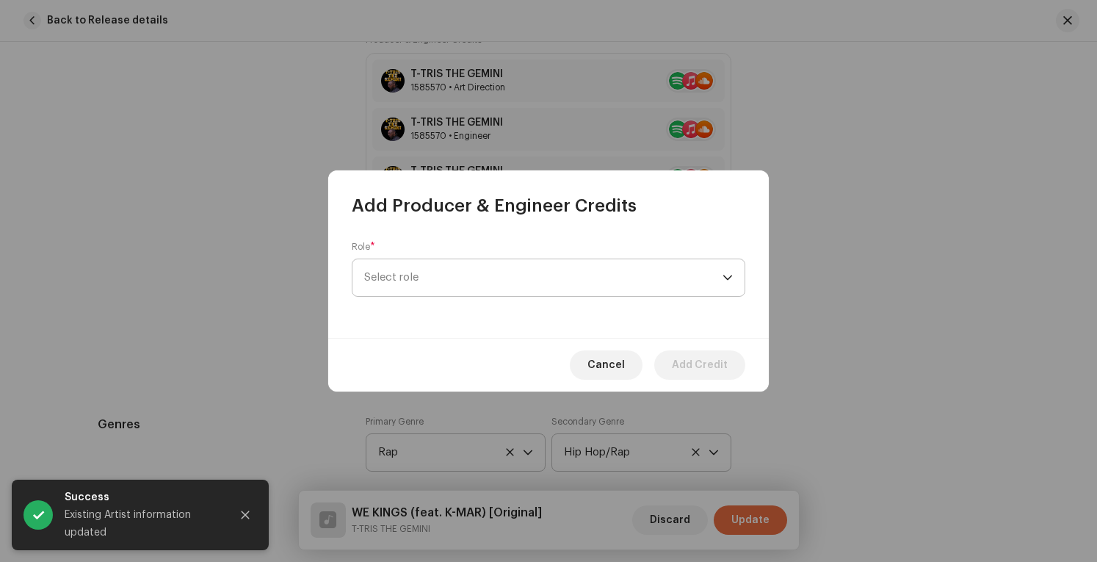
click at [565, 279] on span "Select role" at bounding box center [543, 277] width 358 height 37
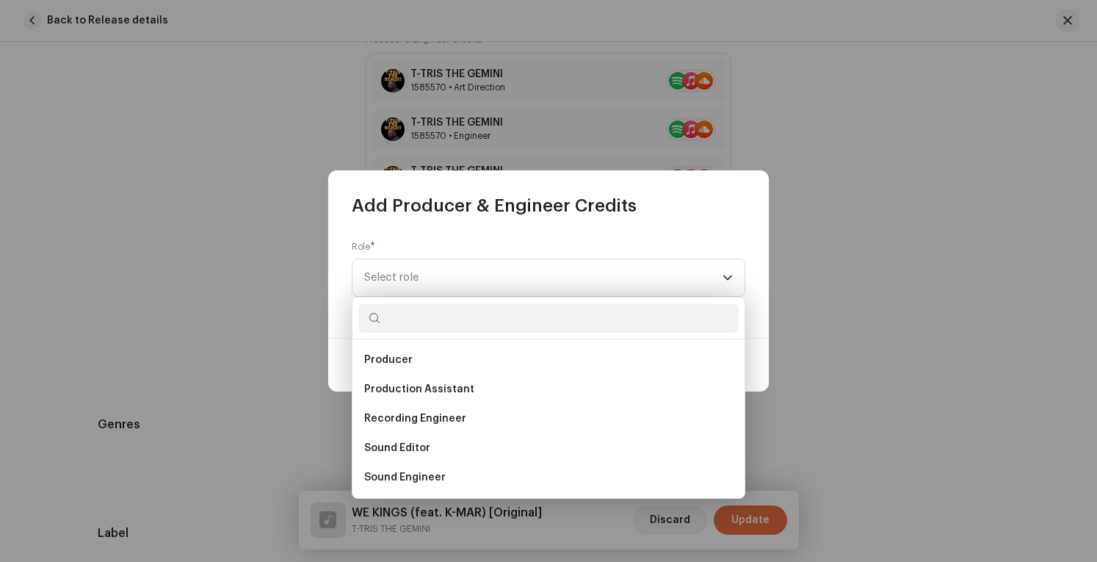
scroll to position [646, 0]
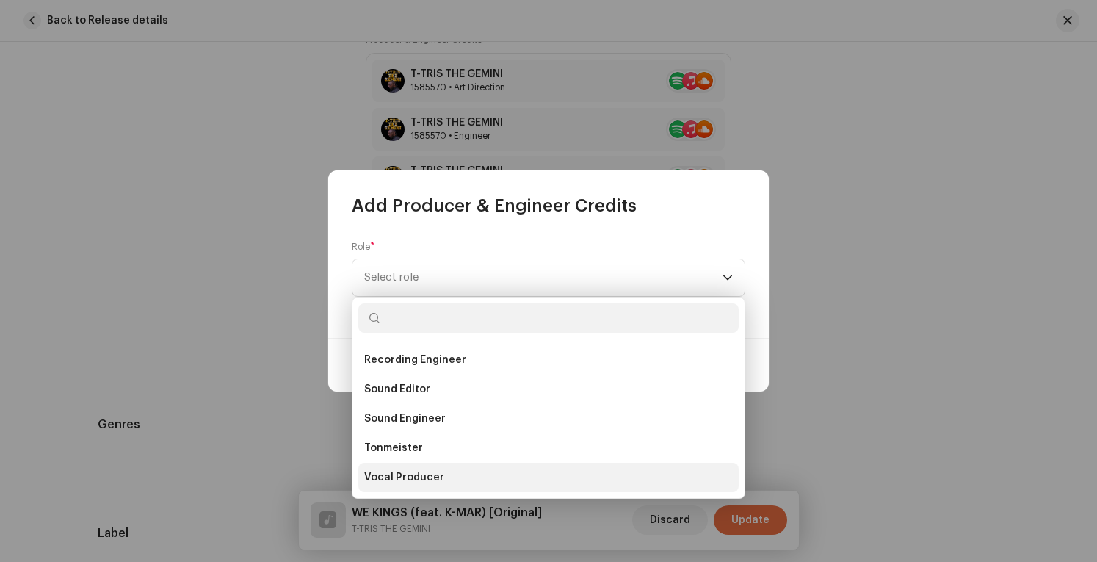
click at [481, 473] on li "Vocal Producer" at bounding box center [548, 476] width 380 height 29
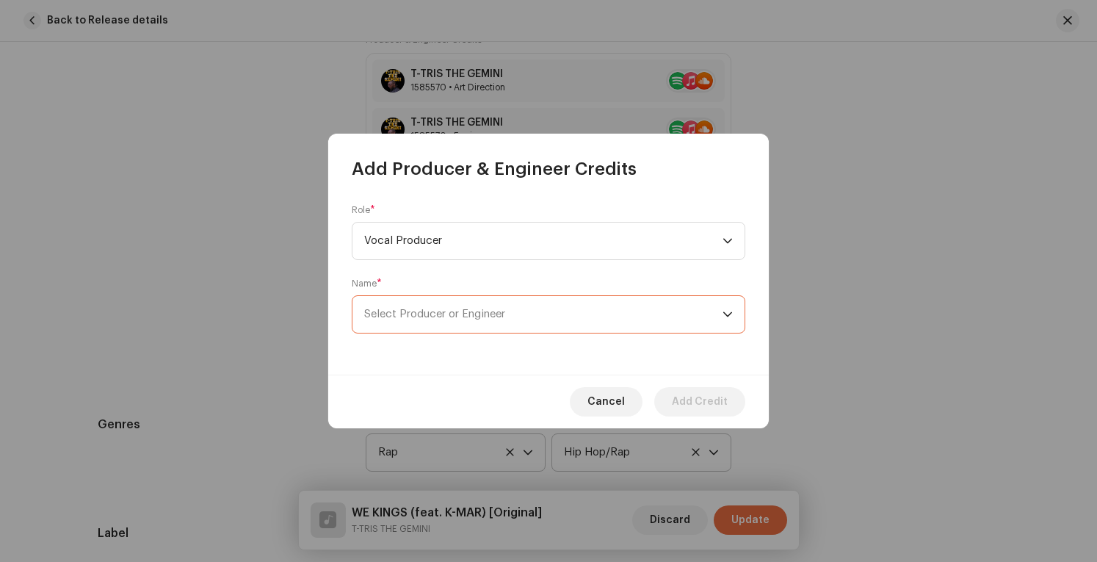
click at [671, 300] on span "Select Producer or Engineer" at bounding box center [543, 314] width 358 height 37
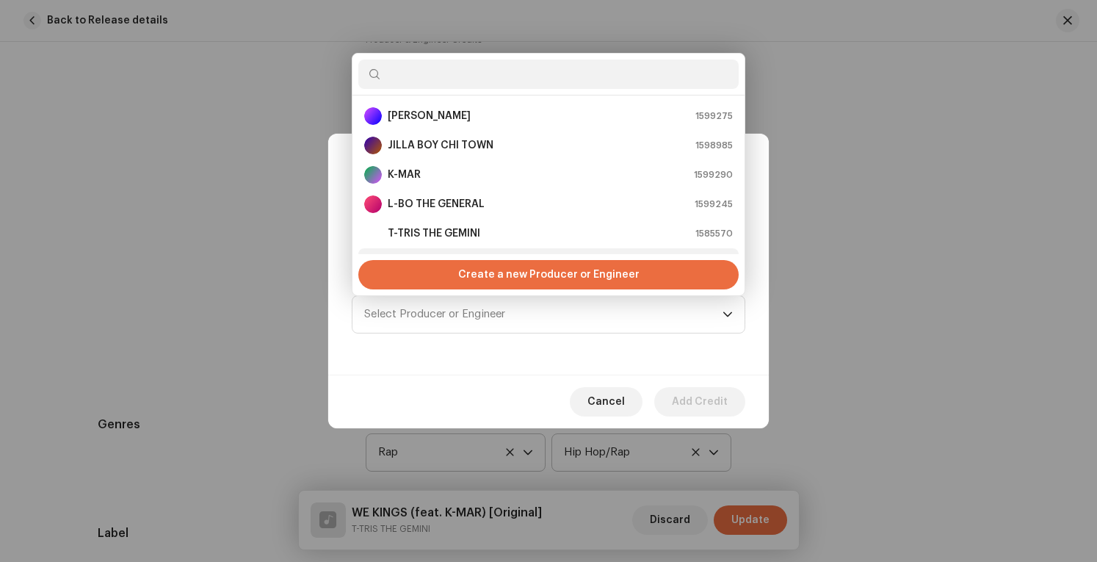
scroll to position [23, 0]
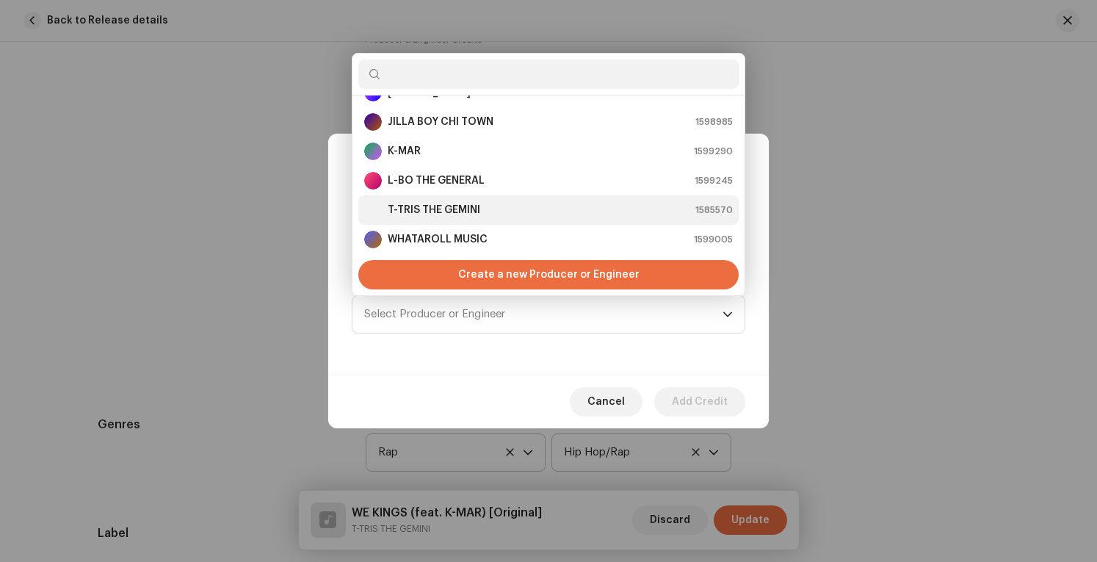
click at [543, 205] on div "T-TRIS THE GEMINI 1585570" at bounding box center [548, 210] width 368 height 18
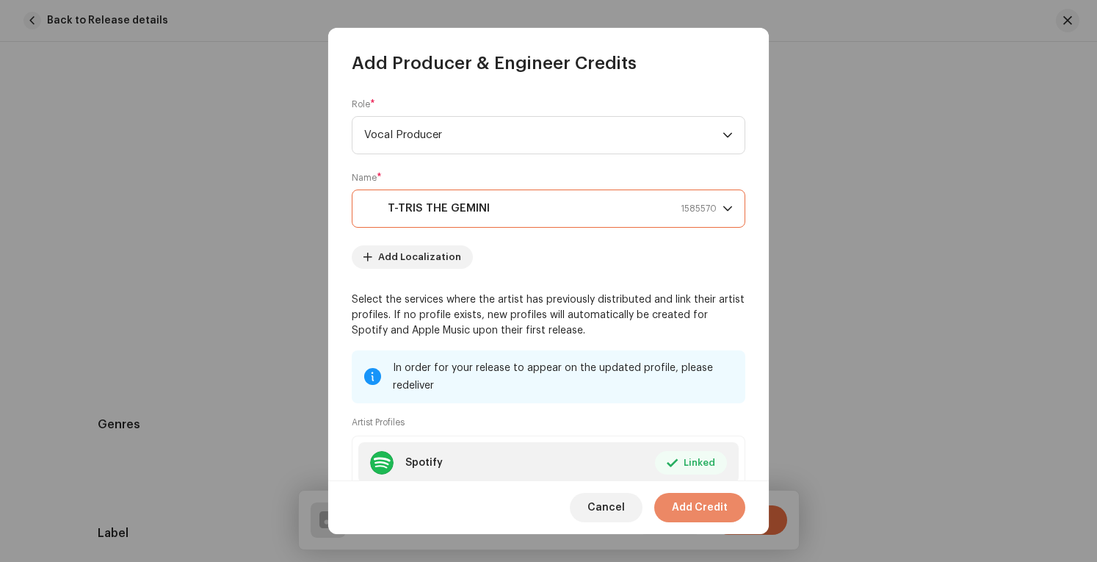
click at [722, 504] on span "Add Credit" at bounding box center [700, 507] width 56 height 29
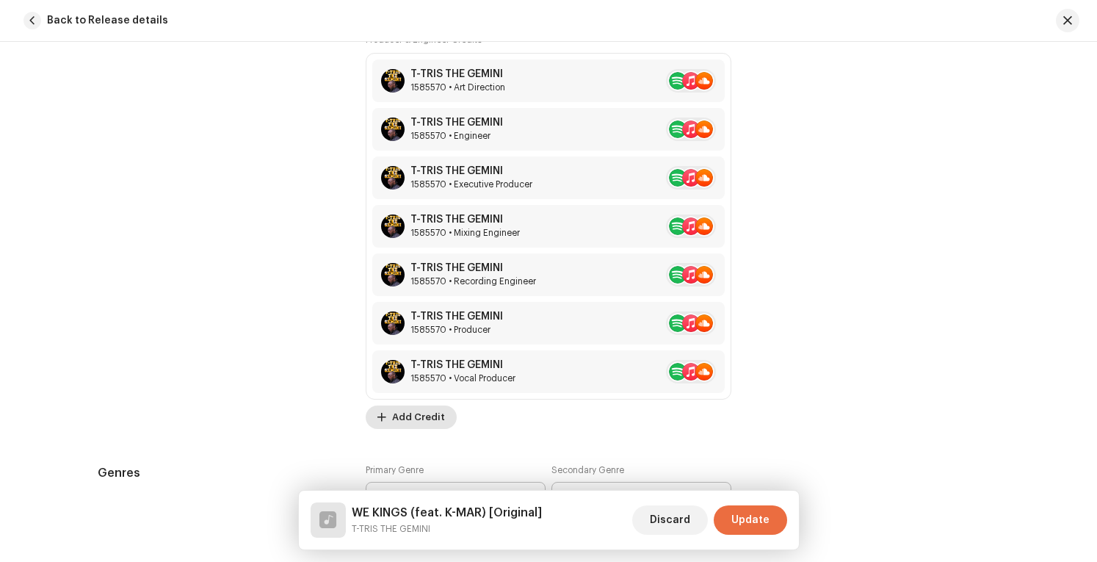
click at [426, 414] on span "Add Credit" at bounding box center [418, 416] width 53 height 29
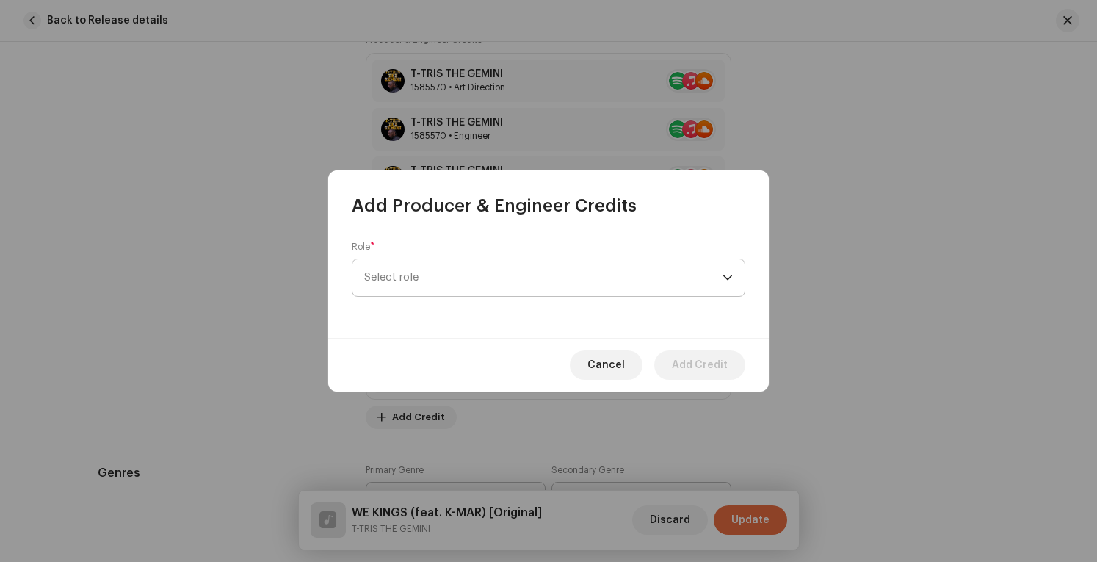
click at [612, 274] on span "Select role" at bounding box center [543, 277] width 358 height 37
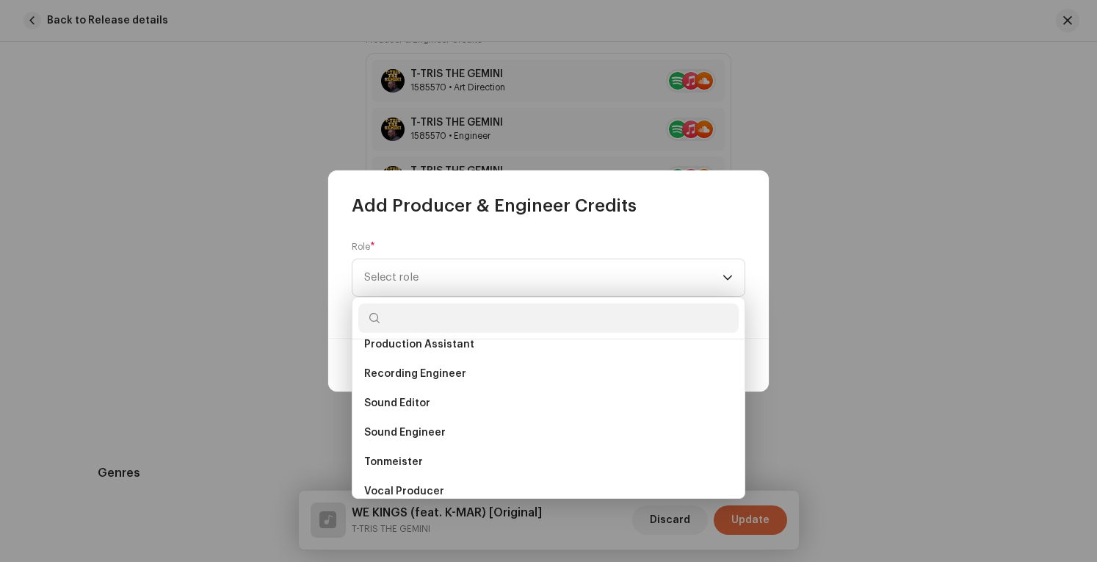
scroll to position [646, 0]
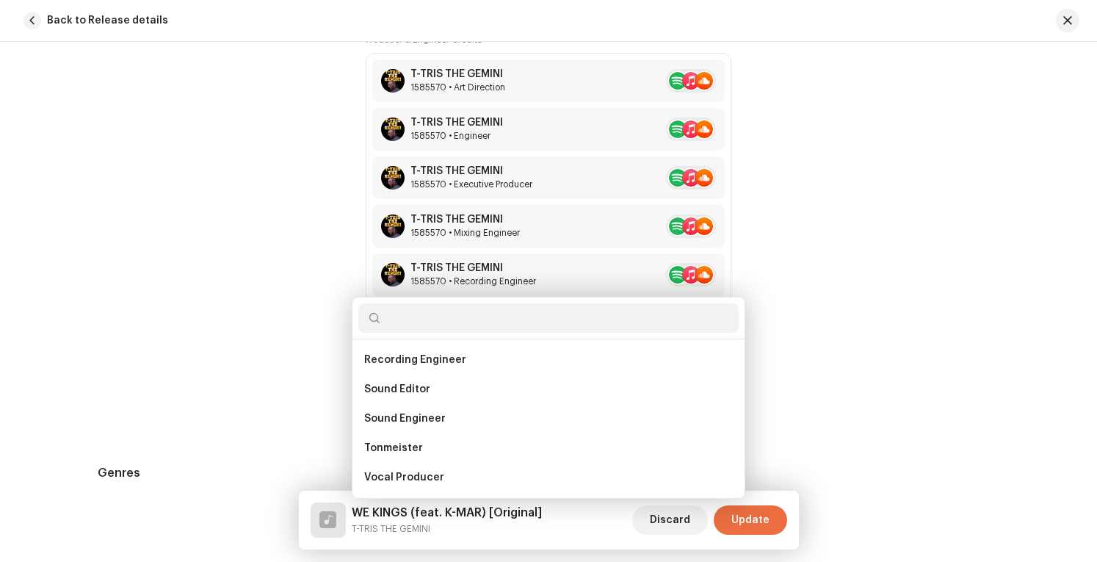
click at [834, 341] on div "Add Producer & Engineer Credits Role * Select role Cancel Add Credit" at bounding box center [548, 281] width 1097 height 562
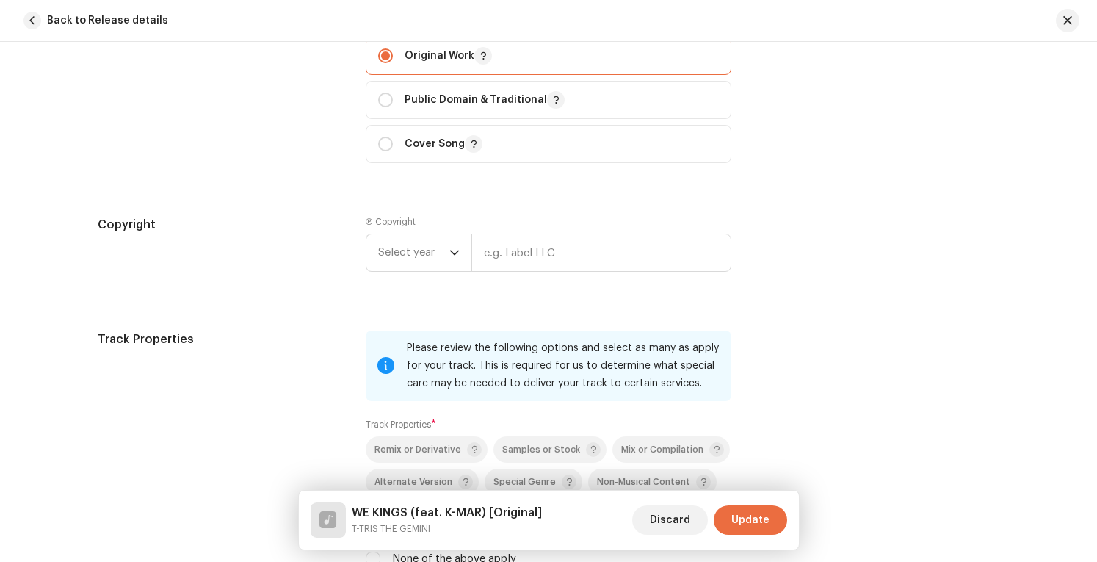
scroll to position [2276, 0]
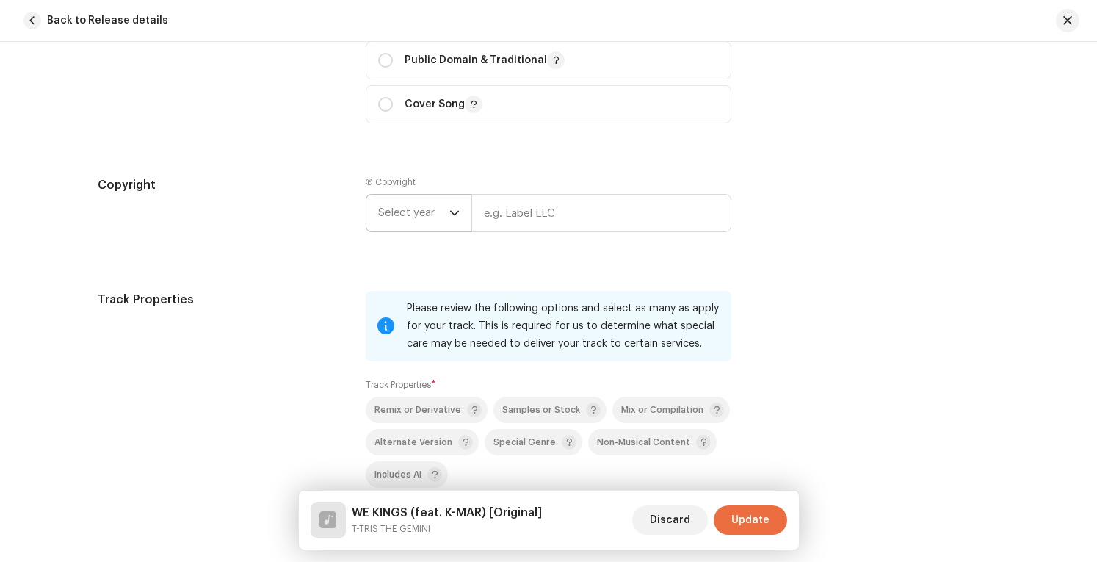
click at [428, 212] on span "Select year" at bounding box center [413, 213] width 71 height 37
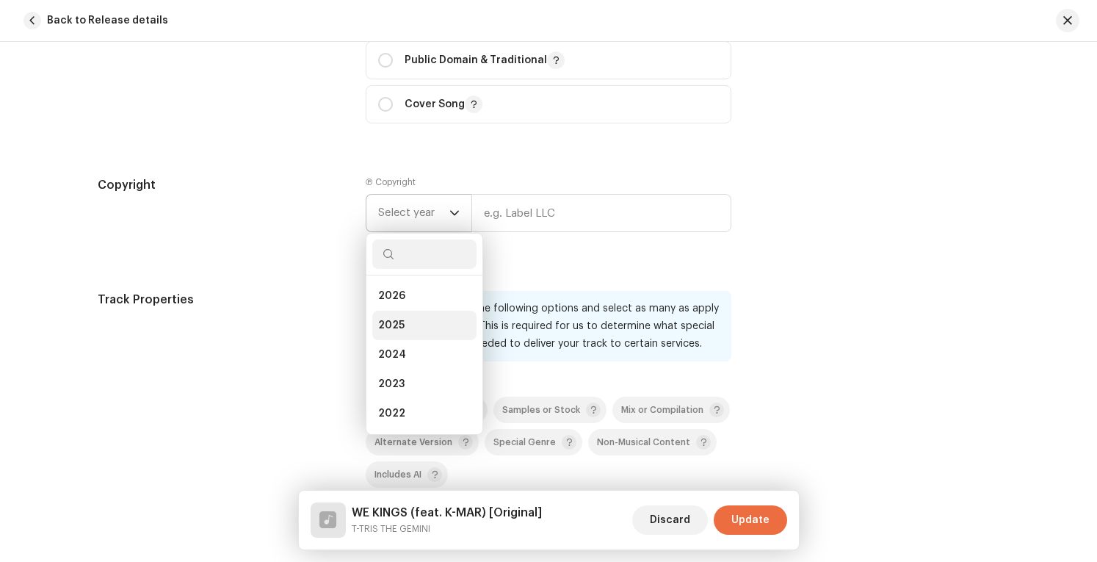
click at [386, 324] on span "2025" at bounding box center [391, 325] width 26 height 15
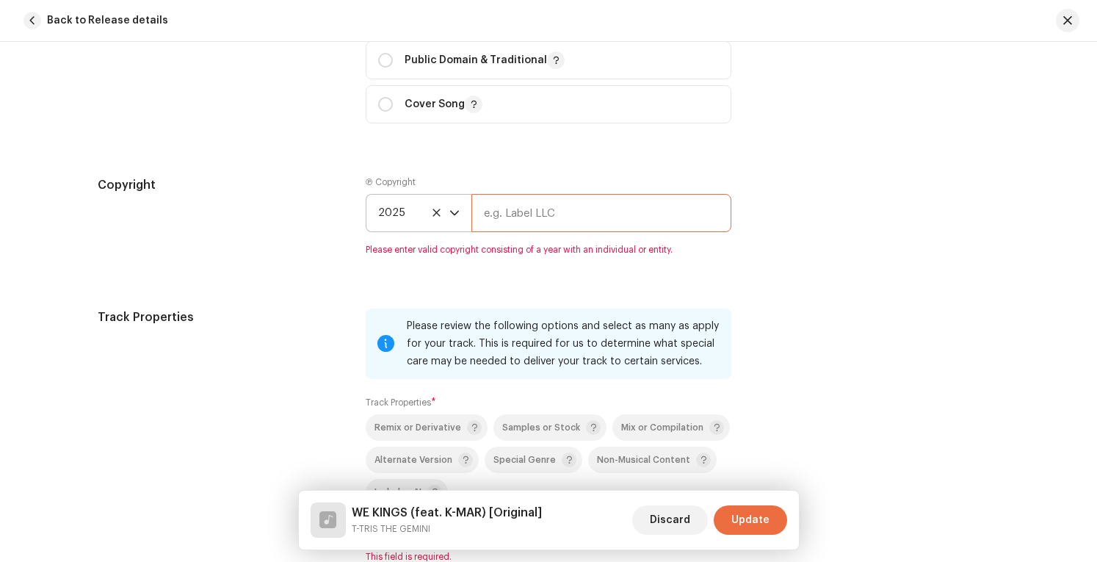
click at [573, 206] on input "text" at bounding box center [601, 213] width 260 height 38
type input "SO CINCY ENTERTAINMENTS LLC"
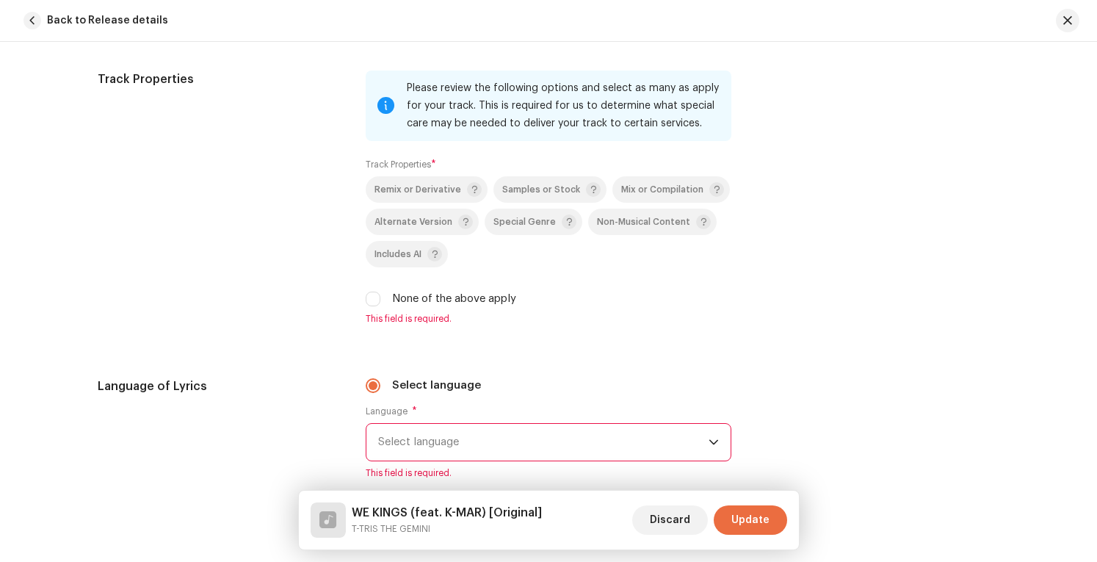
scroll to position [2569, 0]
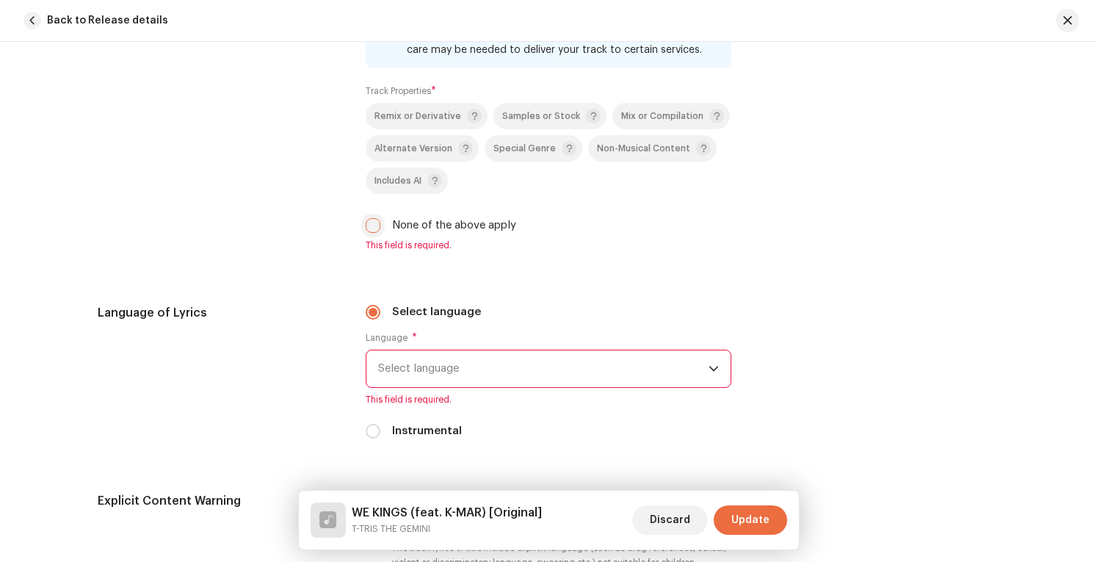
click at [366, 219] on input "None of the above apply" at bounding box center [373, 225] width 15 height 15
checkbox input "true"
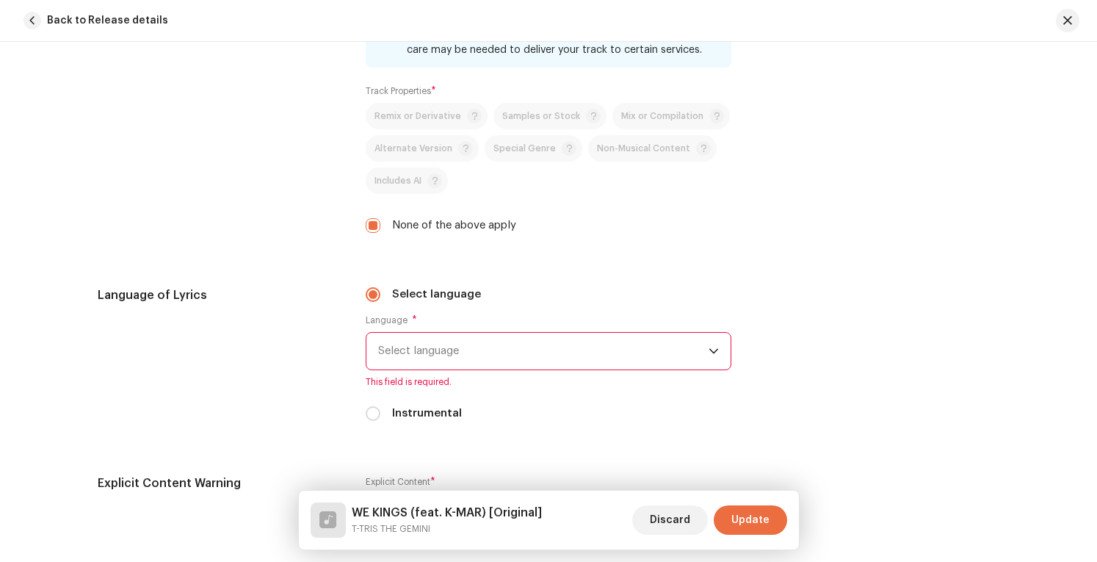
click at [482, 340] on span "Select language" at bounding box center [543, 351] width 330 height 37
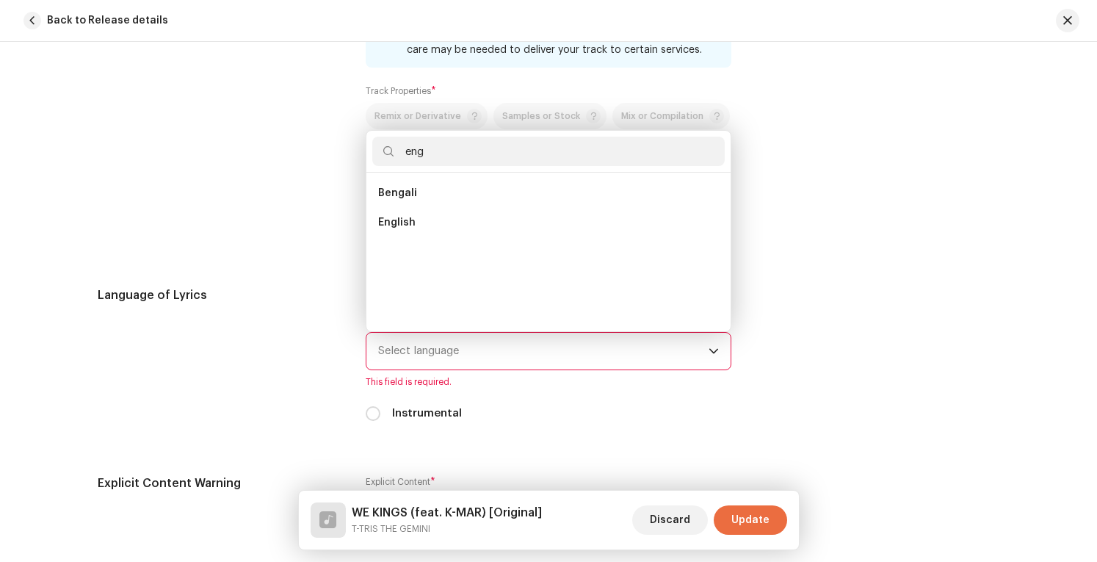
scroll to position [0, 0]
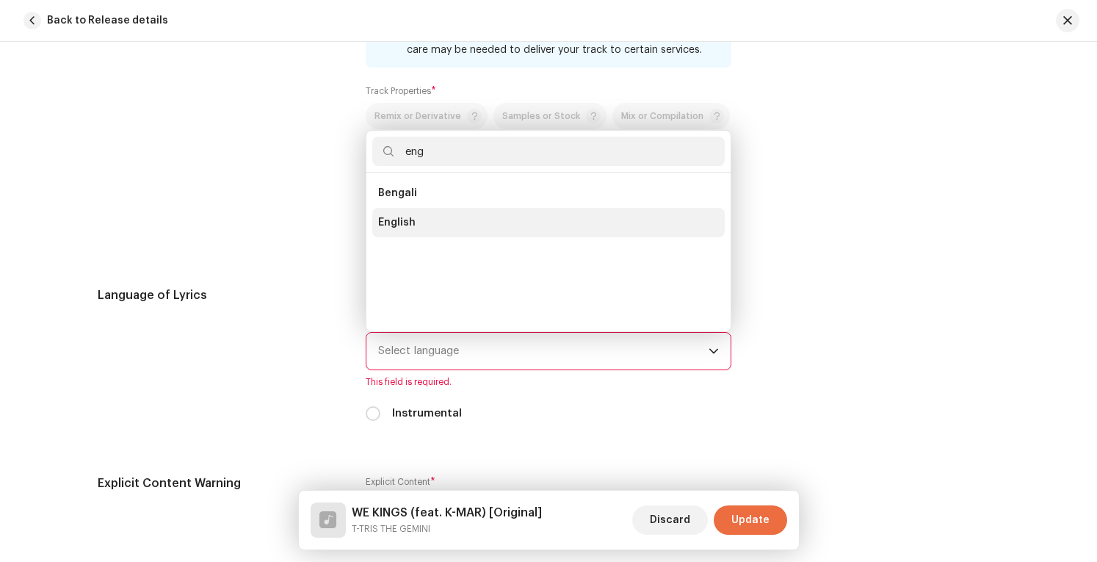
type input "eng"
click at [426, 218] on li "English" at bounding box center [548, 222] width 352 height 29
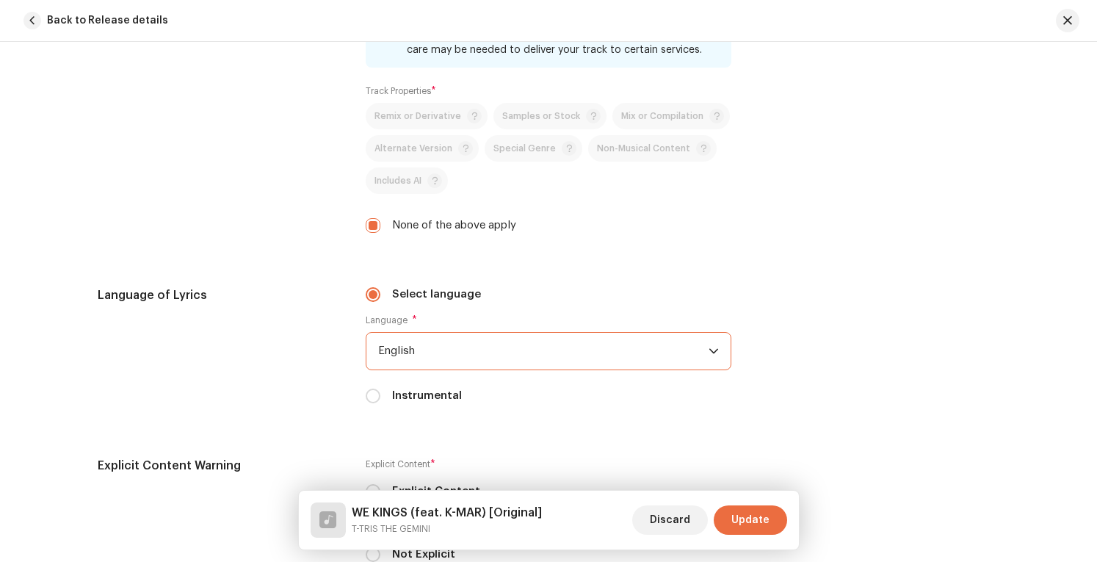
click at [780, 292] on div "Language of Lyrics Select language Language * English Instrumental" at bounding box center [548, 353] width 901 height 135
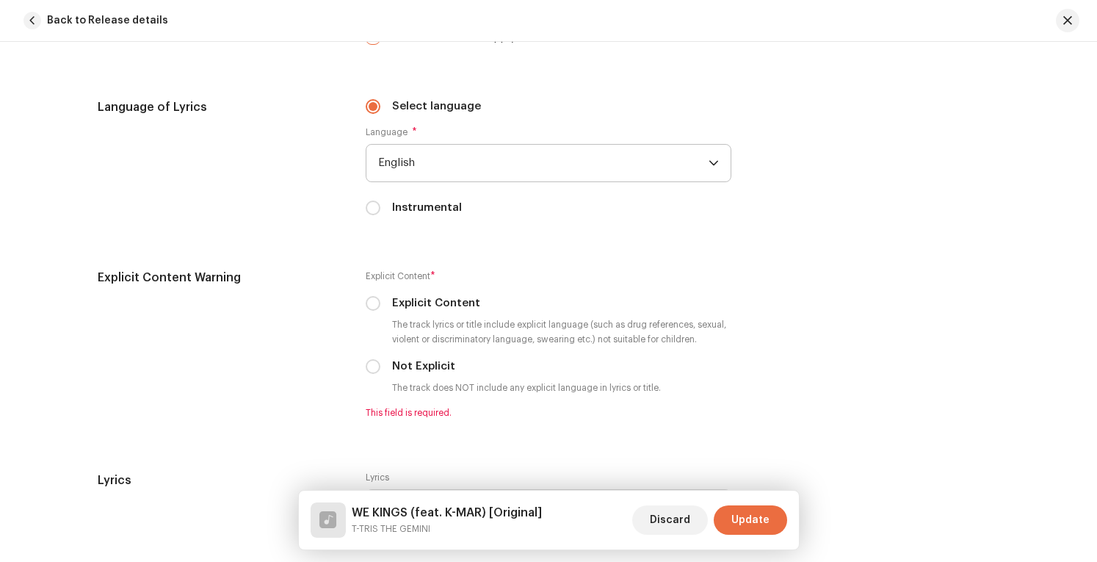
scroll to position [2789, 0]
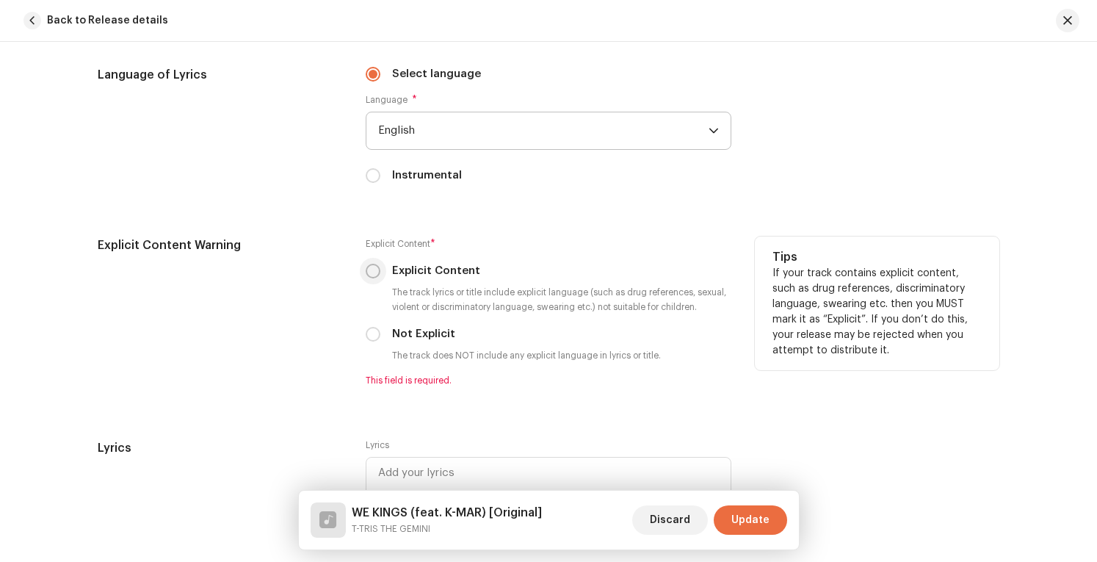
click at [370, 264] on input "Explicit Content" at bounding box center [373, 271] width 15 height 15
radio input "true"
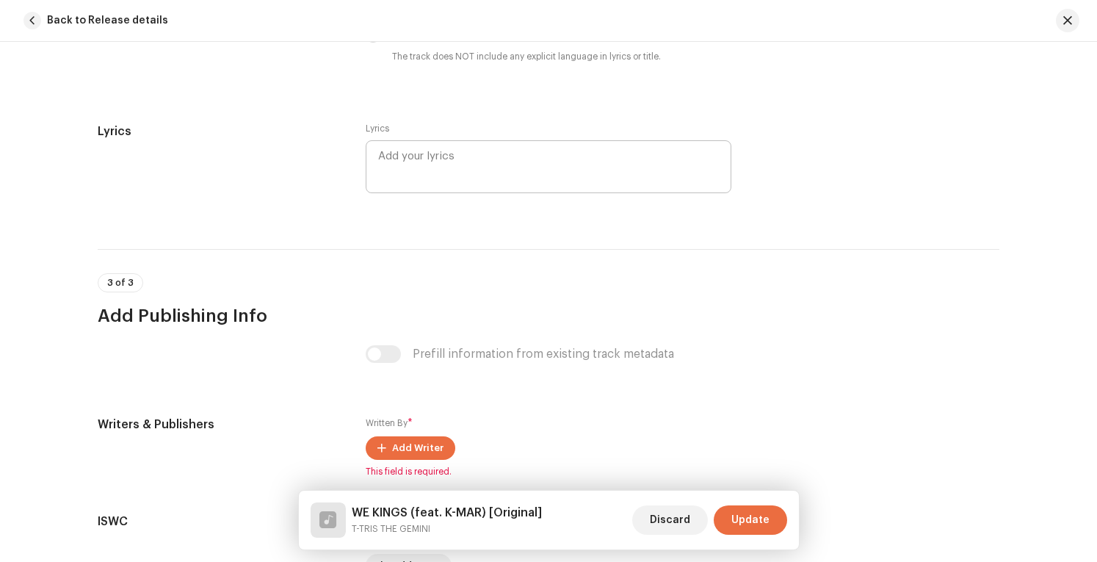
scroll to position [3010, 0]
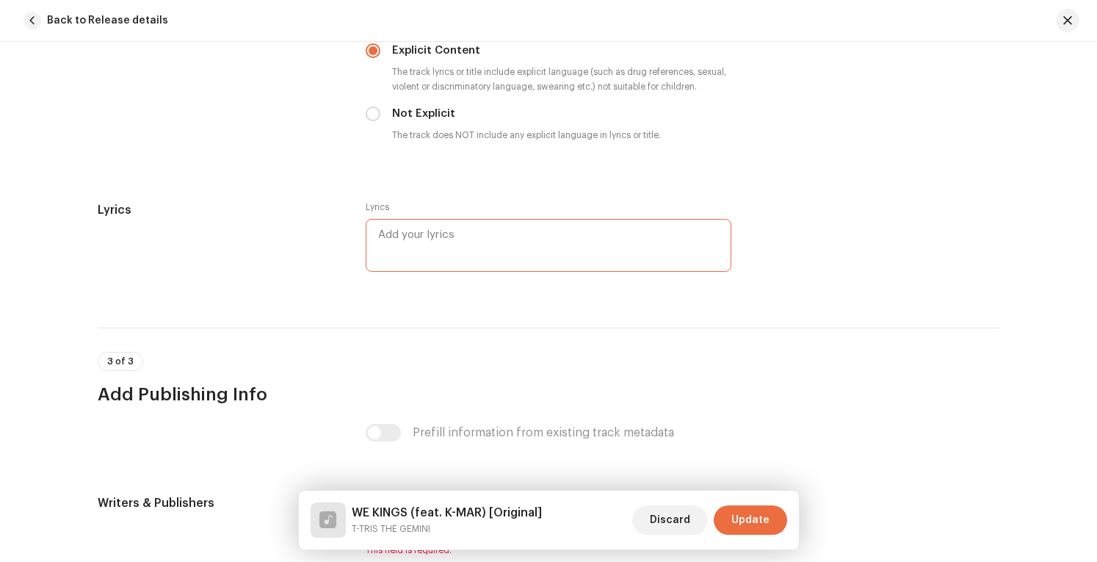
click at [542, 230] on textarea at bounding box center [549, 245] width 366 height 53
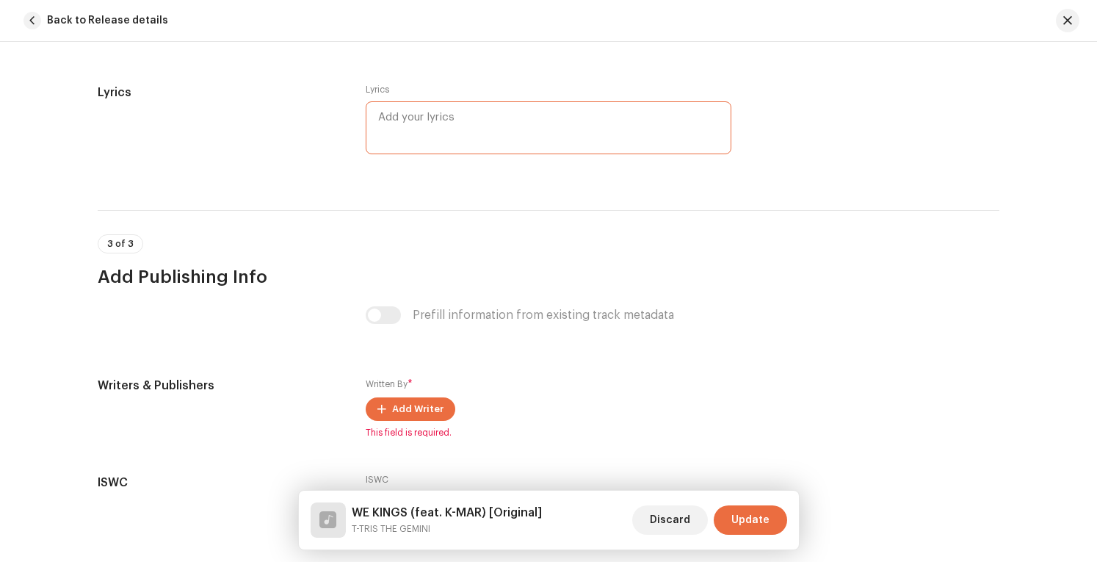
scroll to position [3239, 0]
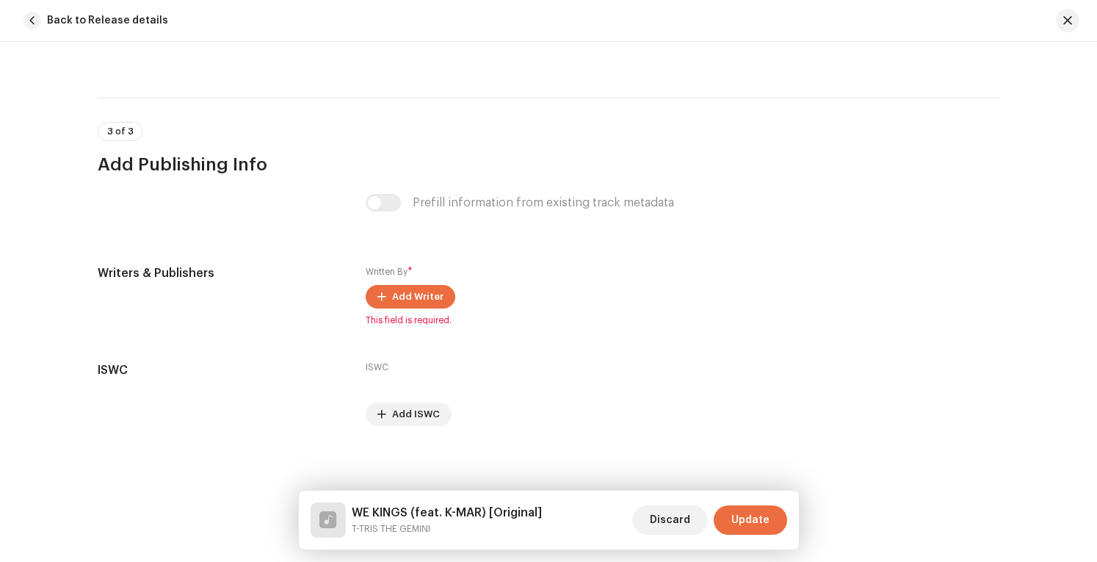
click at [373, 201] on div "Prefill information from existing track metadata" at bounding box center [549, 203] width 366 height 18
click at [431, 294] on span "Add Writer" at bounding box center [417, 296] width 51 height 29
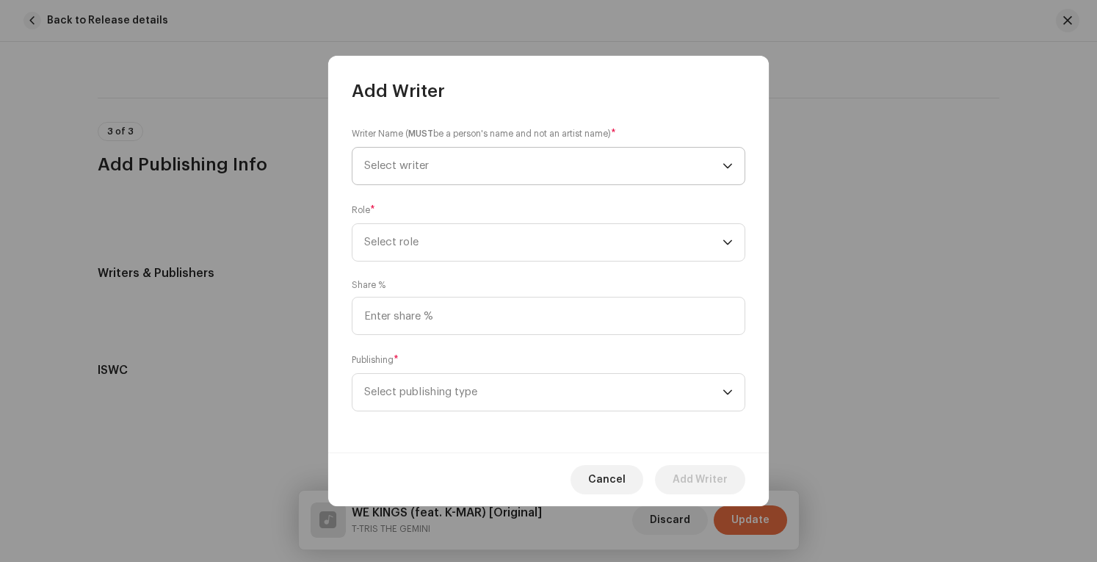
click at [562, 165] on span "Select writer" at bounding box center [543, 166] width 358 height 37
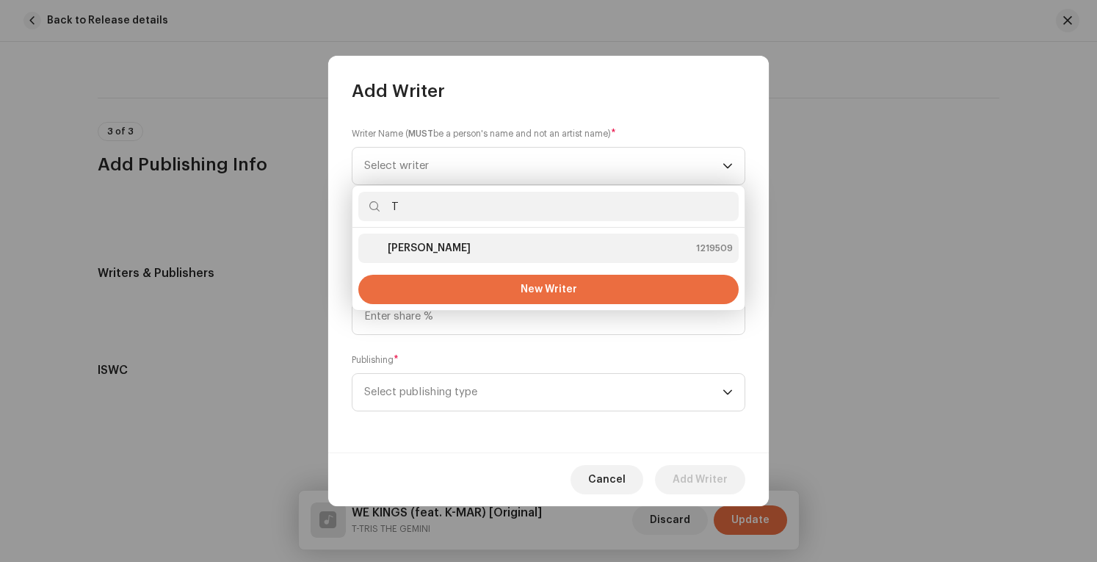
type input "T"
click at [402, 242] on strong "[PERSON_NAME]" at bounding box center [429, 248] width 83 height 15
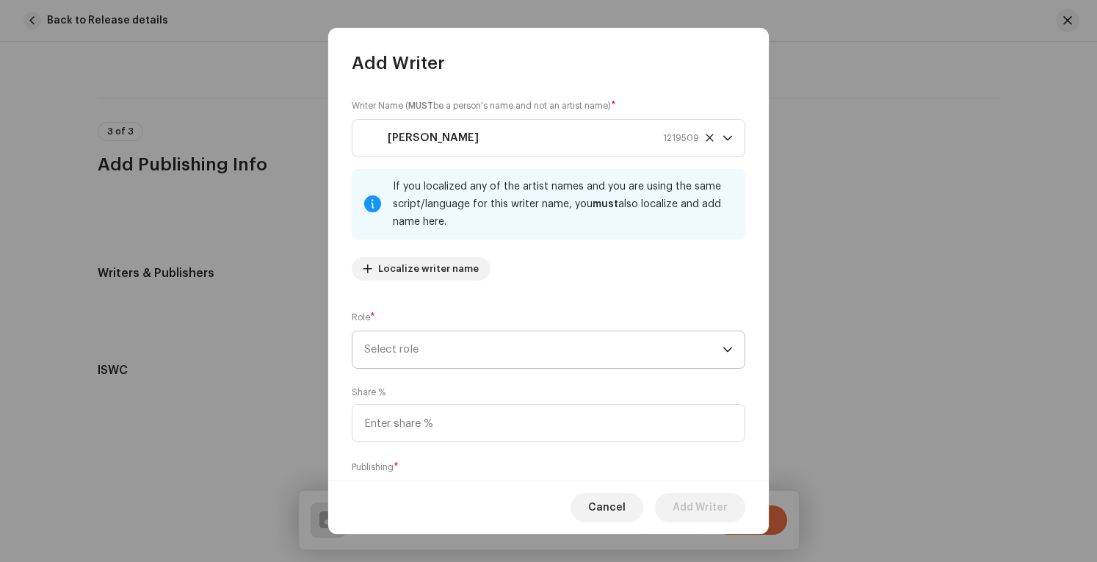
click at [612, 346] on span "Select role" at bounding box center [543, 349] width 358 height 37
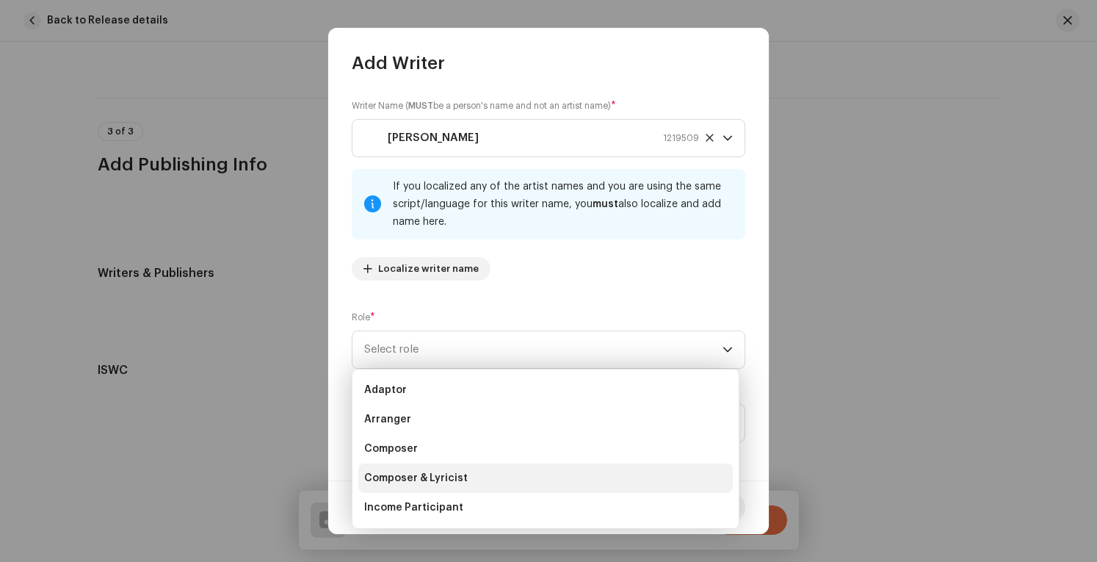
click at [461, 478] on span "Composer & Lyricist" at bounding box center [416, 478] width 104 height 15
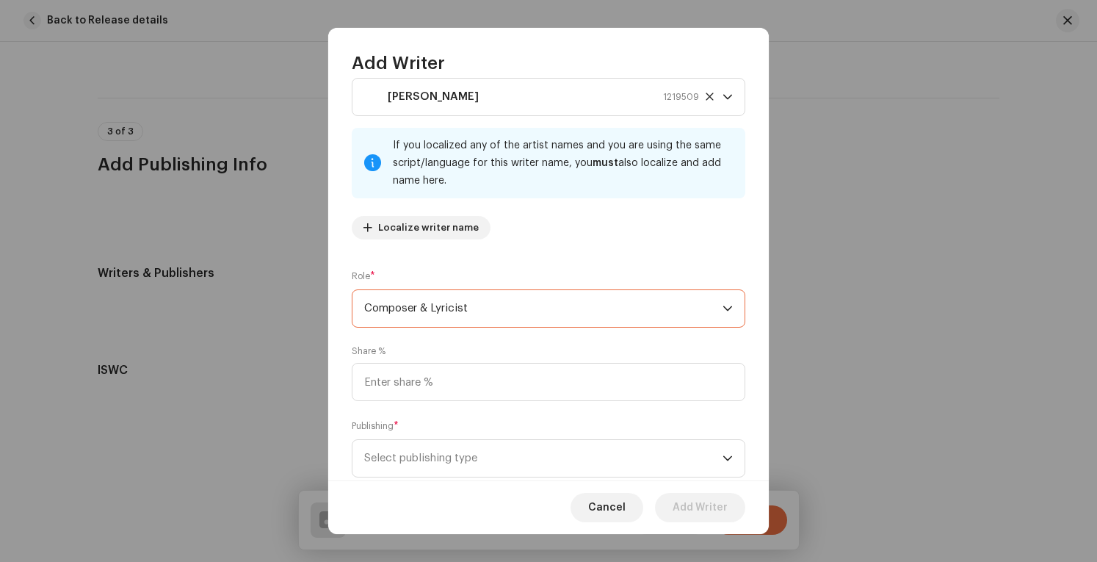
scroll to position [79, 0]
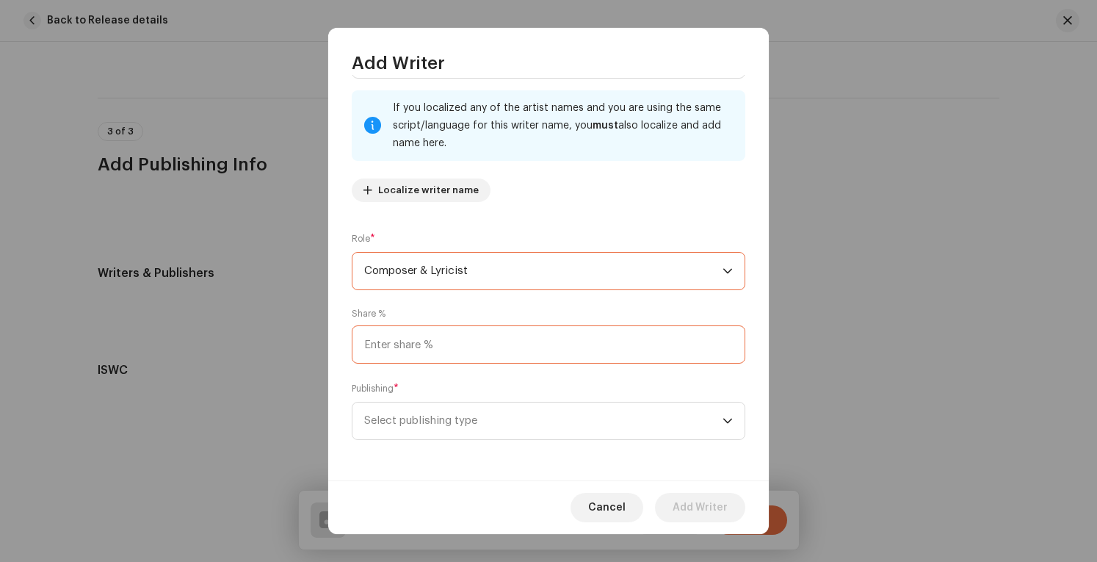
click at [529, 345] on input at bounding box center [548, 344] width 393 height 38
type input "100.00"
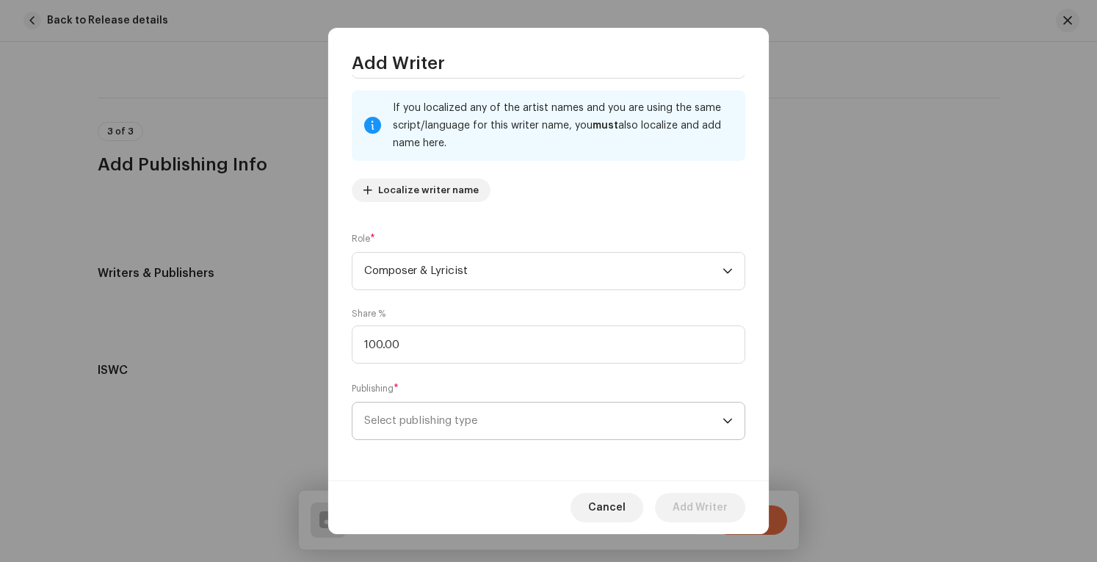
click at [452, 433] on span "Select publishing type" at bounding box center [543, 420] width 358 height 37
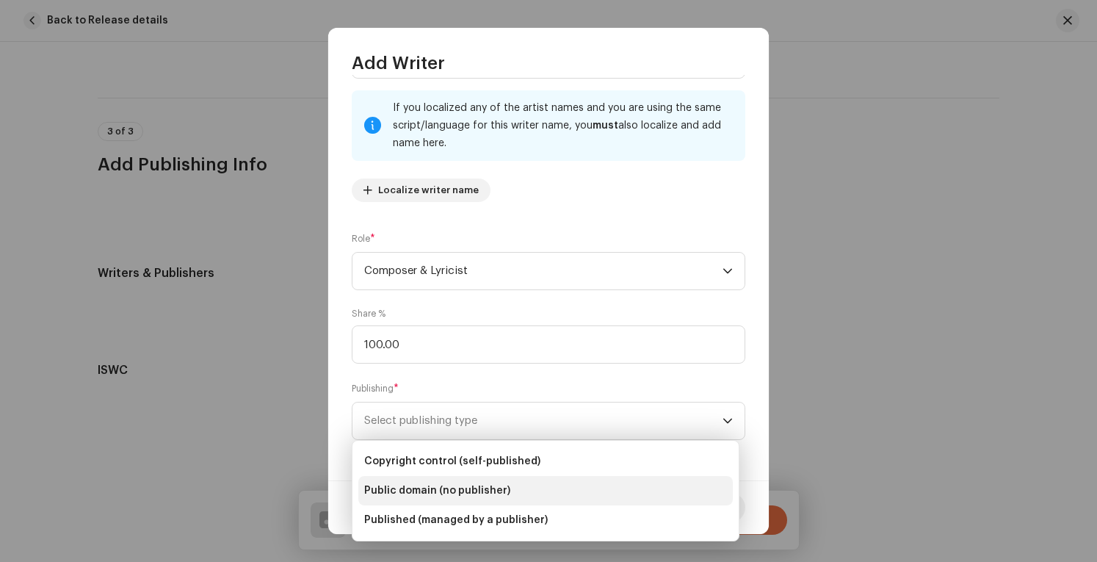
click at [496, 487] on span "Public domain (no publisher)" at bounding box center [437, 490] width 146 height 15
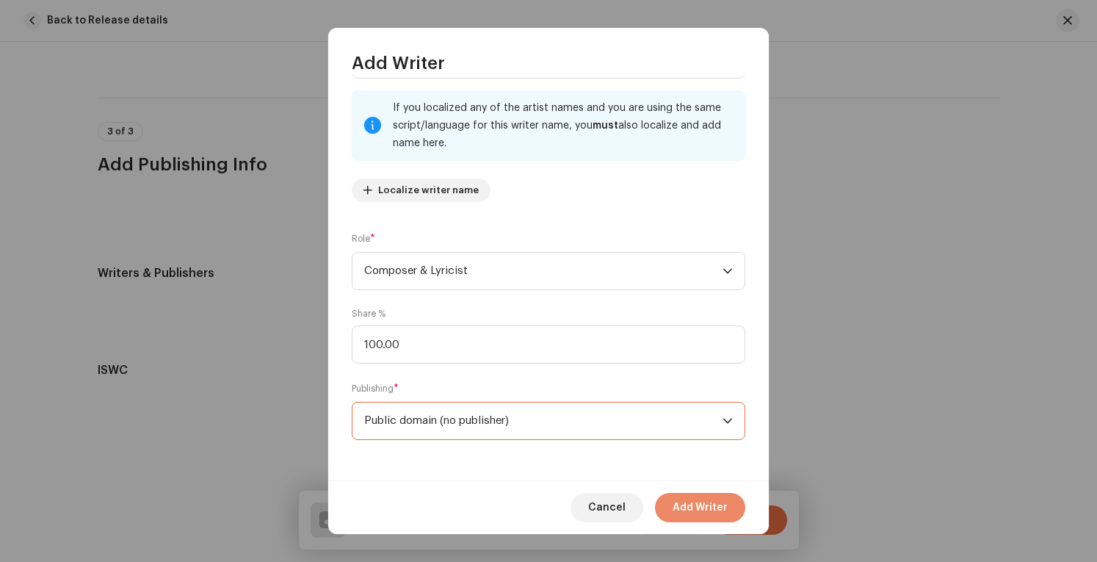
click at [699, 501] on span "Add Writer" at bounding box center [699, 507] width 55 height 29
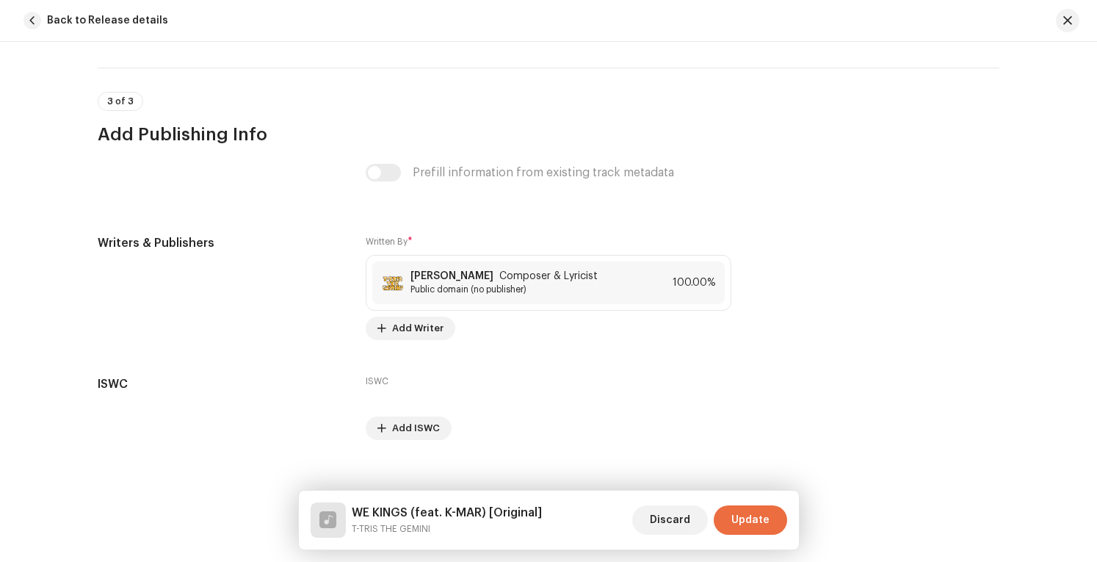
scroll to position [3283, 0]
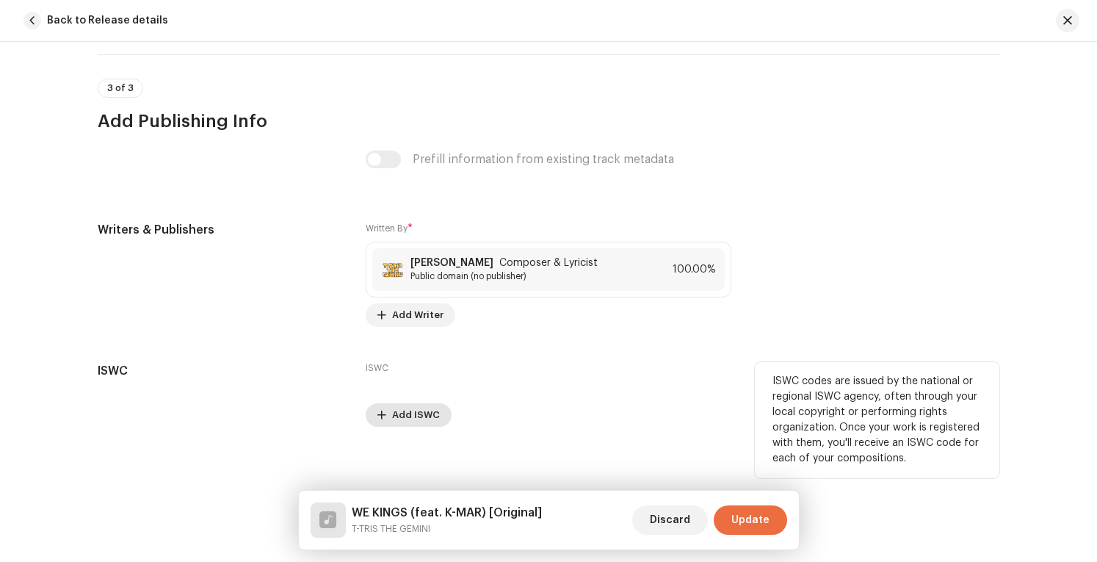
click at [401, 405] on span "Add ISWC" at bounding box center [416, 414] width 48 height 29
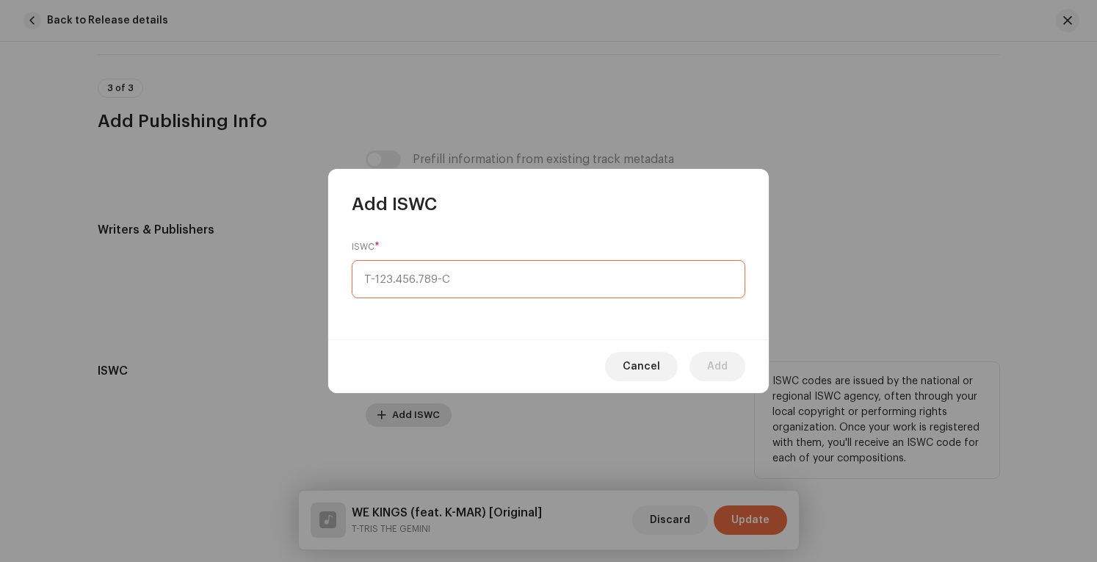
type input "_-___.___.___-_"
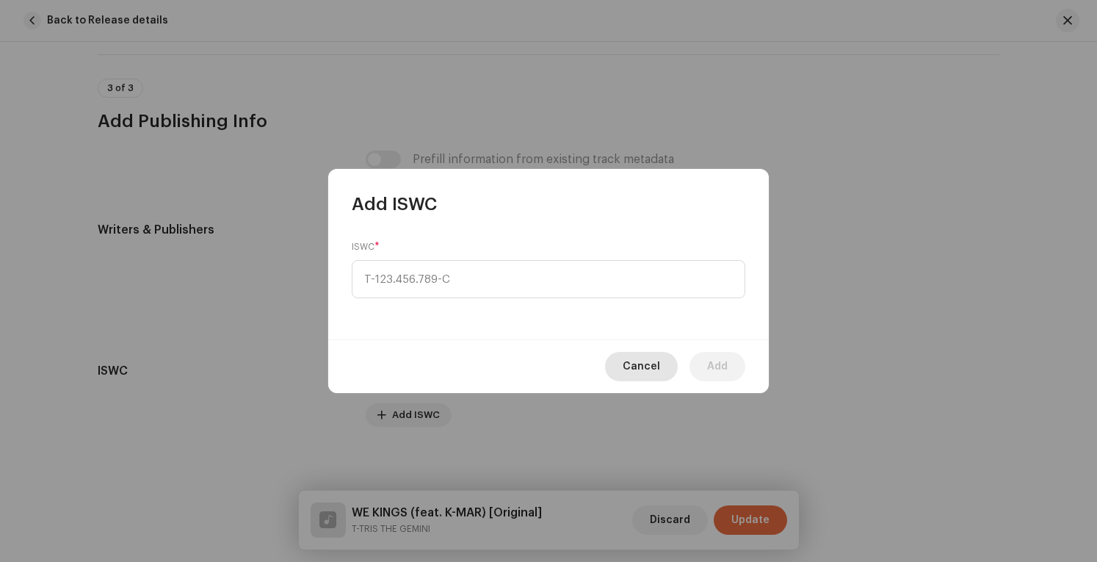
click at [640, 363] on span "Cancel" at bounding box center [640, 366] width 37 height 29
